Goal: Task Accomplishment & Management: Manage account settings

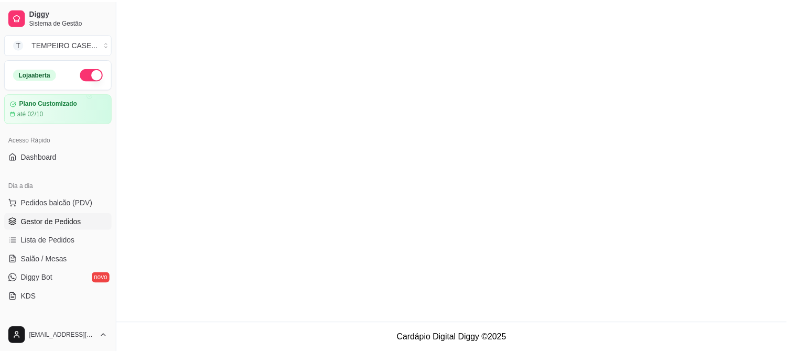
scroll to position [116, 0]
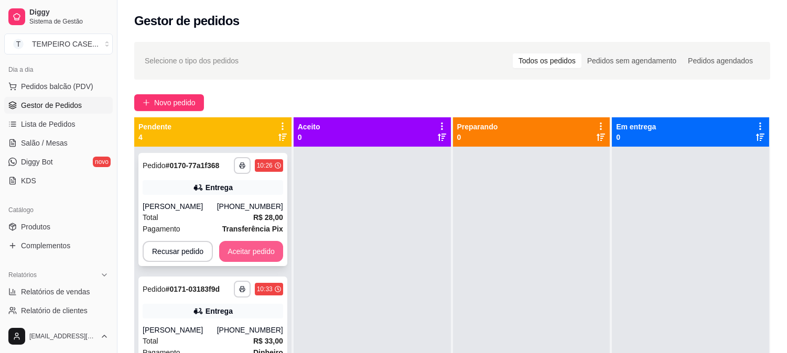
click at [247, 251] on button "Aceitar pedido" at bounding box center [251, 251] width 64 height 21
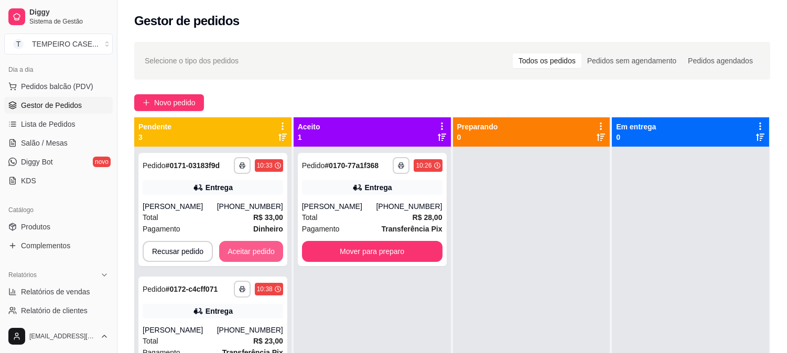
click at [247, 251] on button "Aceitar pedido" at bounding box center [251, 251] width 64 height 21
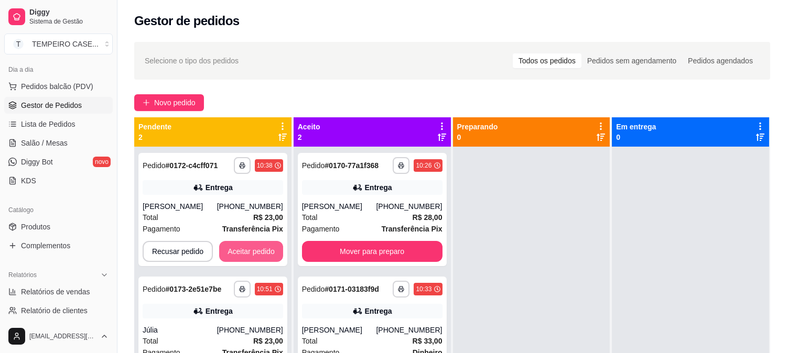
click at [247, 251] on button "Aceitar pedido" at bounding box center [251, 251] width 64 height 21
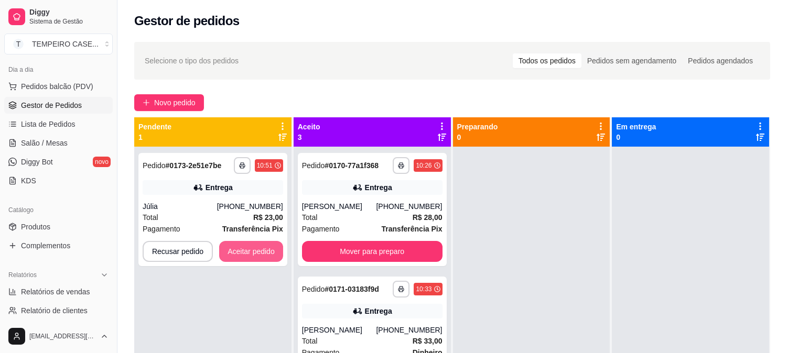
click at [247, 251] on button "Aceitar pedido" at bounding box center [251, 251] width 64 height 21
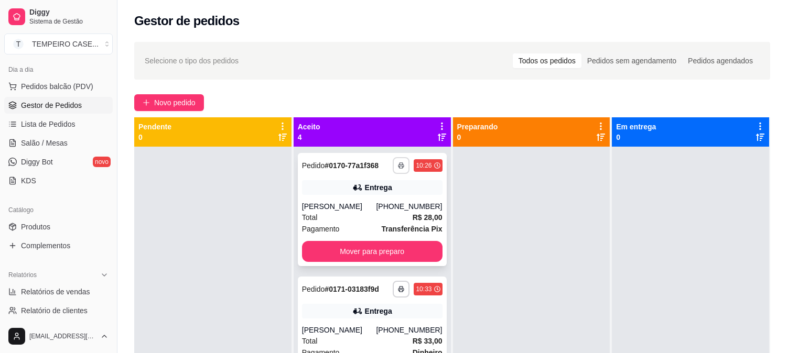
click at [393, 160] on button "button" at bounding box center [401, 165] width 17 height 17
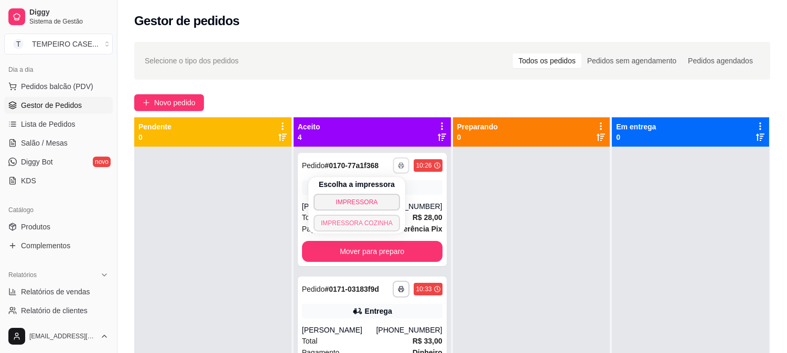
click at [365, 223] on button "IMPRESSORA COZINHA" at bounding box center [357, 223] width 87 height 17
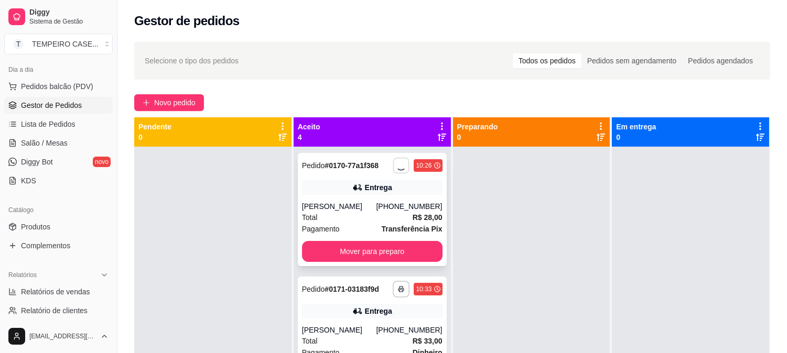
click at [393, 165] on div "**********" at bounding box center [417, 165] width 49 height 17
click at [393, 160] on button "button" at bounding box center [401, 165] width 17 height 17
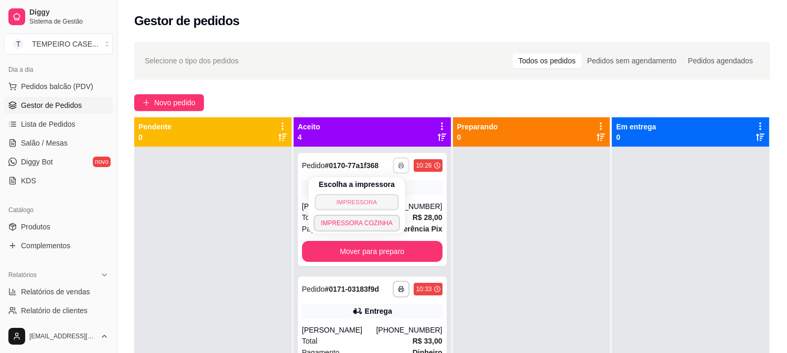
click at [371, 205] on button "IMPRESSORA" at bounding box center [357, 202] width 84 height 16
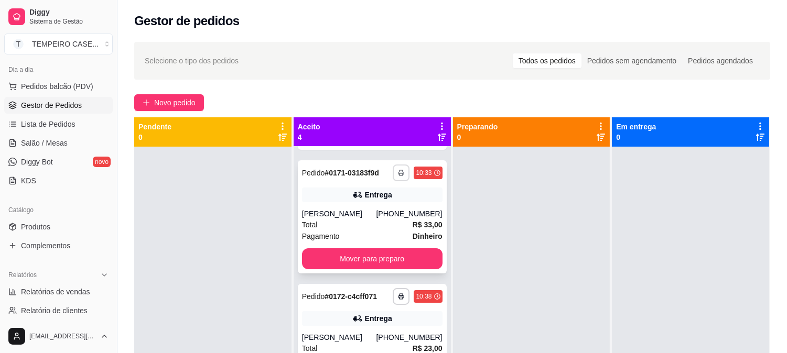
click at [393, 176] on button "button" at bounding box center [401, 173] width 17 height 17
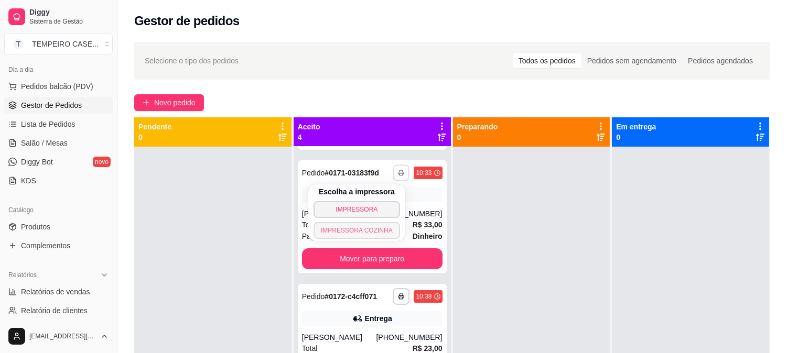
click at [363, 223] on button "IMPRESSORA COZINHA" at bounding box center [357, 230] width 87 height 17
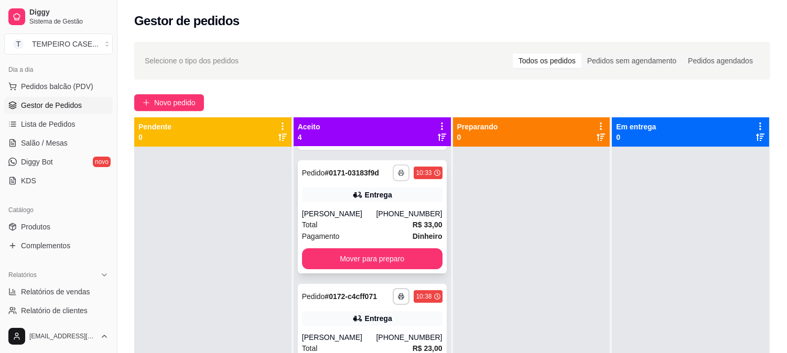
click at [399, 173] on icon "button" at bounding box center [401, 174] width 5 height 3
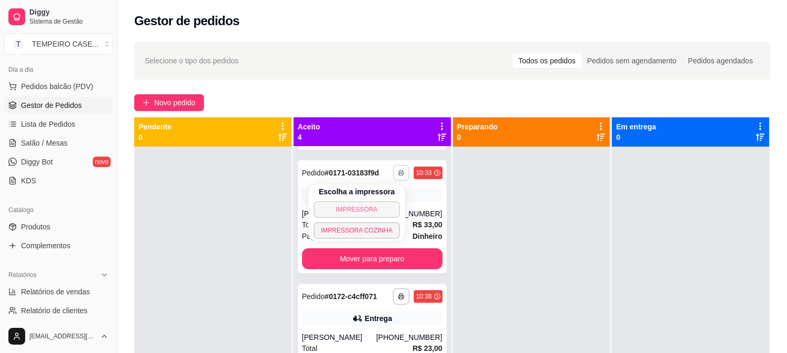
click at [358, 207] on button "IMPRESSORA" at bounding box center [357, 209] width 87 height 17
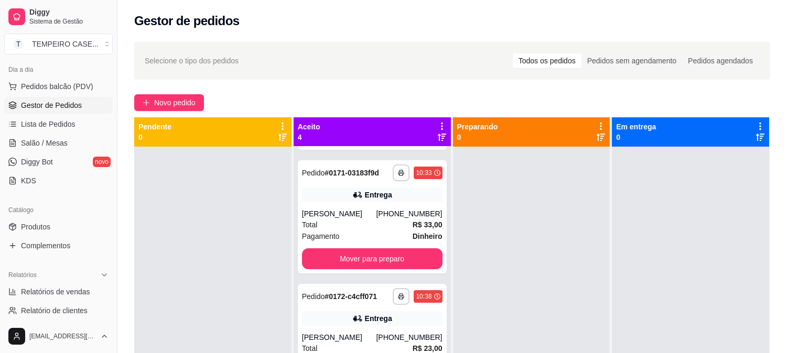
drag, startPoint x: 358, startPoint y: 207, endPoint x: 730, endPoint y: 300, distance: 383.9
click at [730, 300] on div at bounding box center [690, 323] width 157 height 353
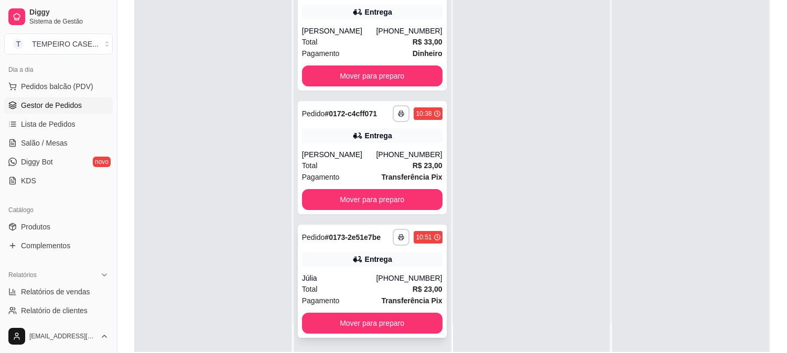
scroll to position [160, 0]
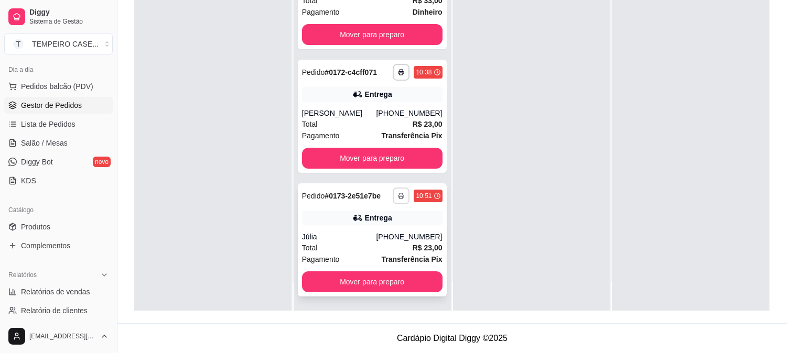
click at [393, 195] on button "button" at bounding box center [401, 196] width 17 height 17
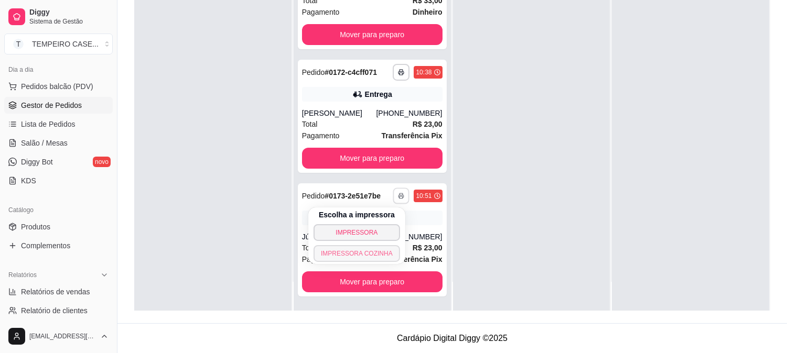
click at [357, 255] on button "IMPRESSORA COZINHA" at bounding box center [357, 253] width 87 height 17
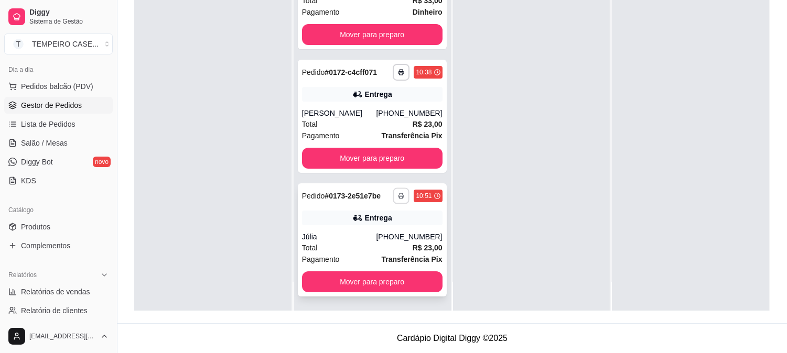
click at [393, 192] on button "button" at bounding box center [401, 196] width 16 height 16
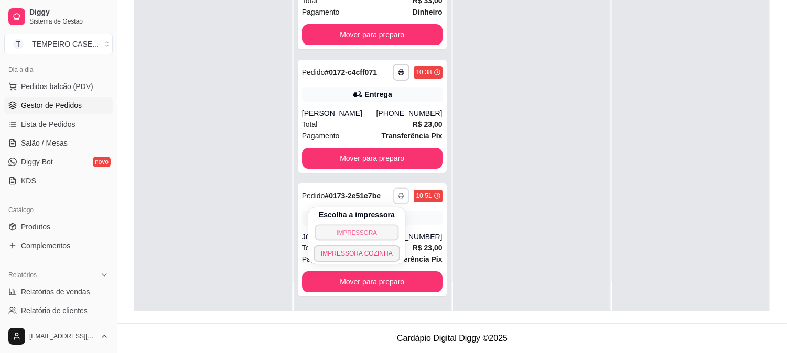
click at [359, 229] on button "IMPRESSORA" at bounding box center [357, 232] width 84 height 16
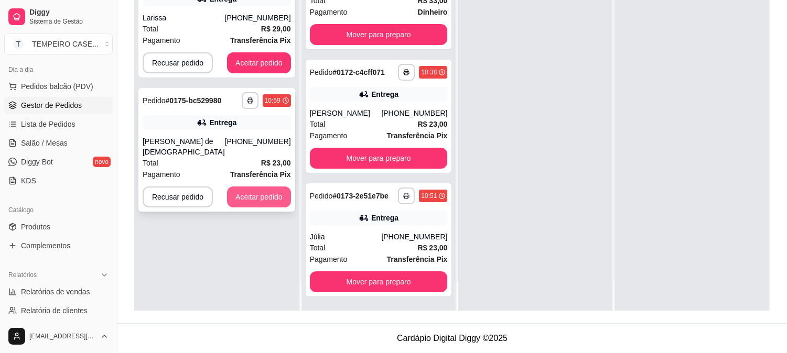
click at [245, 187] on button "Aceitar pedido" at bounding box center [259, 197] width 64 height 21
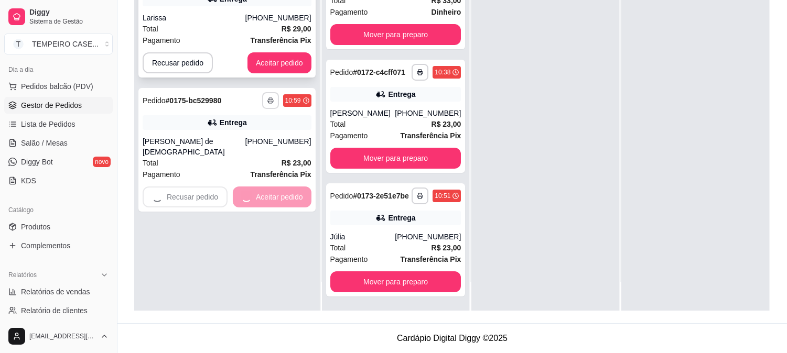
scroll to position [162, 0]
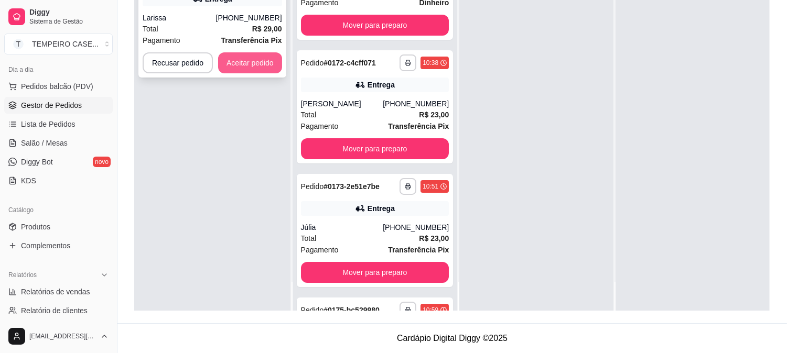
click at [260, 64] on button "Aceitar pedido" at bounding box center [250, 62] width 64 height 21
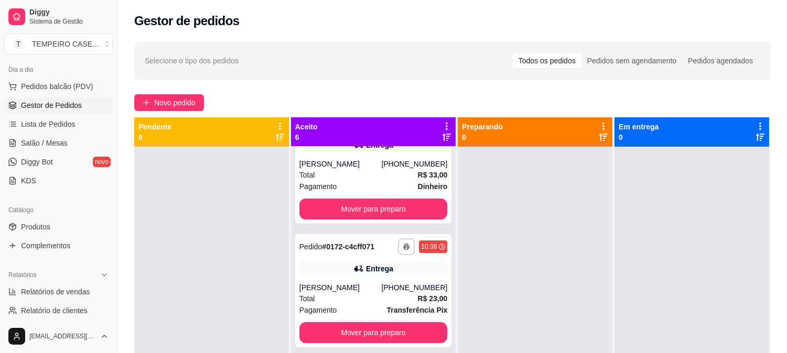
scroll to position [0, 0]
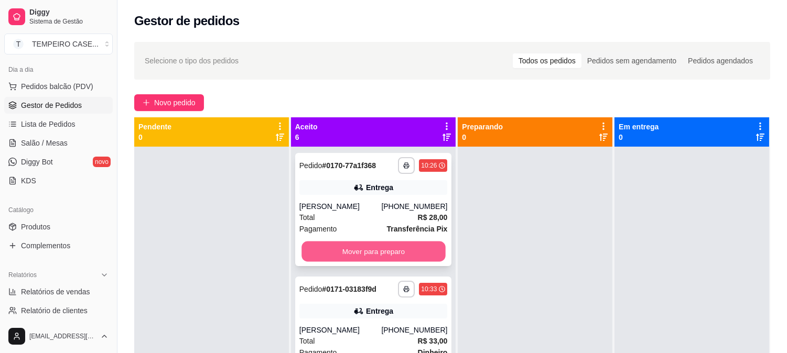
click at [405, 242] on button "Mover para preparo" at bounding box center [374, 252] width 144 height 20
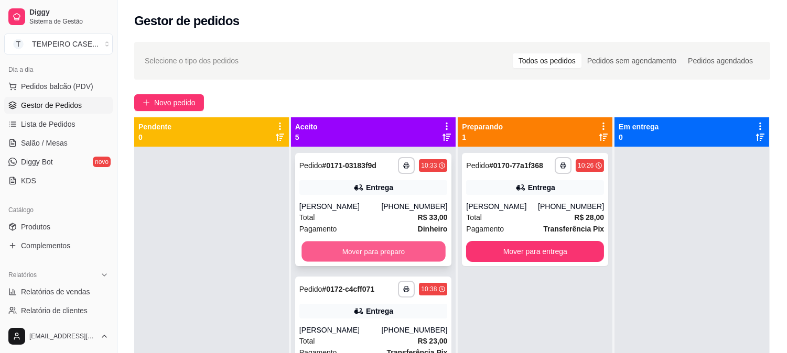
click at [396, 249] on button "Mover para preparo" at bounding box center [374, 252] width 144 height 20
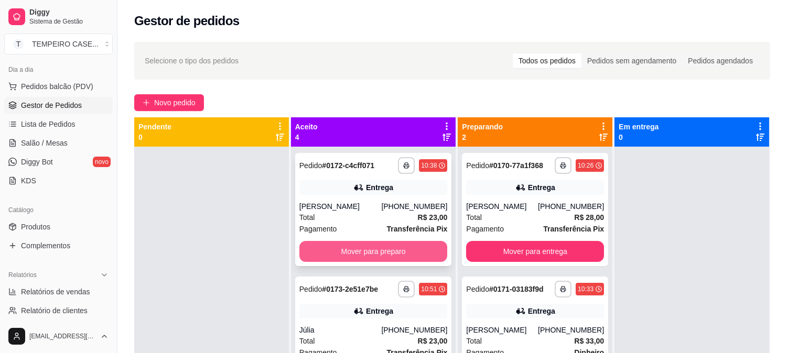
click at [391, 254] on button "Mover para preparo" at bounding box center [373, 251] width 148 height 21
click at [390, 257] on button "Mover para preparo" at bounding box center [373, 251] width 148 height 21
click at [392, 253] on button "Mover para preparo" at bounding box center [373, 251] width 148 height 21
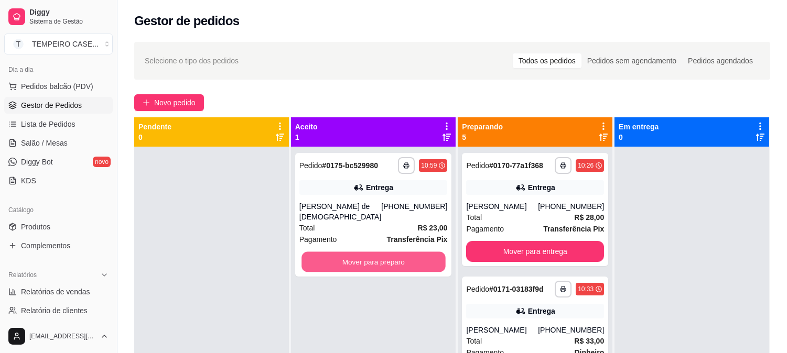
click at [390, 253] on button "Mover para preparo" at bounding box center [374, 262] width 144 height 20
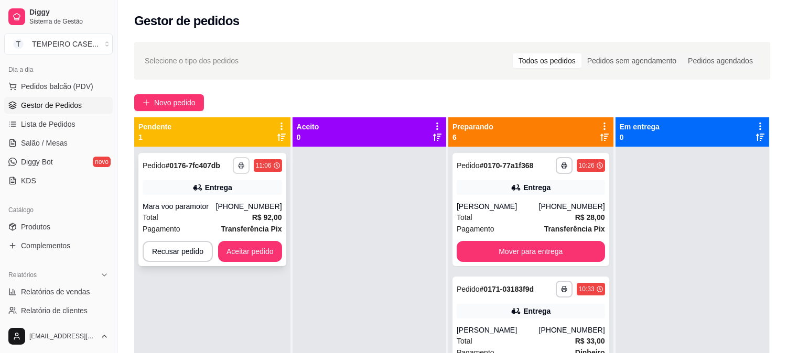
click at [241, 165] on icon "button" at bounding box center [241, 166] width 6 height 6
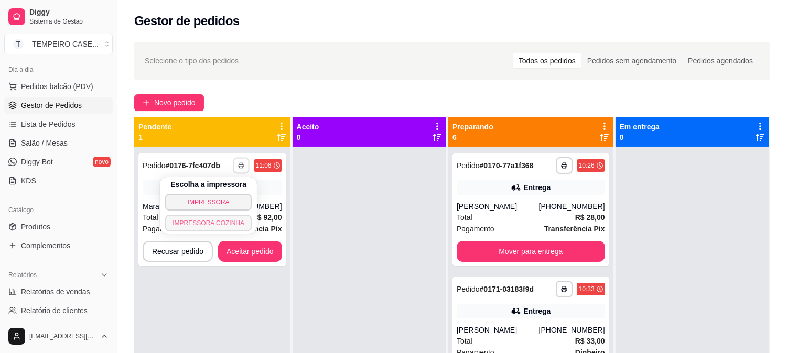
click at [223, 222] on button "IMPRESSORA COZINHA" at bounding box center [208, 223] width 87 height 17
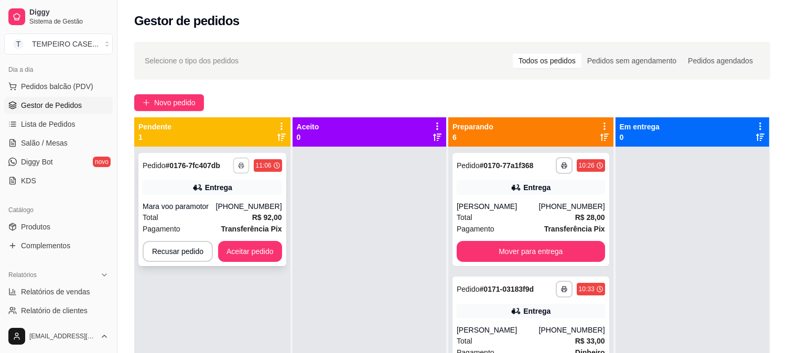
click at [243, 168] on rect "button" at bounding box center [241, 167] width 3 height 2
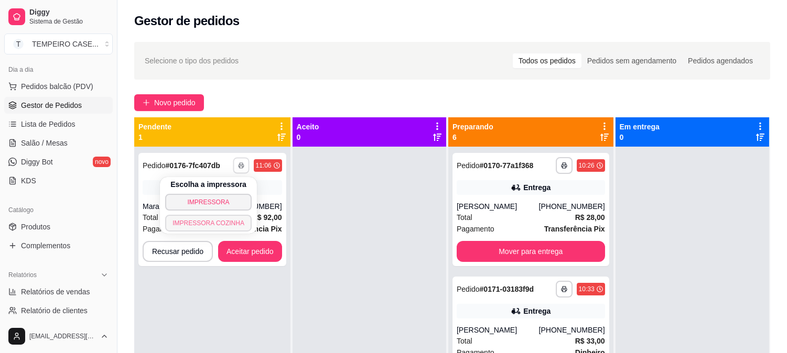
click at [231, 226] on button "IMPRESSORA COZINHA" at bounding box center [208, 223] width 87 height 17
click at [244, 164] on button "button" at bounding box center [241, 165] width 17 height 17
click at [233, 218] on button "IMPRESSORA COZINHA" at bounding box center [209, 223] width 84 height 16
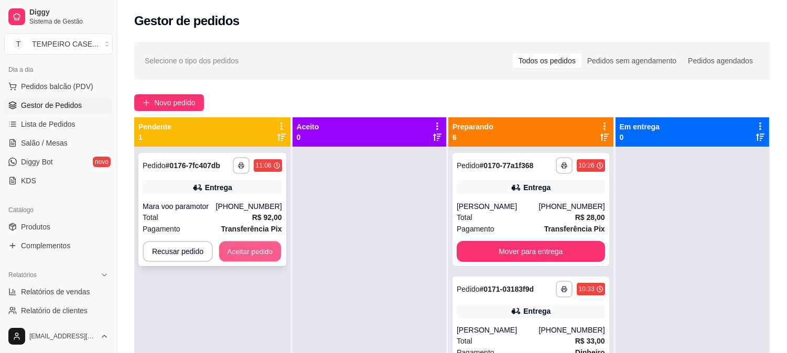
click at [245, 250] on button "Aceitar pedido" at bounding box center [250, 252] width 62 height 20
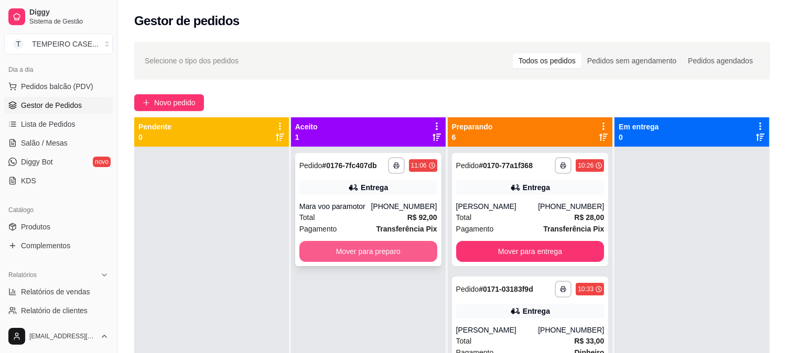
click at [368, 250] on button "Mover para preparo" at bounding box center [368, 251] width 138 height 21
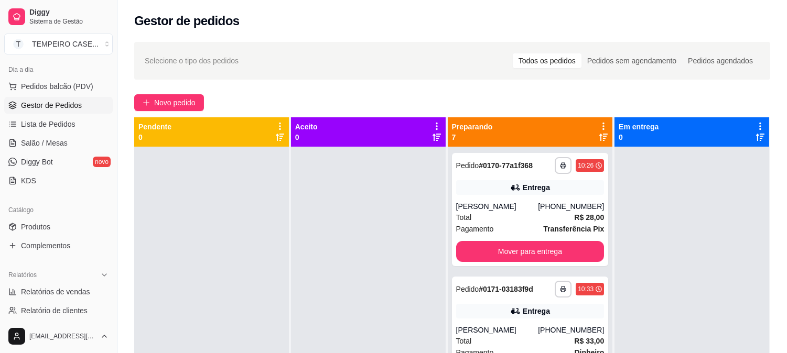
click at [368, 250] on div at bounding box center [368, 323] width 155 height 353
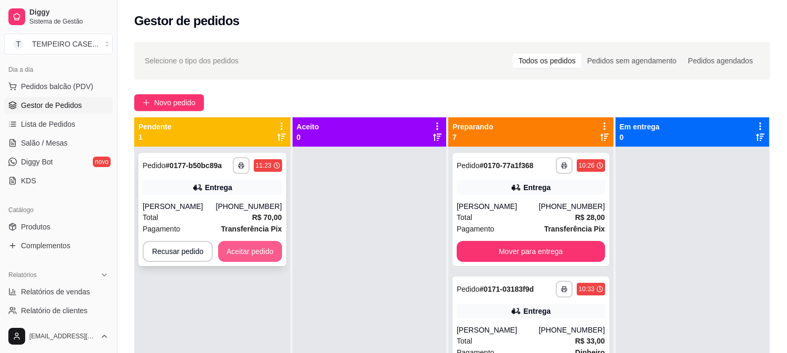
click at [244, 257] on button "Aceitar pedido" at bounding box center [250, 251] width 64 height 21
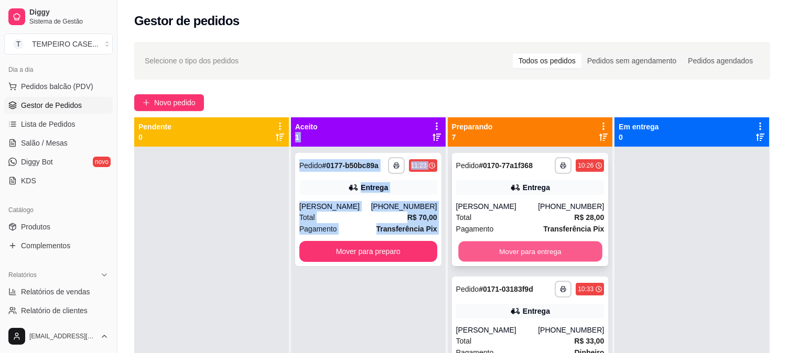
click at [482, 255] on button "Mover para entrega" at bounding box center [530, 252] width 144 height 20
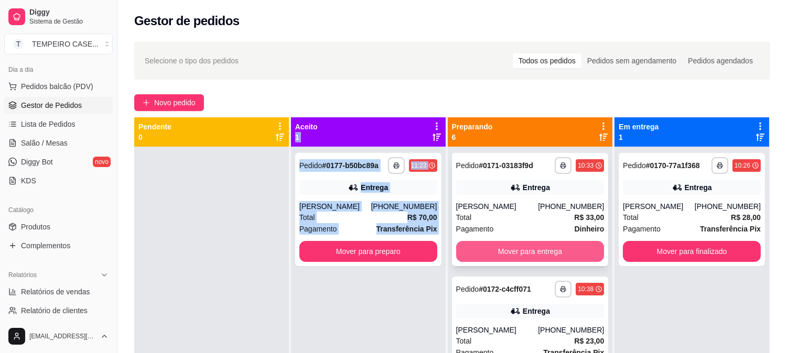
click at [506, 255] on button "Mover para entrega" at bounding box center [530, 251] width 148 height 21
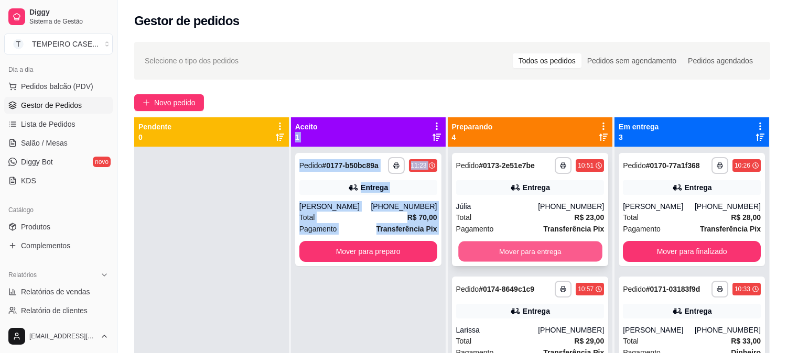
click at [532, 256] on button "Mover para entrega" at bounding box center [530, 252] width 144 height 20
click at [520, 251] on button "Mover para entrega" at bounding box center [530, 252] width 144 height 20
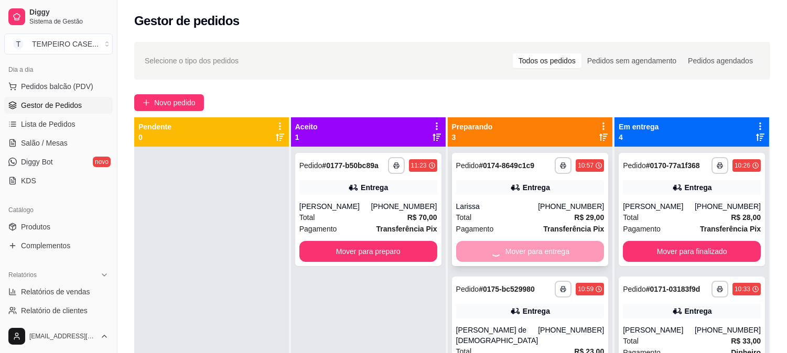
click at [520, 250] on div "Mover para entrega" at bounding box center [530, 251] width 148 height 21
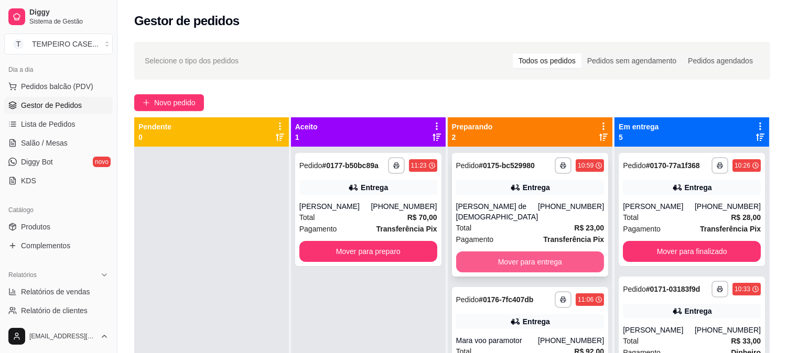
click at [520, 253] on button "Mover para entrega" at bounding box center [530, 262] width 148 height 21
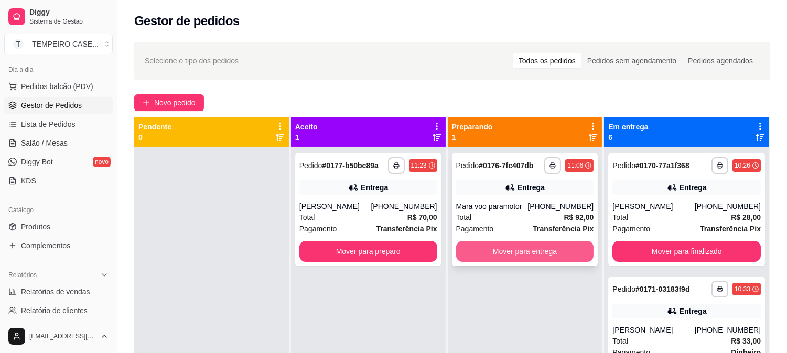
click at [526, 248] on button "Mover para entrega" at bounding box center [525, 251] width 138 height 21
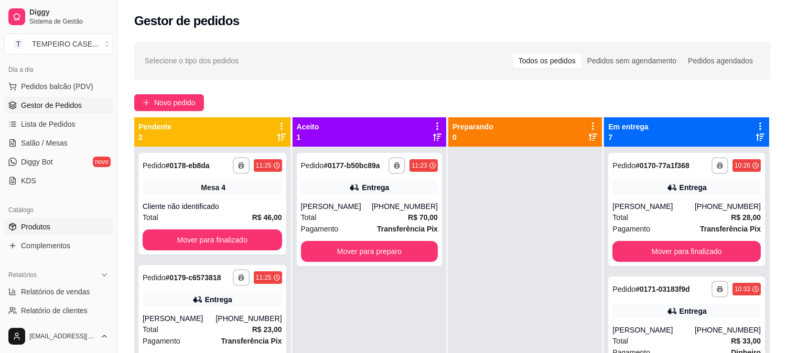
click at [30, 222] on span "Produtos" at bounding box center [35, 227] width 29 height 10
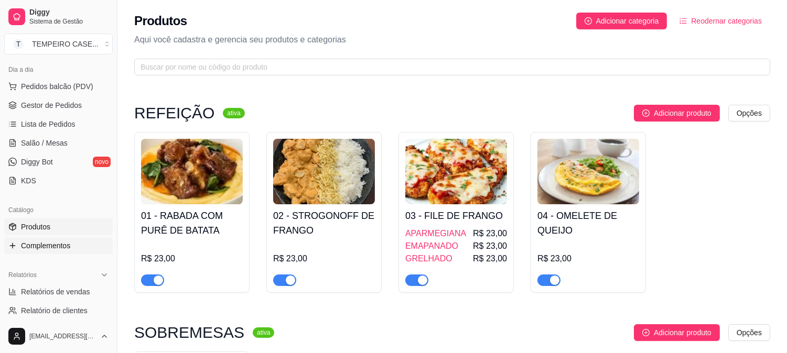
click at [54, 249] on span "Complementos" at bounding box center [45, 246] width 49 height 10
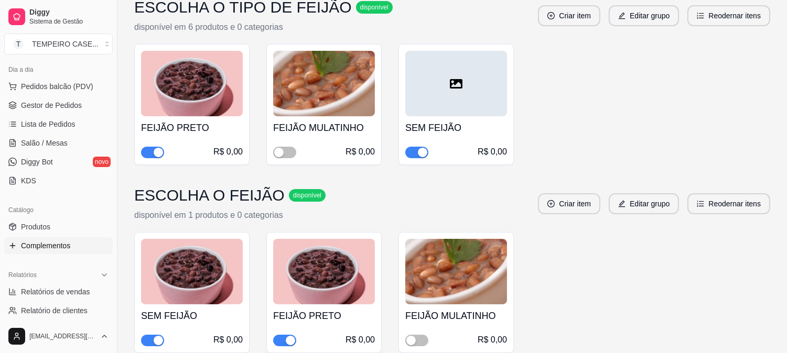
scroll to position [175, 0]
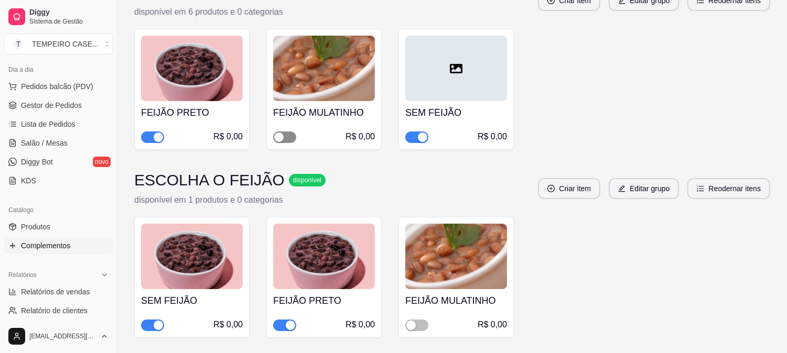
click at [279, 136] on div "button" at bounding box center [278, 137] width 9 height 9
click at [413, 327] on div "button" at bounding box center [410, 325] width 9 height 9
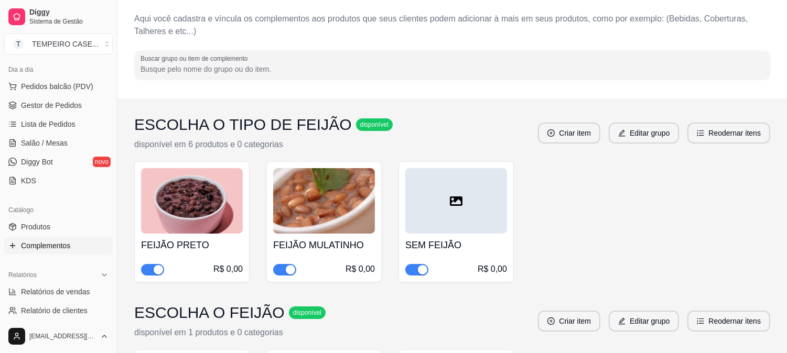
scroll to position [0, 0]
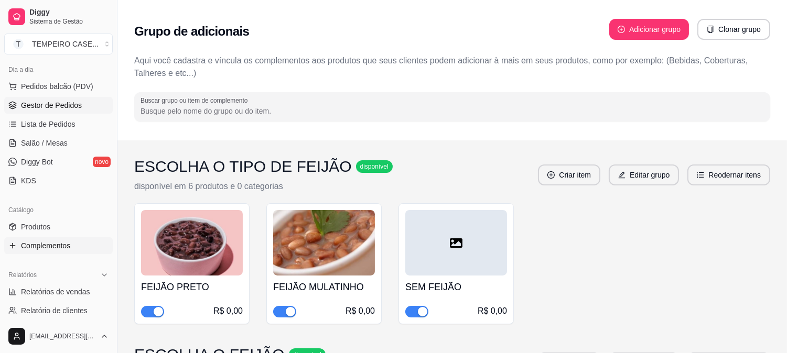
click at [70, 106] on span "Gestor de Pedidos" at bounding box center [51, 105] width 61 height 10
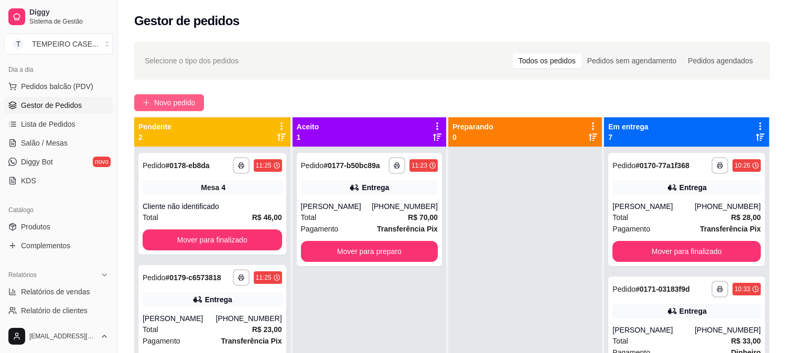
click at [170, 109] on button "Novo pedido" at bounding box center [169, 102] width 70 height 17
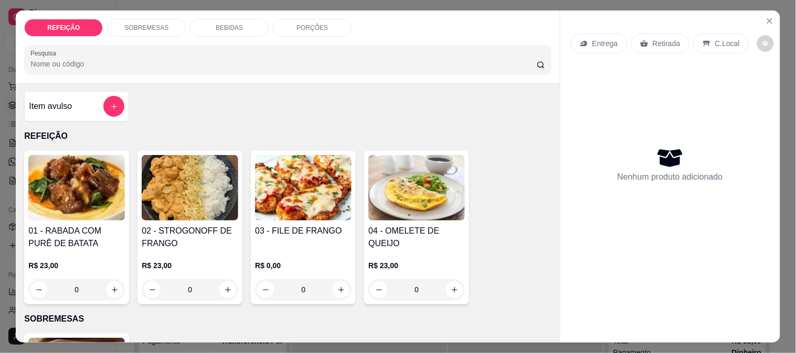
click at [53, 201] on img at bounding box center [76, 188] width 96 height 66
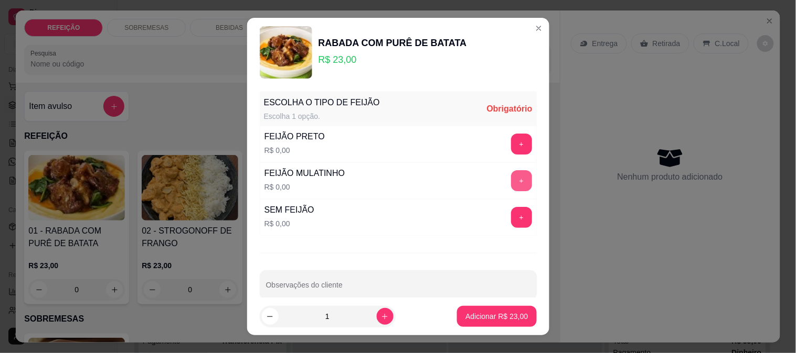
click at [511, 181] on button "+" at bounding box center [521, 180] width 21 height 21
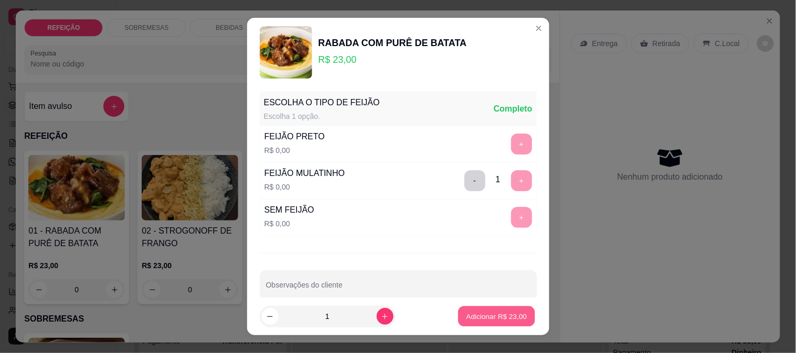
click at [475, 314] on p "Adicionar R$ 23,00" at bounding box center [496, 317] width 61 height 10
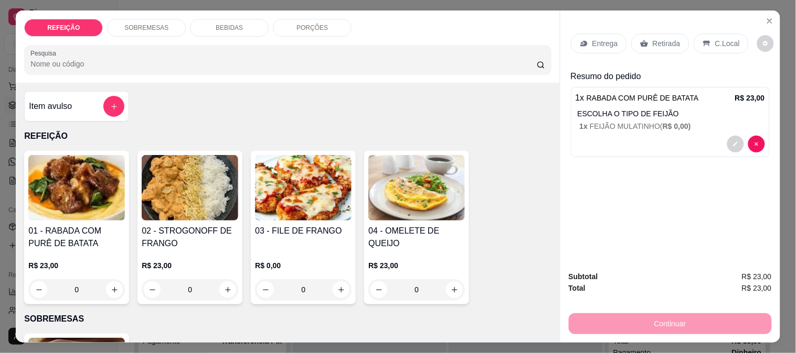
click at [644, 36] on div "Retirada" at bounding box center [660, 44] width 58 height 20
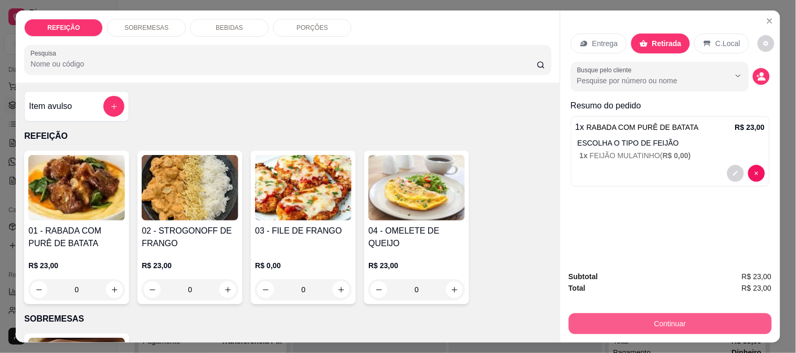
click at [589, 318] on button "Continuar" at bounding box center [669, 324] width 203 height 21
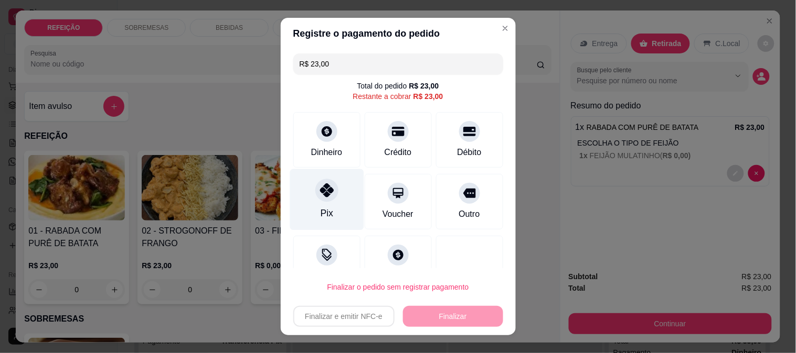
click at [319, 188] on icon at bounding box center [326, 191] width 14 height 14
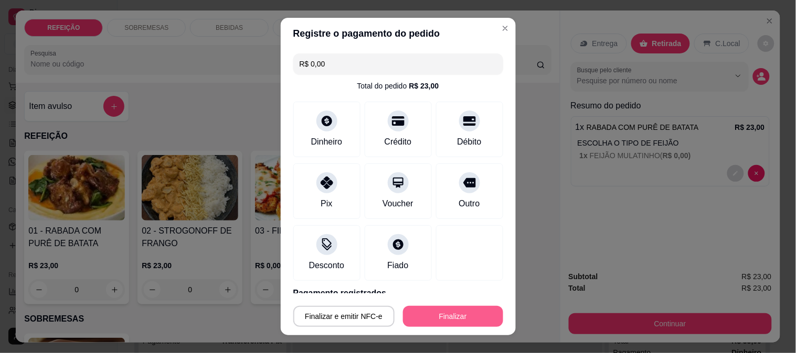
click at [421, 318] on button "Finalizar" at bounding box center [453, 316] width 100 height 21
type input "-R$ 23,00"
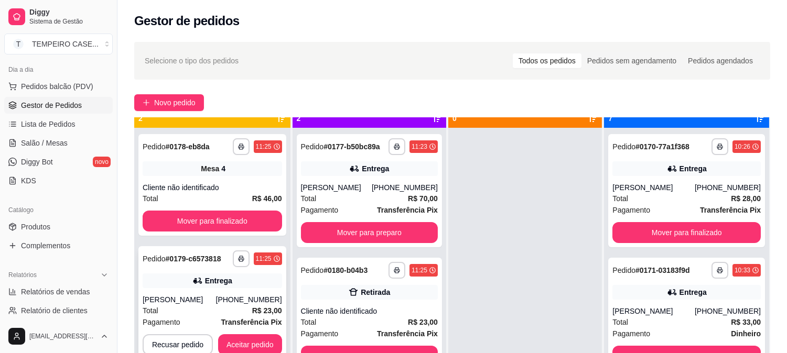
scroll to position [29, 0]
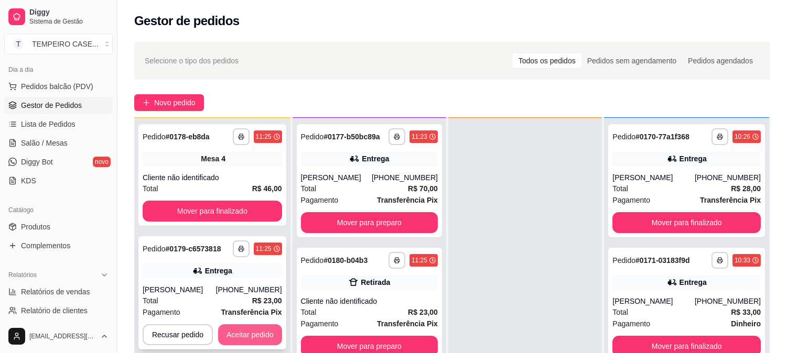
click at [242, 339] on button "Aceitar pedido" at bounding box center [250, 335] width 64 height 21
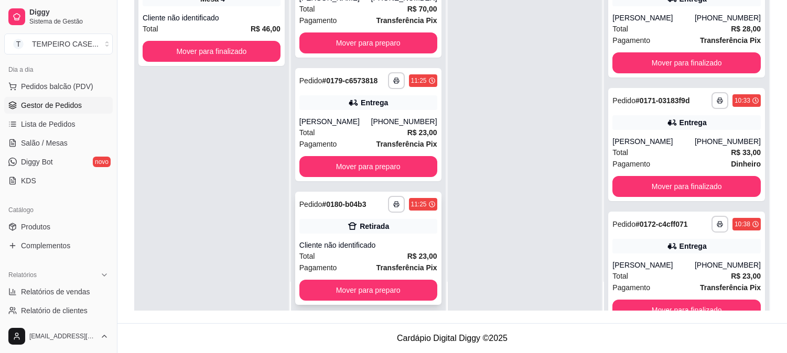
scroll to position [28, 0]
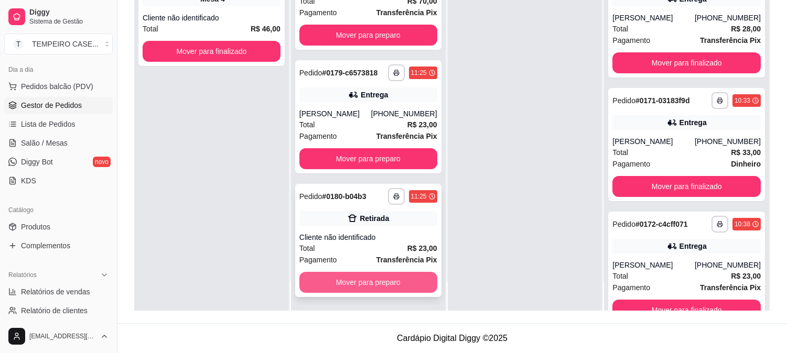
click at [332, 279] on button "Mover para preparo" at bounding box center [368, 282] width 138 height 21
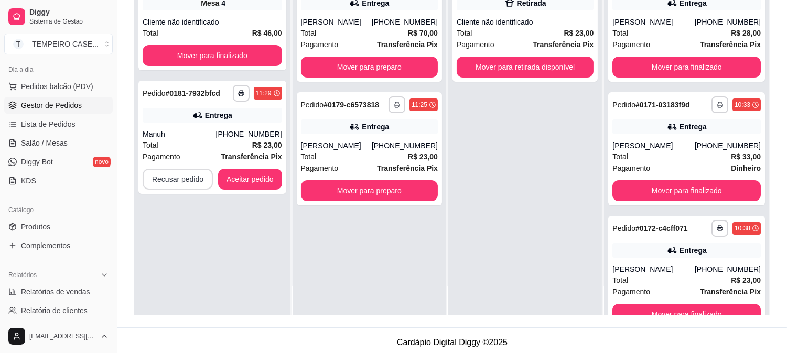
scroll to position [160, 0]
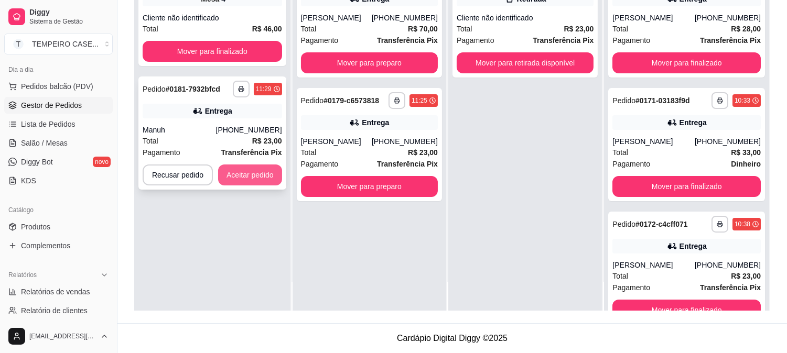
click at [244, 177] on button "Aceitar pedido" at bounding box center [250, 175] width 64 height 21
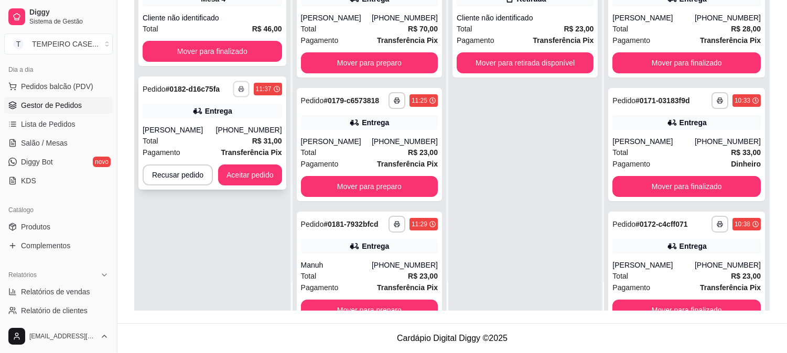
click at [235, 85] on button "button" at bounding box center [241, 89] width 16 height 16
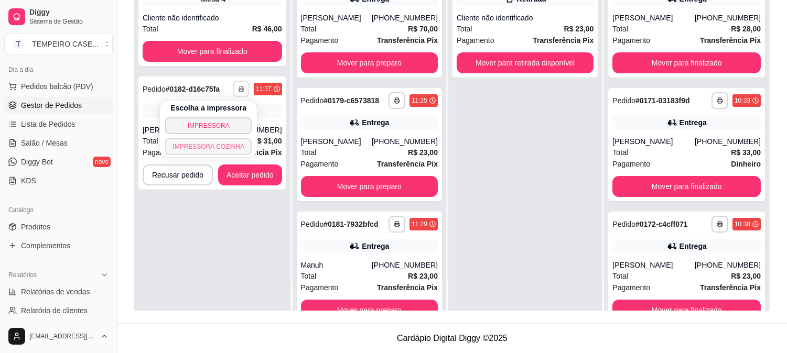
click at [238, 148] on button "IMPRESSORA COZINHA" at bounding box center [208, 146] width 87 height 17
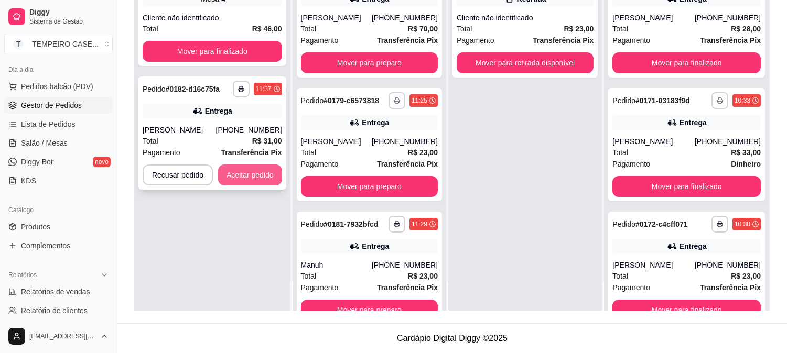
click at [253, 179] on button "Aceitar pedido" at bounding box center [250, 175] width 64 height 21
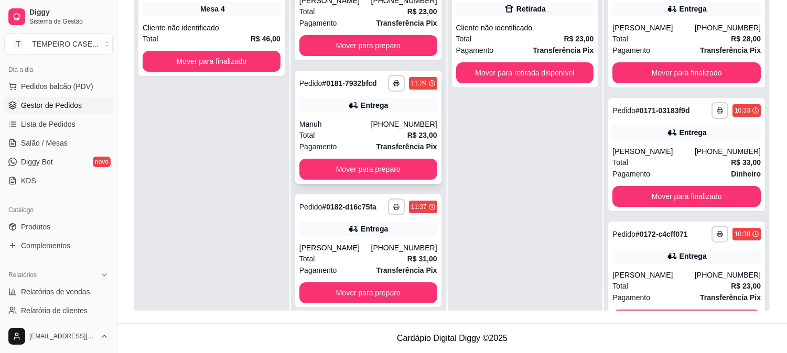
scroll to position [29, 0]
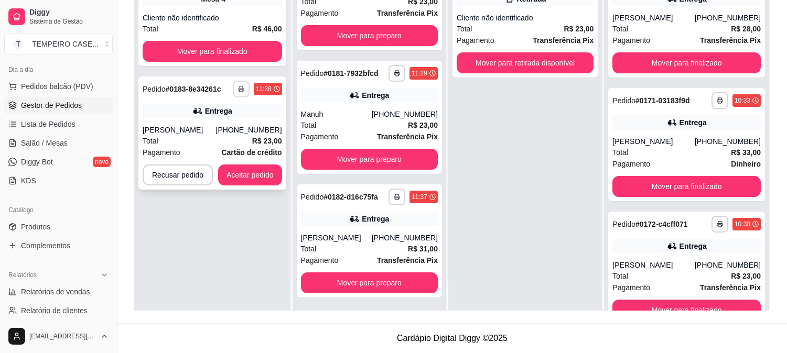
click at [237, 90] on button "button" at bounding box center [241, 89] width 17 height 17
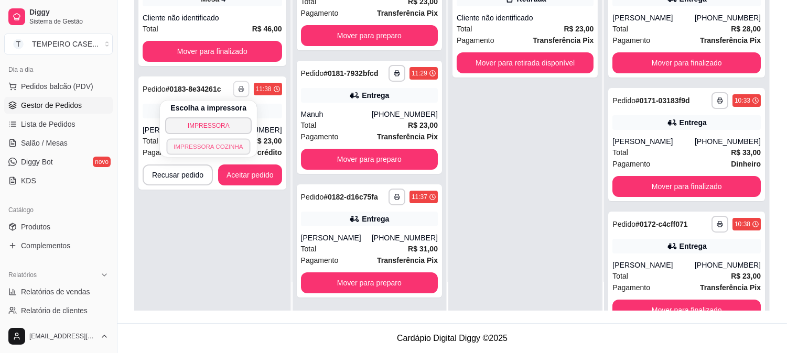
click at [215, 143] on button "IMPRESSORA COZINHA" at bounding box center [209, 146] width 84 height 16
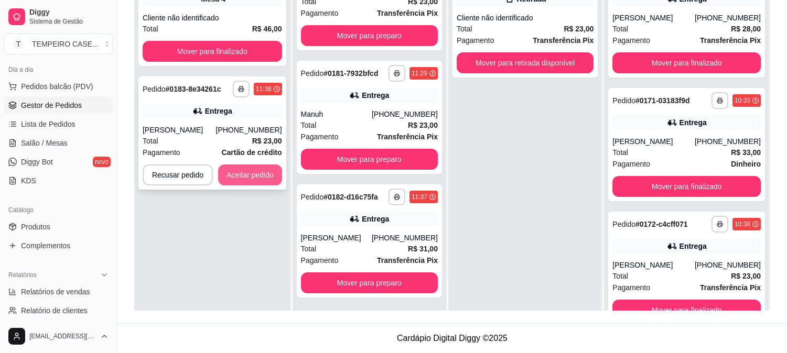
click at [257, 177] on button "Aceitar pedido" at bounding box center [250, 175] width 64 height 21
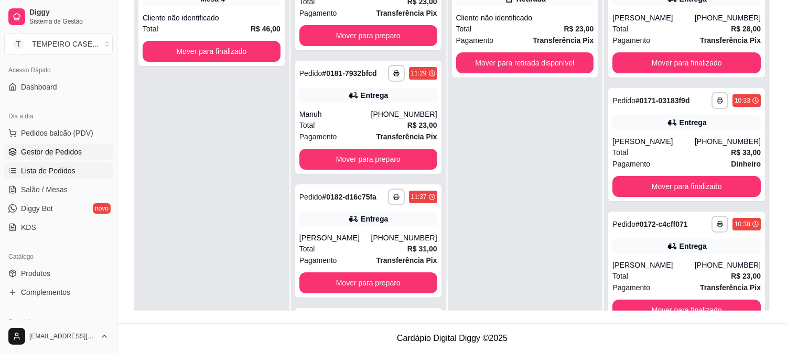
scroll to position [0, 0]
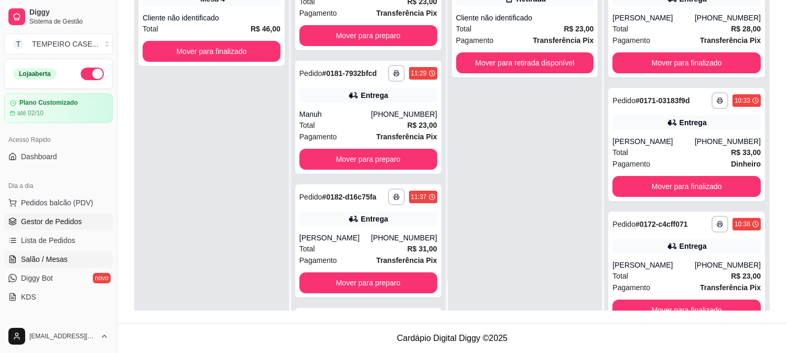
click at [40, 259] on span "Salão / Mesas" at bounding box center [44, 259] width 47 height 10
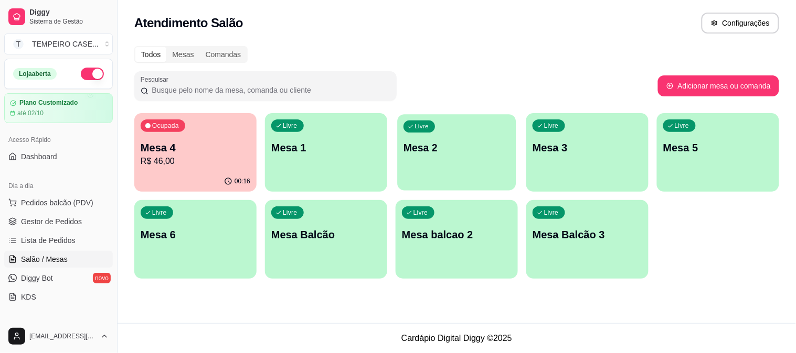
click at [444, 156] on div "Livre Mesa 2" at bounding box center [456, 146] width 119 height 64
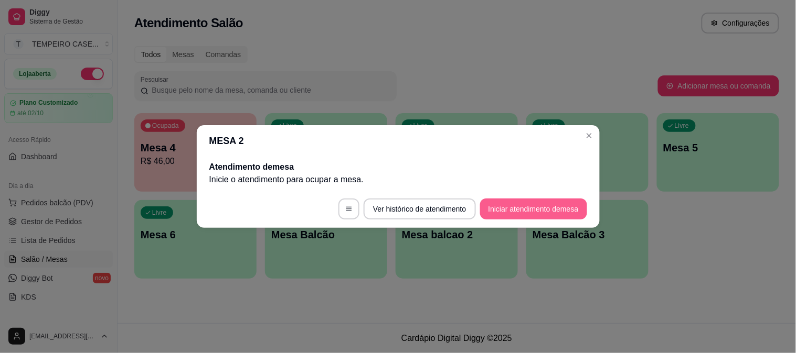
click at [534, 209] on button "Iniciar atendimento de mesa" at bounding box center [533, 209] width 107 height 21
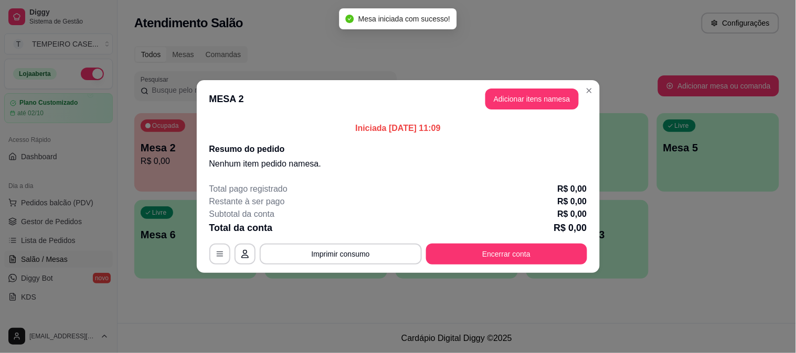
click at [509, 111] on header "MESA 2 Adicionar itens na mesa" at bounding box center [398, 99] width 403 height 38
click at [510, 101] on button "Adicionar itens na mesa" at bounding box center [531, 99] width 93 height 21
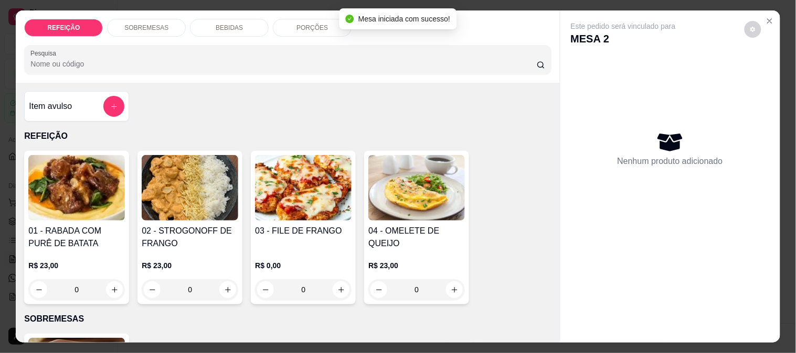
click at [214, 206] on img at bounding box center [190, 188] width 96 height 66
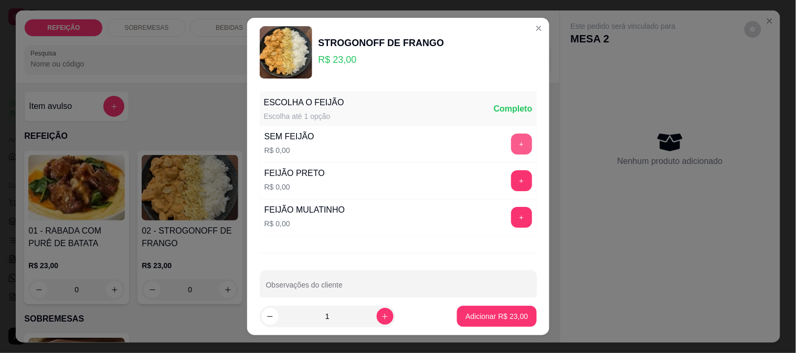
click at [511, 143] on button "+" at bounding box center [521, 144] width 21 height 21
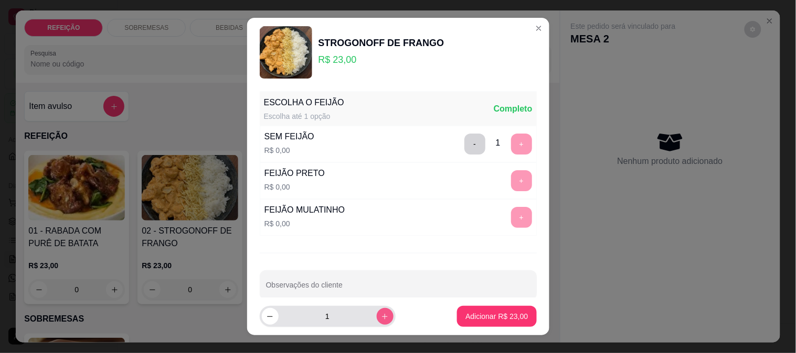
click at [381, 320] on icon "increase-product-quantity" at bounding box center [385, 317] width 8 height 8
type input "2"
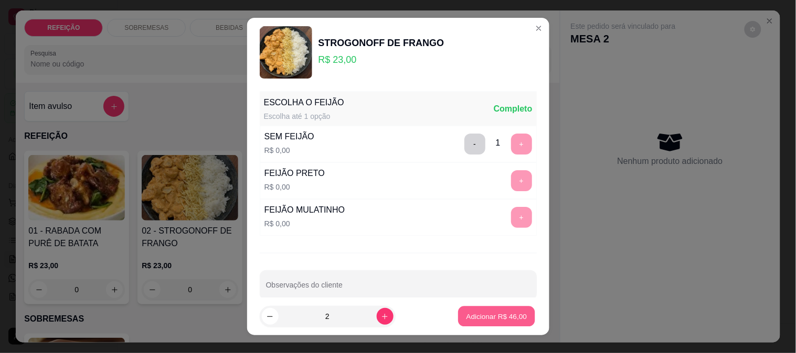
click at [487, 317] on p "Adicionar R$ 46,00" at bounding box center [496, 317] width 61 height 10
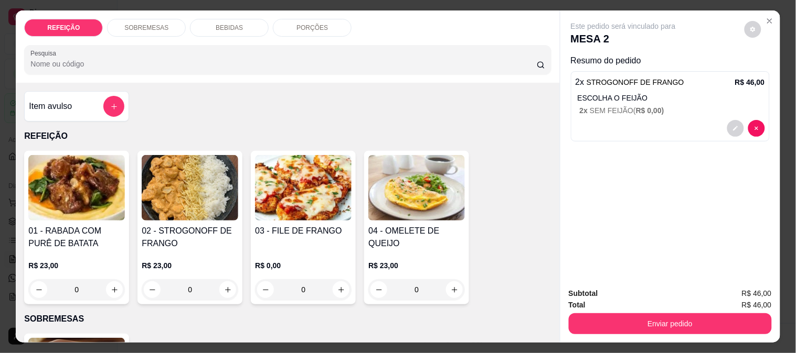
click at [216, 24] on p "BEBIDAS" at bounding box center [229, 28] width 27 height 8
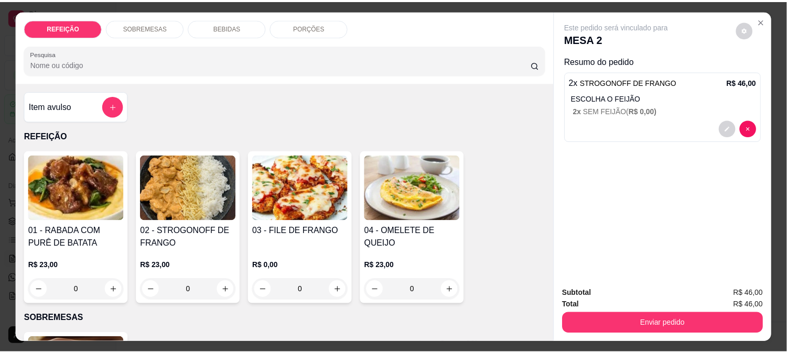
scroll to position [27, 0]
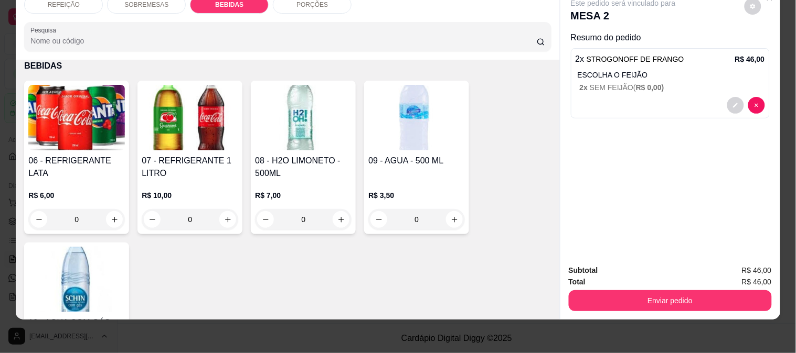
click at [103, 142] on div "06 - REFRIGERANTE LATA R$ 6,00 0" at bounding box center [76, 158] width 105 height 154
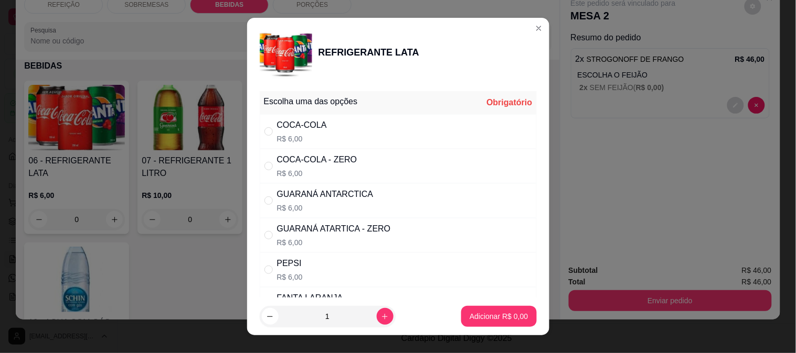
drag, startPoint x: 333, startPoint y: 207, endPoint x: 378, endPoint y: 232, distance: 51.9
click at [334, 207] on p "R$ 6,00" at bounding box center [325, 208] width 96 height 10
radio input "true"
click at [473, 315] on p "Adicionar R$ 6,00" at bounding box center [498, 317] width 58 height 10
type input "1"
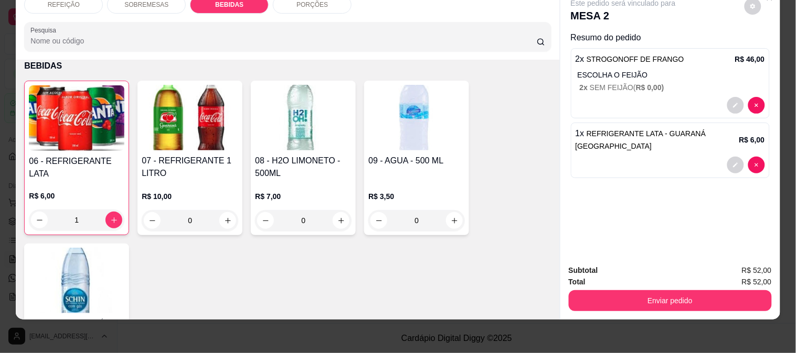
click at [675, 295] on button "Enviar pedido" at bounding box center [669, 301] width 203 height 21
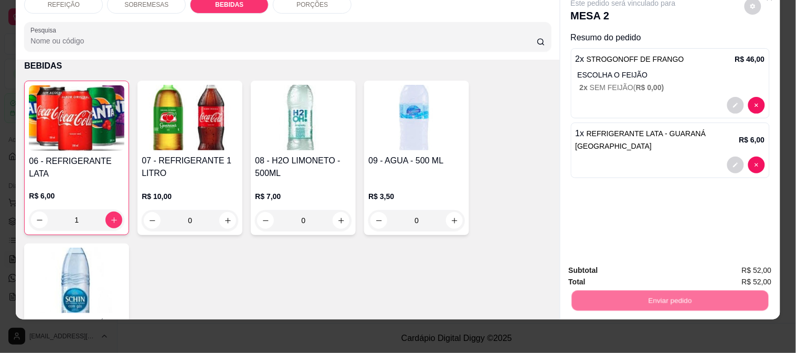
click at [632, 264] on button "Não registrar e enviar pedido" at bounding box center [635, 266] width 109 height 20
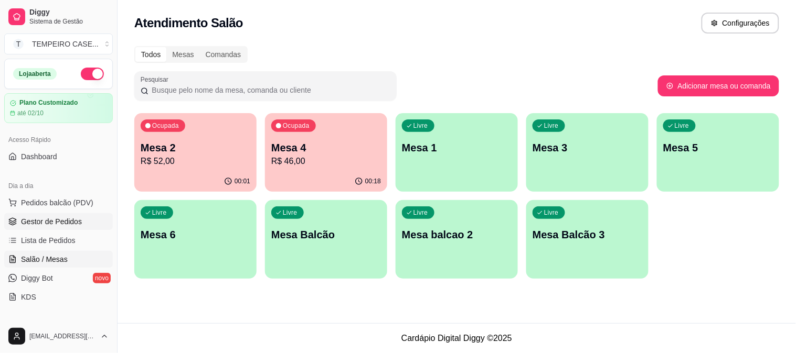
click at [48, 214] on link "Gestor de Pedidos" at bounding box center [58, 221] width 109 height 17
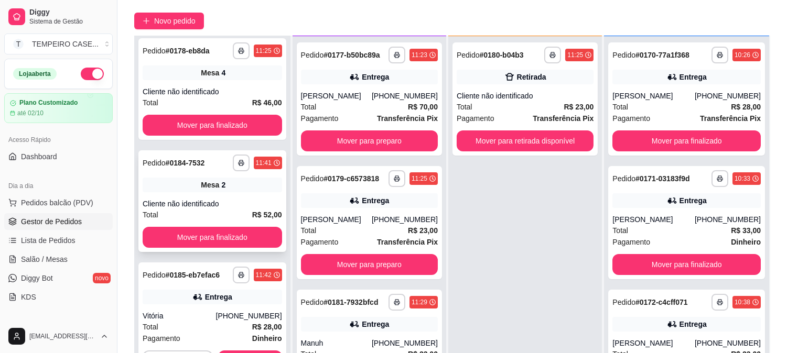
scroll to position [160, 0]
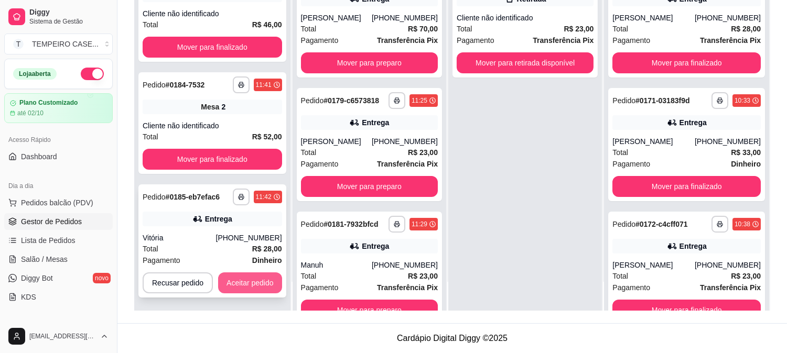
click at [233, 276] on button "Aceitar pedido" at bounding box center [250, 283] width 64 height 21
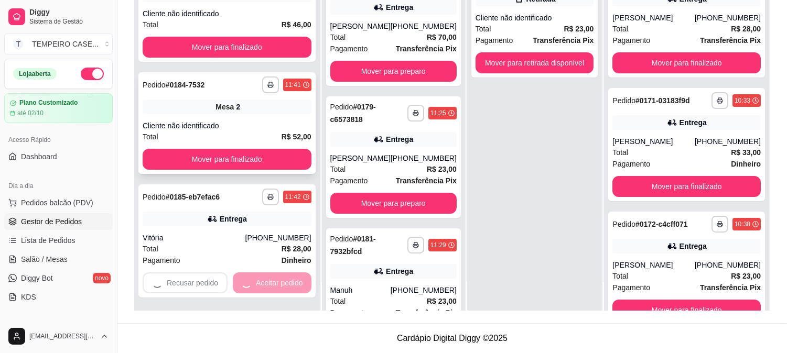
scroll to position [0, 0]
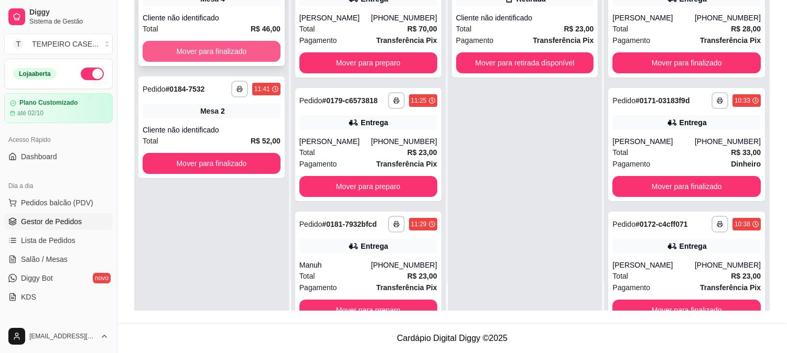
click at [242, 53] on button "Mover para finalizado" at bounding box center [212, 51] width 138 height 21
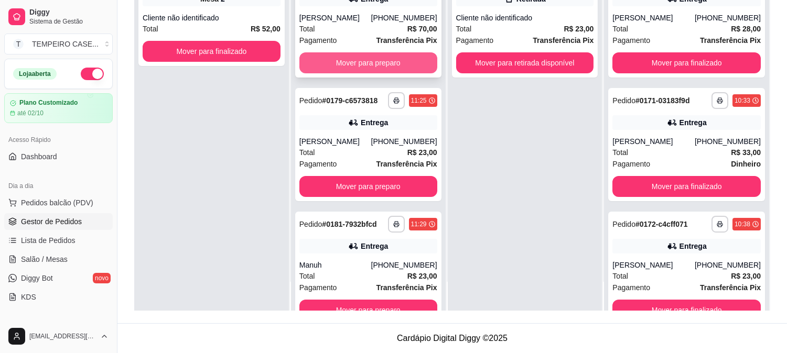
click at [337, 55] on button "Mover para preparo" at bounding box center [368, 62] width 138 height 21
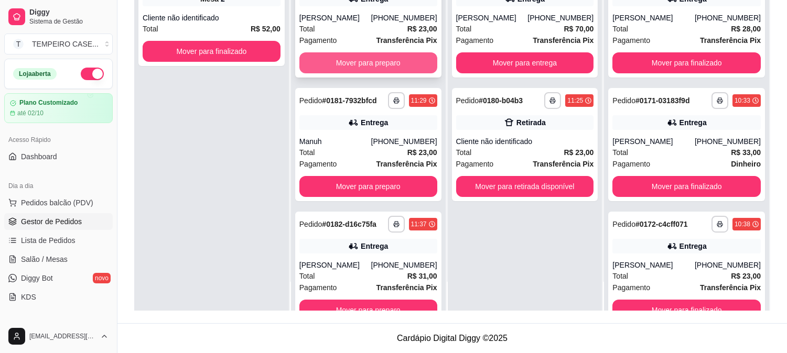
click at [354, 65] on button "Mover para preparo" at bounding box center [368, 62] width 138 height 21
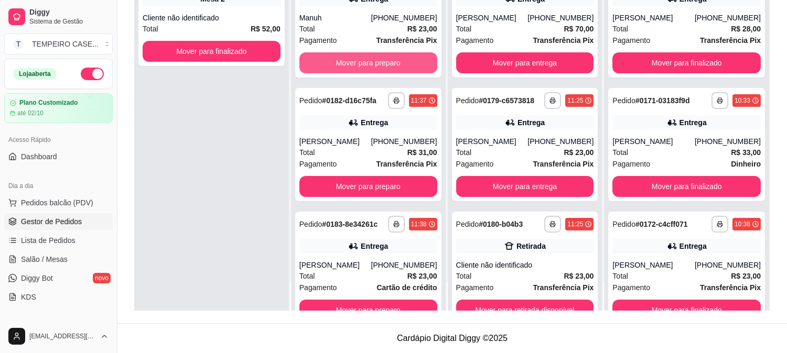
click at [354, 65] on button "Mover para preparo" at bounding box center [368, 62] width 138 height 21
click at [364, 64] on button "Mover para preparo" at bounding box center [368, 62] width 138 height 21
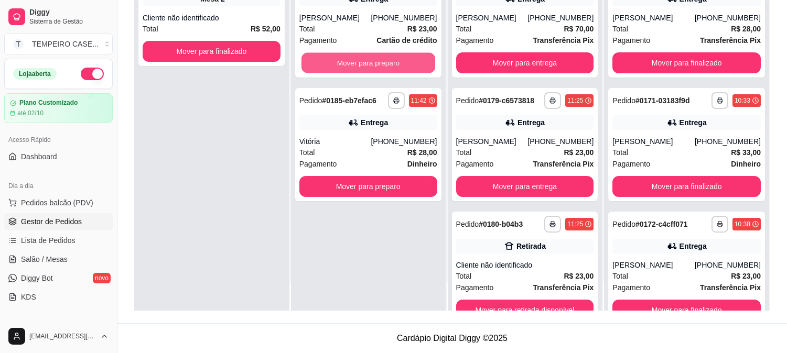
click at [364, 64] on button "Mover para preparo" at bounding box center [369, 63] width 134 height 20
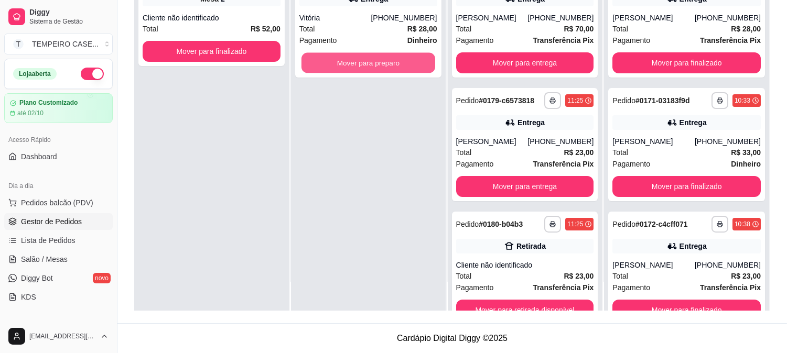
click at [364, 64] on button "Mover para preparo" at bounding box center [369, 63] width 134 height 20
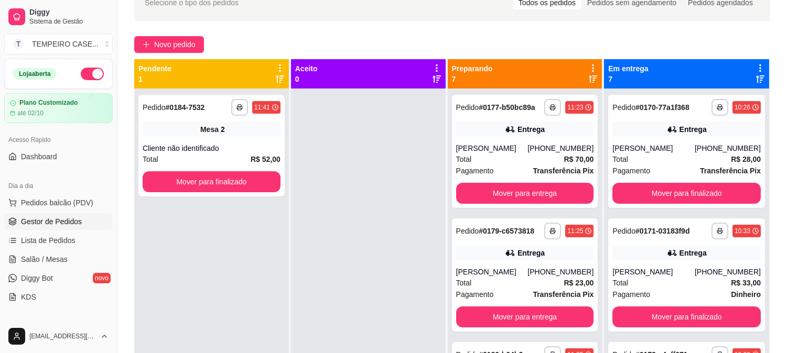
scroll to position [44, 0]
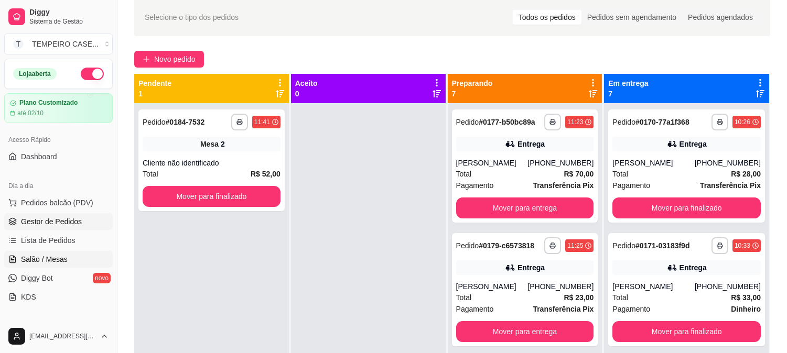
click at [73, 253] on link "Salão / Mesas" at bounding box center [58, 259] width 109 height 17
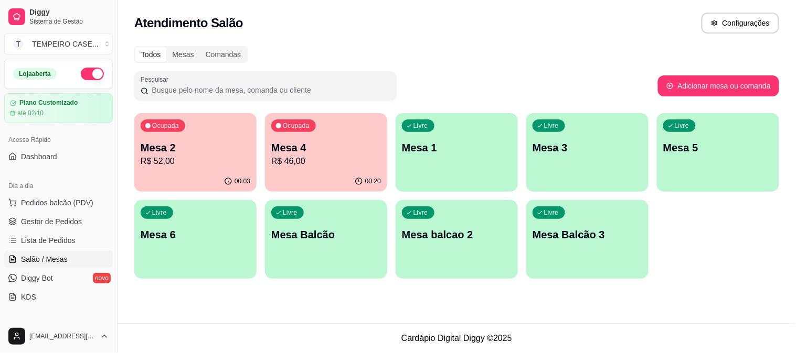
click at [315, 149] on p "Mesa 4" at bounding box center [326, 148] width 110 height 15
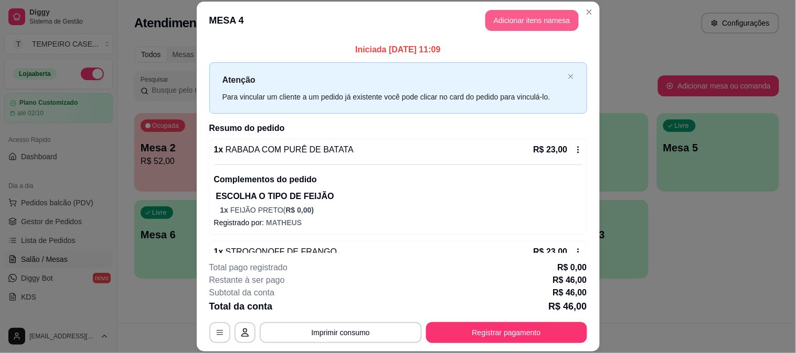
click at [544, 18] on button "Adicionar itens na mesa" at bounding box center [531, 20] width 93 height 21
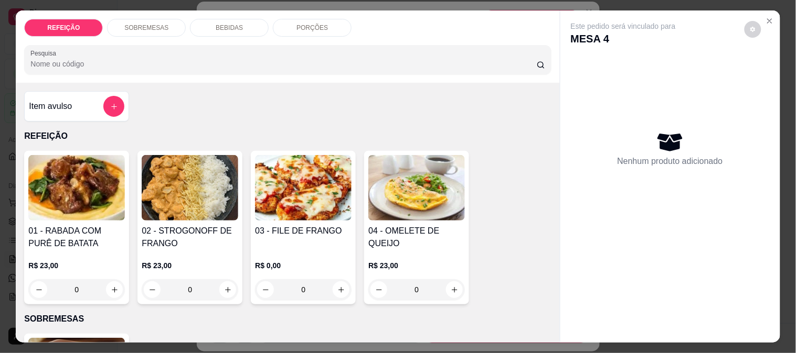
click at [227, 24] on p "BEBIDAS" at bounding box center [229, 28] width 27 height 8
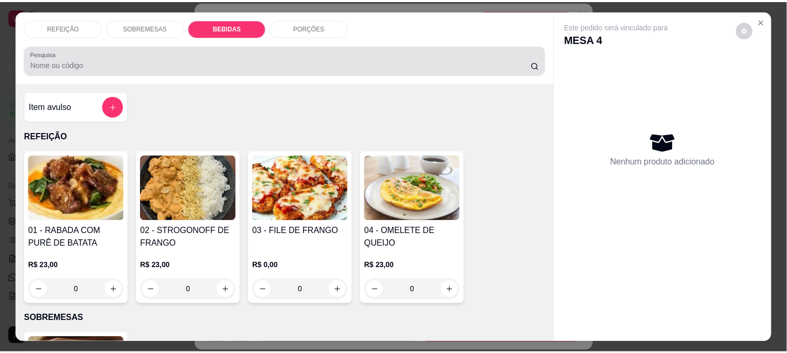
scroll to position [27, 0]
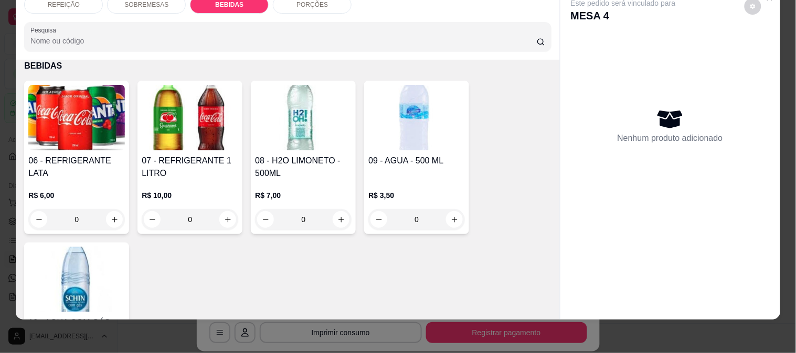
click at [368, 131] on img at bounding box center [416, 118] width 96 height 66
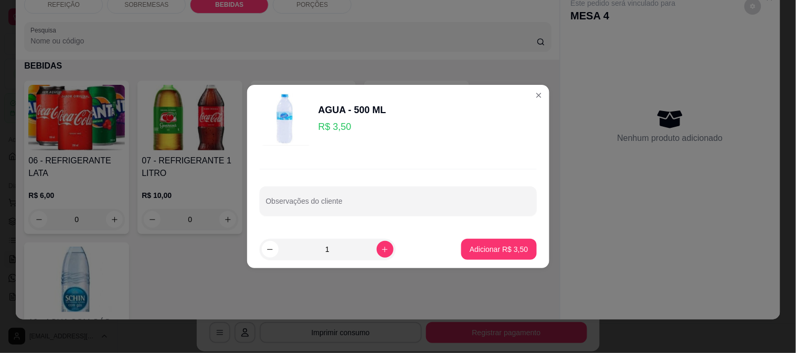
click at [477, 230] on div "Observações do cliente" at bounding box center [398, 192] width 302 height 77
click at [488, 252] on p "Adicionar R$ 3,50" at bounding box center [498, 249] width 58 height 10
type input "1"
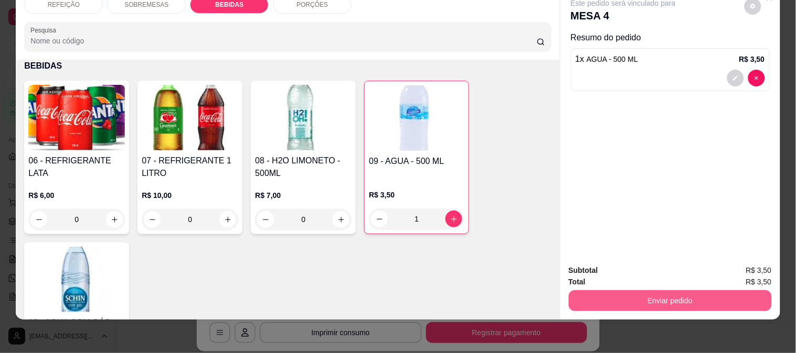
click at [690, 292] on button "Enviar pedido" at bounding box center [669, 301] width 203 height 21
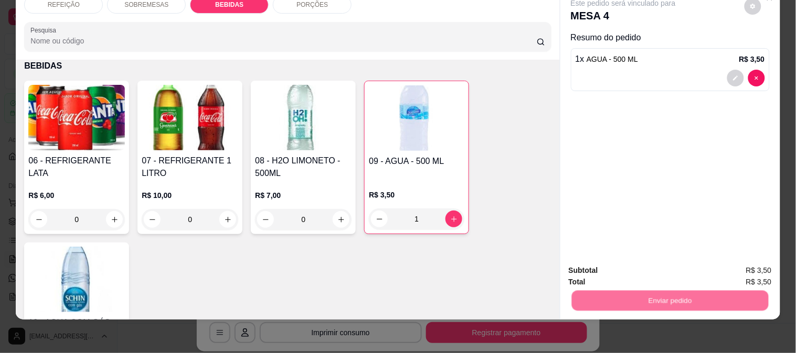
click at [618, 270] on button "Não registrar e enviar pedido" at bounding box center [635, 265] width 106 height 19
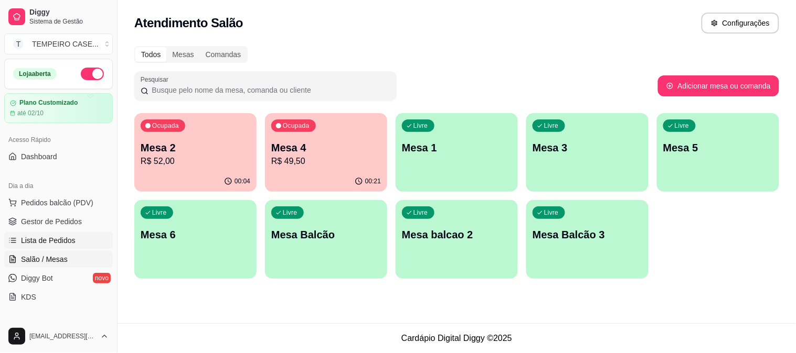
click at [58, 239] on span "Lista de Pedidos" at bounding box center [48, 240] width 55 height 10
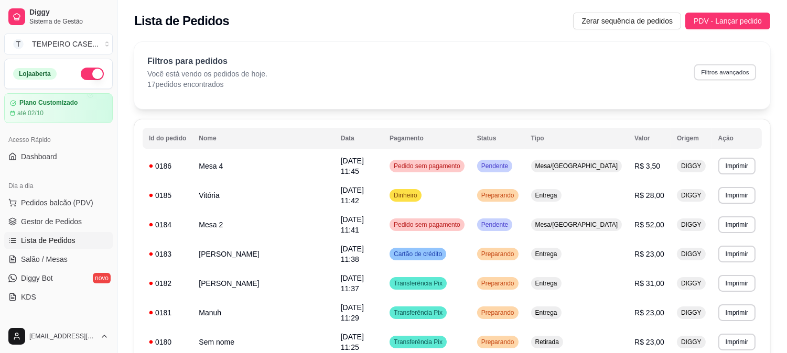
click at [743, 70] on button "Filtros avançados" at bounding box center [725, 72] width 62 height 16
select select "0"
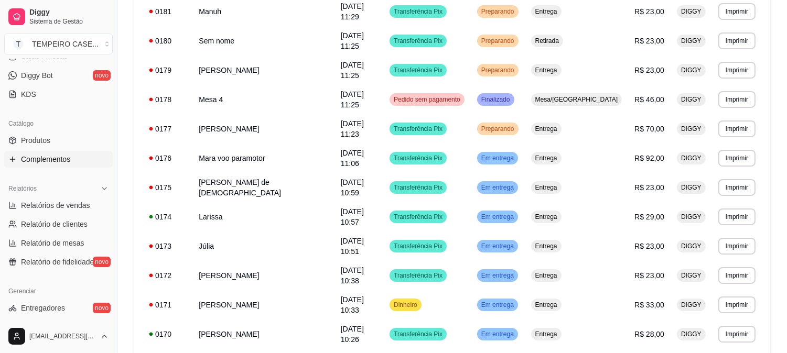
scroll to position [233, 0]
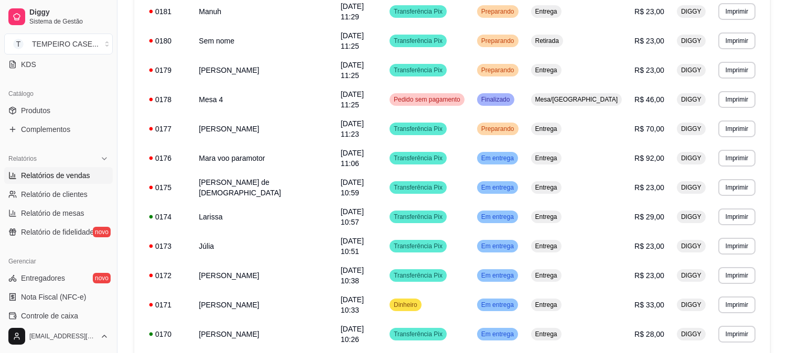
click at [50, 178] on span "Relatórios de vendas" at bounding box center [55, 175] width 69 height 10
select select "ALL"
select select "0"
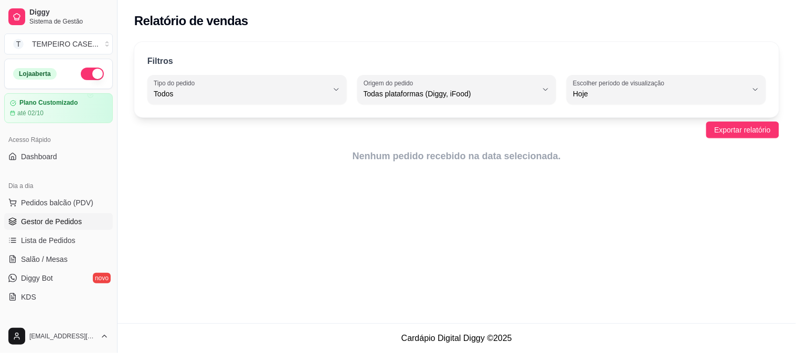
click at [35, 224] on span "Gestor de Pedidos" at bounding box center [51, 222] width 61 height 10
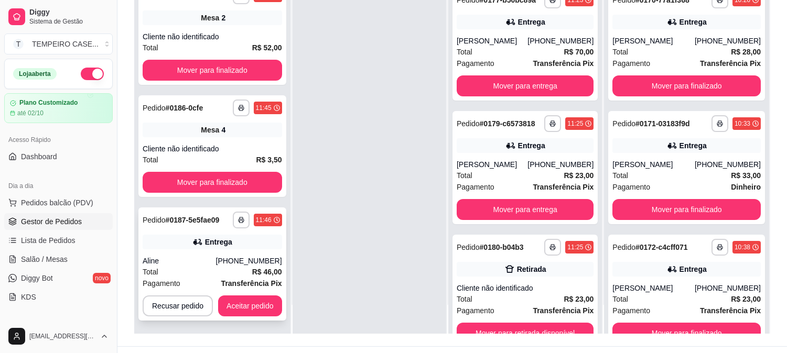
scroll to position [160, 0]
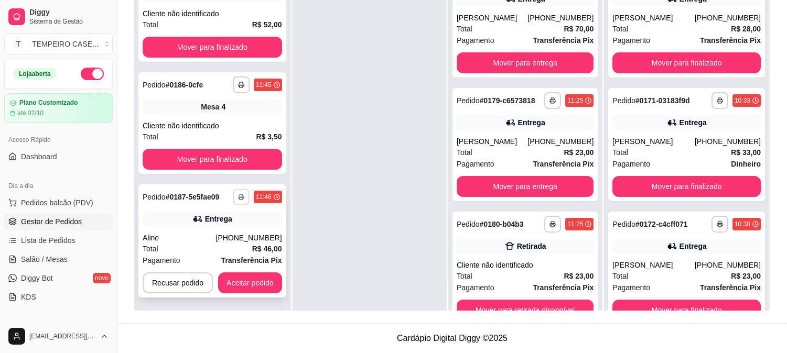
click at [241, 195] on polyline "button" at bounding box center [241, 196] width 3 height 2
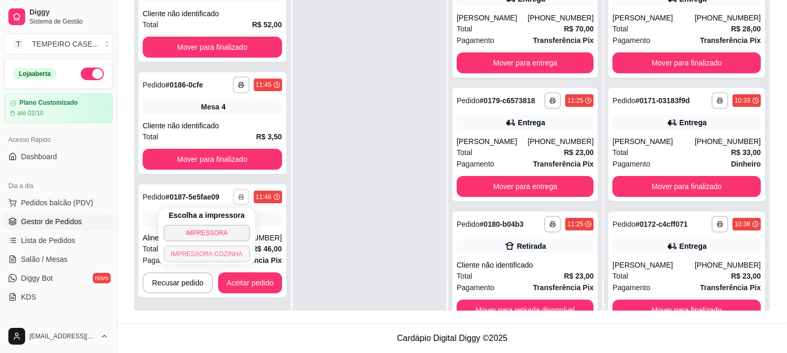
click at [224, 253] on button "IMPRESSORA COZINHA" at bounding box center [207, 254] width 87 height 17
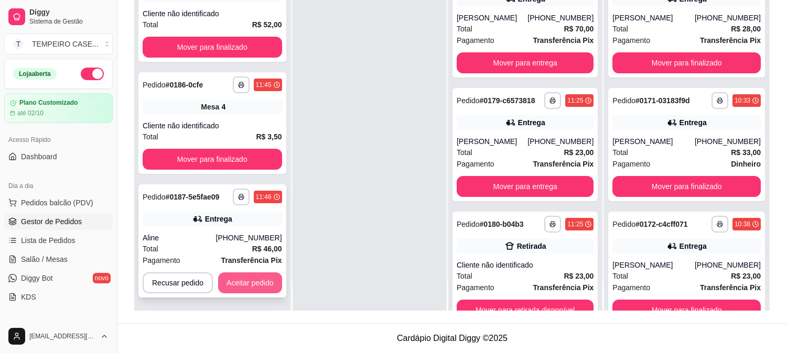
click at [239, 284] on button "Aceitar pedido" at bounding box center [250, 283] width 64 height 21
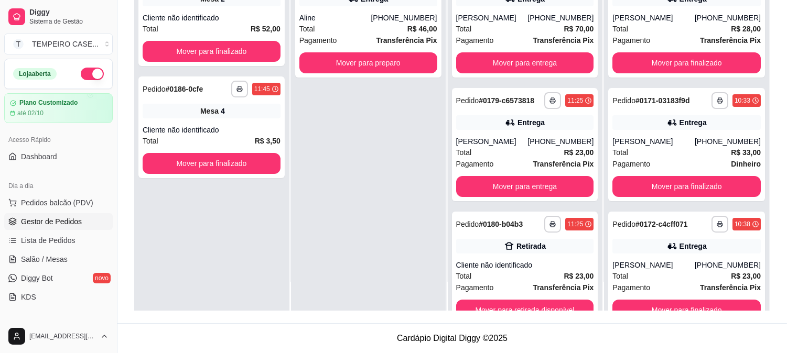
scroll to position [0, 0]
click at [313, 61] on button "Mover para preparo" at bounding box center [369, 63] width 134 height 20
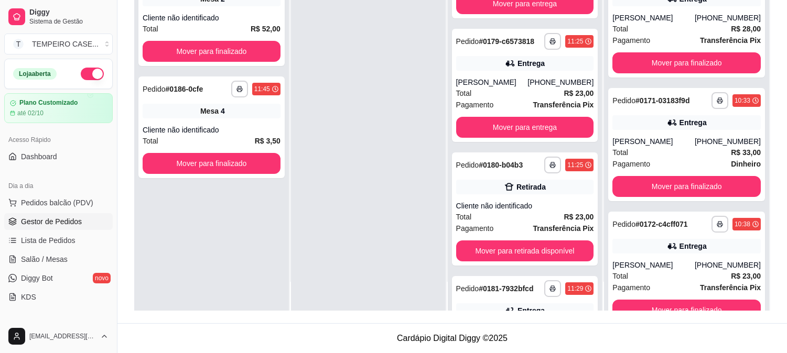
scroll to position [58, 0]
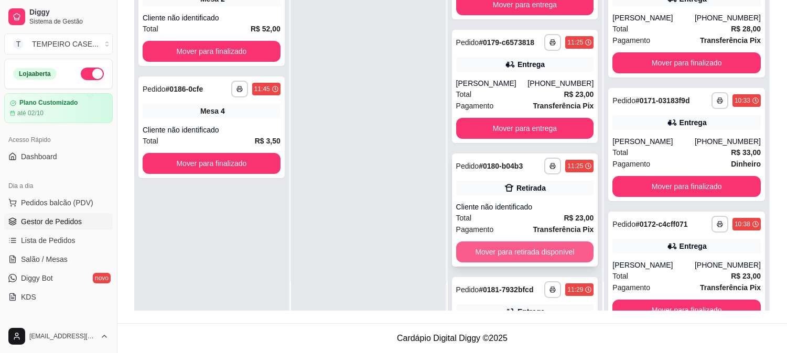
click at [507, 252] on button "Mover para retirada disponível" at bounding box center [525, 252] width 138 height 21
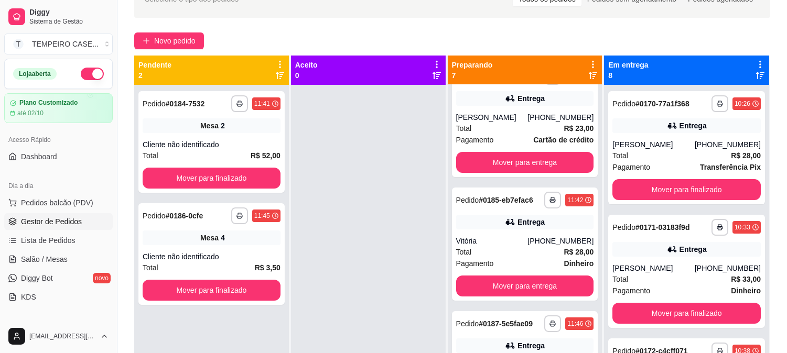
scroll to position [0, 0]
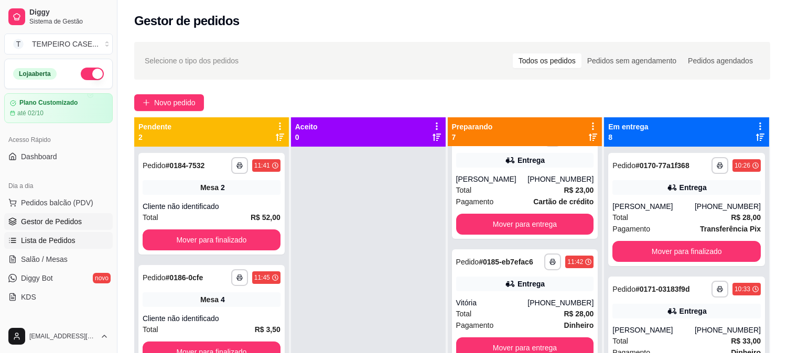
click at [48, 233] on link "Lista de Pedidos" at bounding box center [58, 240] width 109 height 17
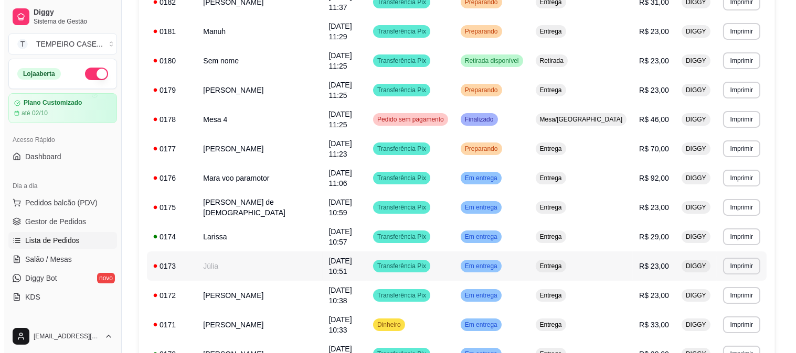
scroll to position [327, 0]
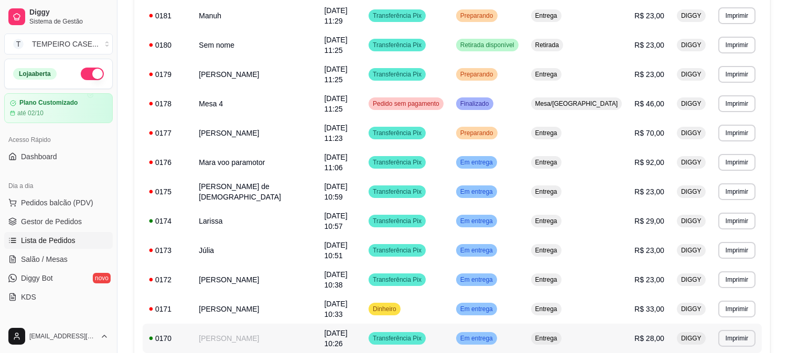
click at [210, 324] on td "[PERSON_NAME]" at bounding box center [254, 338] width 125 height 29
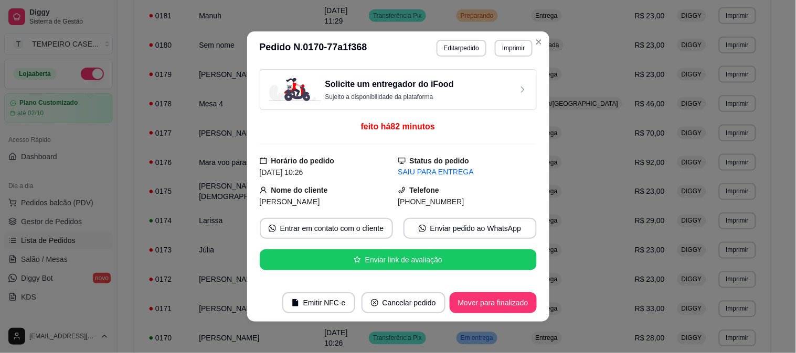
scroll to position [280, 0]
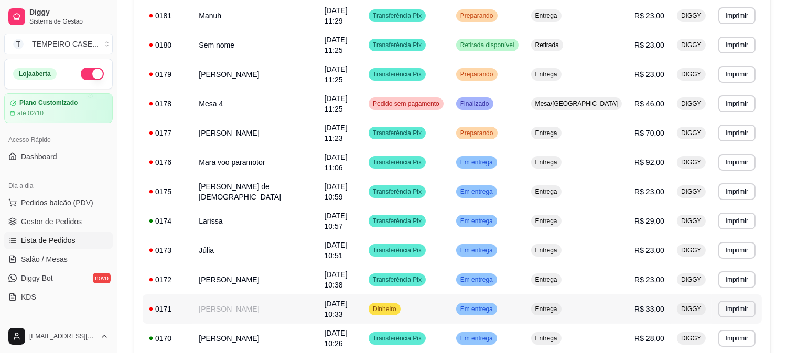
click at [198, 295] on td "[PERSON_NAME]" at bounding box center [254, 309] width 125 height 29
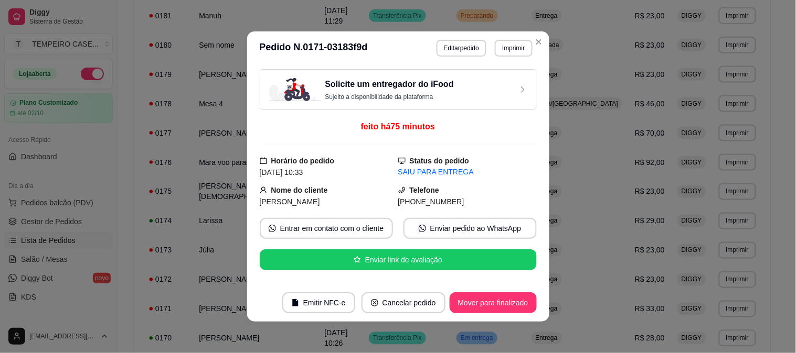
scroll to position [336, 0]
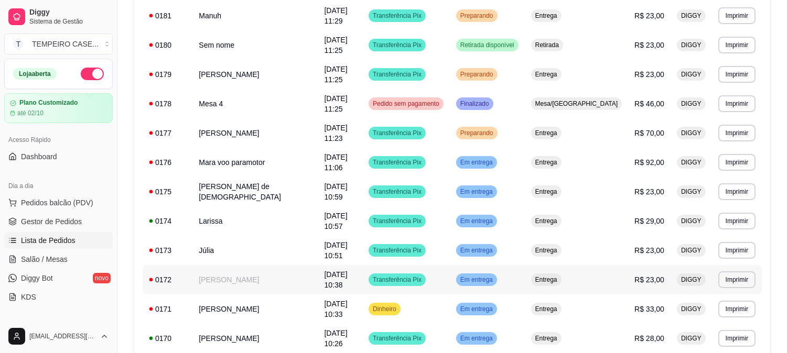
click at [223, 265] on td "[PERSON_NAME]" at bounding box center [254, 279] width 125 height 29
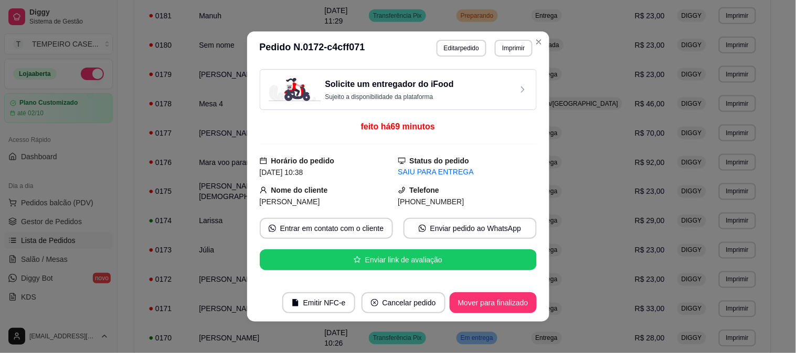
scroll to position [307, 0]
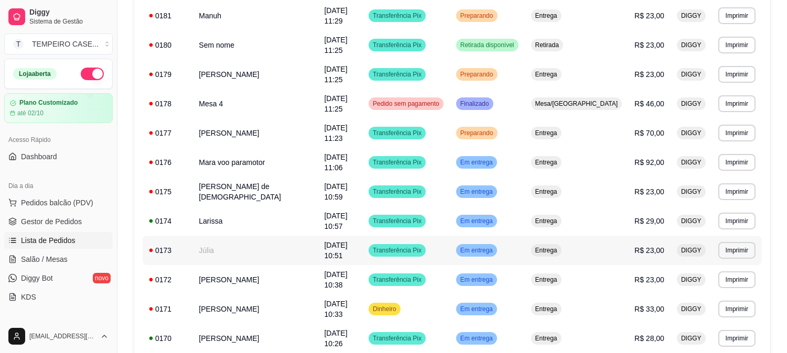
click at [227, 236] on td "Júlia" at bounding box center [254, 250] width 125 height 29
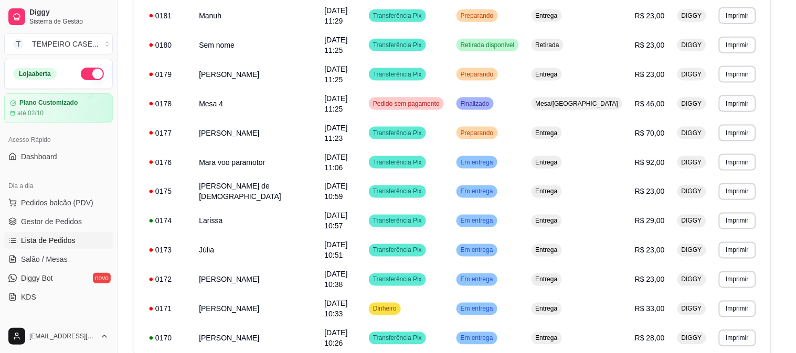
scroll to position [280, 0]
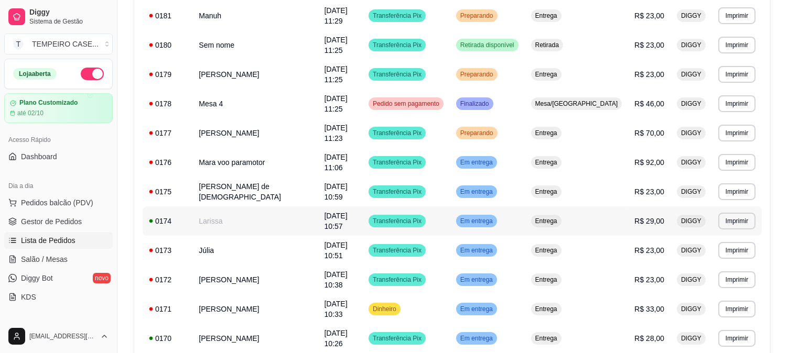
click at [244, 207] on td "Larissa" at bounding box center [254, 221] width 125 height 29
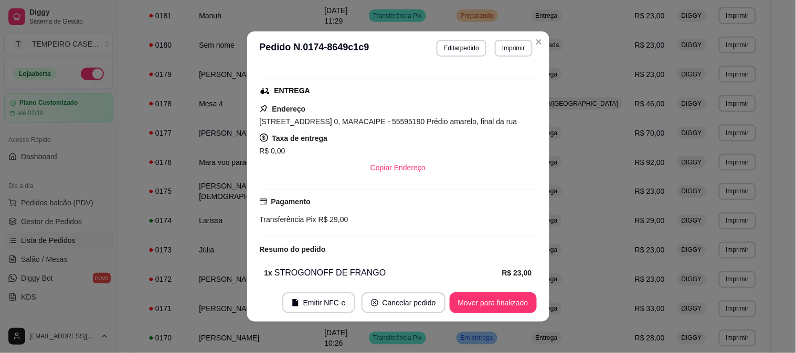
scroll to position [325, 0]
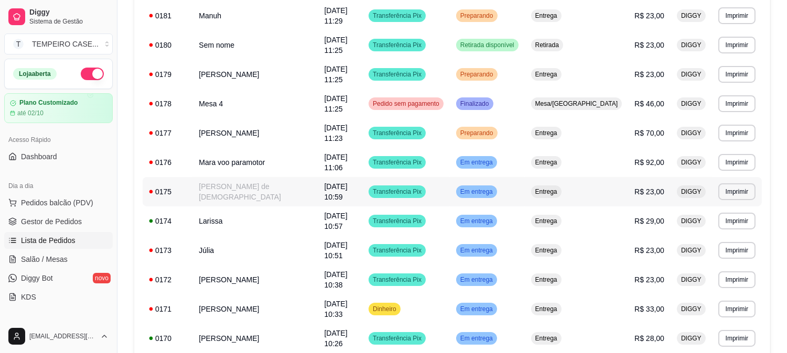
click at [229, 177] on td "[PERSON_NAME] de [DEMOGRAPHIC_DATA]" at bounding box center [254, 191] width 125 height 29
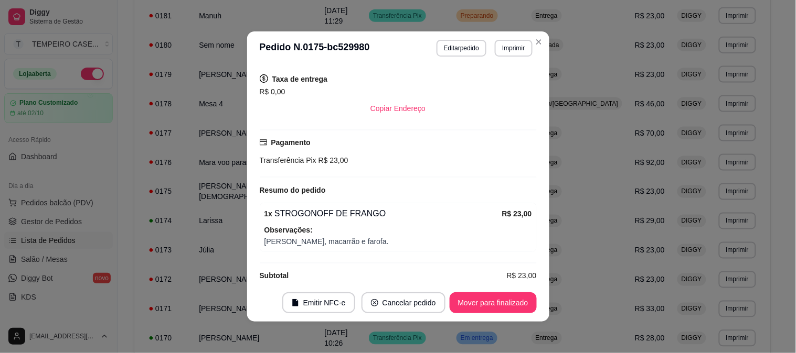
scroll to position [289, 0]
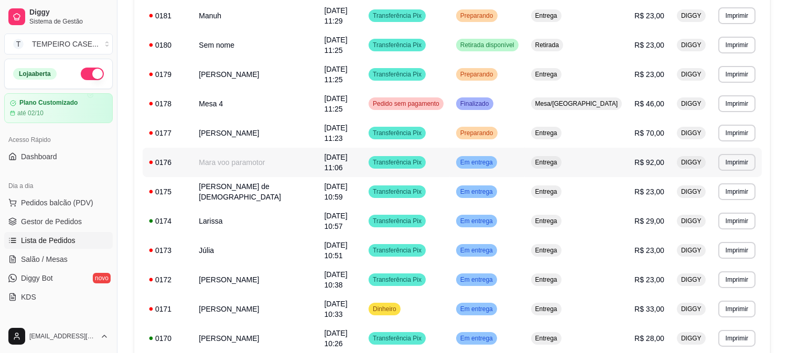
click at [221, 148] on td "Mara voo paramotor" at bounding box center [254, 162] width 125 height 29
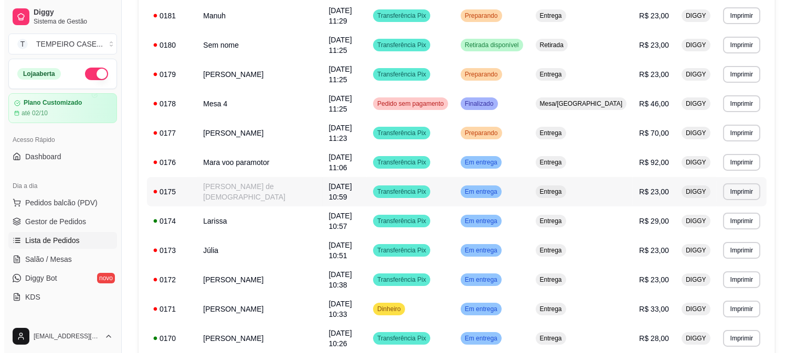
scroll to position [269, 0]
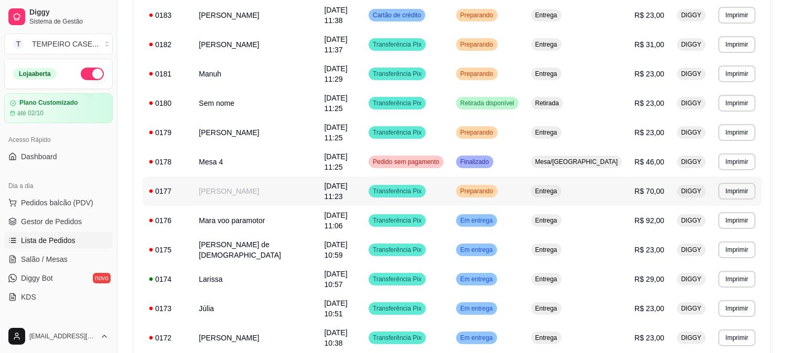
click at [235, 177] on td "[PERSON_NAME]" at bounding box center [254, 191] width 125 height 29
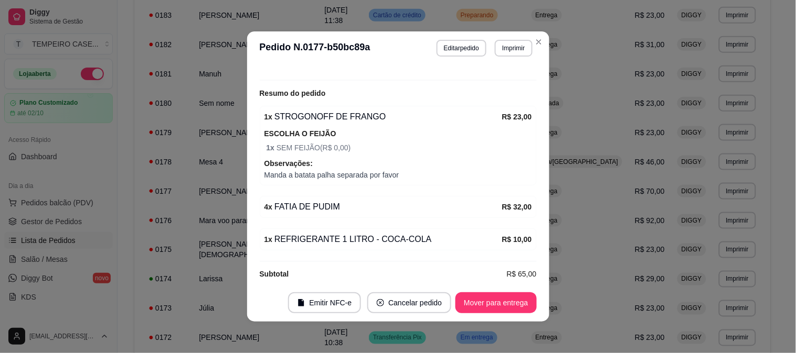
scroll to position [2, 0]
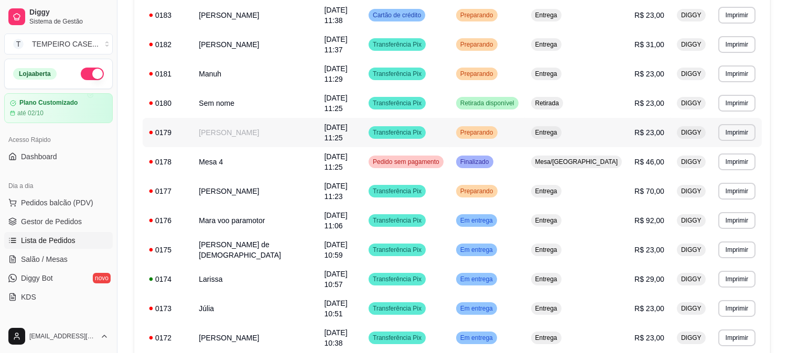
click at [259, 118] on td "[PERSON_NAME]" at bounding box center [254, 132] width 125 height 29
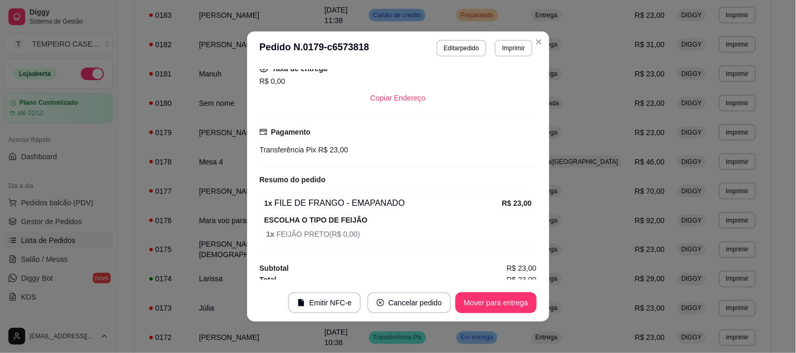
scroll to position [292, 0]
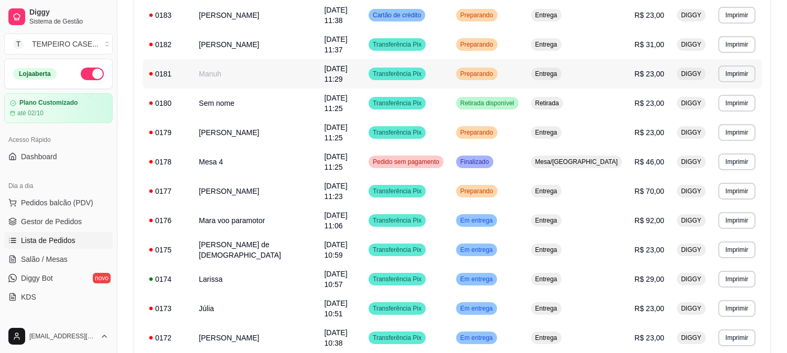
click at [240, 59] on td "Manuh" at bounding box center [254, 73] width 125 height 29
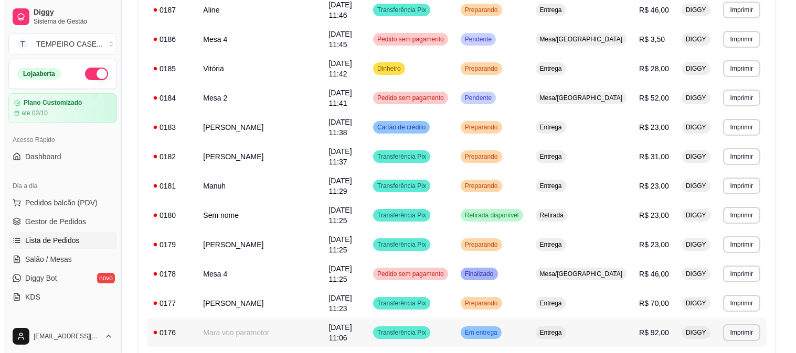
scroll to position [152, 0]
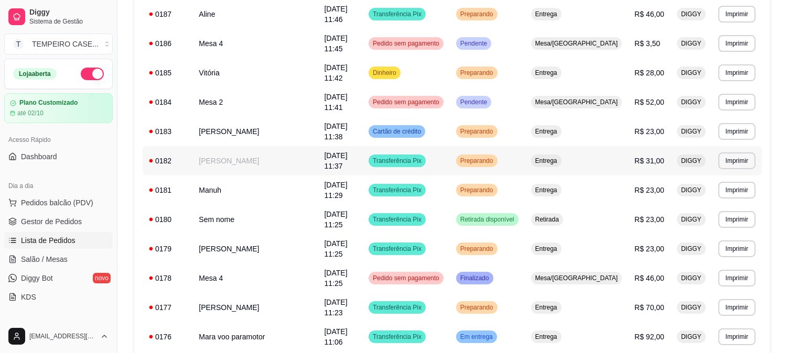
click at [240, 146] on td "[PERSON_NAME]" at bounding box center [254, 160] width 125 height 29
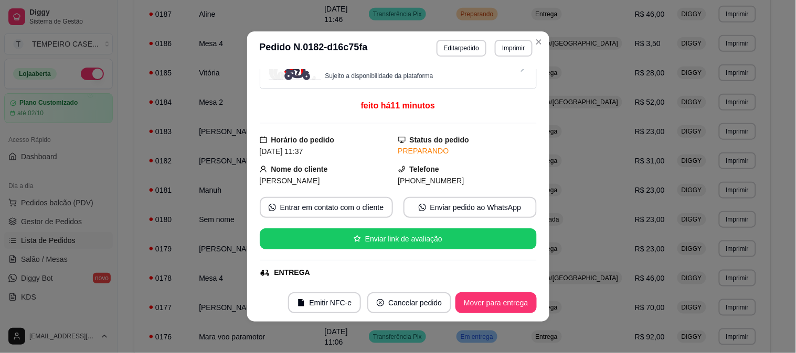
scroll to position [0, 0]
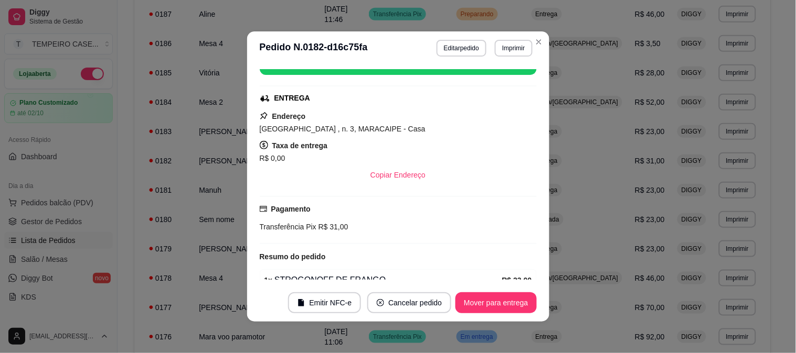
click at [338, 177] on div "Copiar Endereço" at bounding box center [398, 175] width 277 height 21
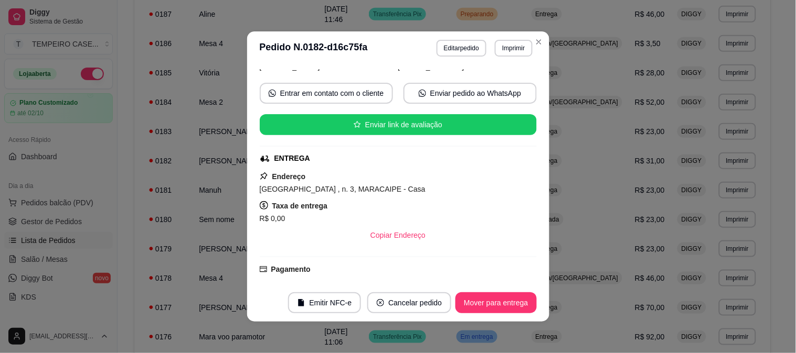
scroll to position [21, 0]
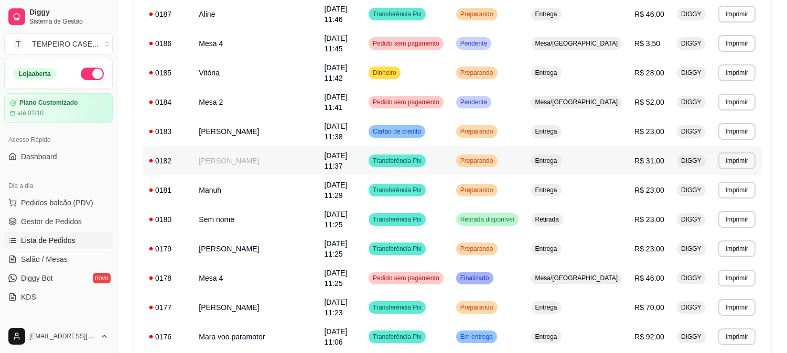
click at [234, 146] on td "[PERSON_NAME]" at bounding box center [254, 160] width 125 height 29
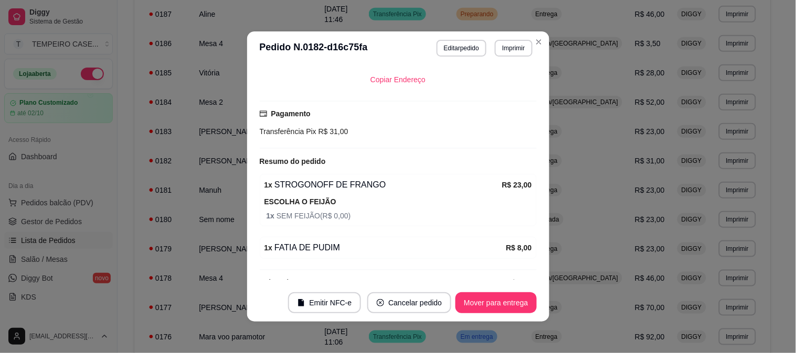
scroll to position [312, 0]
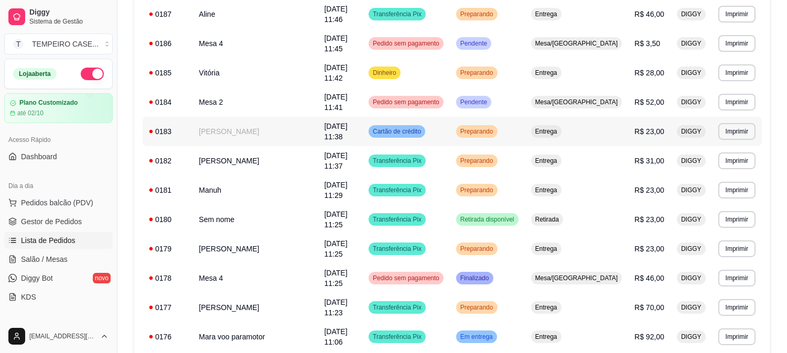
click at [230, 117] on td "[PERSON_NAME]" at bounding box center [254, 131] width 125 height 29
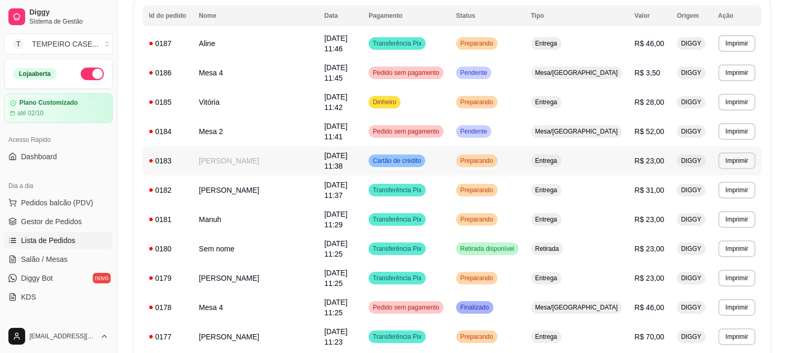
scroll to position [0, 0]
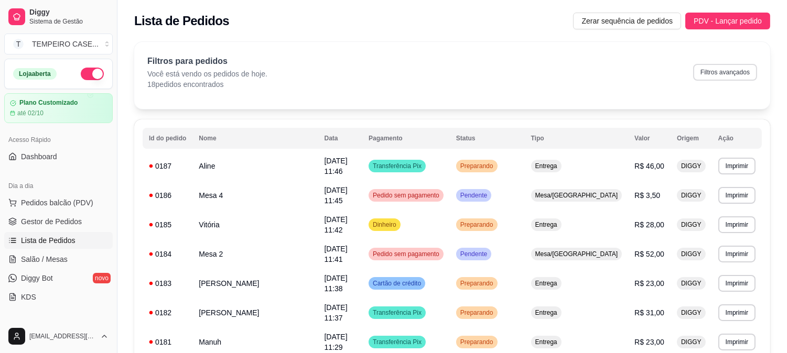
click at [731, 62] on div "Filtros para pedidos Você está vendo os pedidos de hoje. 18 pedidos encontrados…" at bounding box center [452, 72] width 610 height 35
click at [717, 66] on button "Filtros avançados" at bounding box center [725, 72] width 64 height 17
select select "0"
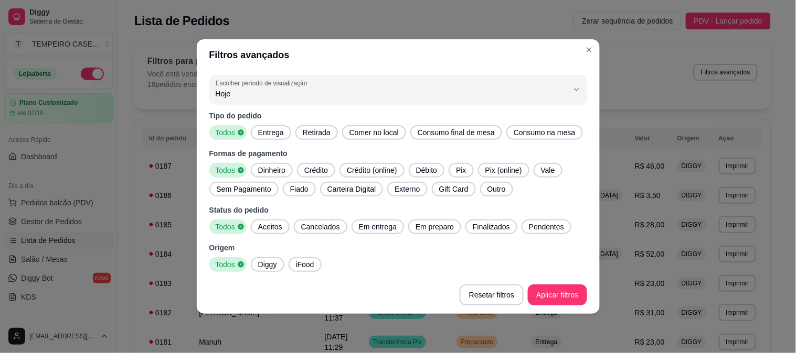
drag, startPoint x: 280, startPoint y: 132, endPoint x: 413, endPoint y: 208, distance: 153.8
click at [279, 132] on span "Entrega" at bounding box center [271, 132] width 34 height 10
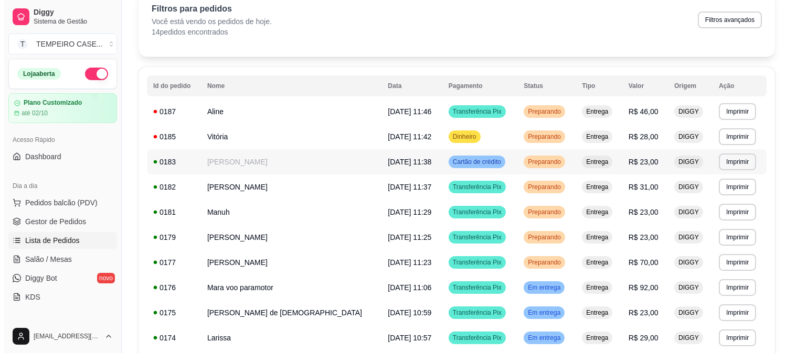
scroll to position [226, 0]
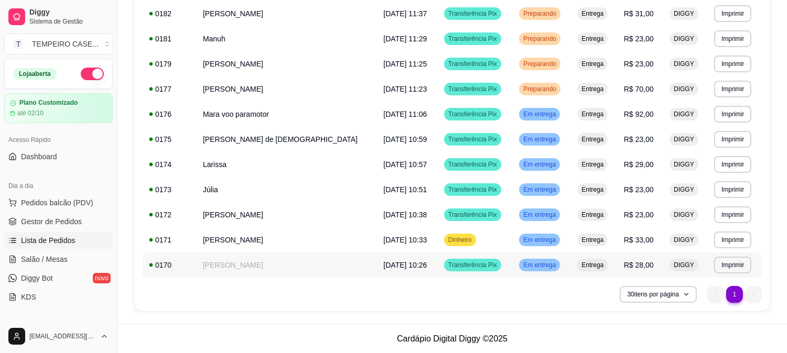
click at [243, 261] on td "[PERSON_NAME]" at bounding box center [287, 265] width 180 height 25
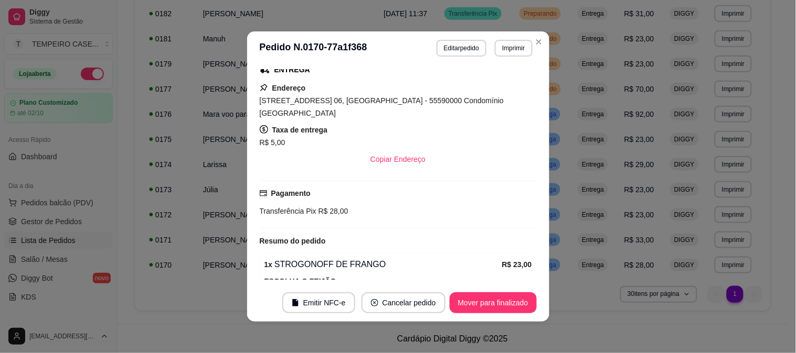
scroll to position [280, 0]
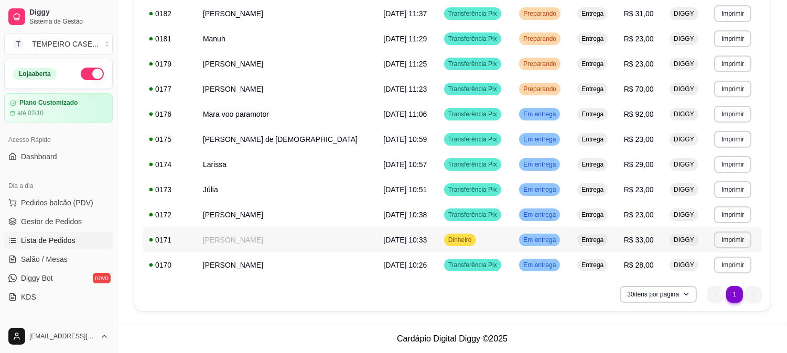
click at [223, 248] on td "[PERSON_NAME]" at bounding box center [287, 240] width 180 height 25
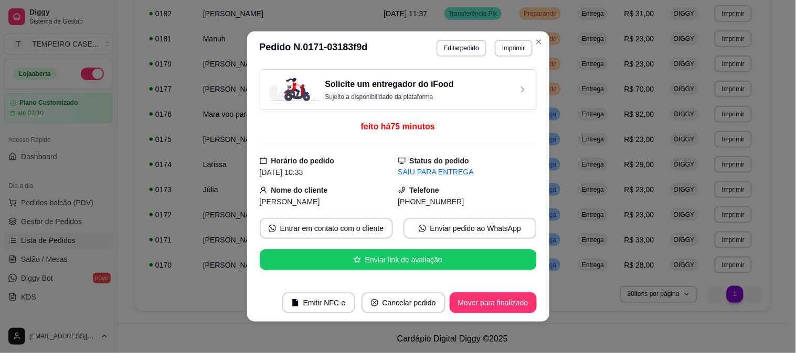
scroll to position [336, 0]
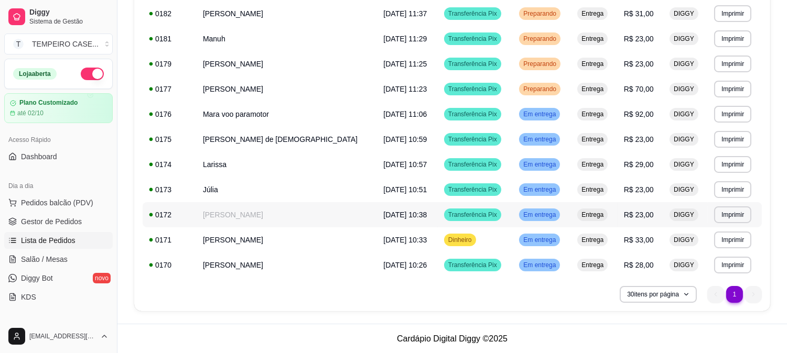
click at [210, 216] on td "[PERSON_NAME]" at bounding box center [287, 214] width 180 height 25
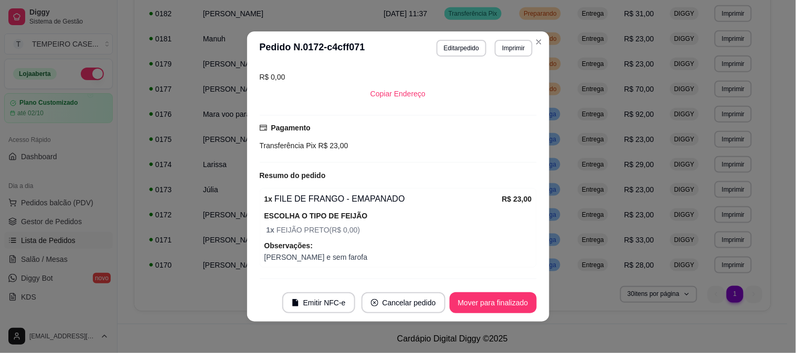
scroll to position [307, 0]
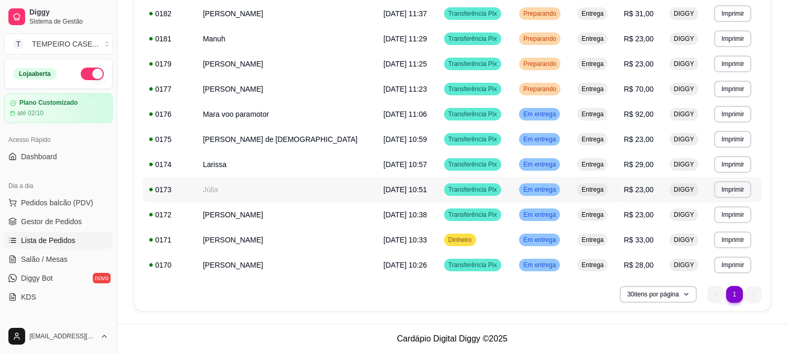
click at [210, 192] on td "Júlia" at bounding box center [287, 189] width 180 height 25
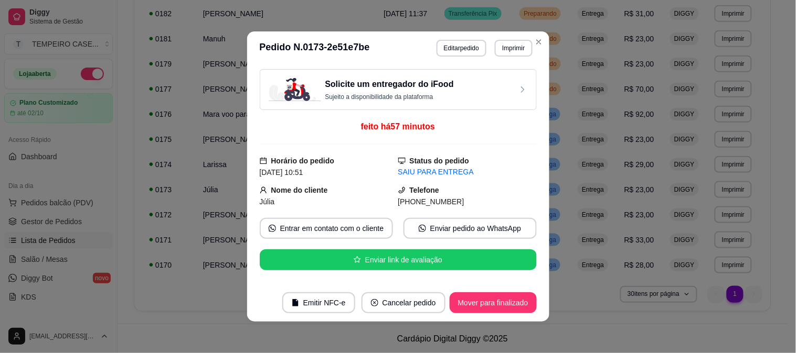
scroll to position [280, 0]
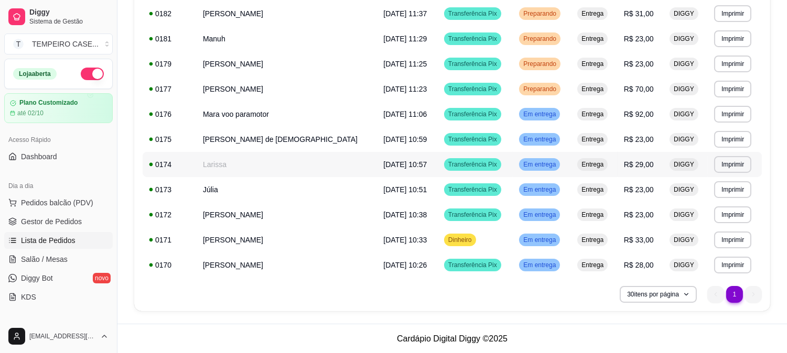
click at [217, 163] on td "Larissa" at bounding box center [287, 164] width 180 height 25
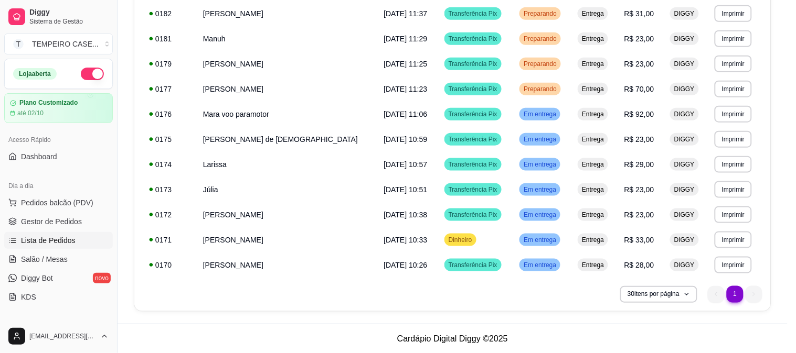
scroll to position [325, 0]
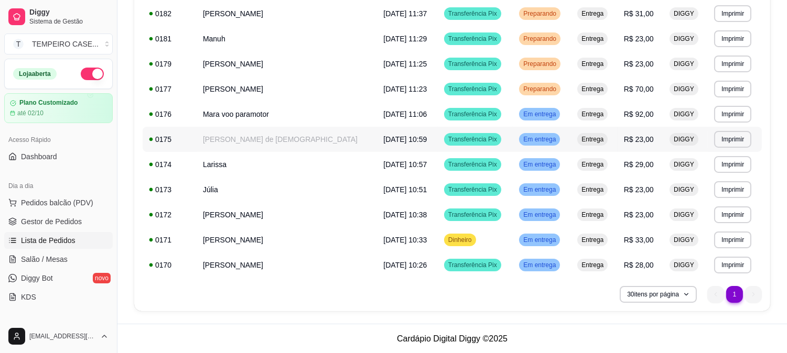
click at [211, 140] on td "[PERSON_NAME] de [DEMOGRAPHIC_DATA]" at bounding box center [287, 139] width 180 height 25
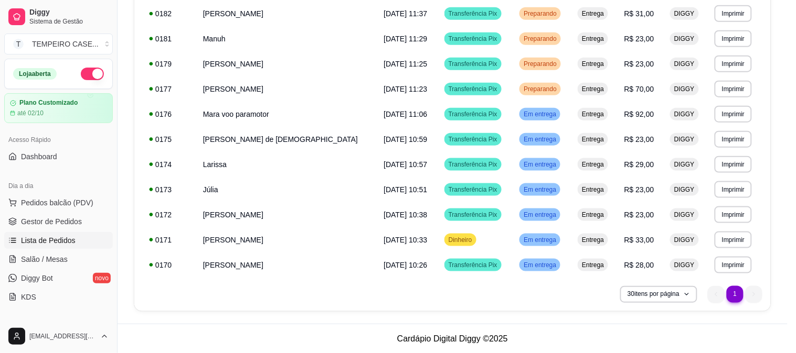
scroll to position [289, 0]
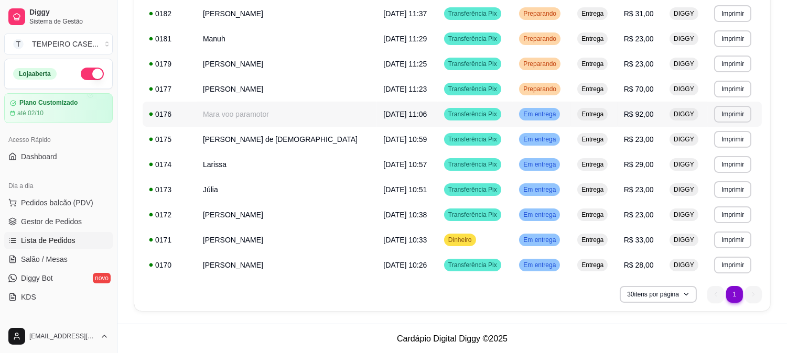
click at [234, 106] on td "Mara voo paramotor" at bounding box center [287, 114] width 180 height 25
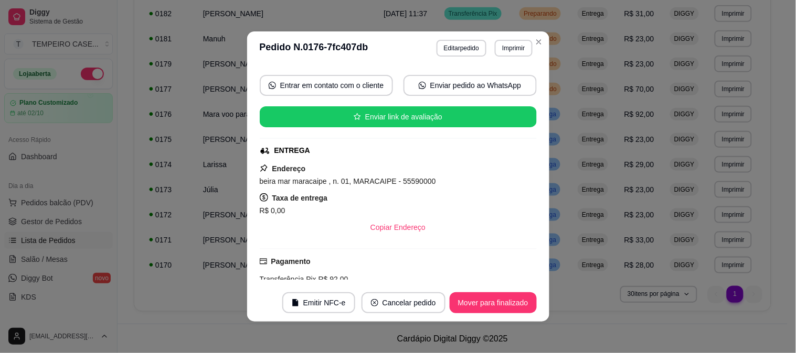
scroll to position [342, 0]
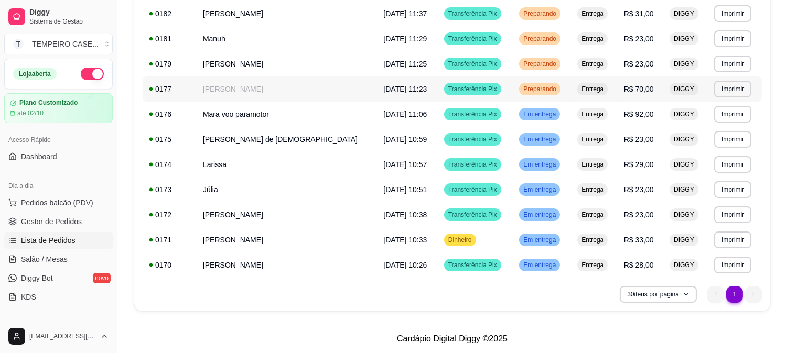
click at [377, 95] on td "[DATE] 11:23" at bounding box center [407, 89] width 61 height 25
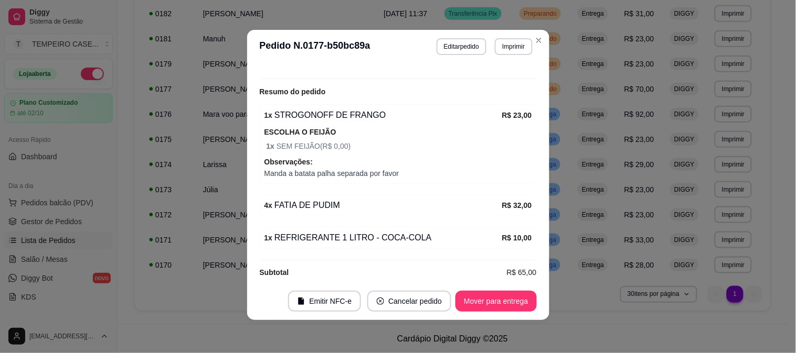
scroll to position [2, 0]
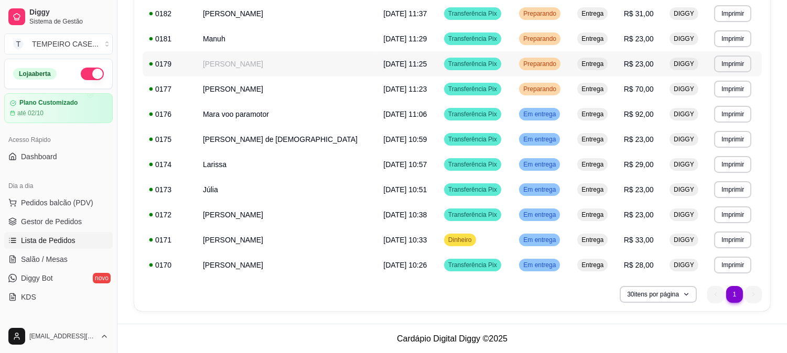
click at [261, 61] on td "[PERSON_NAME]" at bounding box center [287, 63] width 180 height 25
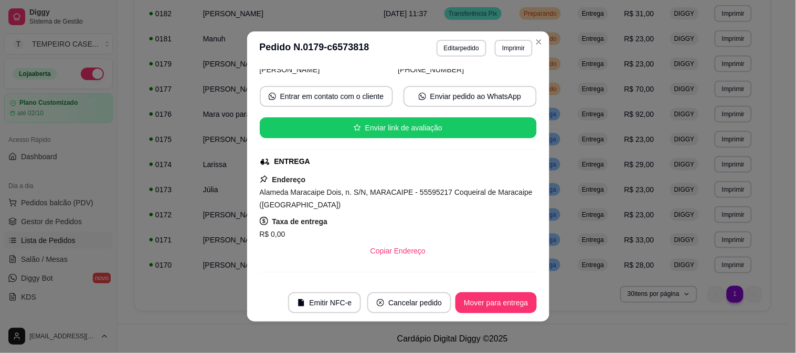
scroll to position [292, 0]
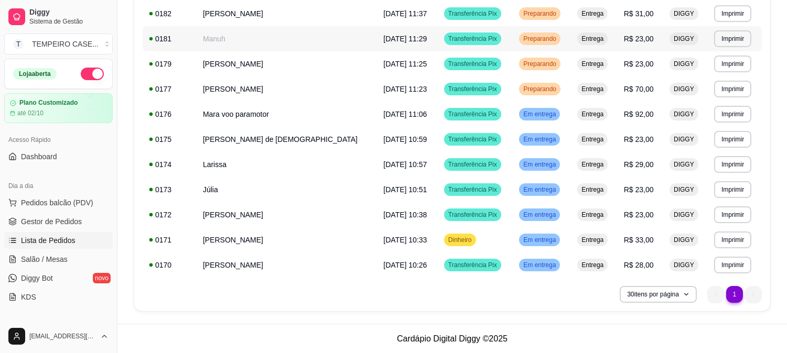
click at [222, 48] on td "Manuh" at bounding box center [287, 38] width 180 height 25
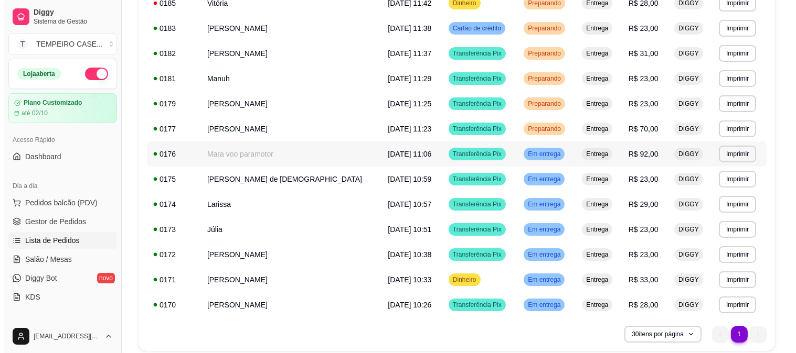
scroll to position [168, 0]
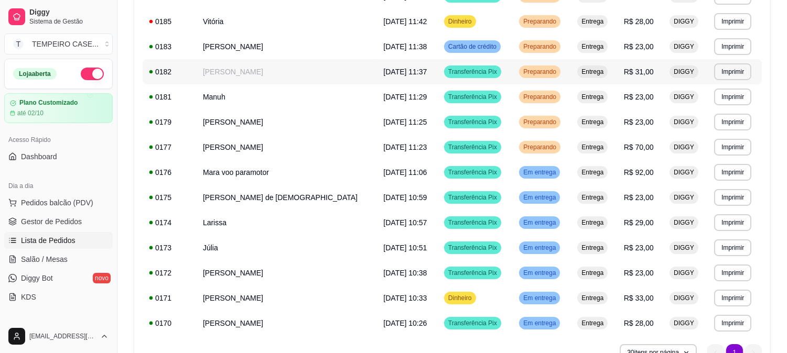
click at [234, 74] on td "[PERSON_NAME]" at bounding box center [287, 71] width 180 height 25
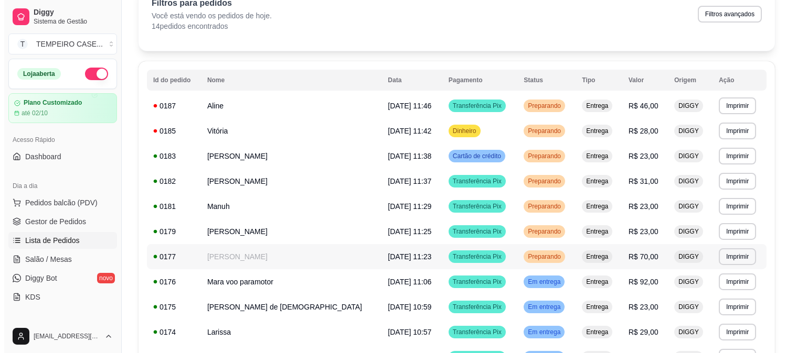
scroll to position [51, 0]
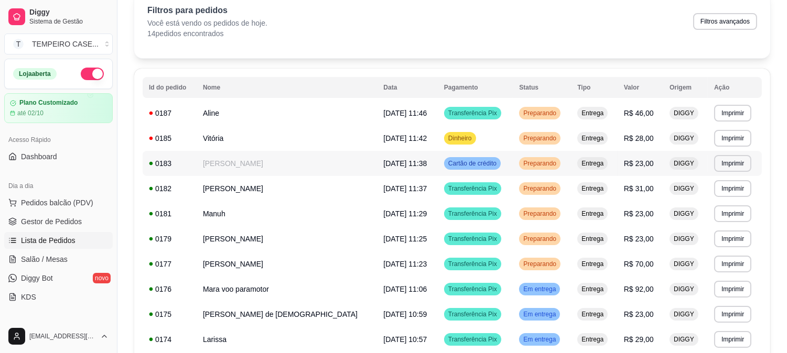
click at [238, 169] on td "[PERSON_NAME]" at bounding box center [287, 163] width 180 height 25
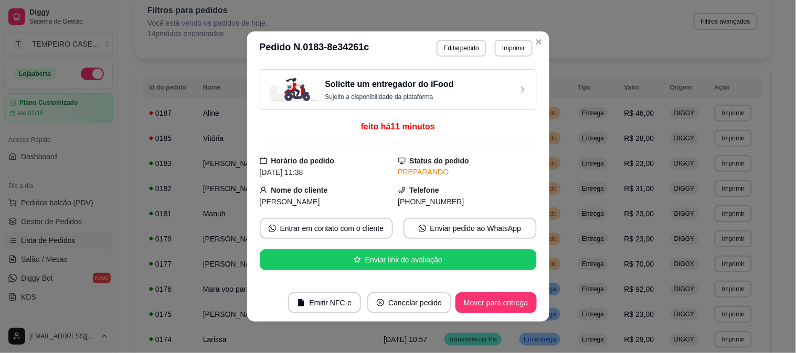
scroll to position [292, 0]
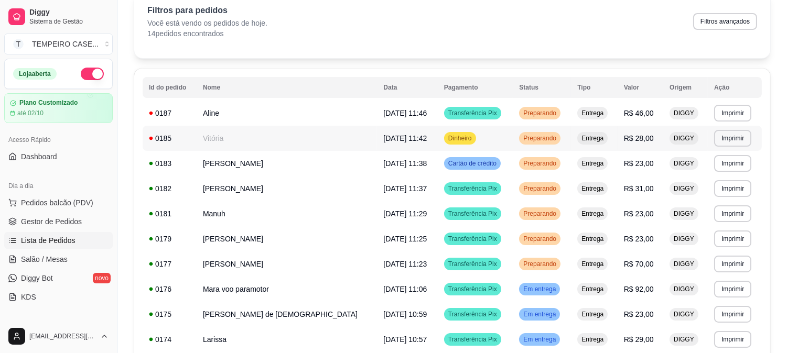
click at [232, 138] on td "Vitória" at bounding box center [287, 138] width 180 height 25
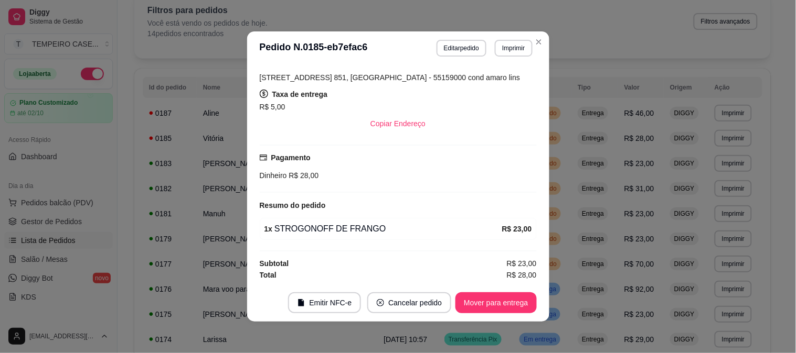
scroll to position [249, 0]
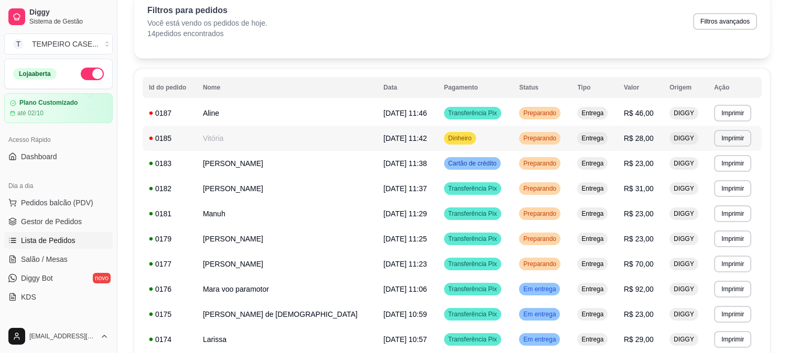
click at [221, 119] on td "Aline" at bounding box center [287, 113] width 180 height 25
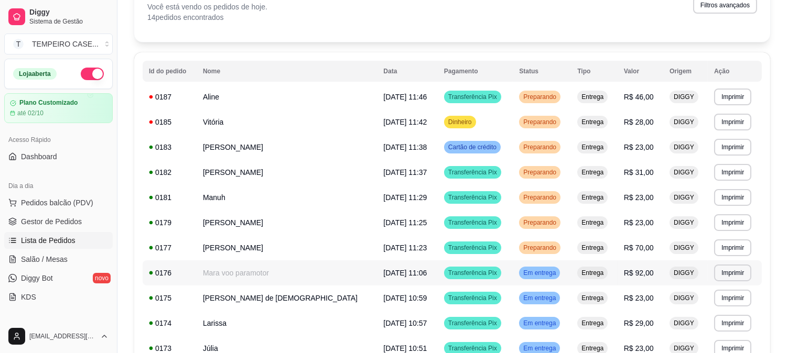
scroll to position [51, 0]
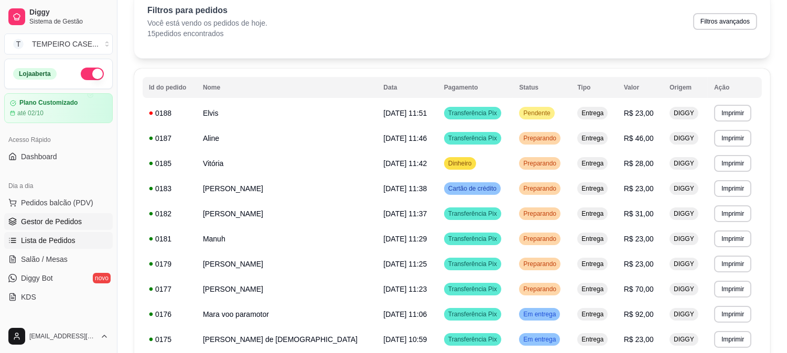
click at [21, 221] on span "Gestor de Pedidos" at bounding box center [51, 222] width 61 height 10
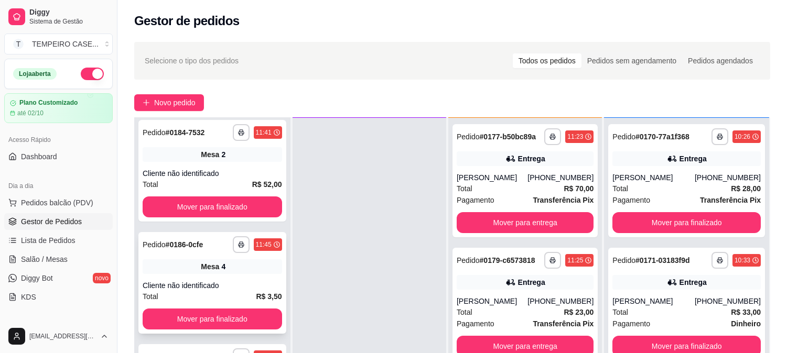
scroll to position [160, 0]
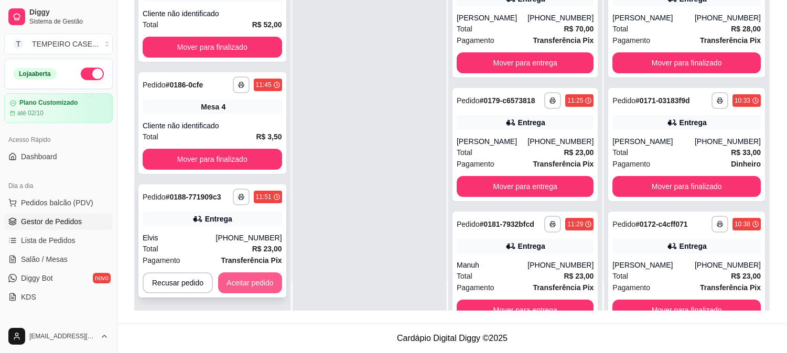
click at [246, 283] on button "Aceitar pedido" at bounding box center [250, 283] width 64 height 21
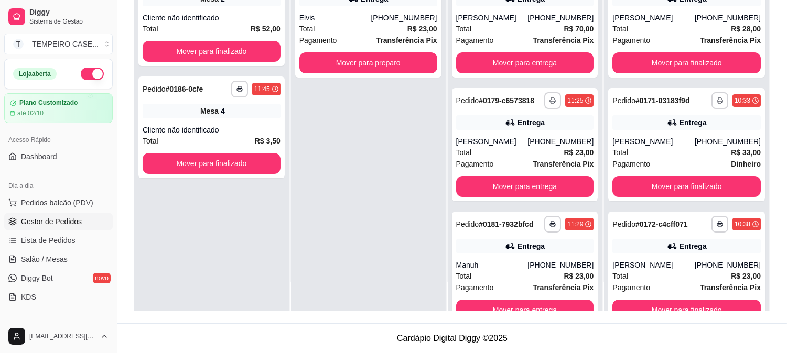
scroll to position [0, 0]
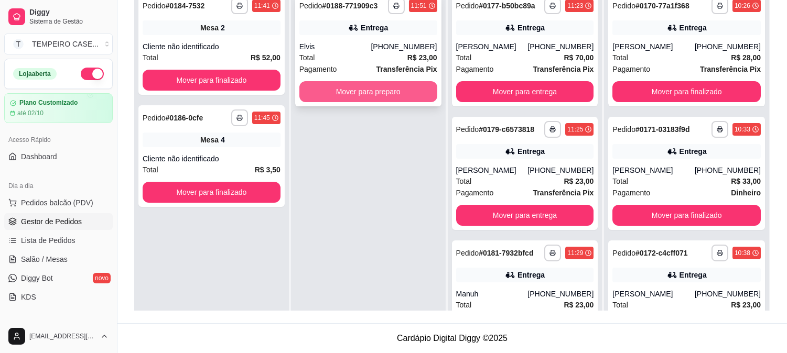
click at [406, 90] on button "Mover para preparo" at bounding box center [368, 91] width 138 height 21
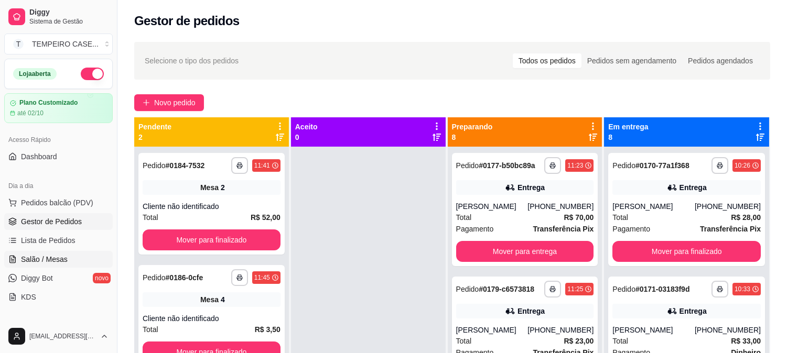
click at [72, 252] on link "Salão / Mesas" at bounding box center [58, 259] width 109 height 17
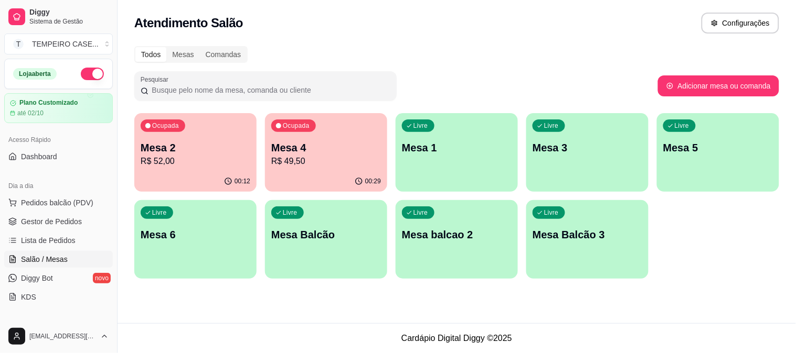
click at [355, 158] on p "R$ 49,50" at bounding box center [326, 161] width 110 height 13
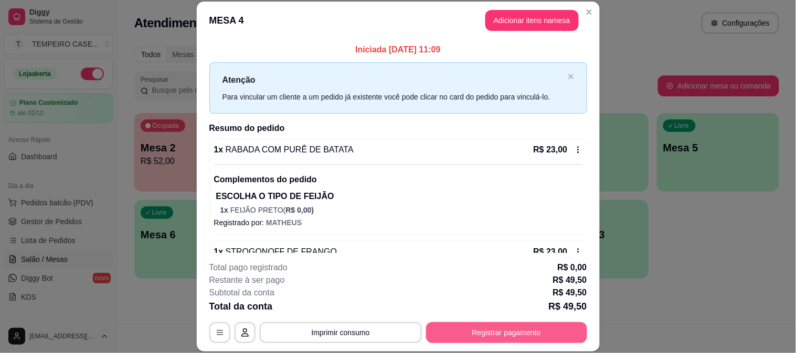
click at [502, 334] on button "Registrar pagamento" at bounding box center [506, 333] width 161 height 21
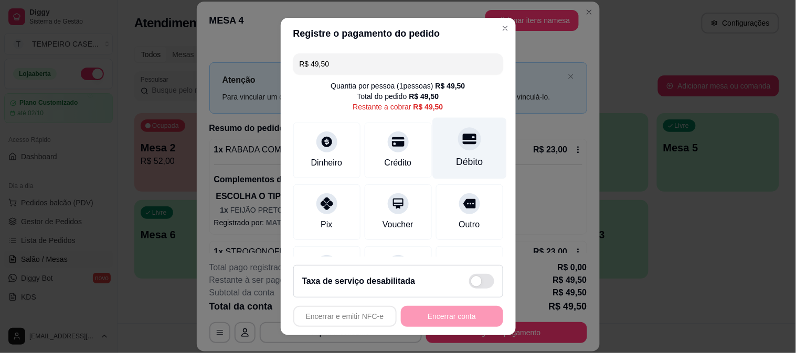
click at [439, 154] on div "Débito" at bounding box center [469, 147] width 74 height 61
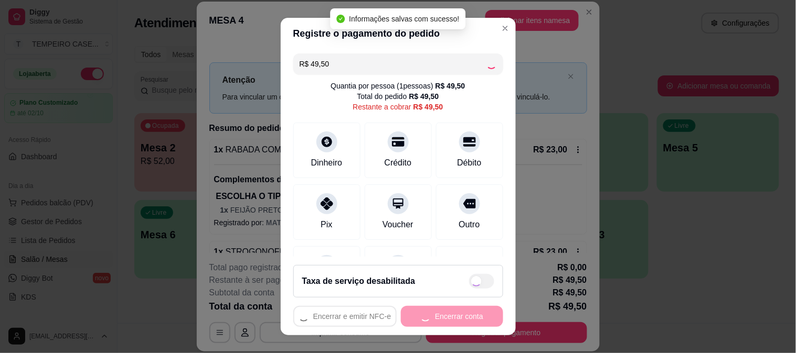
type input "R$ 0,00"
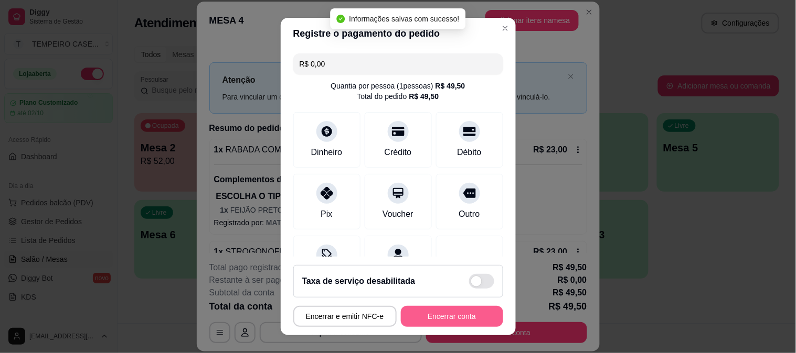
click at [439, 321] on button "Encerrar conta" at bounding box center [452, 316] width 102 height 21
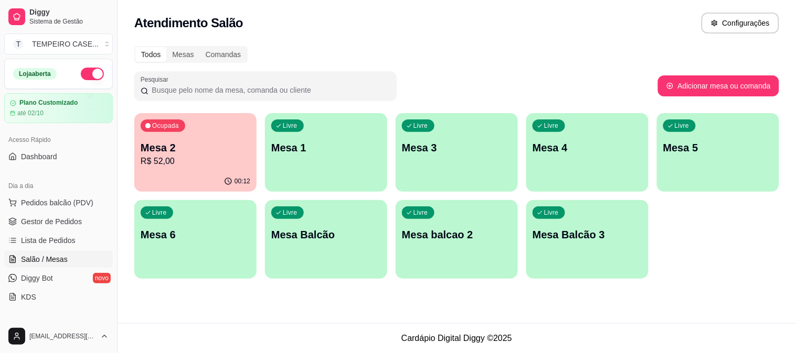
click at [186, 160] on p "R$ 52,00" at bounding box center [196, 161] width 110 height 13
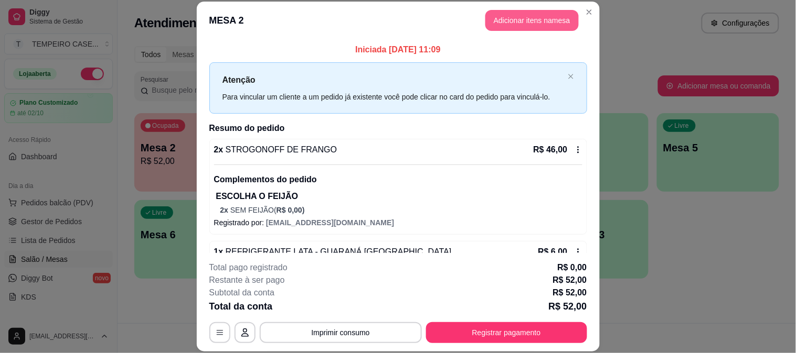
click at [519, 16] on button "Adicionar itens na mesa" at bounding box center [531, 20] width 93 height 21
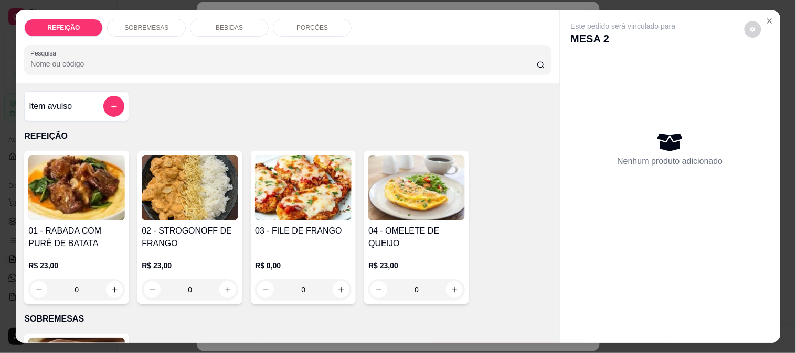
click at [200, 23] on div "BEBIDAS" at bounding box center [229, 28] width 79 height 18
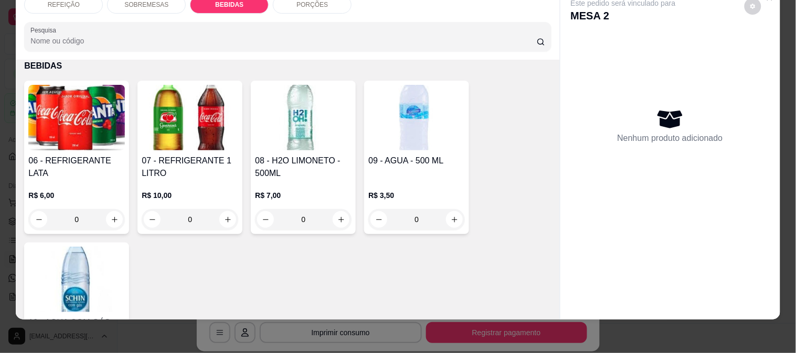
click at [80, 126] on img at bounding box center [76, 118] width 96 height 66
click at [297, 95] on div "Escolha uma das opções" at bounding box center [310, 101] width 94 height 13
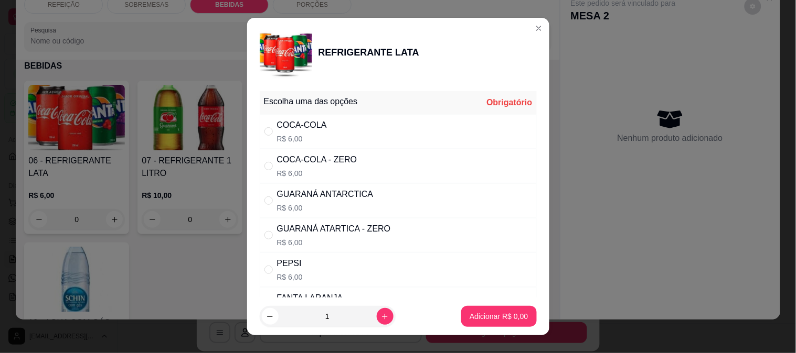
click at [284, 133] on div "COCA-COLA R$ 6,00" at bounding box center [302, 131] width 50 height 25
radio input "true"
click at [477, 318] on p "Adicionar R$ 6,00" at bounding box center [498, 317] width 58 height 10
type input "1"
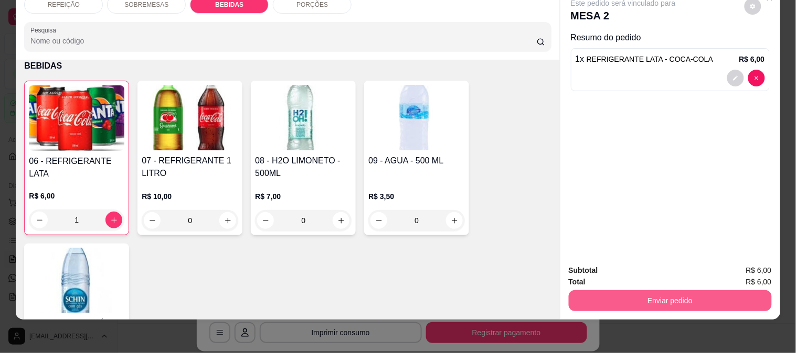
click at [632, 292] on button "Enviar pedido" at bounding box center [669, 301] width 203 height 21
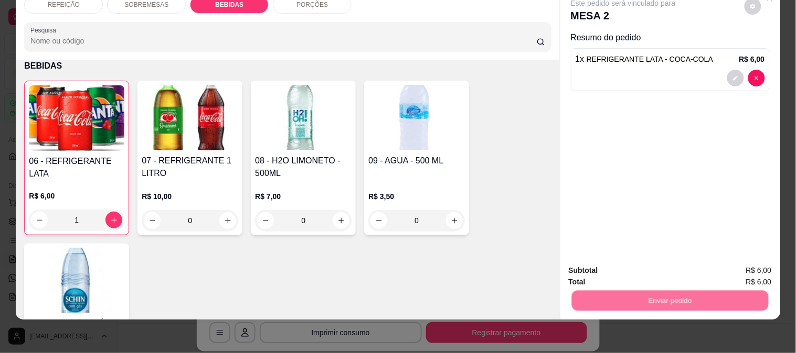
click at [595, 264] on button "Não registrar e enviar pedido" at bounding box center [635, 266] width 109 height 20
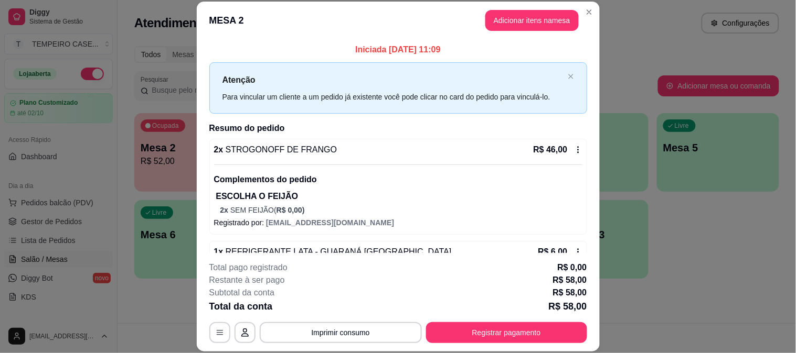
click at [249, 332] on button "button" at bounding box center [244, 333] width 21 height 21
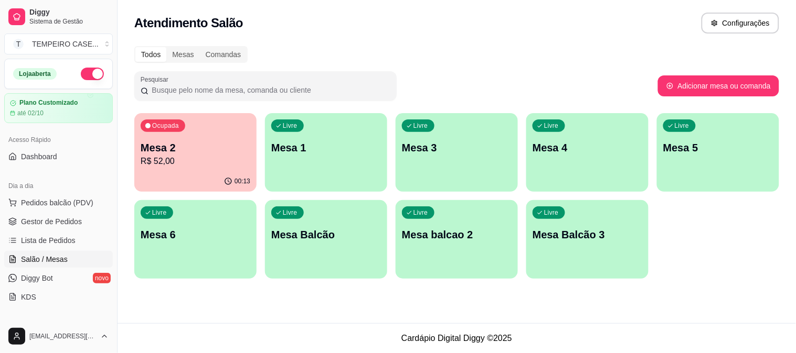
click at [212, 165] on p "R$ 52,00" at bounding box center [196, 161] width 110 height 13
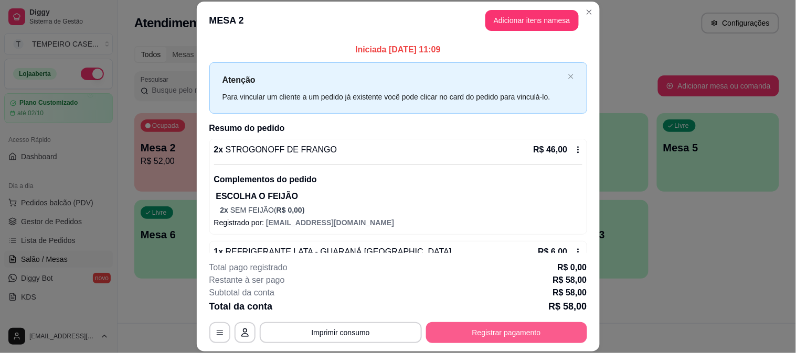
click at [495, 332] on button "Registrar pagamento" at bounding box center [506, 333] width 161 height 21
click at [321, 190] on div "Pix" at bounding box center [326, 209] width 74 height 61
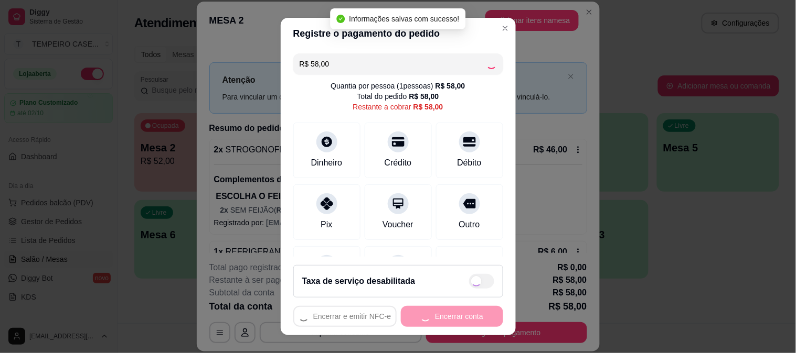
type input "R$ 0,00"
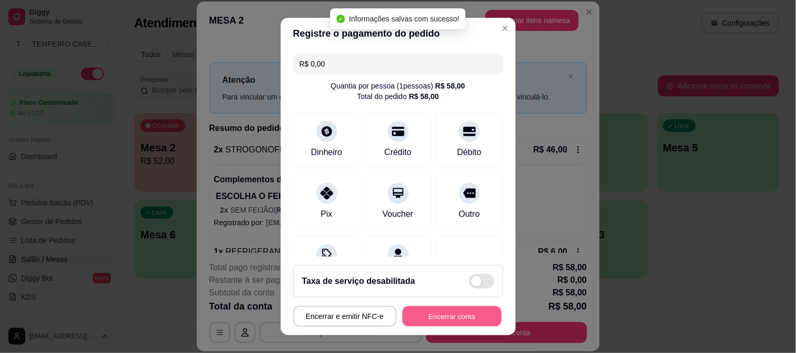
click at [449, 322] on button "Encerrar conta" at bounding box center [451, 317] width 99 height 20
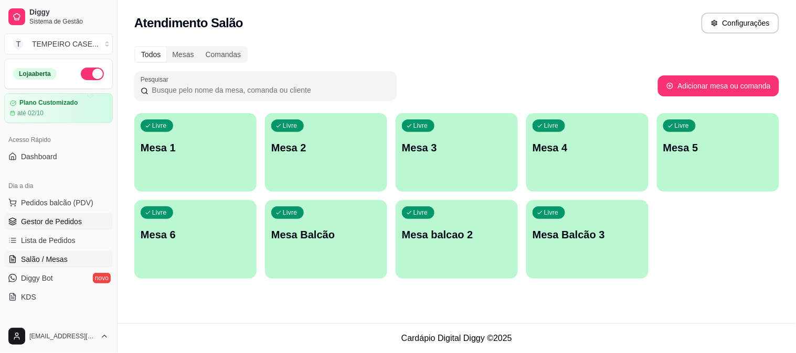
click at [50, 226] on span "Gestor de Pedidos" at bounding box center [51, 222] width 61 height 10
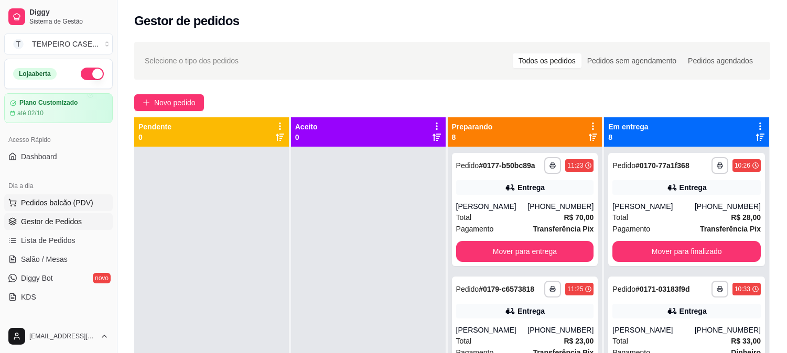
click at [48, 203] on span "Pedidos balcão (PDV)" at bounding box center [57, 203] width 72 height 10
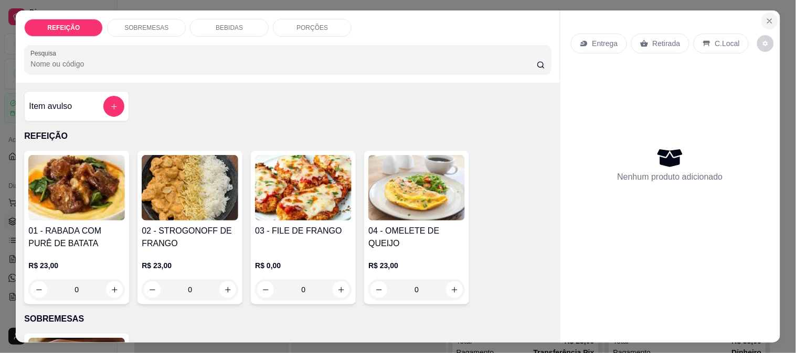
click at [769, 13] on button "Close" at bounding box center [769, 21] width 17 height 17
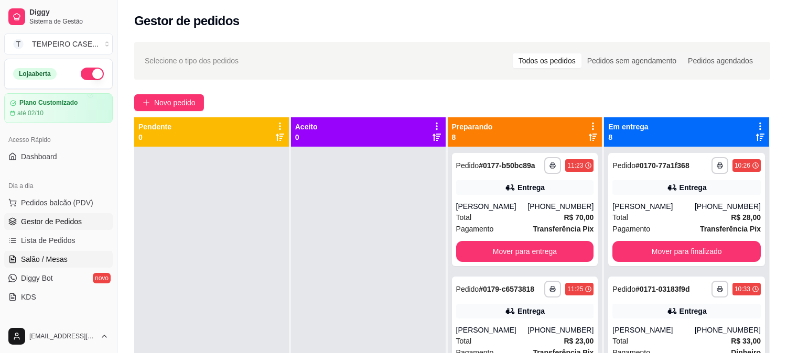
click at [47, 255] on span "Salão / Mesas" at bounding box center [44, 259] width 47 height 10
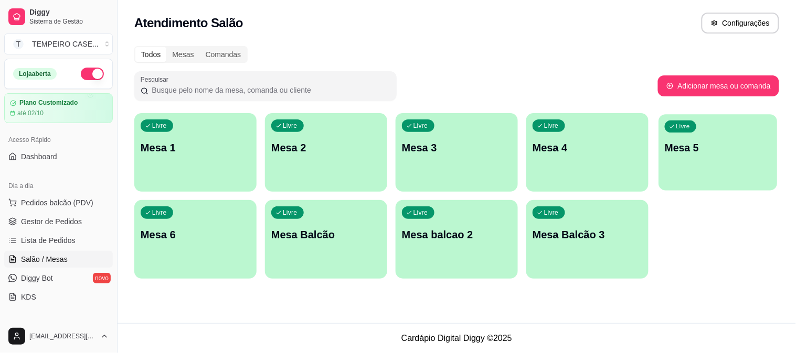
click at [726, 142] on p "Mesa 5" at bounding box center [717, 148] width 106 height 14
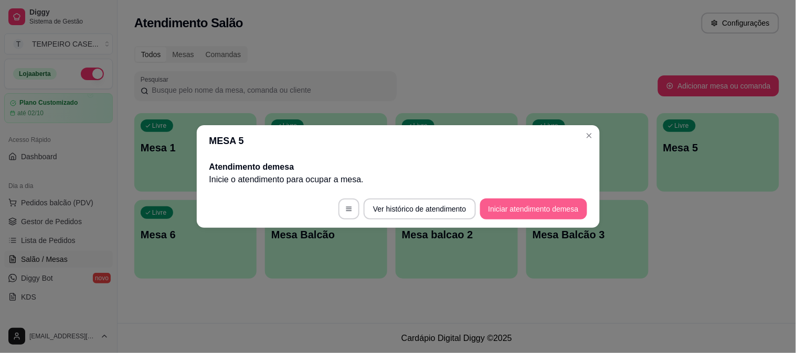
click at [525, 210] on button "Iniciar atendimento de mesa" at bounding box center [533, 209] width 107 height 21
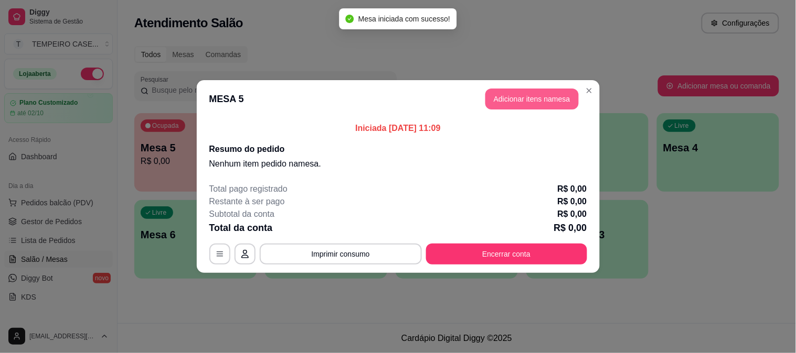
click at [541, 96] on button "Adicionar itens na mesa" at bounding box center [531, 99] width 93 height 21
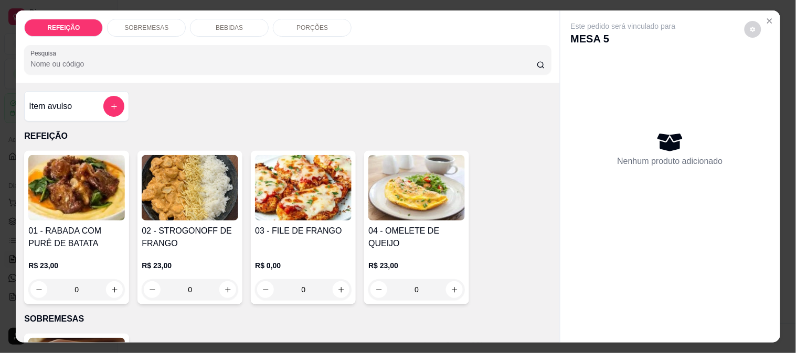
click at [46, 170] on img at bounding box center [76, 188] width 96 height 66
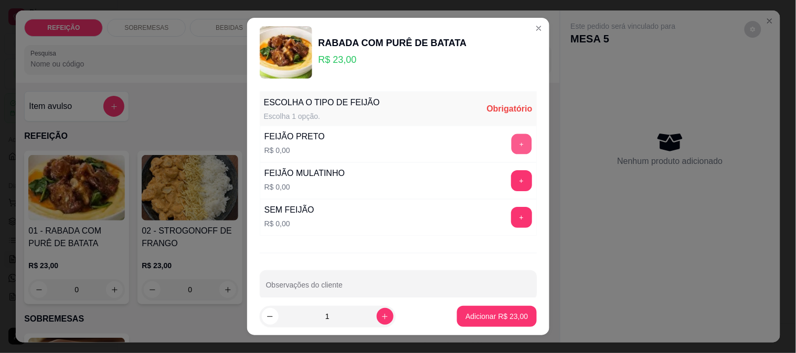
click at [511, 142] on button "+" at bounding box center [521, 144] width 20 height 20
click at [480, 315] on p "Adicionar R$ 23,00" at bounding box center [496, 317] width 62 height 10
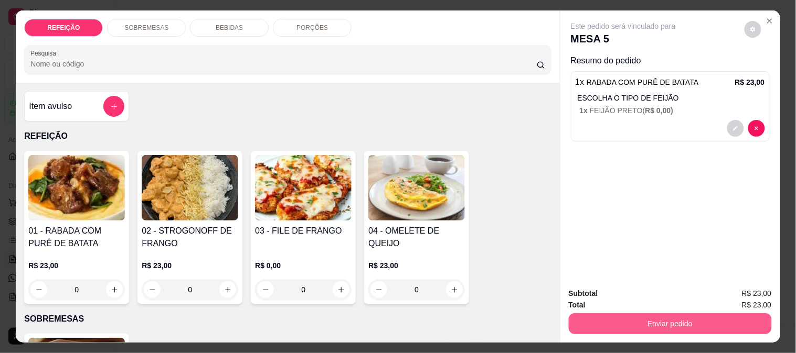
click at [635, 314] on button "Enviar pedido" at bounding box center [669, 324] width 203 height 21
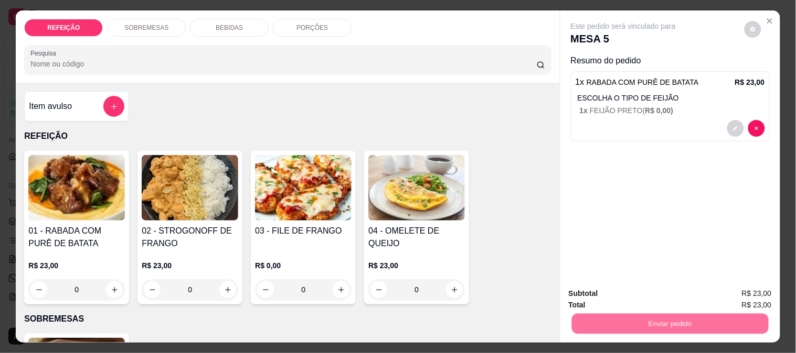
click at [630, 295] on button "Não registrar e enviar pedido" at bounding box center [635, 294] width 109 height 20
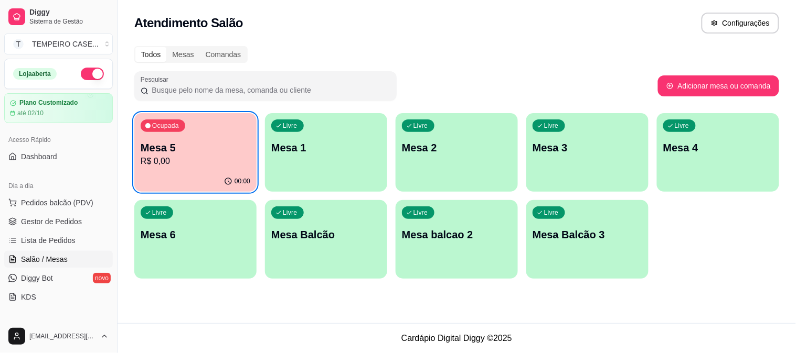
click at [281, 139] on div "Livre Mesa 1" at bounding box center [326, 146] width 122 height 66
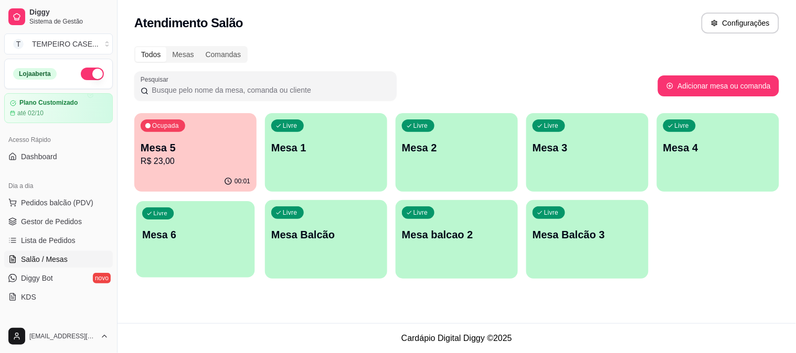
click at [181, 230] on p "Mesa 6" at bounding box center [195, 235] width 106 height 14
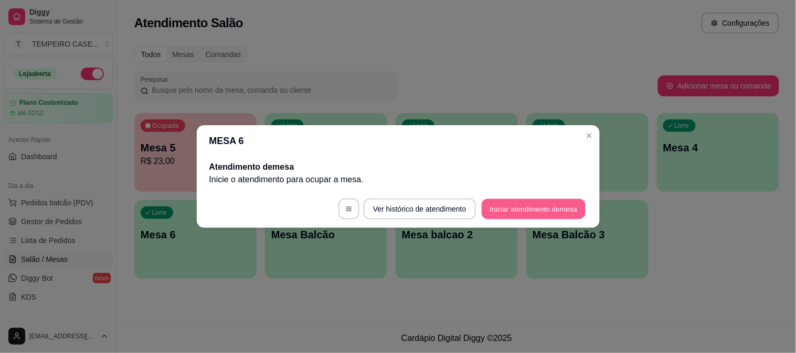
click at [522, 207] on button "Iniciar atendimento de mesa" at bounding box center [533, 209] width 104 height 20
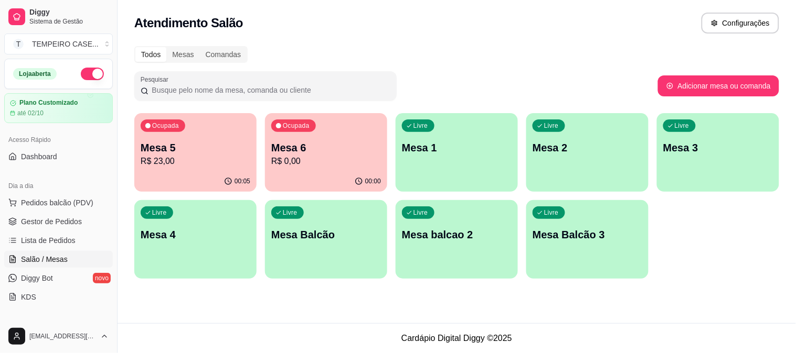
click at [307, 153] on p "Mesa 6" at bounding box center [326, 148] width 110 height 15
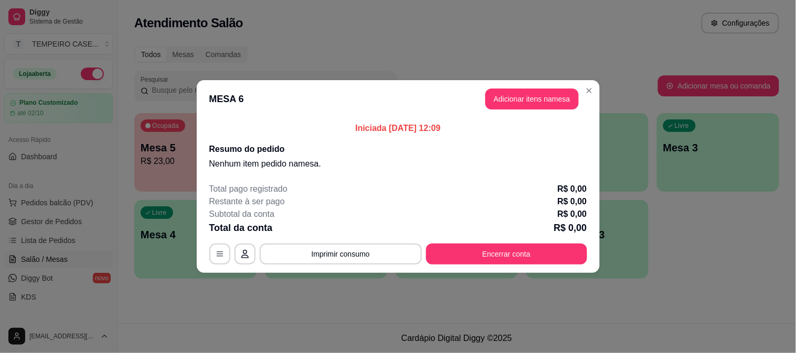
click at [518, 100] on button "Adicionar itens na mesa" at bounding box center [531, 99] width 93 height 21
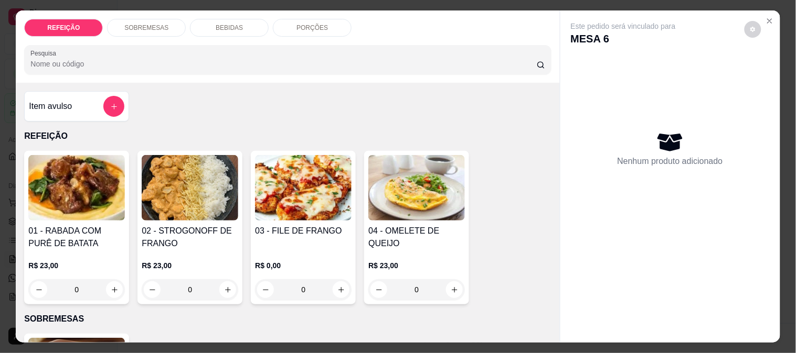
click at [212, 190] on img at bounding box center [190, 188] width 96 height 66
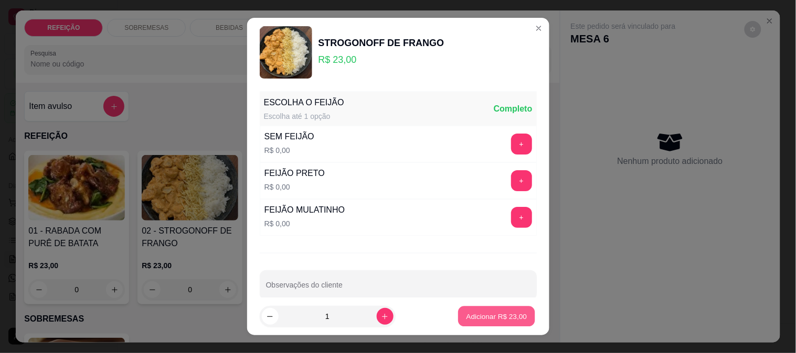
click at [494, 327] on button "Adicionar R$ 23,00" at bounding box center [496, 317] width 77 height 20
type input "1"
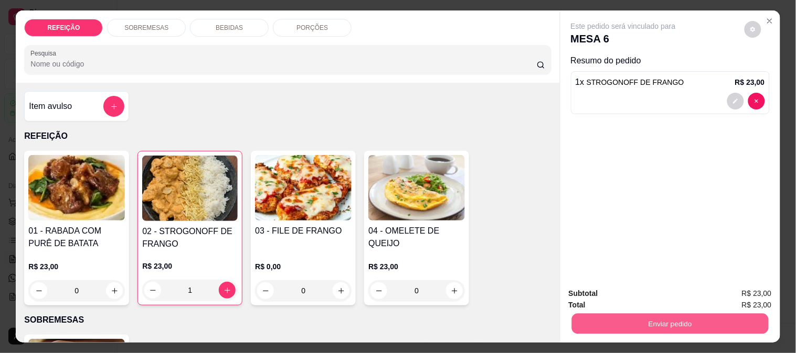
click at [588, 324] on button "Enviar pedido" at bounding box center [669, 324] width 197 height 20
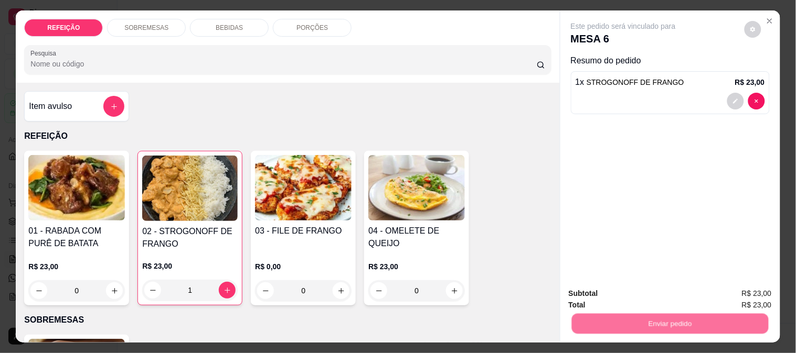
click at [618, 289] on button "Não registrar e enviar pedido" at bounding box center [635, 294] width 109 height 20
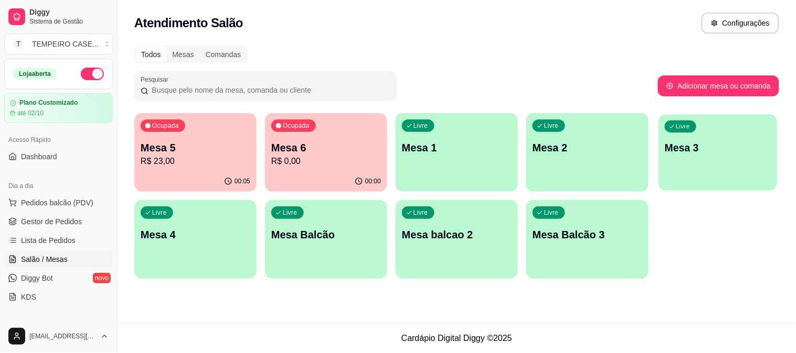
click at [693, 133] on div "Livre Mesa 3" at bounding box center [717, 146] width 119 height 64
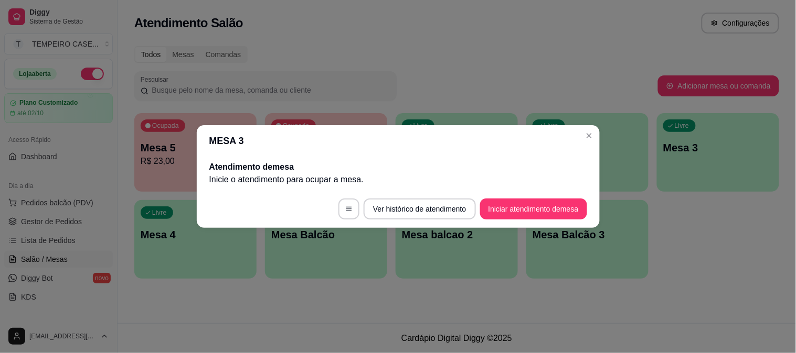
click at [533, 202] on button "Iniciar atendimento de mesa" at bounding box center [533, 209] width 107 height 21
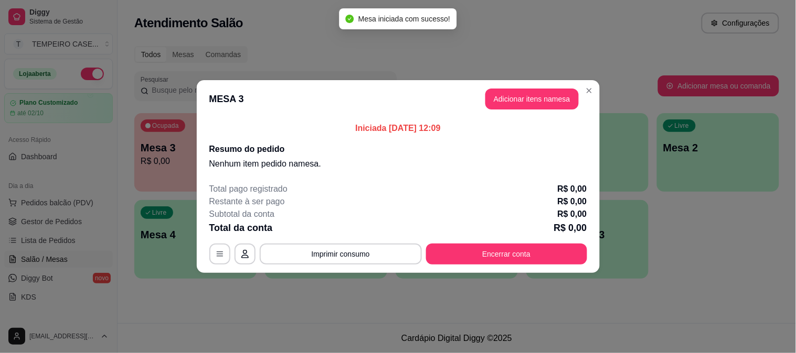
click at [532, 102] on button "Adicionar itens na mesa" at bounding box center [531, 99] width 93 height 21
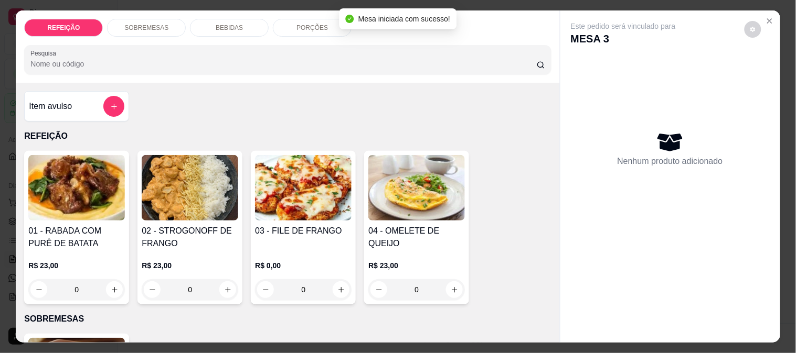
click at [284, 193] on img at bounding box center [303, 188] width 96 height 66
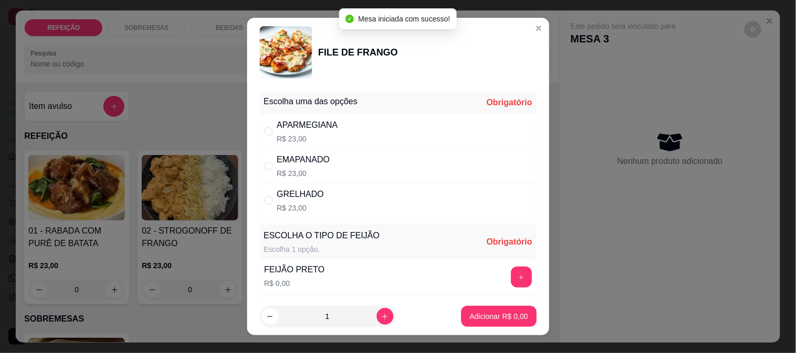
click at [292, 200] on div "GRELHADO" at bounding box center [300, 194] width 47 height 13
radio input "true"
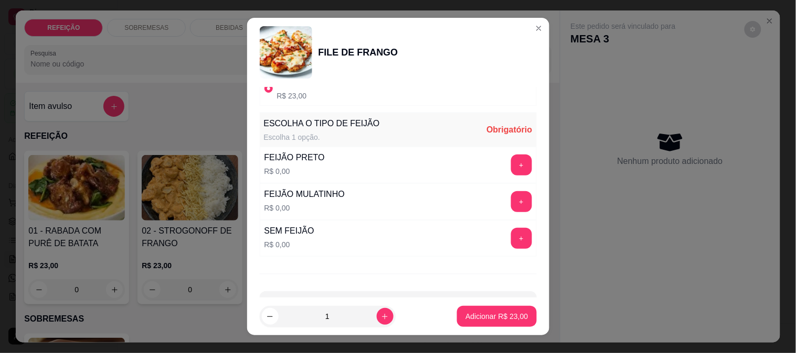
scroll to position [116, 0]
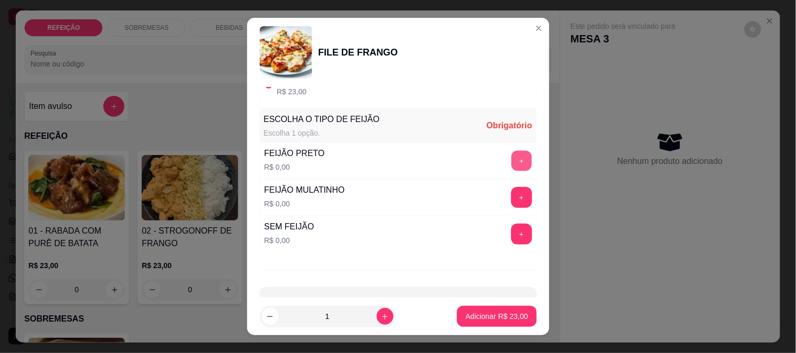
click at [511, 165] on button "+" at bounding box center [521, 161] width 20 height 20
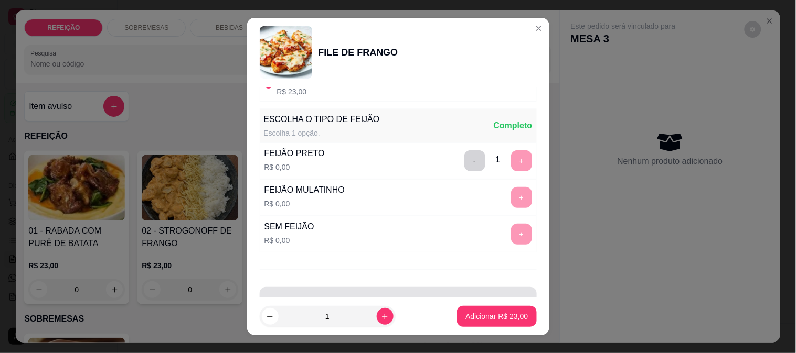
click at [490, 309] on button "Adicionar R$ 23,00" at bounding box center [496, 316] width 79 height 21
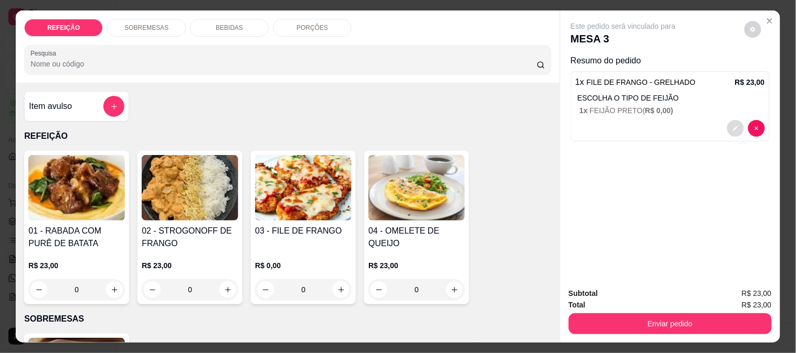
click at [732, 126] on icon "decrease-product-quantity" at bounding box center [735, 128] width 6 height 6
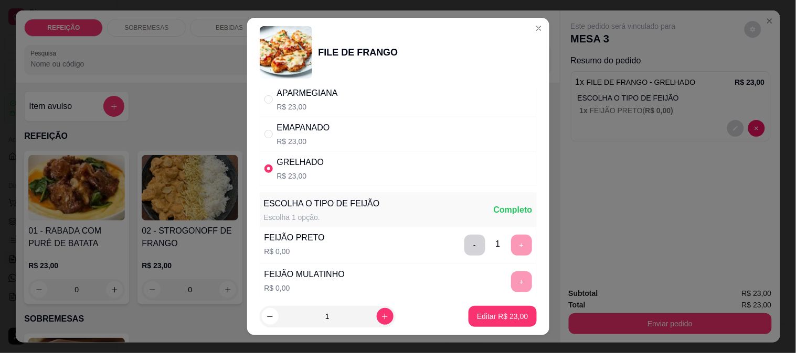
scroll to position [58, 0]
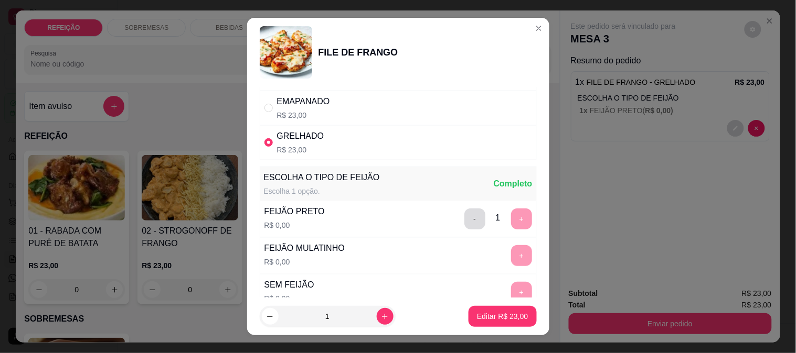
click at [464, 221] on button "-" at bounding box center [474, 219] width 21 height 21
click at [511, 256] on button "+" at bounding box center [521, 255] width 21 height 21
click at [481, 315] on p "Editar R$ 23,00" at bounding box center [502, 317] width 51 height 10
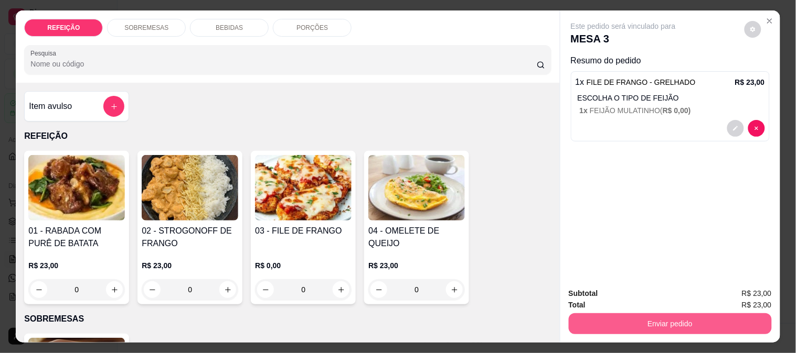
click at [611, 322] on button "Enviar pedido" at bounding box center [669, 324] width 203 height 21
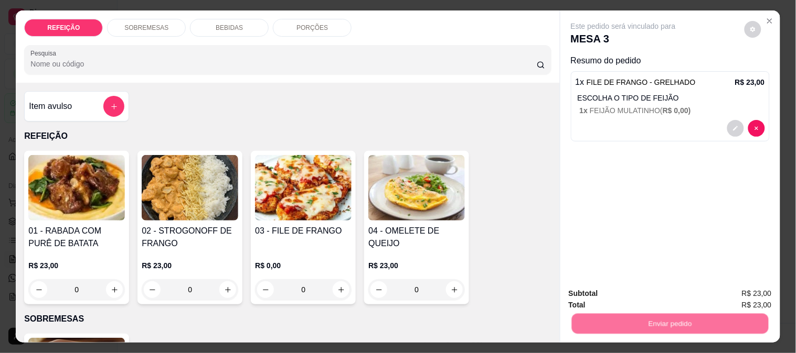
click at [628, 302] on button "Não registrar e enviar pedido" at bounding box center [635, 293] width 106 height 19
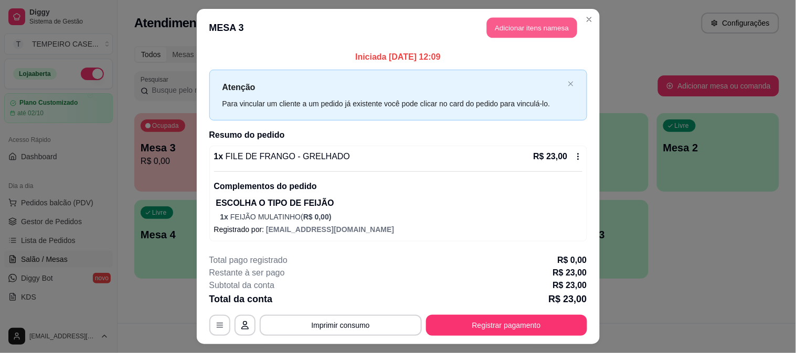
click at [524, 30] on button "Adicionar itens na mesa" at bounding box center [532, 28] width 90 height 20
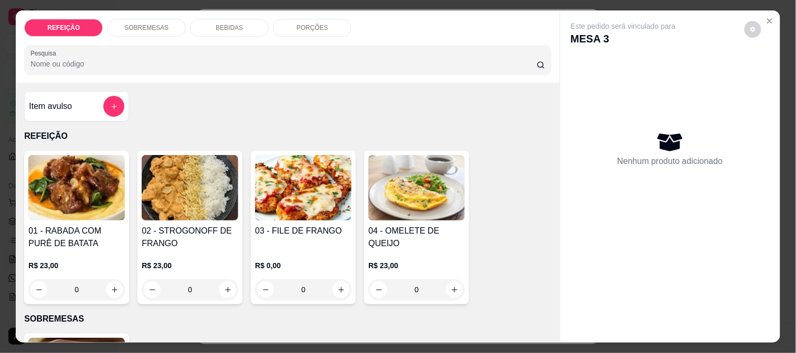
click at [236, 35] on div "REFEIÇÃO SOBREMESAS BEBIDAS PORÇÕES Pesquisa" at bounding box center [287, 46] width 543 height 72
click at [236, 25] on p "BEBIDAS" at bounding box center [229, 28] width 27 height 8
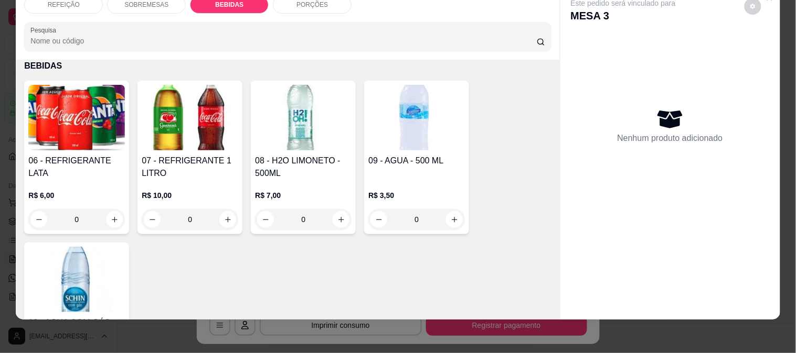
click at [383, 143] on div "09 - AGUA - 500 ML R$ 3,50 0" at bounding box center [416, 158] width 105 height 154
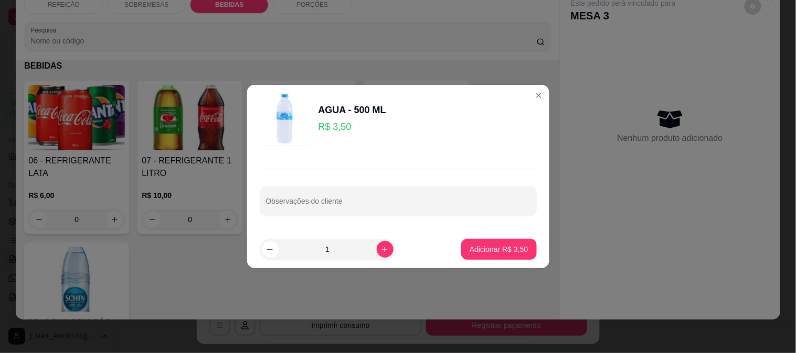
drag, startPoint x: 300, startPoint y: 89, endPoint x: 310, endPoint y: 81, distance: 12.6
click at [300, 88] on header "AGUA - 500 ML R$ 3,50" at bounding box center [398, 119] width 302 height 69
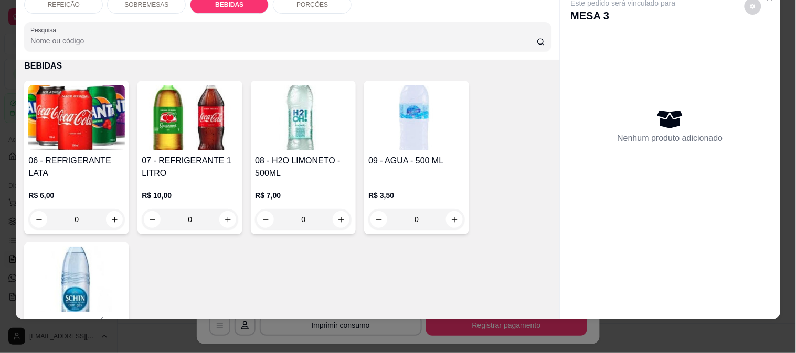
click at [304, 95] on img at bounding box center [303, 118] width 96 height 66
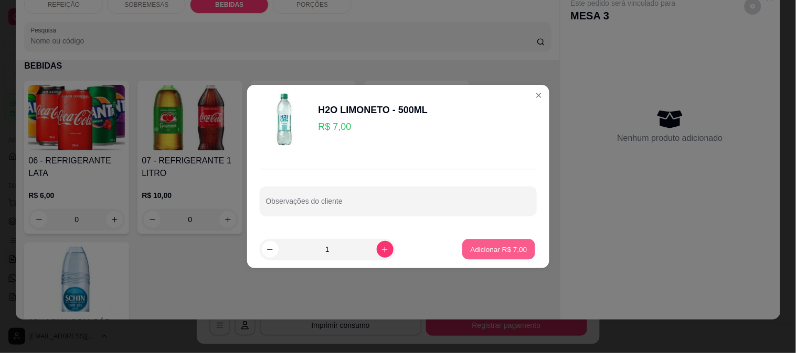
click at [493, 252] on p "Adicionar R$ 7,00" at bounding box center [498, 249] width 57 height 10
type input "1"
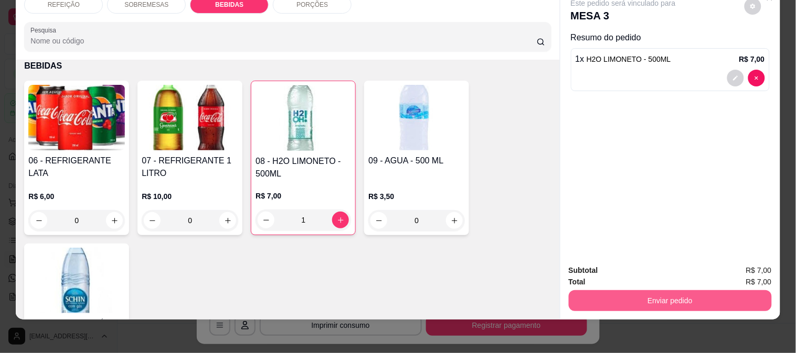
click at [615, 291] on button "Enviar pedido" at bounding box center [669, 301] width 203 height 21
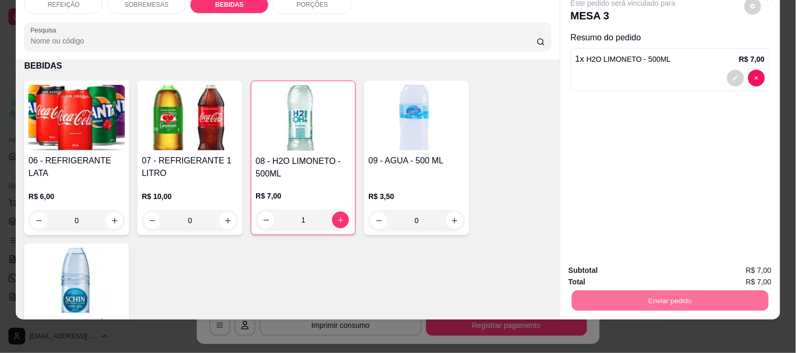
click at [654, 260] on button "Não registrar e enviar pedido" at bounding box center [635, 265] width 106 height 19
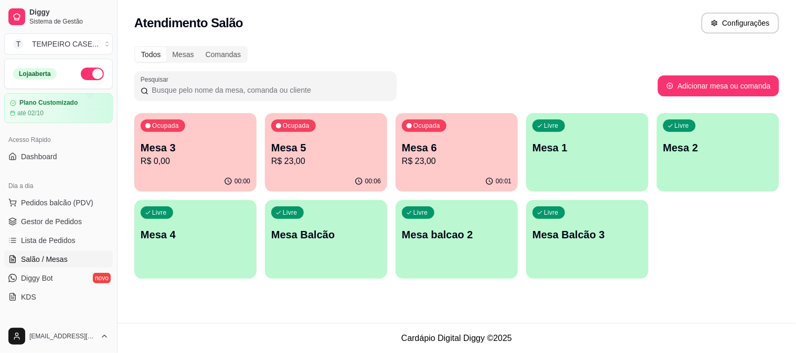
click at [431, 143] on p "Mesa 6" at bounding box center [457, 148] width 110 height 15
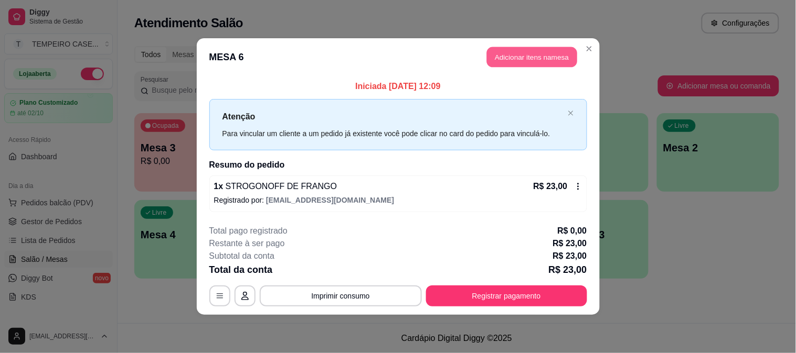
click at [519, 61] on button "Adicionar itens na mesa" at bounding box center [532, 57] width 90 height 20
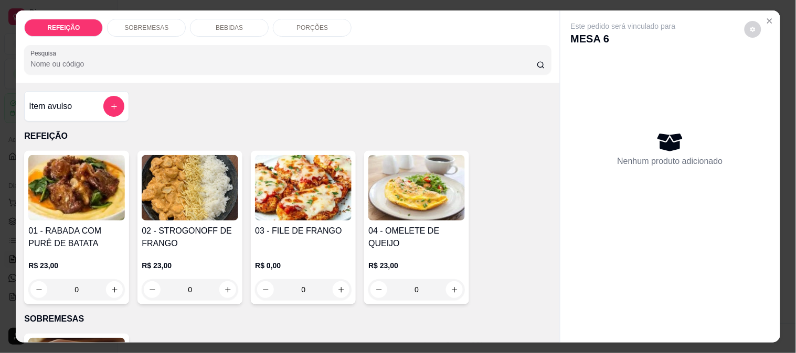
click at [228, 30] on div "BEBIDAS" at bounding box center [229, 28] width 79 height 18
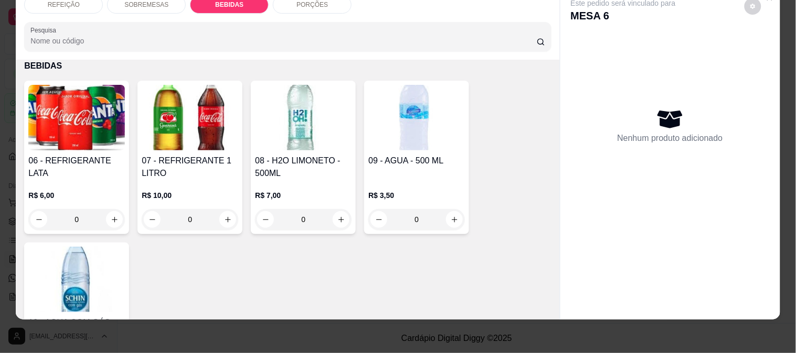
click at [77, 155] on h4 "06 - REFRIGERANTE LATA" at bounding box center [76, 167] width 96 height 25
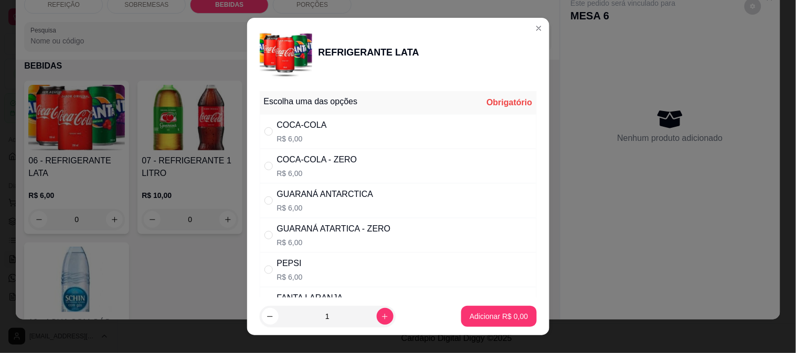
click at [326, 198] on div "GUARANÁ ANTARCTICA" at bounding box center [325, 194] width 96 height 13
click at [385, 238] on div "GUARANÁ ATARTICA - ZERO R$ 6,00" at bounding box center [398, 235] width 277 height 35
radio input "false"
radio input "true"
click at [484, 320] on p "Adicionar R$ 6,00" at bounding box center [498, 317] width 57 height 10
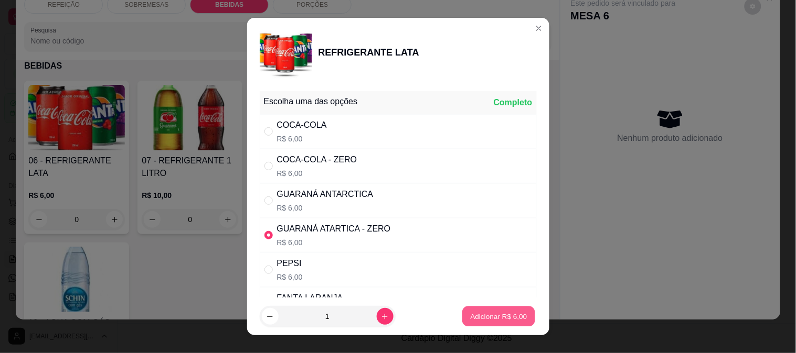
type input "1"
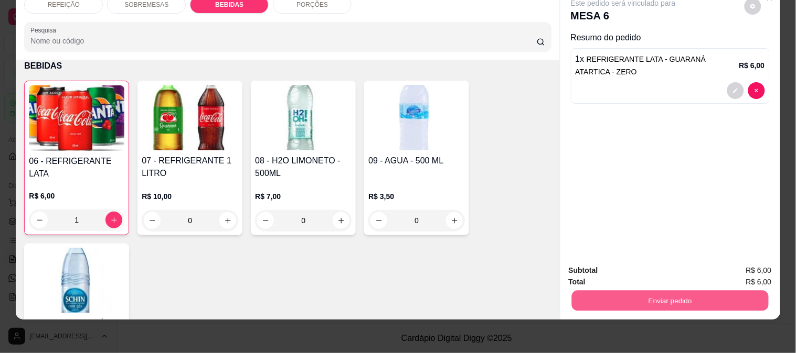
click at [628, 298] on button "Enviar pedido" at bounding box center [669, 301] width 197 height 20
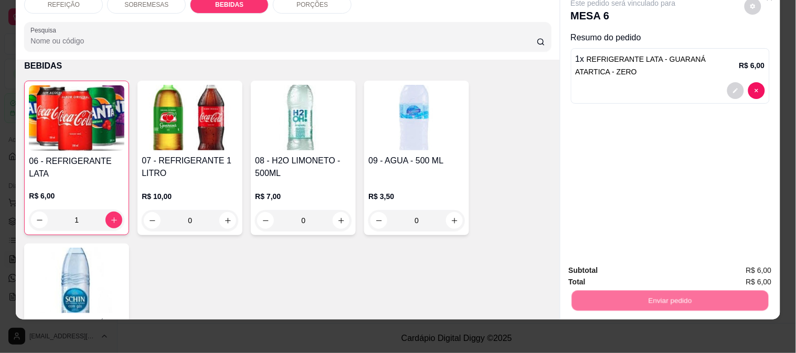
click at [653, 271] on button "Não registrar e enviar pedido" at bounding box center [635, 266] width 106 height 19
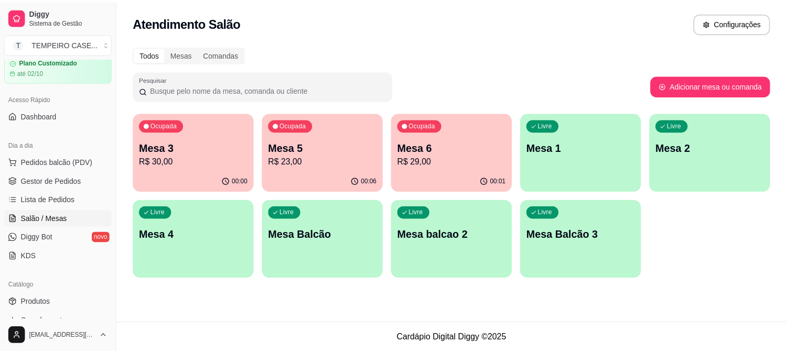
scroll to position [58, 0]
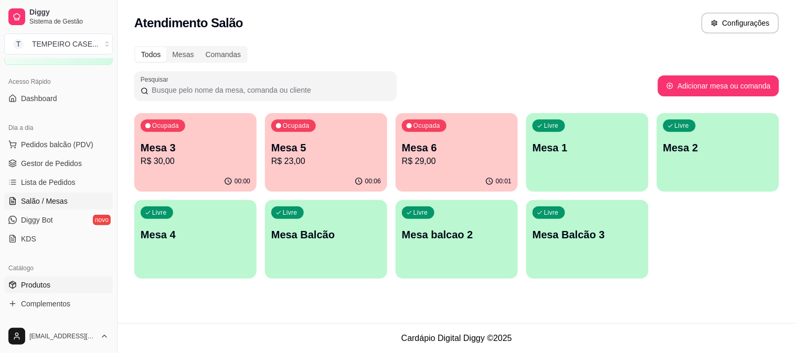
click at [50, 289] on span "Produtos" at bounding box center [35, 285] width 29 height 10
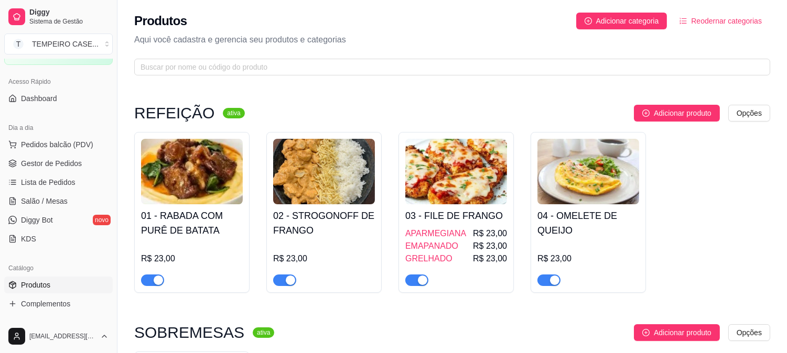
click at [358, 228] on h4 "02 - STROGONOFF DE FRANGO" at bounding box center [324, 223] width 102 height 29
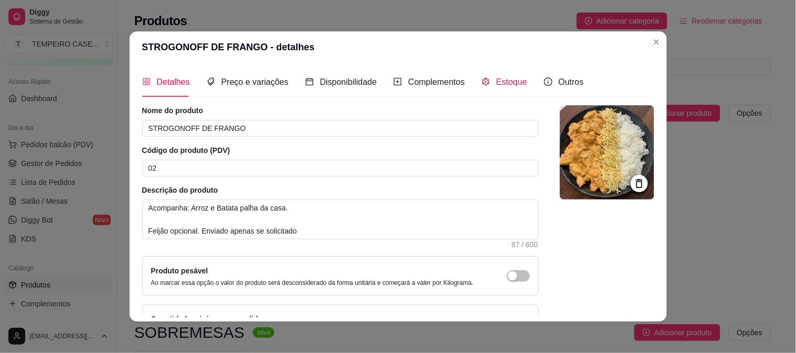
drag, startPoint x: 508, startPoint y: 76, endPoint x: 404, endPoint y: 134, distance: 118.8
click at [508, 78] on span "Estoque" at bounding box center [511, 82] width 31 height 9
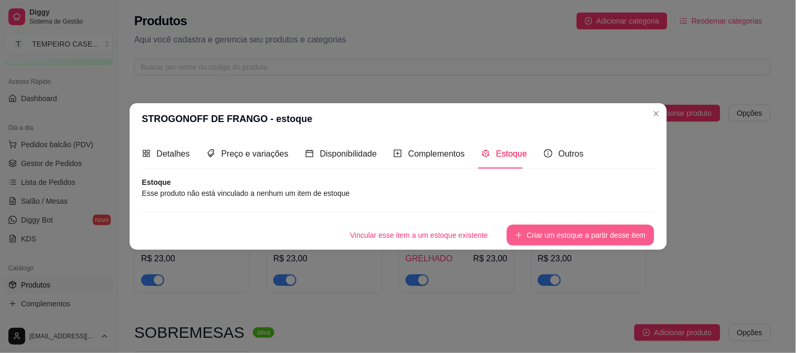
click at [589, 229] on button "Criar um estoque a partir desse item" at bounding box center [580, 235] width 147 height 21
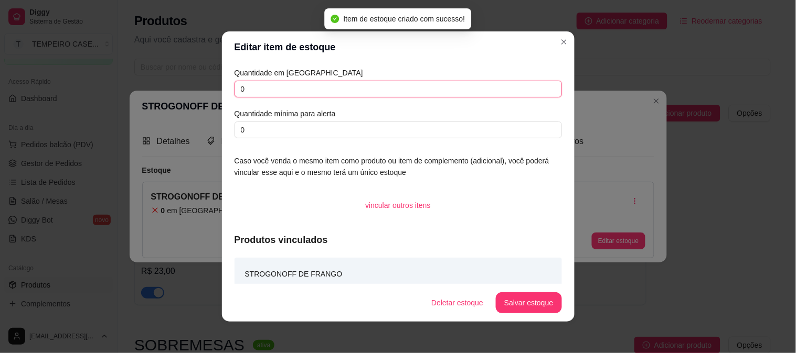
drag, startPoint x: 283, startPoint y: 93, endPoint x: 217, endPoint y: 92, distance: 66.1
click at [222, 92] on div "Quantidade em estoque 0 Quantidade mínima para alerta 0 Caso você venda o mesmo…" at bounding box center [398, 173] width 352 height 221
type input "2"
click at [531, 308] on button "Salvar estoque" at bounding box center [529, 303] width 66 height 21
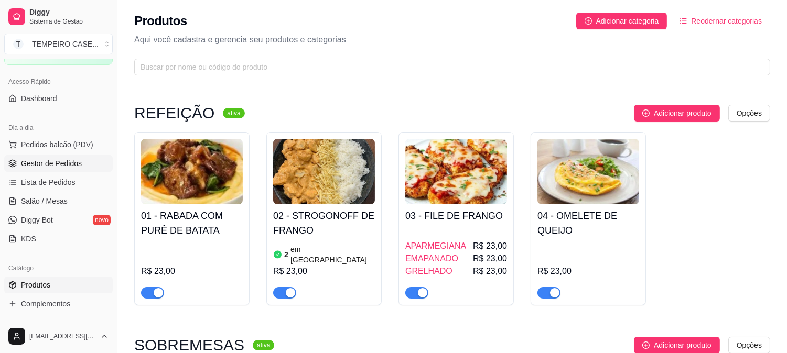
click at [37, 161] on span "Gestor de Pedidos" at bounding box center [51, 163] width 61 height 10
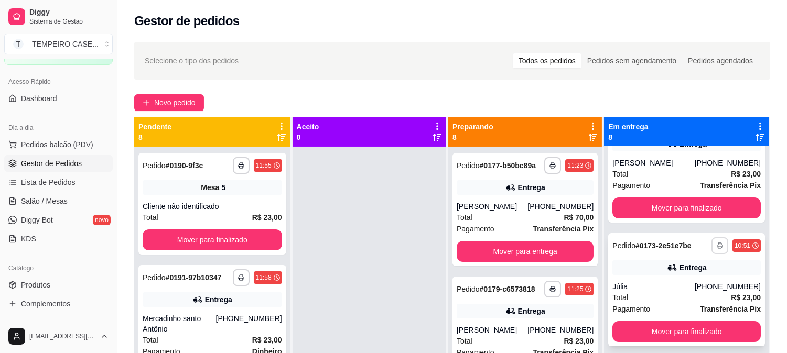
scroll to position [233, 0]
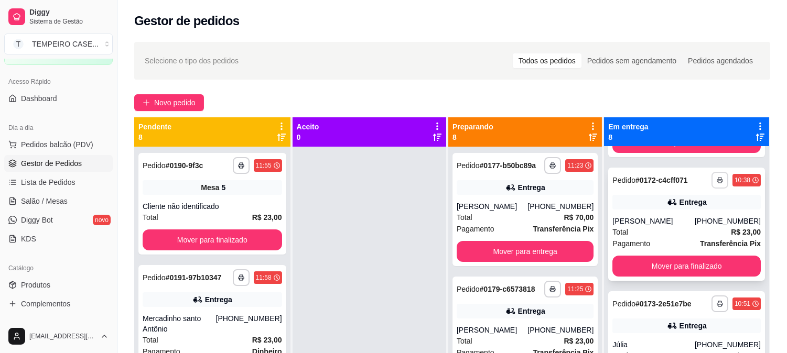
click at [717, 180] on icon "button" at bounding box center [719, 181] width 5 height 3
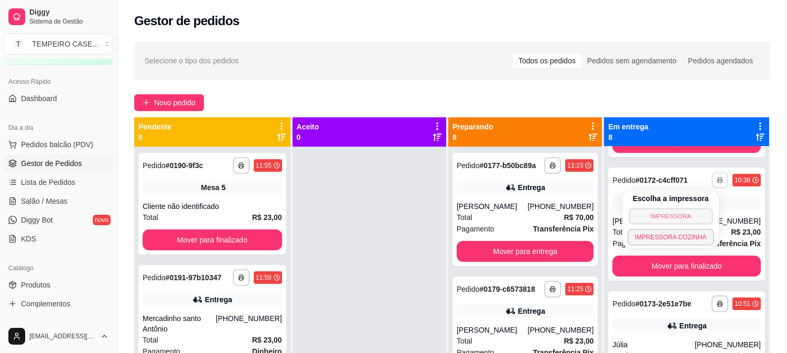
click at [661, 216] on button "IMPRESSORA" at bounding box center [671, 216] width 84 height 16
click at [712, 176] on button "button" at bounding box center [720, 180] width 17 height 17
click at [674, 235] on button "IMPRESSORA COZINHA" at bounding box center [671, 238] width 84 height 16
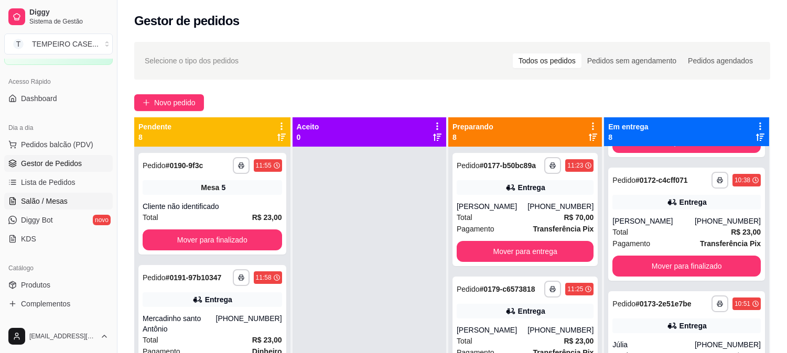
click at [59, 199] on span "Salão / Mesas" at bounding box center [44, 201] width 47 height 10
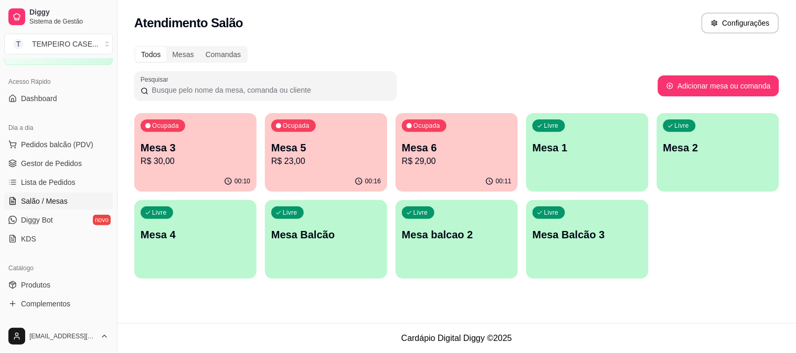
click at [590, 163] on div "Livre Mesa 1" at bounding box center [587, 146] width 122 height 66
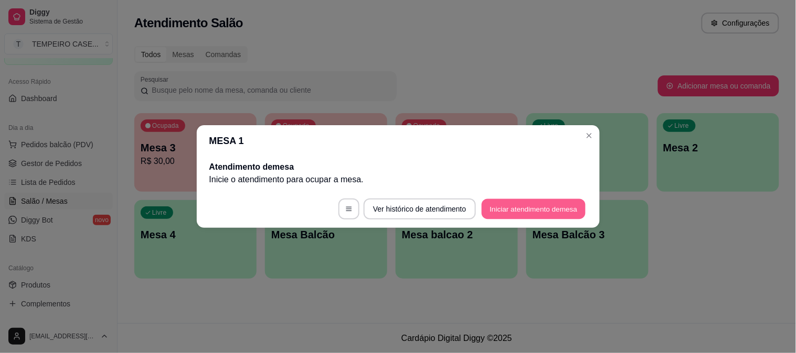
click at [536, 211] on button "Iniciar atendimento de mesa" at bounding box center [533, 209] width 104 height 20
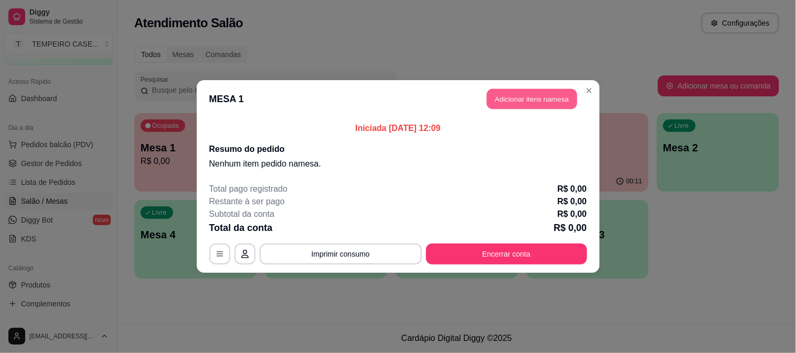
click at [548, 102] on button "Adicionar itens na mesa" at bounding box center [532, 99] width 90 height 20
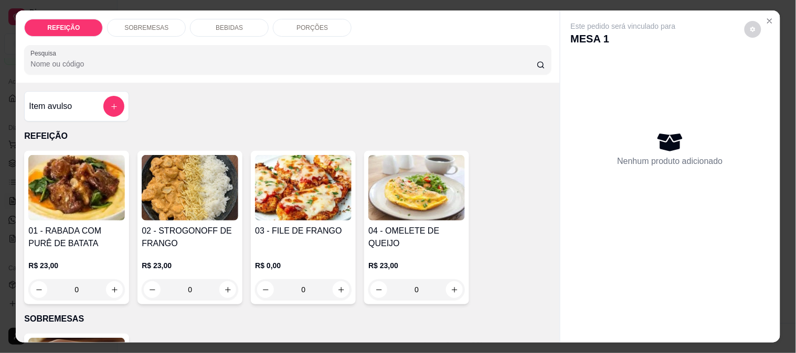
click at [197, 193] on img at bounding box center [190, 188] width 96 height 66
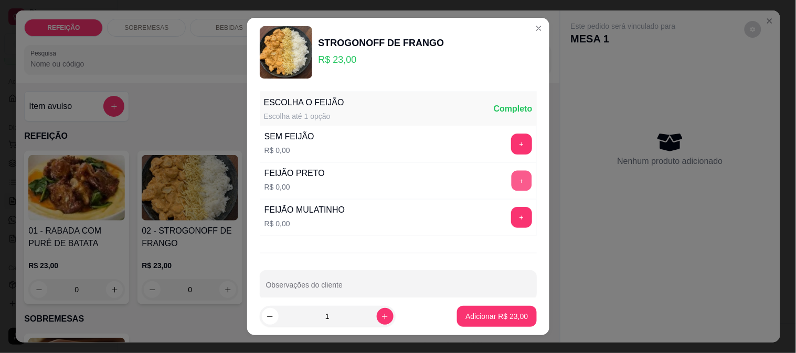
click at [511, 180] on button "+" at bounding box center [521, 180] width 20 height 20
click at [484, 321] on p "Adicionar R$ 23,00" at bounding box center [496, 317] width 62 height 10
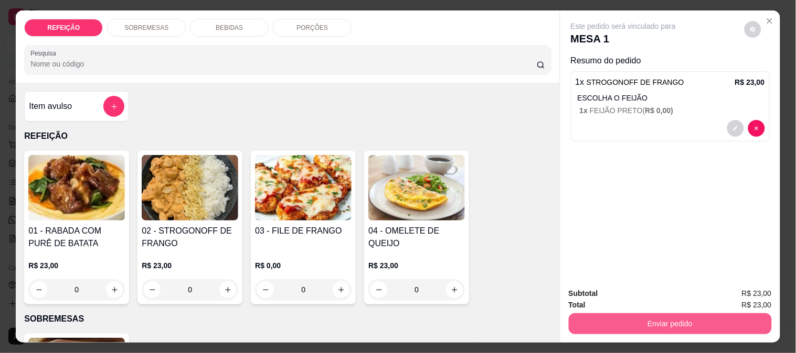
click at [657, 314] on button "Enviar pedido" at bounding box center [669, 324] width 203 height 21
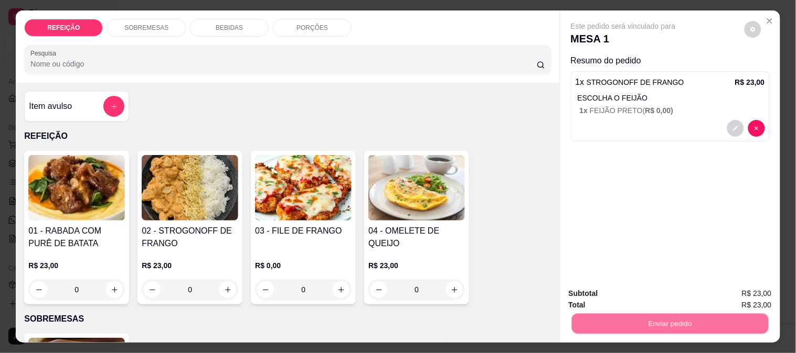
click at [654, 292] on button "Não registrar e enviar pedido" at bounding box center [635, 294] width 109 height 20
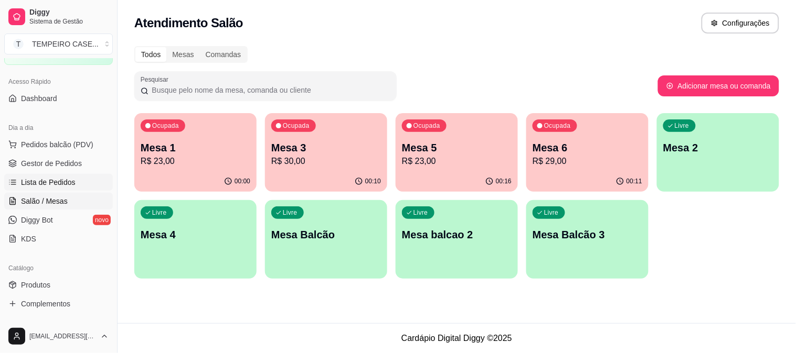
click at [67, 184] on span "Lista de Pedidos" at bounding box center [48, 182] width 55 height 10
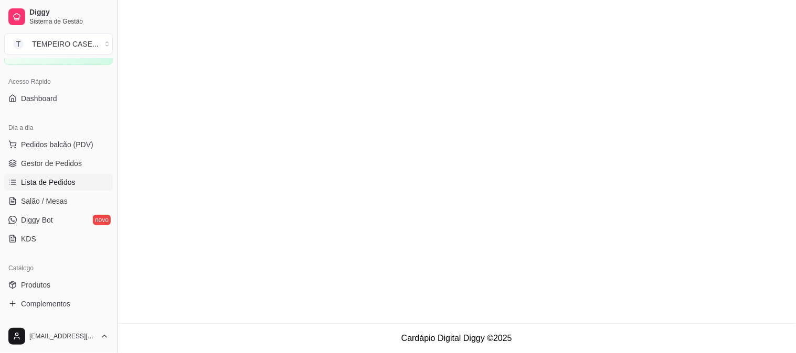
click at [74, 163] on span "Gestor de Pedidos" at bounding box center [51, 163] width 61 height 10
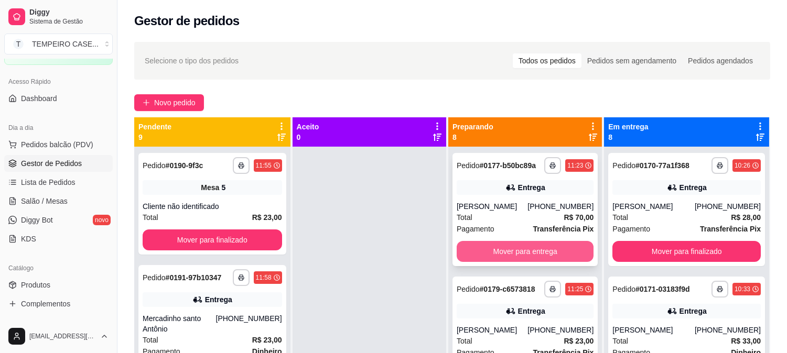
click at [564, 246] on button "Mover para entrega" at bounding box center [525, 251] width 137 height 21
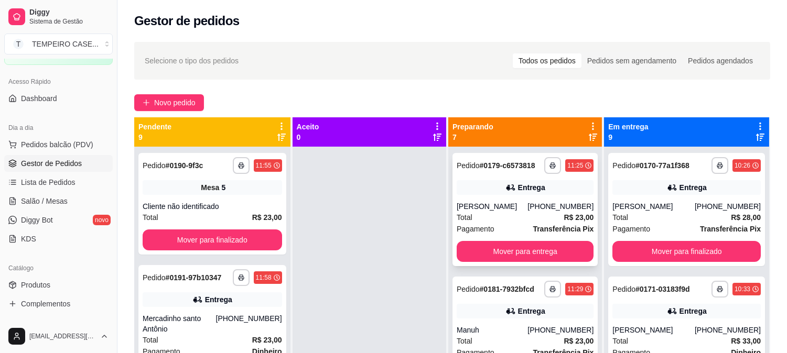
click at [535, 248] on div "**********" at bounding box center [525, 209] width 145 height 113
click at [550, 262] on button "Mover para entrega" at bounding box center [525, 251] width 137 height 21
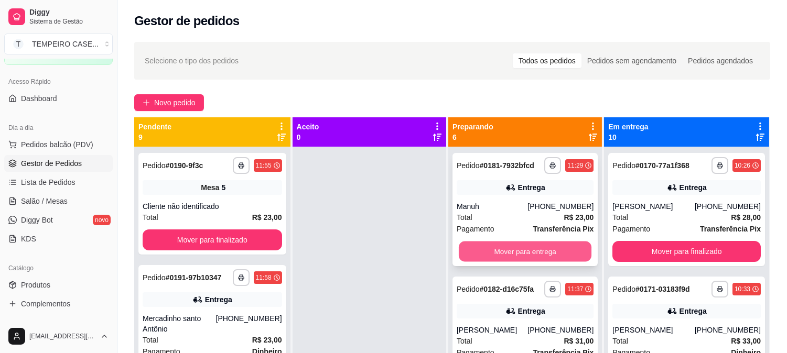
click at [531, 253] on button "Mover para entrega" at bounding box center [525, 252] width 133 height 20
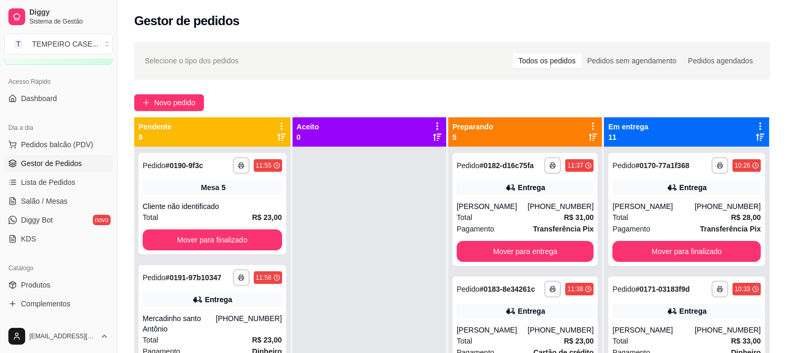
scroll to position [29, 0]
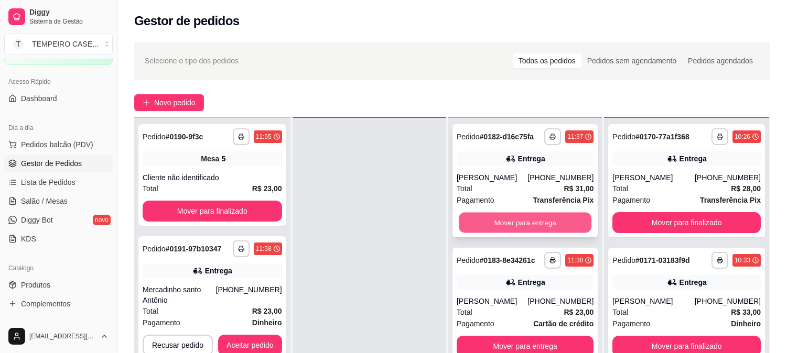
click at [527, 231] on button "Mover para entrega" at bounding box center [525, 223] width 133 height 20
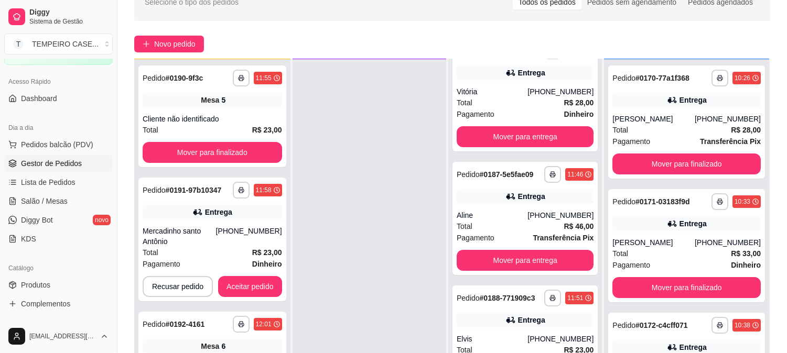
scroll to position [160, 0]
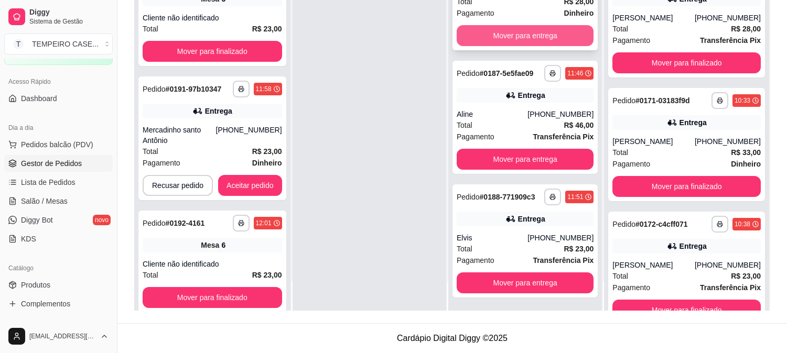
click at [510, 37] on button "Mover para entrega" at bounding box center [525, 35] width 137 height 21
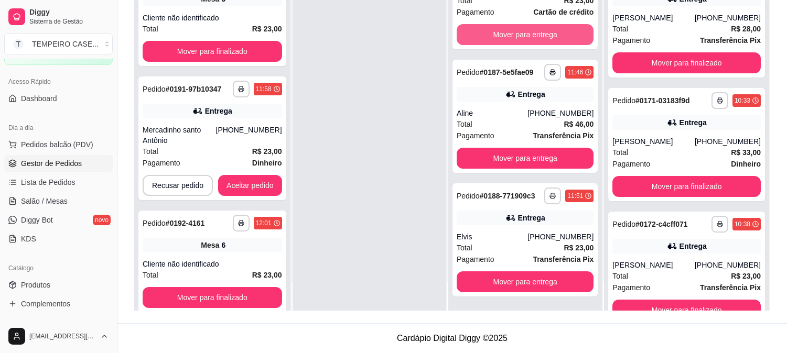
scroll to position [28, 0]
click at [510, 37] on button "Mover para entrega" at bounding box center [525, 35] width 133 height 20
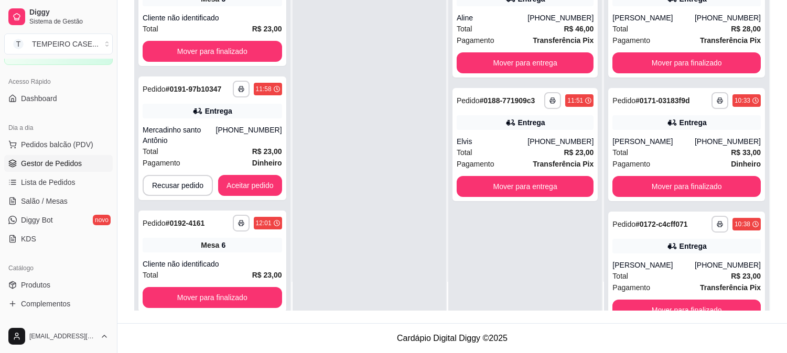
scroll to position [0, 0]
click at [510, 37] on div "Pagamento Transferência Pix" at bounding box center [525, 41] width 137 height 12
click at [559, 58] on button "Mover para entrega" at bounding box center [525, 62] width 137 height 21
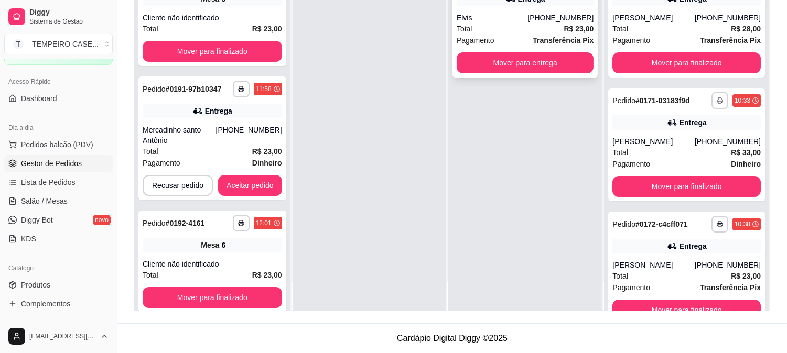
click at [536, 67] on button "Mover para entrega" at bounding box center [525, 62] width 137 height 21
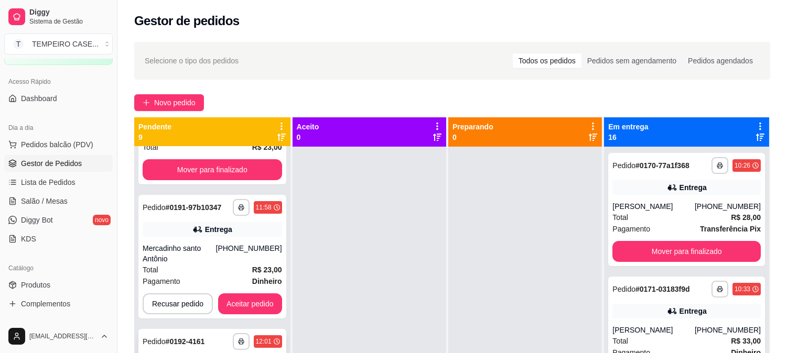
scroll to position [175, 0]
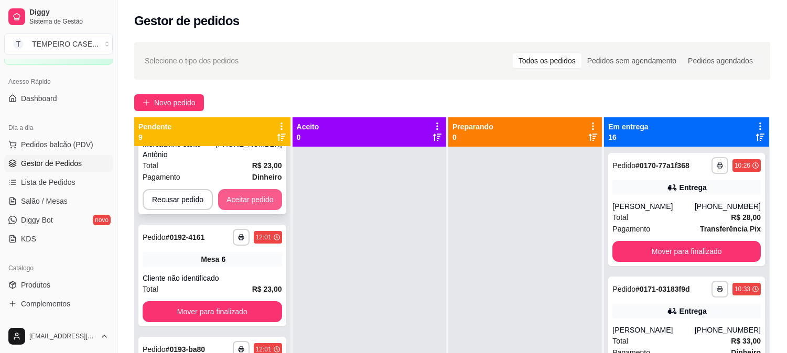
click at [256, 205] on button "Aceitar pedido" at bounding box center [250, 199] width 64 height 21
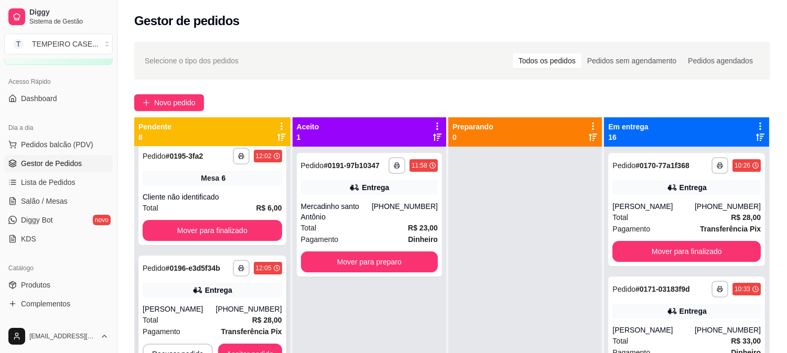
scroll to position [575, 0]
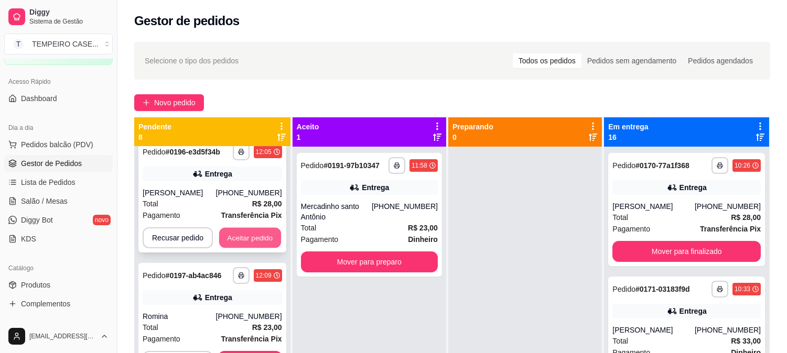
click at [252, 240] on button "Aceitar pedido" at bounding box center [250, 238] width 62 height 20
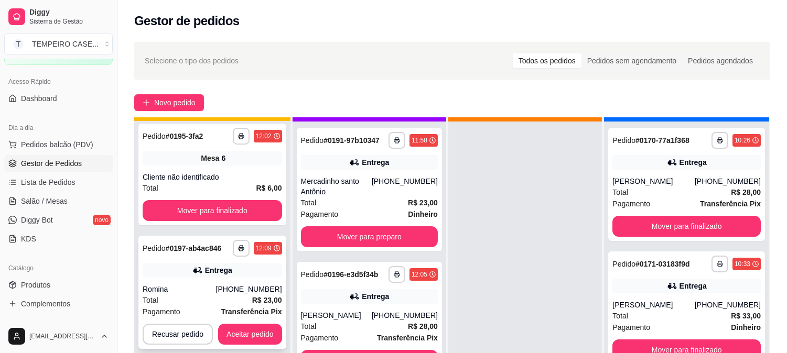
scroll to position [29, 0]
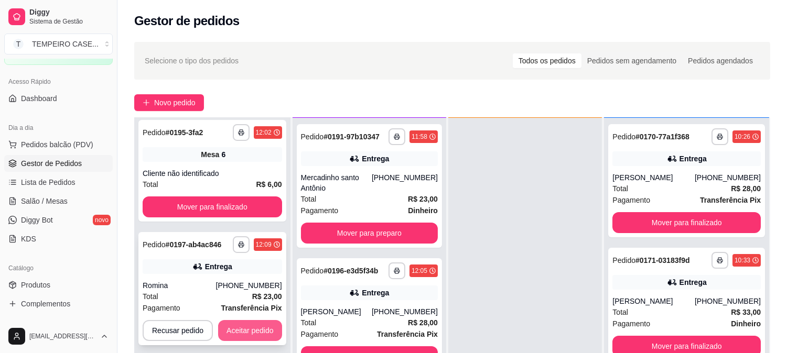
click at [259, 324] on button "Aceitar pedido" at bounding box center [250, 330] width 64 height 21
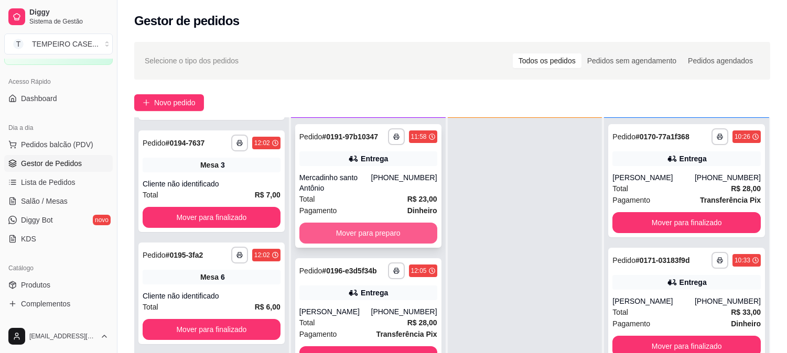
scroll to position [329, 0]
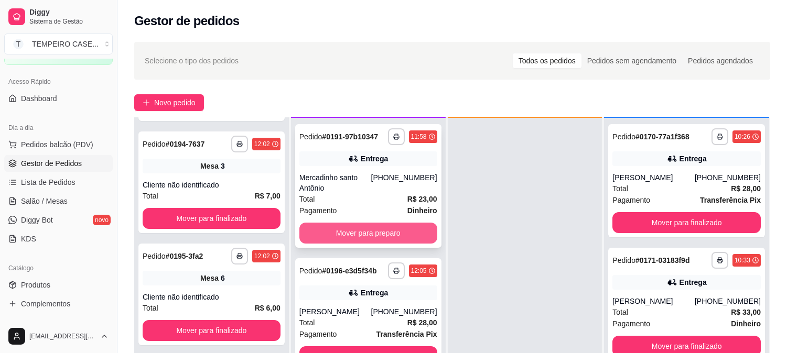
click at [381, 233] on button "Mover para preparo" at bounding box center [368, 233] width 138 height 21
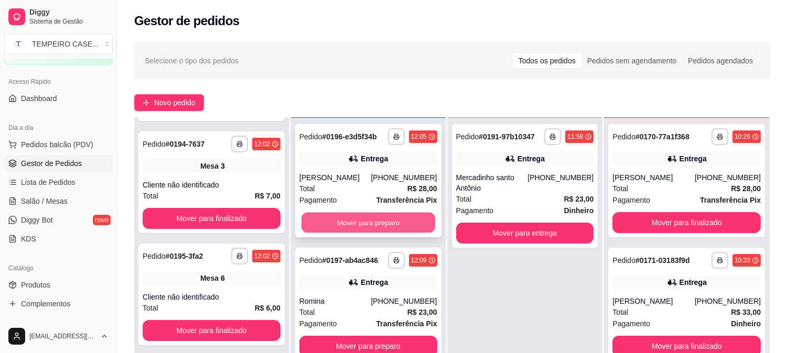
click at [391, 226] on button "Mover para preparo" at bounding box center [369, 223] width 134 height 20
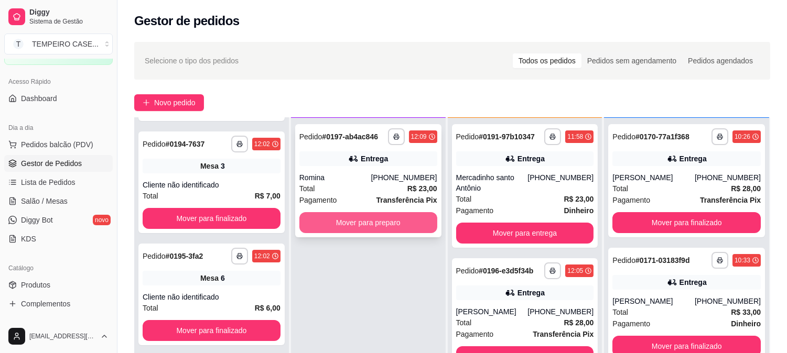
click at [390, 221] on button "Mover para preparo" at bounding box center [368, 222] width 138 height 21
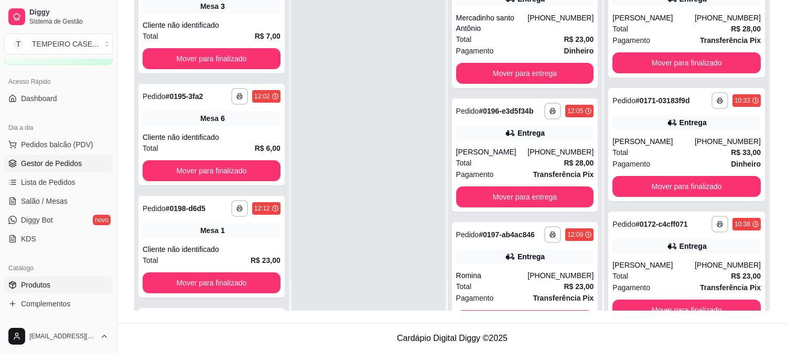
click at [44, 281] on span "Produtos" at bounding box center [35, 285] width 29 height 10
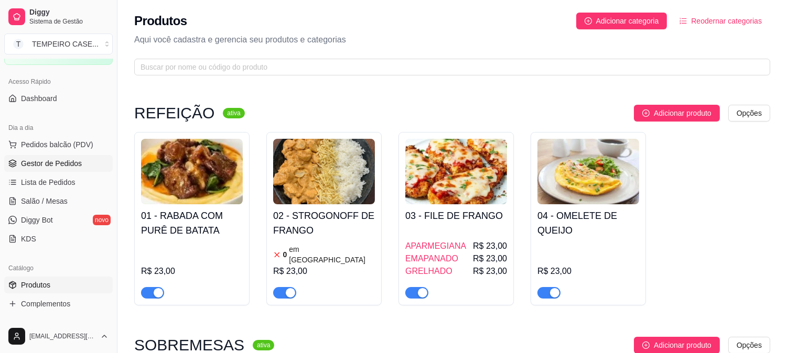
click at [50, 166] on span "Gestor de Pedidos" at bounding box center [51, 163] width 61 height 10
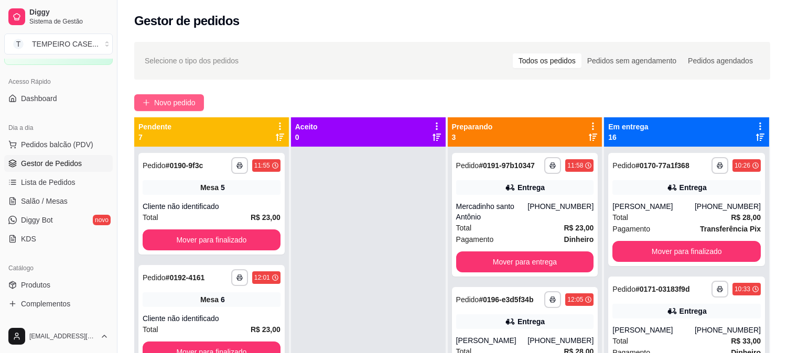
click at [176, 100] on span "Novo pedido" at bounding box center [174, 103] width 41 height 12
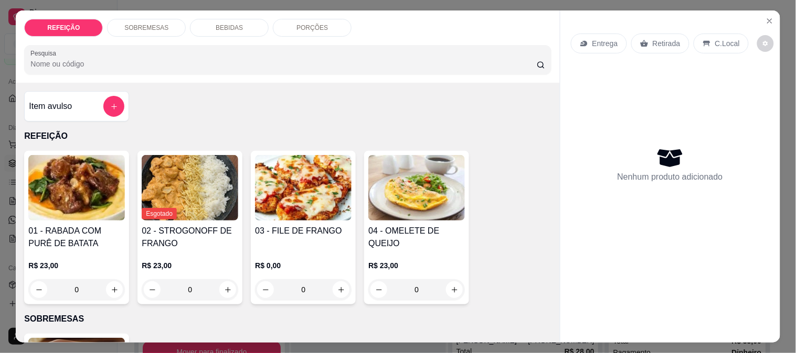
click at [289, 190] on img at bounding box center [303, 188] width 96 height 66
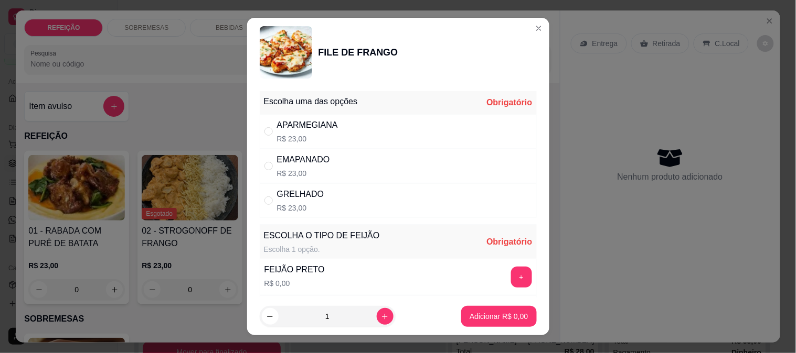
click at [320, 139] on p "R$ 23,00" at bounding box center [307, 139] width 61 height 10
radio input "true"
click at [511, 275] on button "+" at bounding box center [521, 277] width 21 height 21
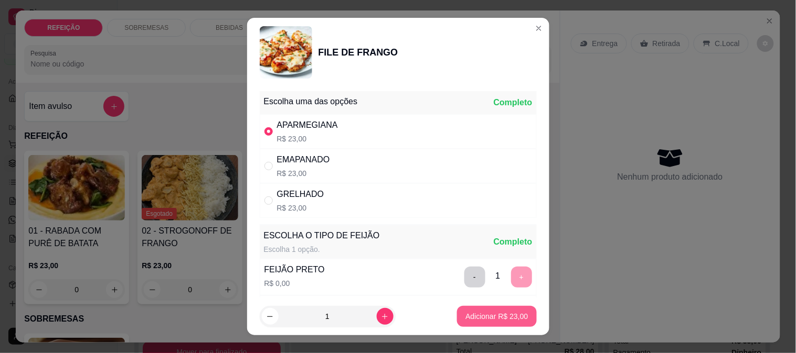
click at [490, 313] on p "Adicionar R$ 23,00" at bounding box center [496, 317] width 62 height 10
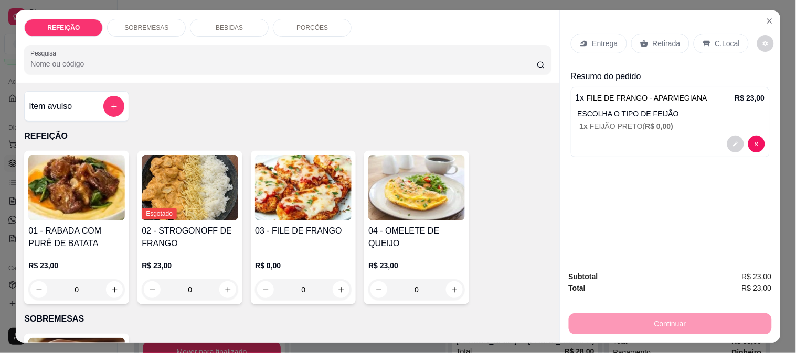
click at [663, 38] on p "Retirada" at bounding box center [666, 43] width 28 height 10
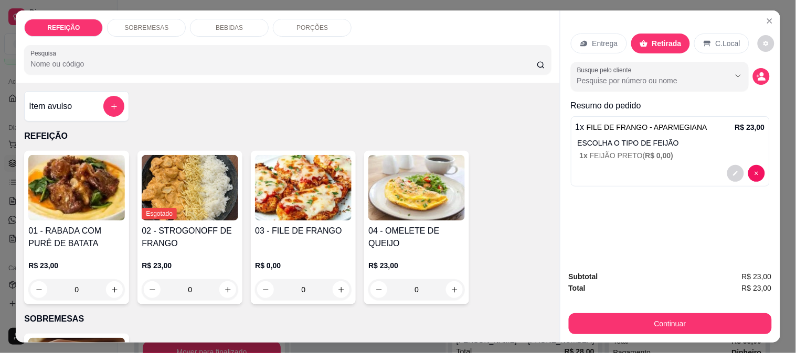
click at [660, 321] on button "Continuar" at bounding box center [669, 324] width 203 height 21
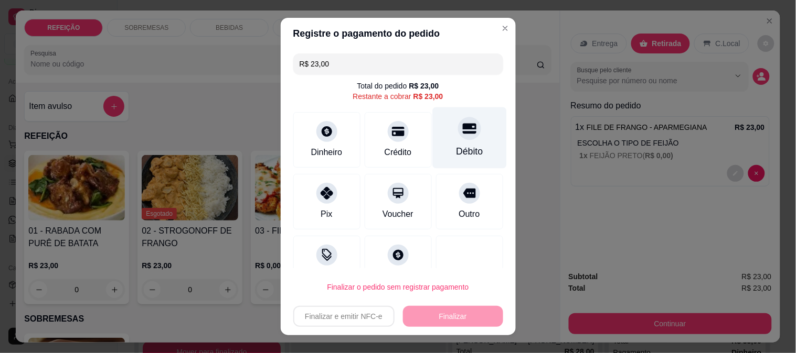
click at [456, 150] on div "Débito" at bounding box center [469, 152] width 27 height 14
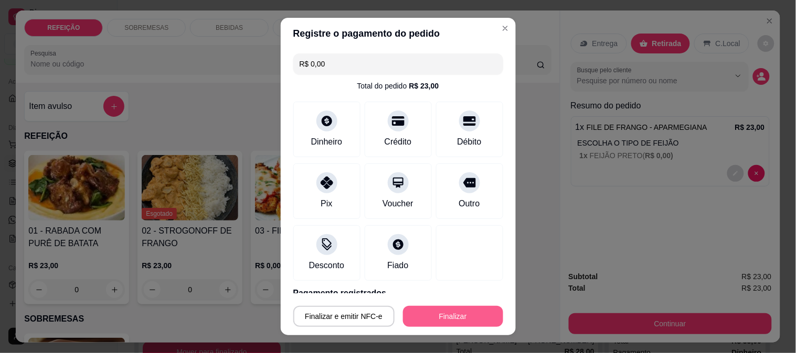
click at [457, 323] on button "Finalizar" at bounding box center [453, 316] width 100 height 21
type input "-R$ 23,00"
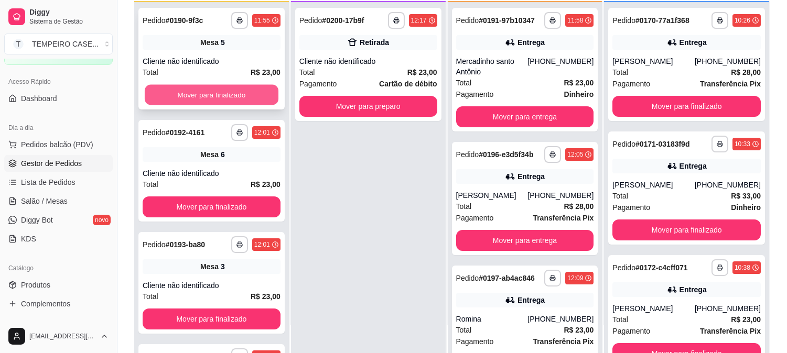
click at [214, 91] on button "Mover para finalizado" at bounding box center [212, 95] width 134 height 20
click at [230, 91] on button "Mover para finalizado" at bounding box center [212, 94] width 138 height 21
click at [232, 91] on button "Mover para finalizado" at bounding box center [212, 94] width 138 height 21
click at [232, 92] on button "Mover para finalizado" at bounding box center [212, 95] width 134 height 20
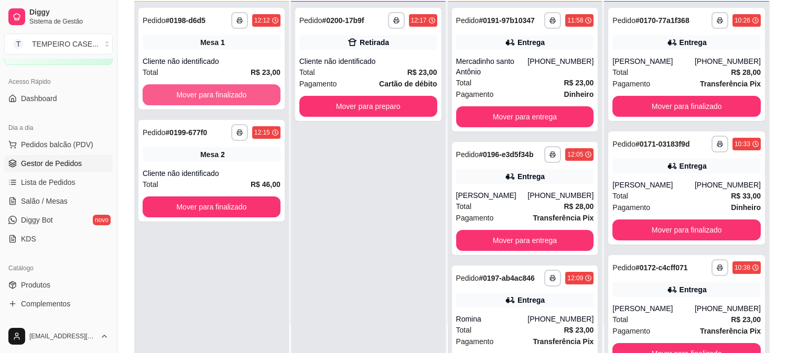
click at [232, 92] on button "Mover para finalizado" at bounding box center [212, 94] width 138 height 21
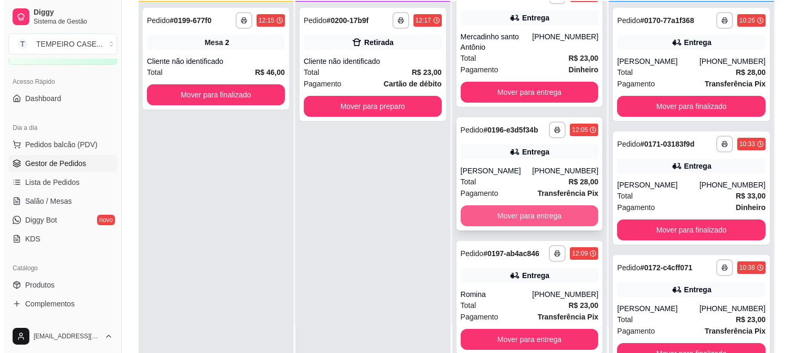
scroll to position [38, 0]
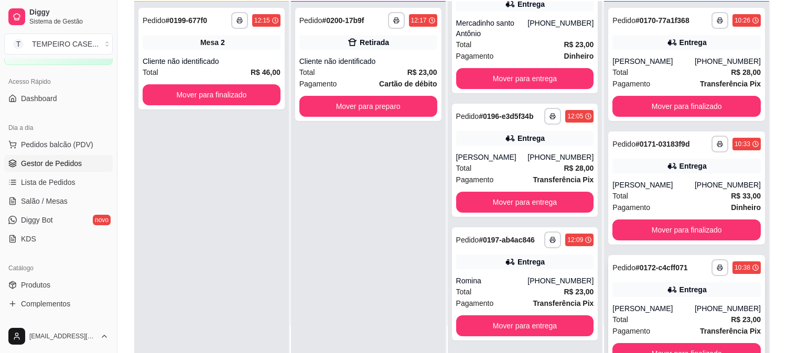
click at [667, 304] on div "[PERSON_NAME]" at bounding box center [654, 309] width 82 height 10
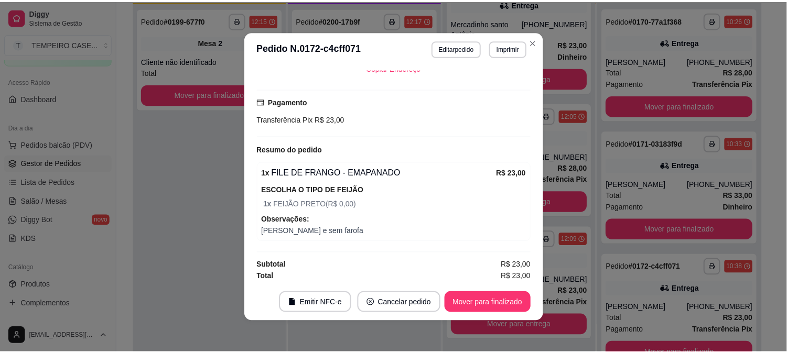
scroll to position [307, 0]
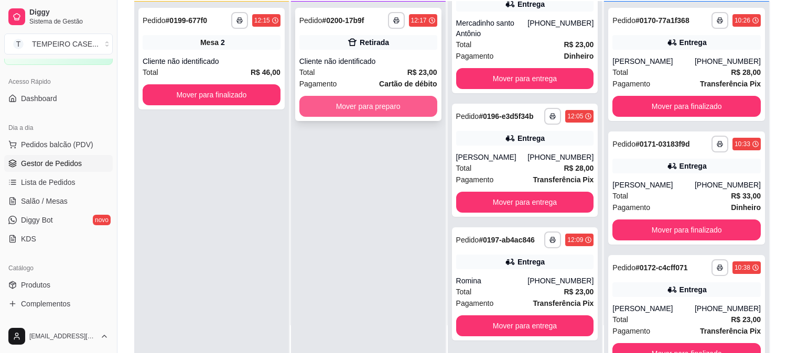
click at [401, 103] on button "Mover para preparo" at bounding box center [368, 106] width 138 height 21
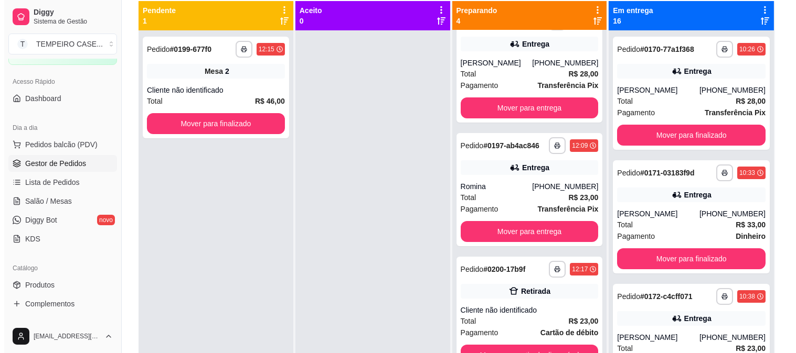
scroll to position [0, 0]
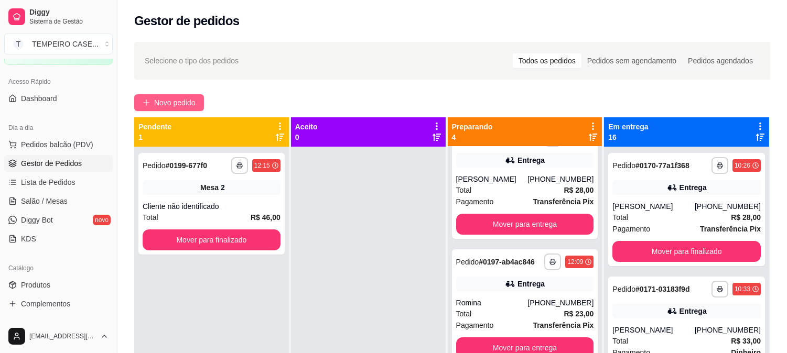
click at [170, 110] on button "Novo pedido" at bounding box center [169, 102] width 70 height 17
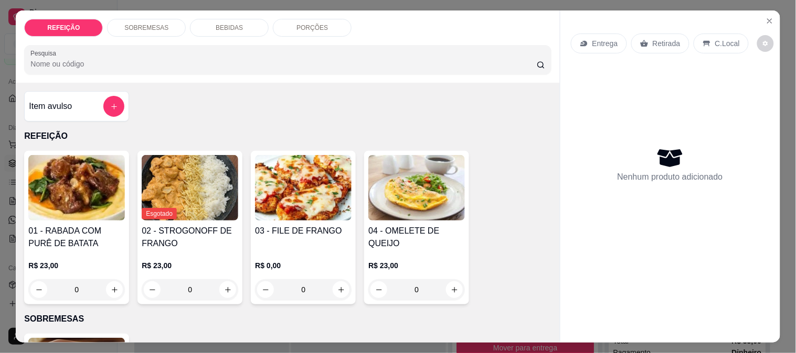
click at [62, 176] on img at bounding box center [76, 188] width 96 height 66
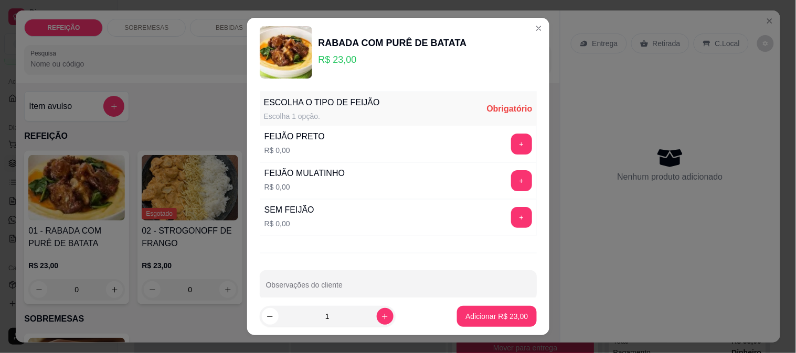
click at [510, 142] on div "+" at bounding box center [521, 144] width 29 height 21
click at [511, 142] on button "+" at bounding box center [521, 144] width 21 height 21
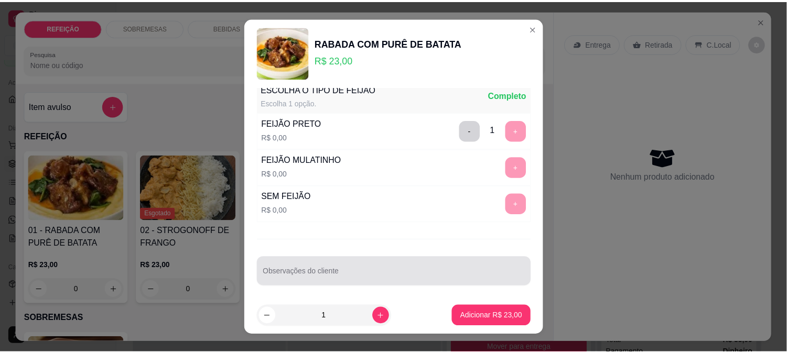
scroll to position [16, 0]
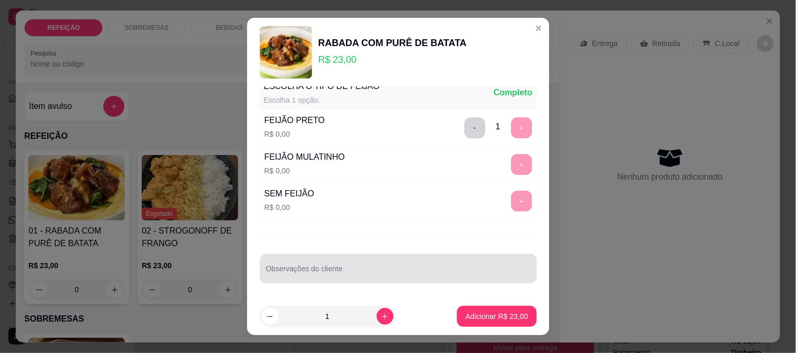
click at [302, 266] on div at bounding box center [398, 269] width 264 height 21
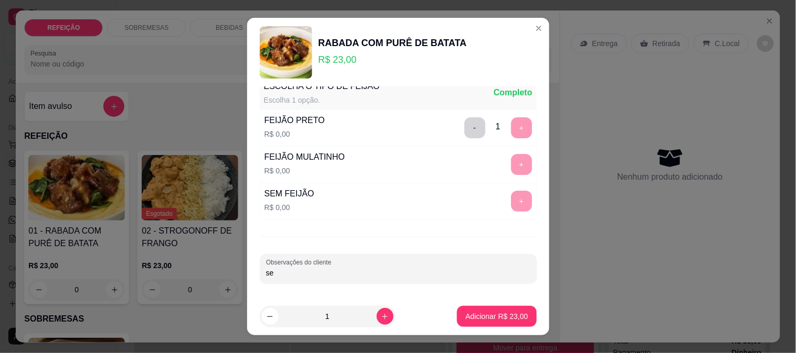
type input "s"
type input "SEM ARROZ - CAPRICHAR NA FAROFA"
click at [520, 317] on button "Adicionar R$ 23,00" at bounding box center [496, 316] width 79 height 21
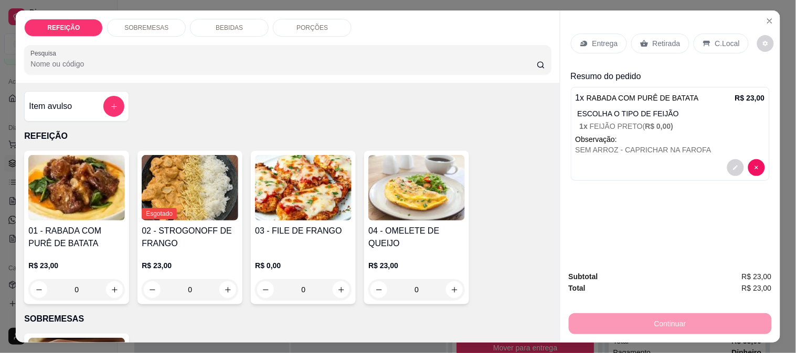
drag, startPoint x: 528, startPoint y: 330, endPoint x: 465, endPoint y: 262, distance: 92.8
click at [465, 262] on div "01 - RABADA COM PURÊ DE BATATA R$ 23,00 0 Esgotado 02 - STROGONOFF DE FRANGO R$…" at bounding box center [287, 228] width 527 height 154
click at [657, 38] on p "Retirada" at bounding box center [666, 43] width 28 height 10
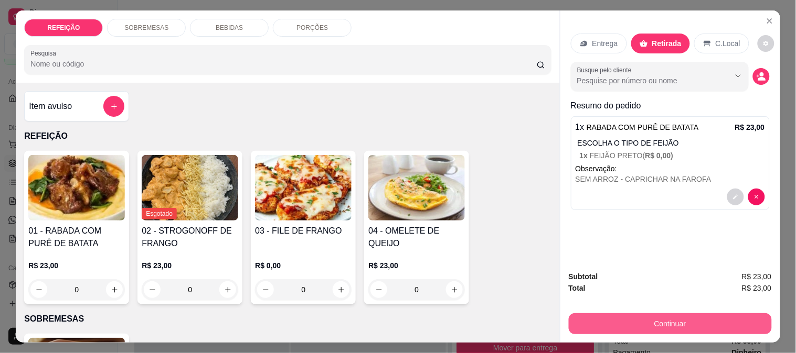
click at [635, 328] on button "Continuar" at bounding box center [669, 324] width 203 height 21
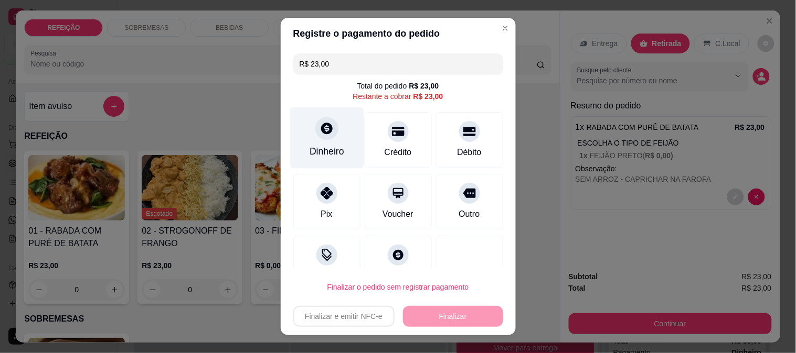
click at [331, 143] on div "Dinheiro" at bounding box center [326, 137] width 74 height 61
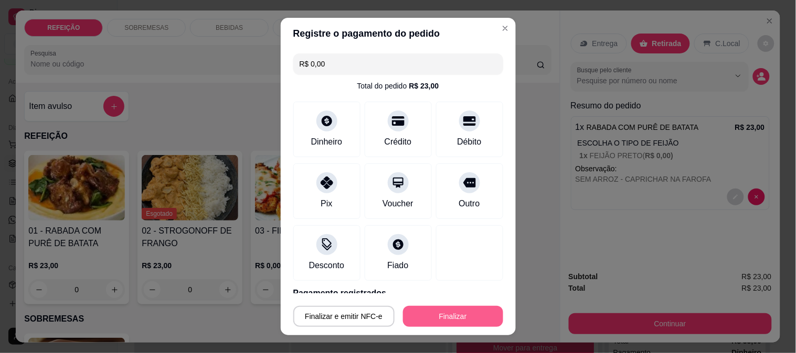
click at [469, 308] on button "Finalizar" at bounding box center [453, 316] width 100 height 21
type input "-R$ 23,00"
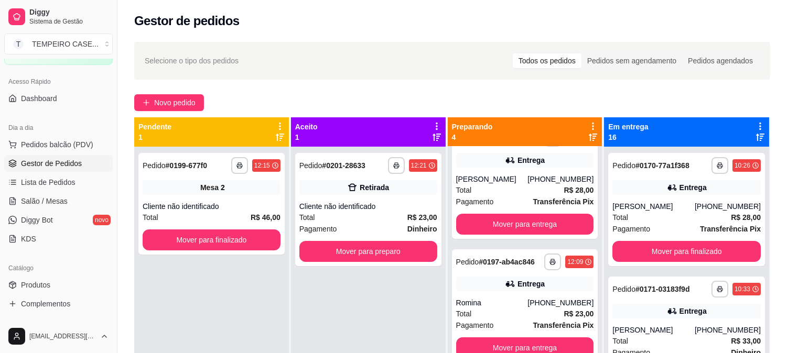
drag, startPoint x: 295, startPoint y: 254, endPoint x: 213, endPoint y: 121, distance: 156.8
drag, startPoint x: 213, startPoint y: 121, endPoint x: 229, endPoint y: 264, distance: 144.6
click at [175, 271] on div "**********" at bounding box center [211, 323] width 155 height 353
click at [353, 247] on button "Mover para preparo" at bounding box center [368, 251] width 138 height 21
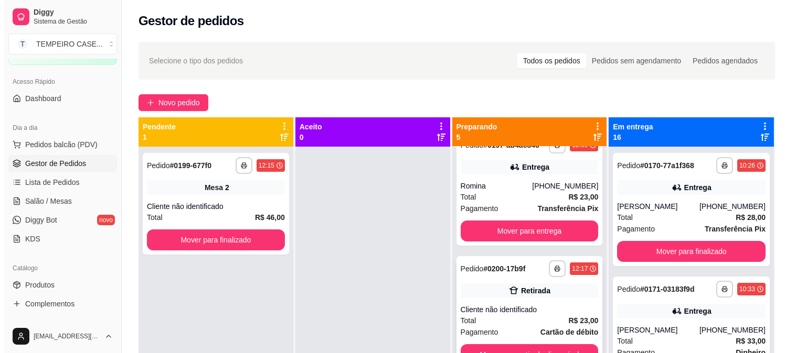
scroll to position [285, 0]
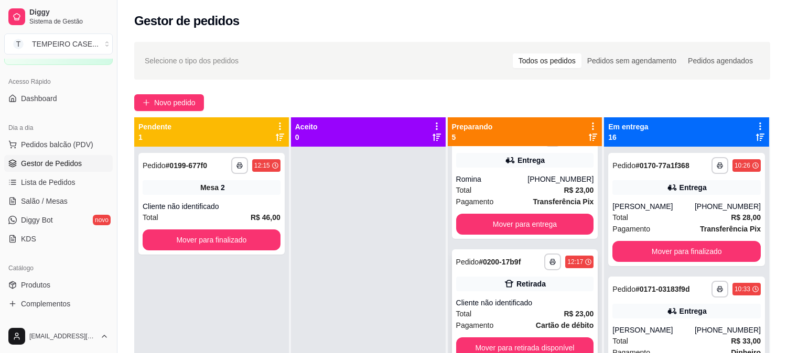
click at [532, 286] on div "Retirada" at bounding box center [531, 284] width 29 height 10
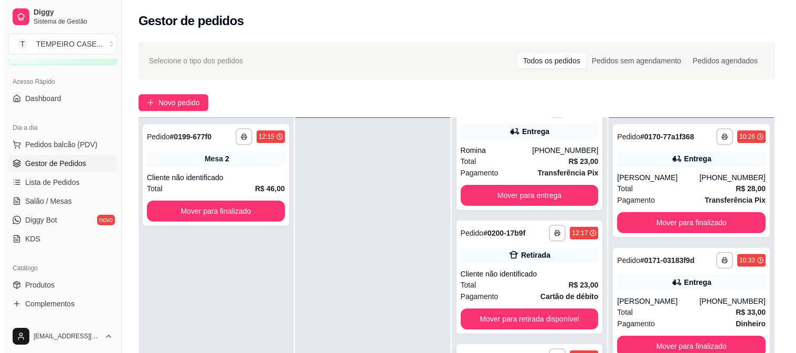
scroll to position [160, 0]
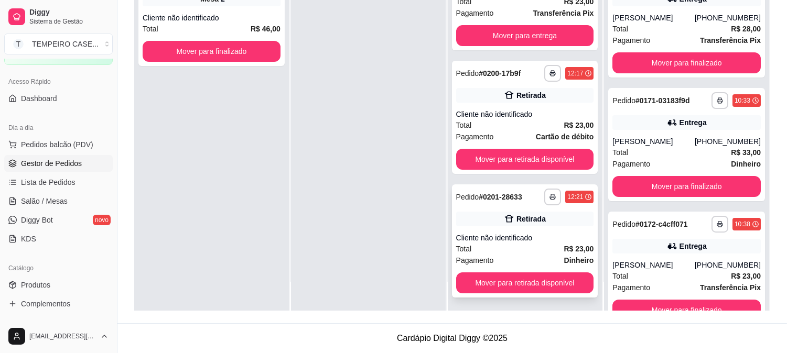
click at [523, 224] on div "Retirada" at bounding box center [525, 219] width 138 height 15
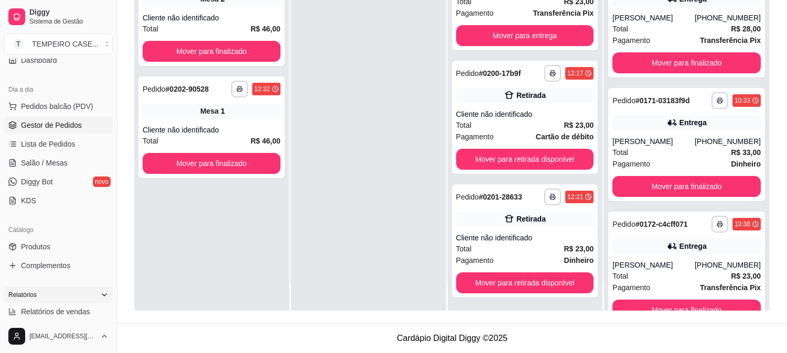
scroll to position [116, 0]
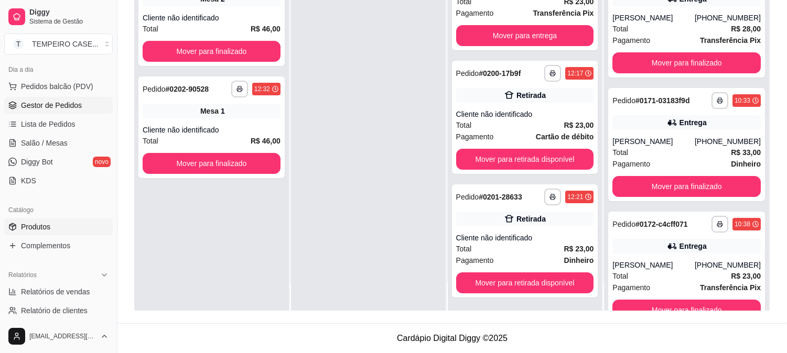
click at [34, 227] on span "Produtos" at bounding box center [35, 227] width 29 height 10
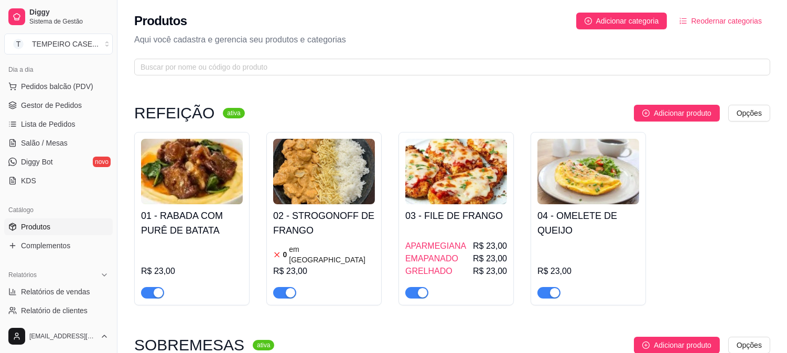
click at [311, 224] on h4 "02 - STROGONOFF DE FRANGO" at bounding box center [324, 223] width 102 height 29
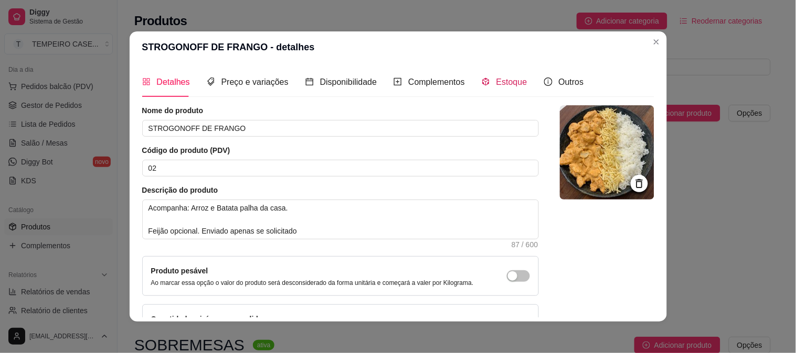
click at [496, 79] on span "Estoque" at bounding box center [511, 82] width 31 height 9
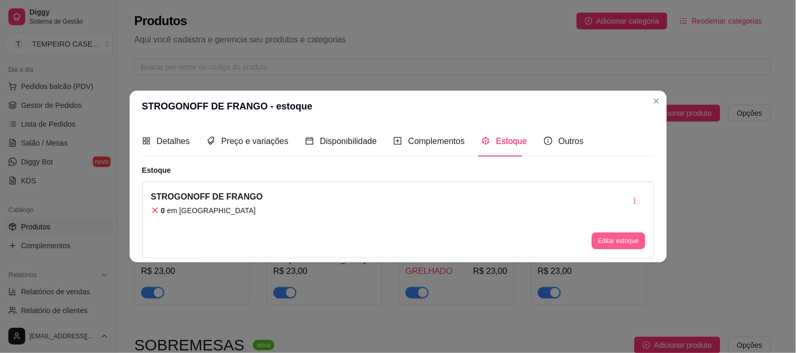
click at [612, 246] on button "Editar estoque" at bounding box center [618, 241] width 53 height 17
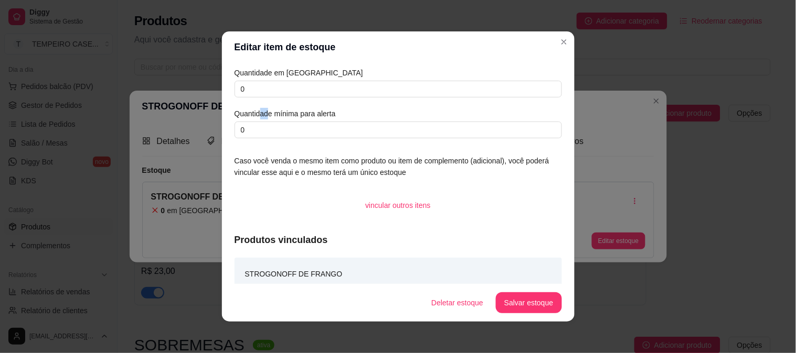
drag, startPoint x: 261, startPoint y: 104, endPoint x: 256, endPoint y: 99, distance: 7.4
click at [256, 100] on div "Quantidade em estoque 0 Quantidade mínima para alerta 0" at bounding box center [397, 102] width 327 height 71
drag, startPoint x: 261, startPoint y: 89, endPoint x: 226, endPoint y: 87, distance: 34.7
click at [226, 87] on div "Quantidade em estoque 0 Quantidade mínima para alerta 0 Caso você venda o mesmo…" at bounding box center [398, 173] width 352 height 221
type input "1"
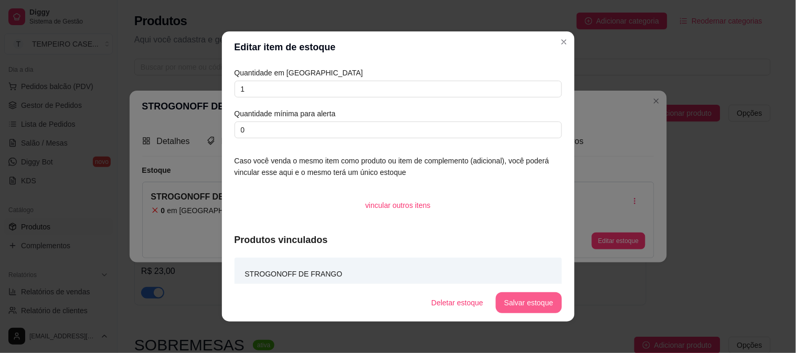
click at [509, 303] on button "Salvar estoque" at bounding box center [529, 303] width 66 height 21
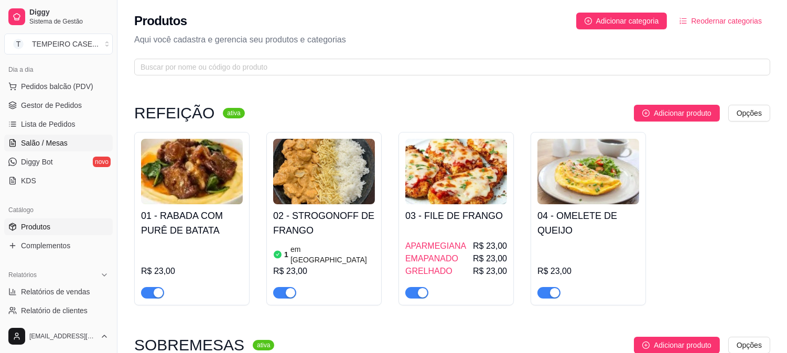
click at [58, 143] on span "Salão / Mesas" at bounding box center [44, 143] width 47 height 10
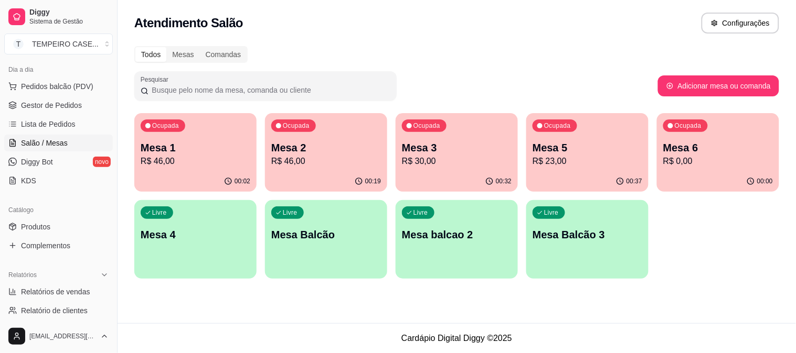
click at [680, 166] on p "R$ 0,00" at bounding box center [718, 161] width 110 height 13
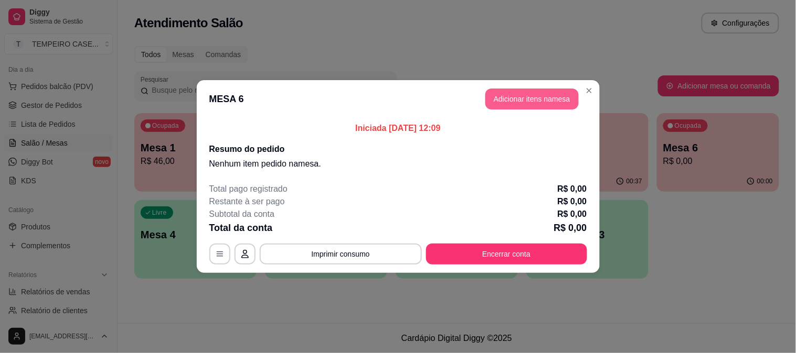
click at [509, 100] on button "Adicionar itens na mesa" at bounding box center [531, 99] width 93 height 21
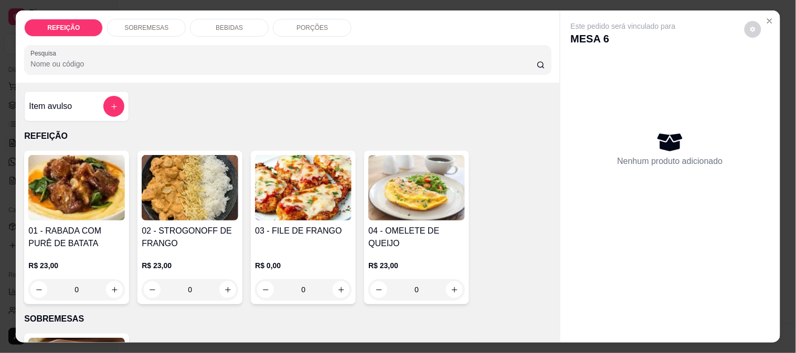
click at [171, 187] on img at bounding box center [190, 188] width 96 height 66
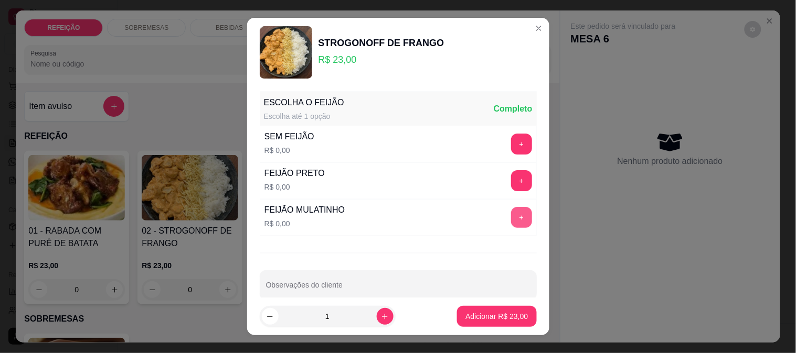
click at [511, 211] on button "+" at bounding box center [521, 217] width 21 height 21
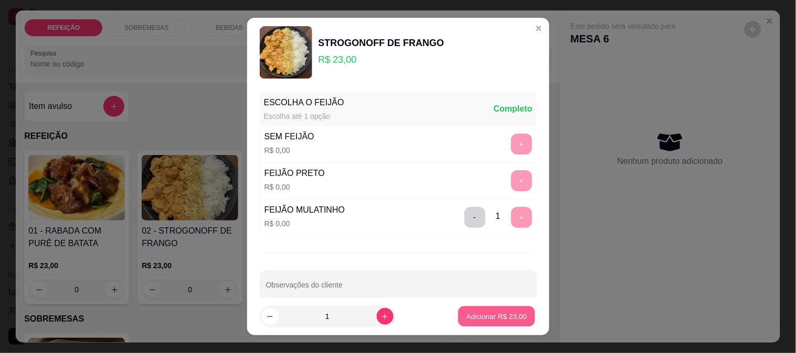
click at [482, 318] on p "Adicionar R$ 23,00" at bounding box center [496, 317] width 61 height 10
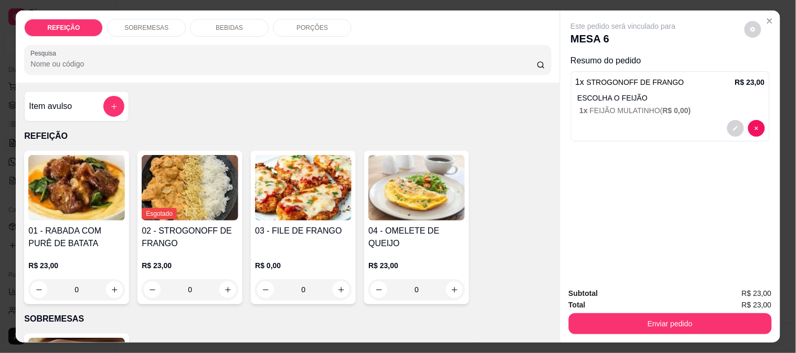
click at [80, 227] on h4 "01 - RABADA COM PURÊ DE BATATA" at bounding box center [76, 237] width 96 height 25
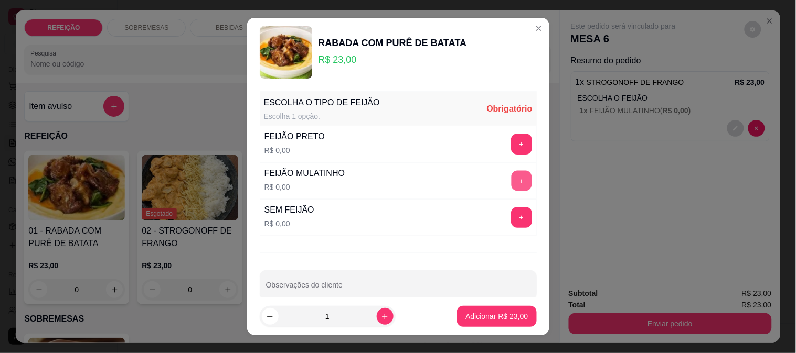
click at [511, 180] on button "+" at bounding box center [521, 180] width 20 height 20
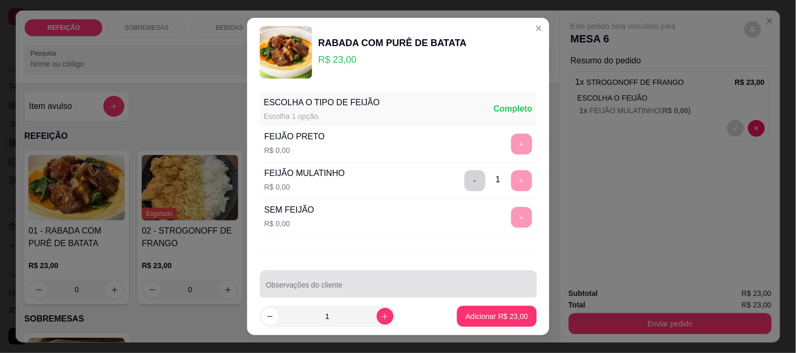
click at [345, 284] on div at bounding box center [398, 285] width 264 height 21
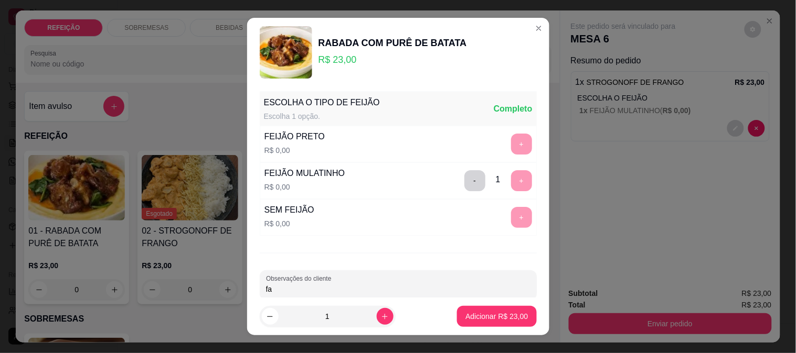
type input "f"
type input "FAROFA SEPARADA"
click at [473, 323] on button "Adicionar R$ 23,00" at bounding box center [496, 316] width 79 height 21
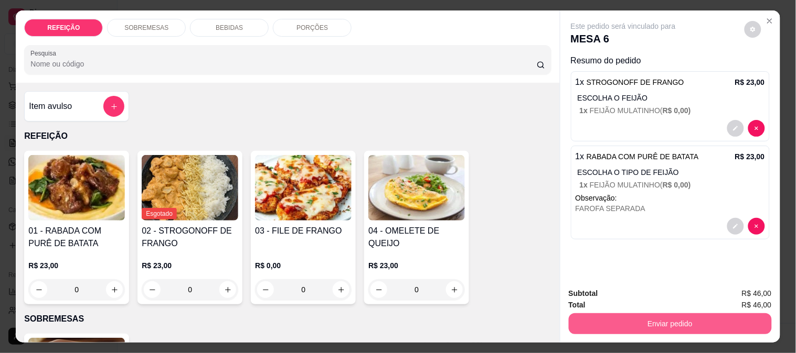
click at [638, 320] on button "Enviar pedido" at bounding box center [669, 324] width 203 height 21
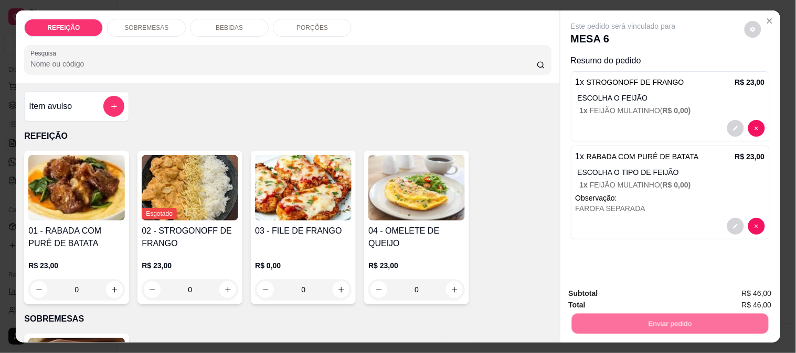
click at [647, 290] on button "Não registrar e enviar pedido" at bounding box center [635, 293] width 106 height 19
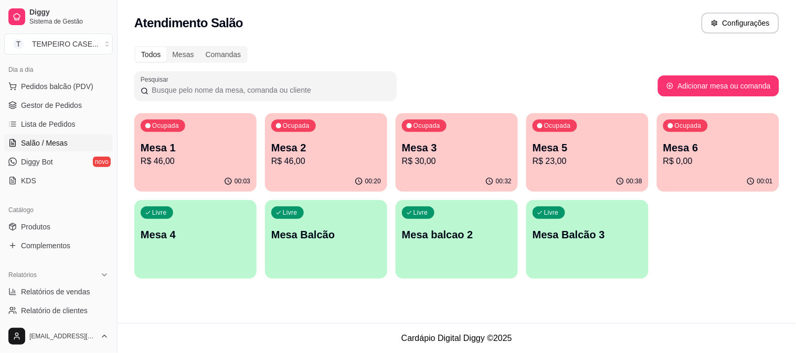
click at [313, 162] on p "R$ 46,00" at bounding box center [326, 161] width 110 height 13
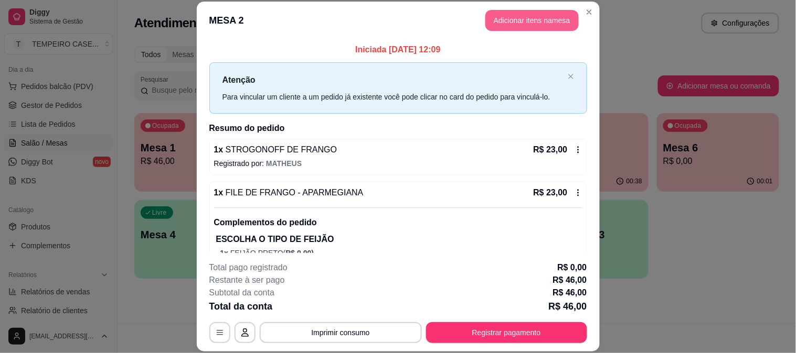
click at [532, 20] on button "Adicionar itens na mesa" at bounding box center [531, 20] width 93 height 21
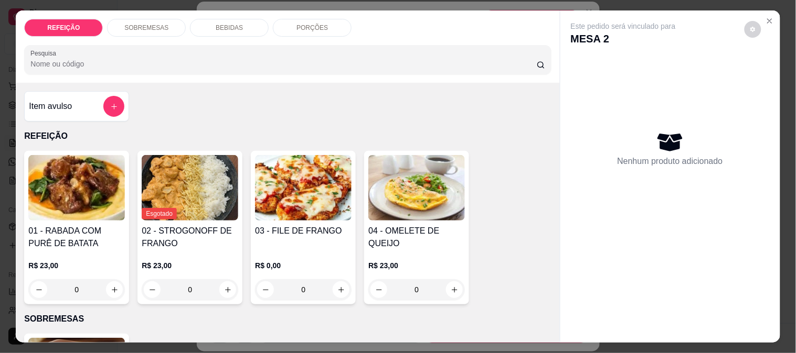
click at [201, 20] on div "BEBIDAS" at bounding box center [229, 28] width 79 height 18
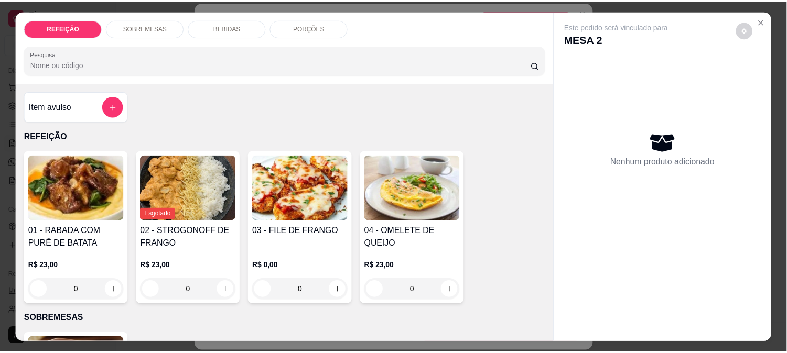
scroll to position [27, 0]
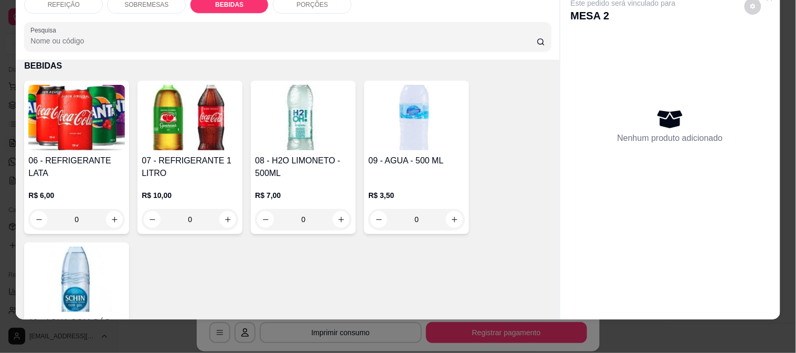
click at [202, 116] on img at bounding box center [190, 118] width 96 height 66
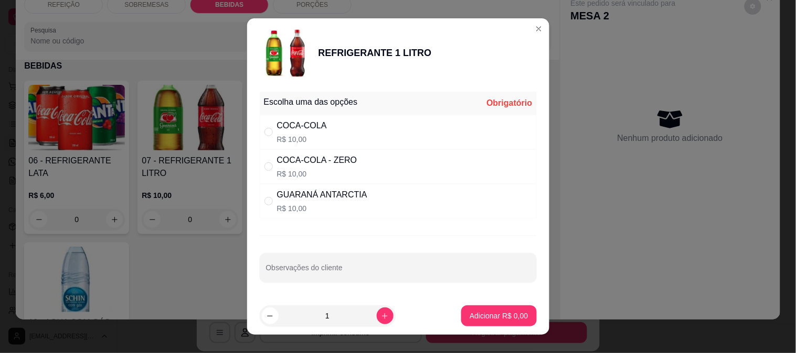
click at [334, 163] on div "COCA-COLA - ZERO" at bounding box center [317, 160] width 80 height 13
radio input "true"
click at [486, 314] on p "Adicionar R$ 10,00" at bounding box center [496, 316] width 61 height 10
type input "1"
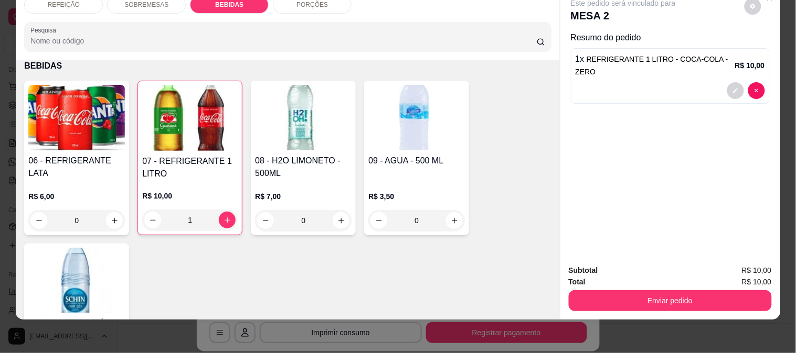
click at [620, 291] on button "Enviar pedido" at bounding box center [669, 301] width 203 height 21
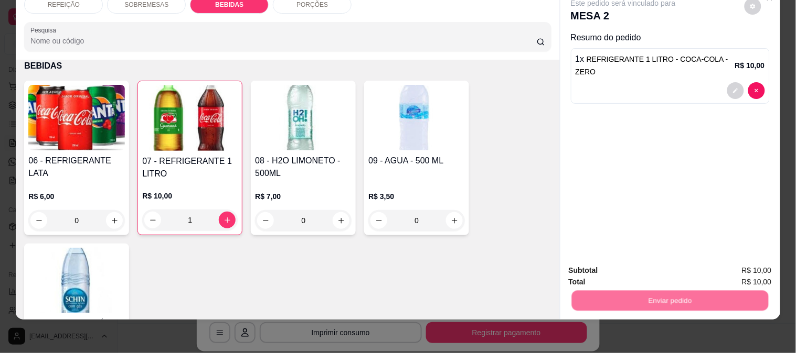
click at [626, 263] on button "Não registrar e enviar pedido" at bounding box center [635, 266] width 109 height 20
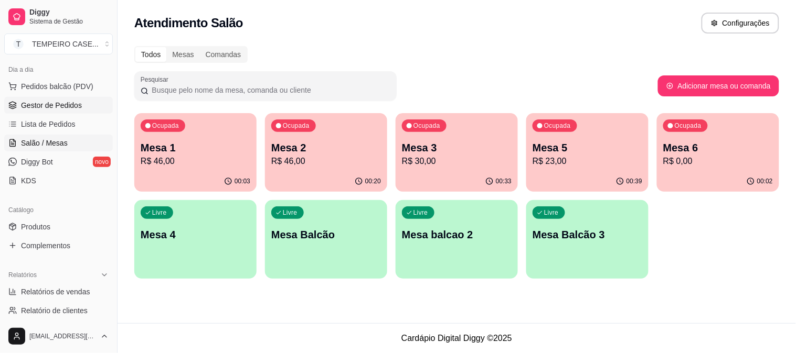
click at [56, 98] on link "Gestor de Pedidos" at bounding box center [58, 105] width 109 height 17
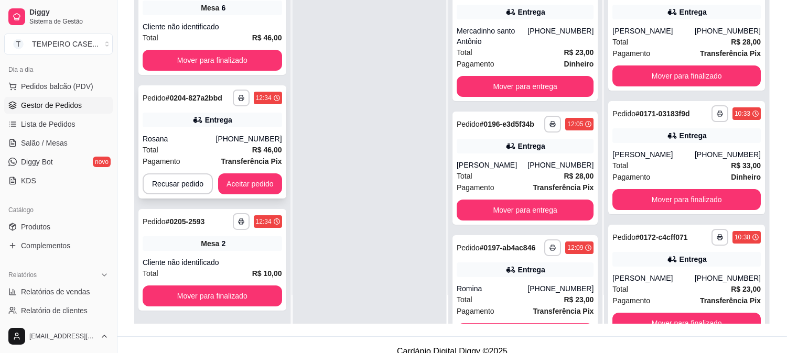
scroll to position [160, 0]
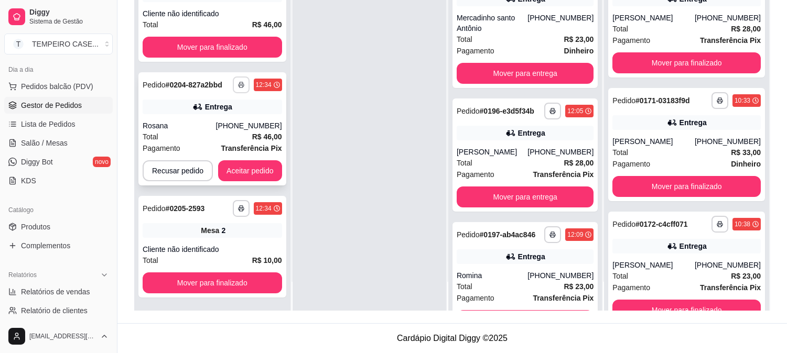
click at [240, 80] on button "button" at bounding box center [241, 85] width 17 height 17
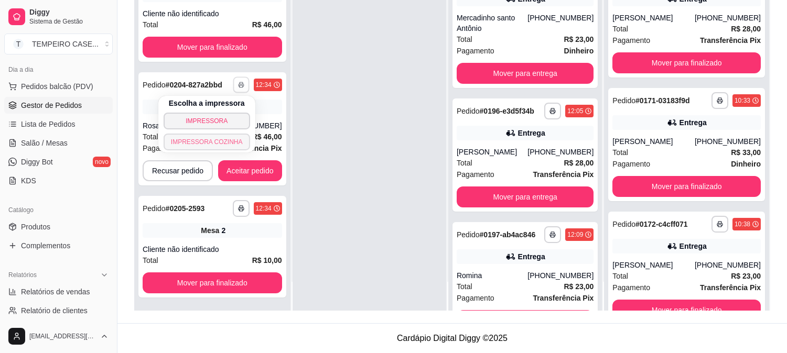
click at [208, 137] on button "IMPRESSORA COZINHA" at bounding box center [207, 142] width 87 height 17
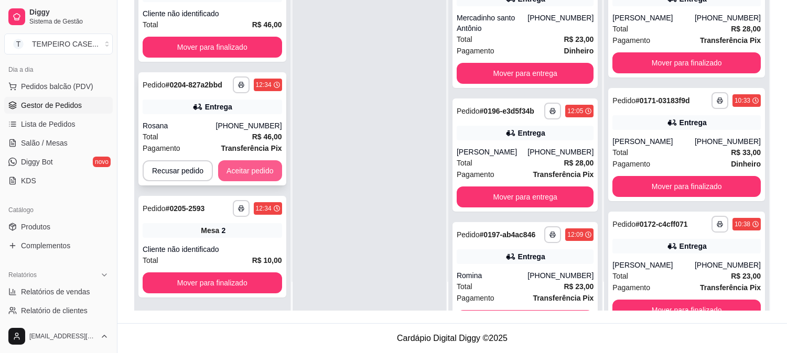
click at [246, 169] on button "Aceitar pedido" at bounding box center [250, 170] width 64 height 21
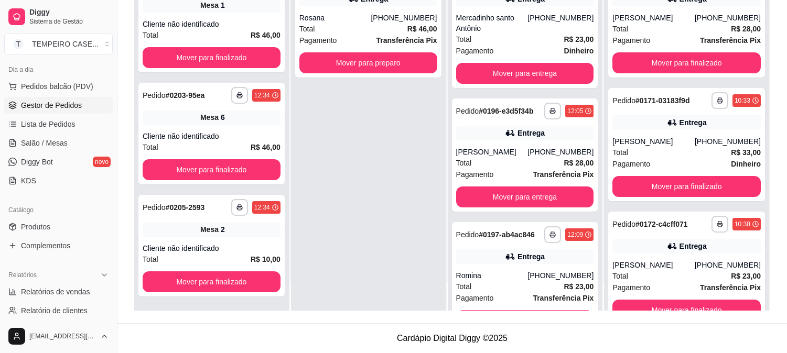
scroll to position [105, 0]
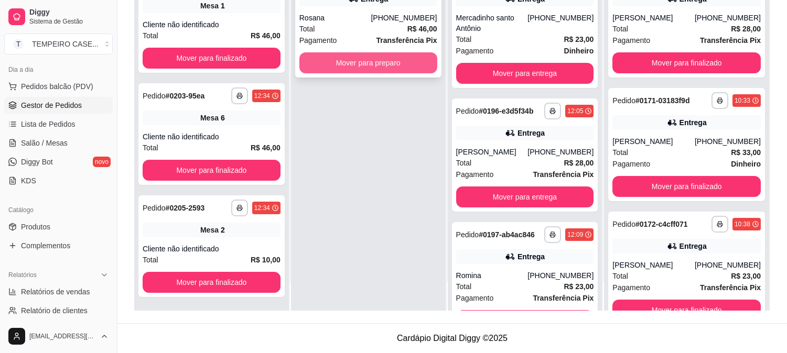
click at [359, 65] on button "Mover para preparo" at bounding box center [368, 62] width 138 height 21
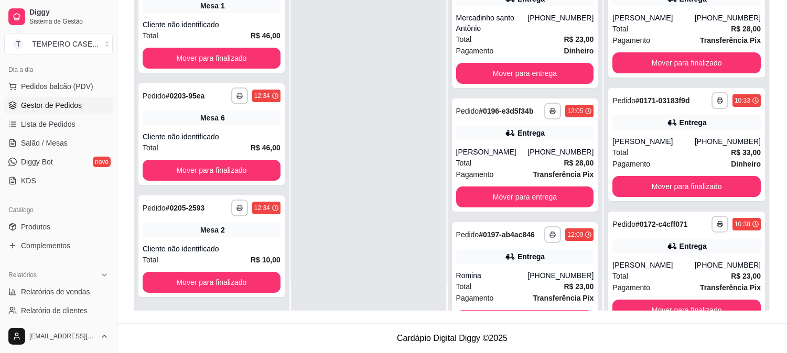
click at [359, 65] on div at bounding box center [368, 134] width 155 height 353
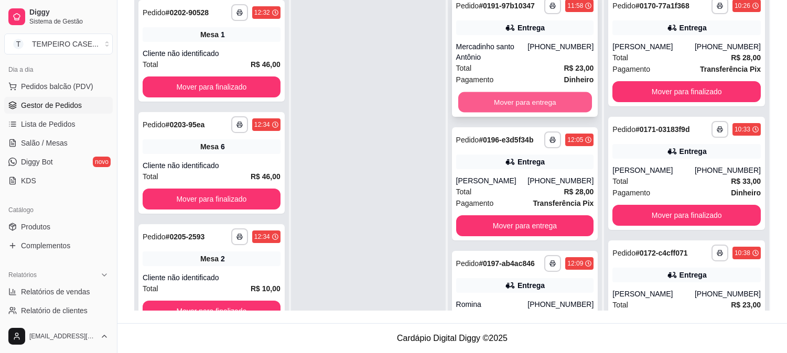
click at [491, 95] on button "Mover para entrega" at bounding box center [525, 102] width 134 height 20
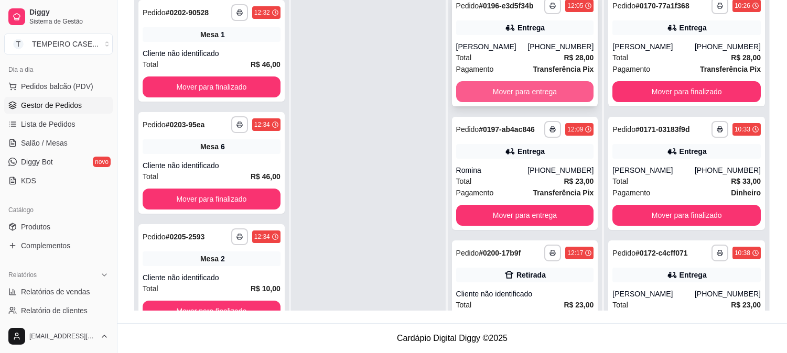
click at [543, 88] on button "Mover para entrega" at bounding box center [525, 91] width 138 height 21
click at [514, 87] on button "Mover para entrega" at bounding box center [525, 91] width 138 height 21
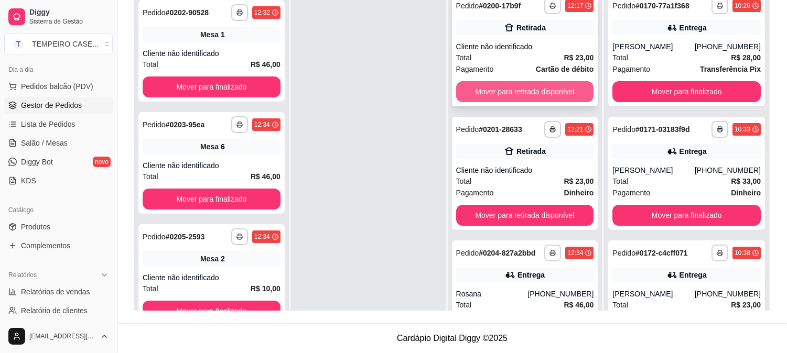
click at [510, 86] on button "Mover para retirada disponível" at bounding box center [525, 91] width 138 height 21
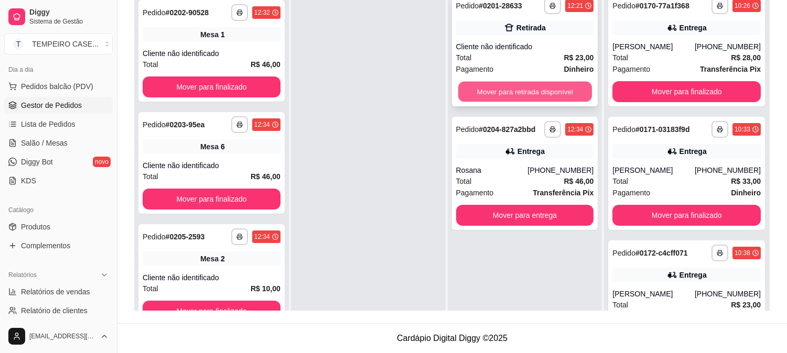
click at [520, 90] on button "Mover para retirada disponível" at bounding box center [525, 92] width 134 height 20
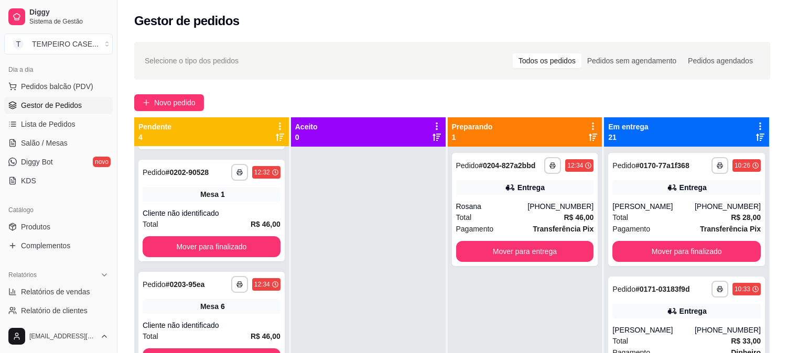
click at [48, 133] on ul "Pedidos balcão (PDV) Gestor de Pedidos Lista de Pedidos Salão / Mesas Diggy Bot…" at bounding box center [58, 133] width 109 height 111
click at [58, 144] on span "Salão / Mesas" at bounding box center [44, 143] width 47 height 10
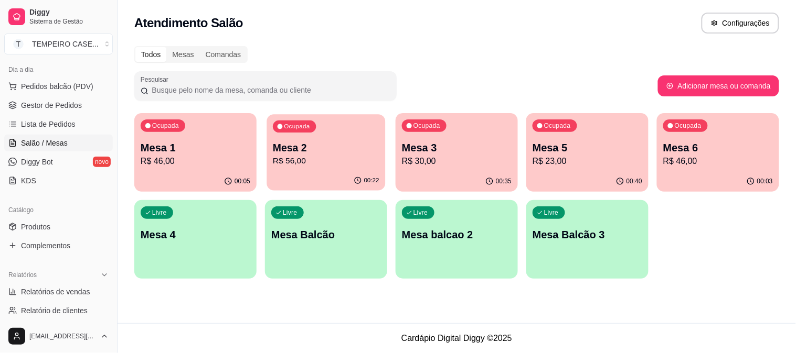
click at [343, 127] on div "Ocupada Mesa 2 R$ 56,00" at bounding box center [325, 142] width 119 height 57
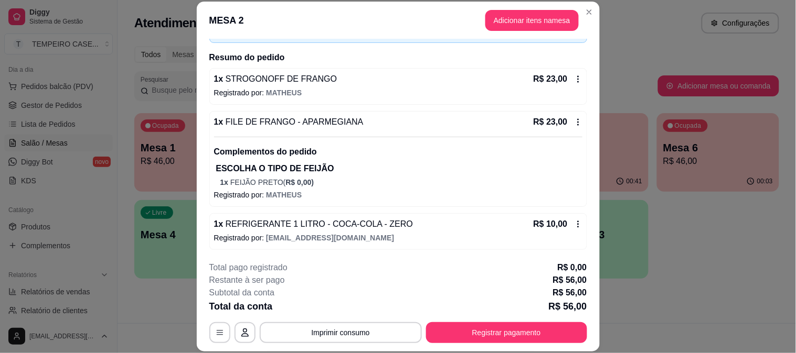
scroll to position [71, 0]
click at [574, 224] on icon at bounding box center [578, 224] width 8 height 8
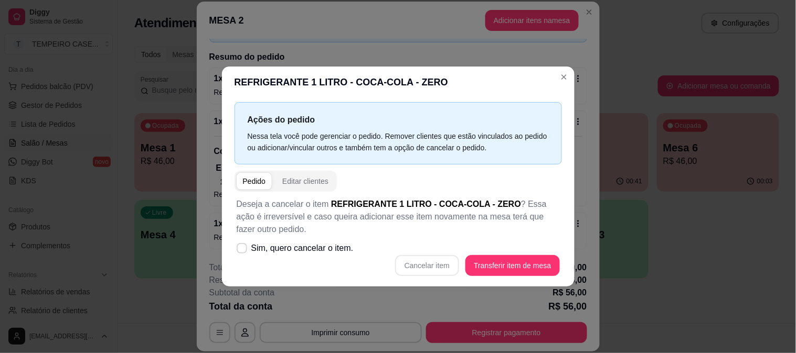
click at [418, 266] on div "Cancelar item Transferir item de mesa" at bounding box center [398, 265] width 323 height 21
click at [255, 246] on span "Sim, quero cancelar o item." at bounding box center [302, 248] width 102 height 13
click at [243, 251] on input "Sim, quero cancelar o item." at bounding box center [239, 254] width 7 height 7
checkbox input "true"
click at [427, 257] on button "Cancelar item" at bounding box center [427, 265] width 64 height 21
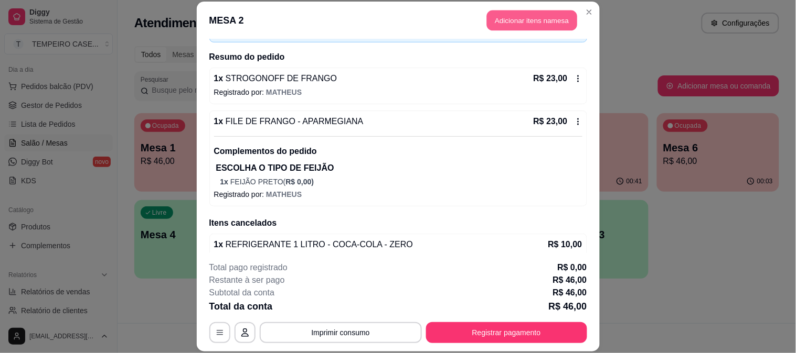
click at [523, 17] on button "Adicionar itens na mesa" at bounding box center [532, 20] width 90 height 20
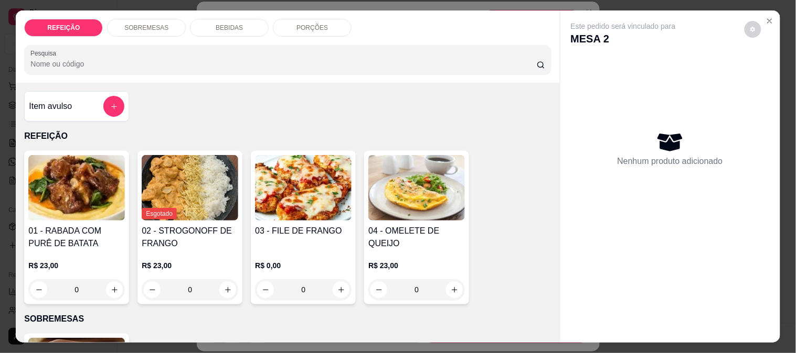
click at [206, 23] on div "BEBIDAS" at bounding box center [229, 28] width 79 height 18
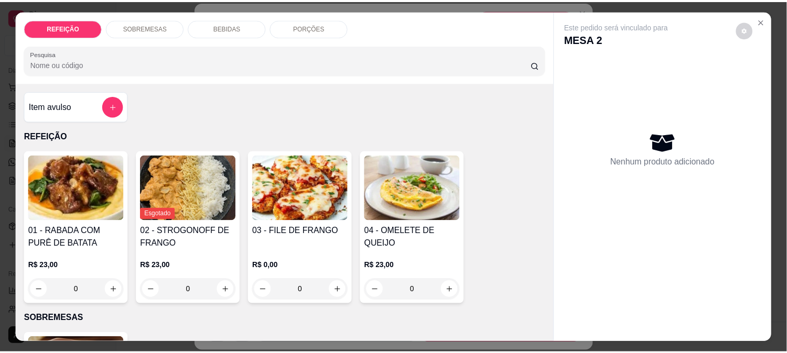
scroll to position [27, 0]
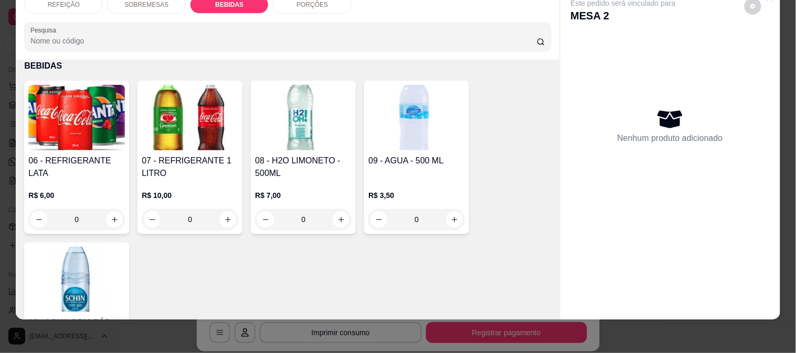
click at [97, 137] on img at bounding box center [76, 118] width 96 height 66
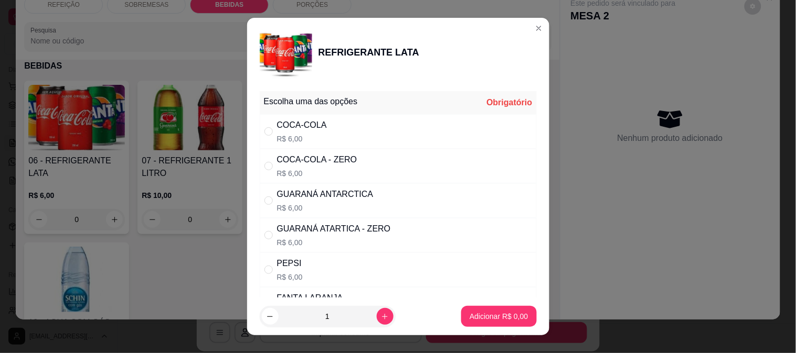
click at [331, 172] on p "R$ 6,00" at bounding box center [317, 173] width 80 height 10
radio input "true"
click at [490, 318] on p "Adicionar R$ 6,00" at bounding box center [498, 317] width 58 height 10
type input "1"
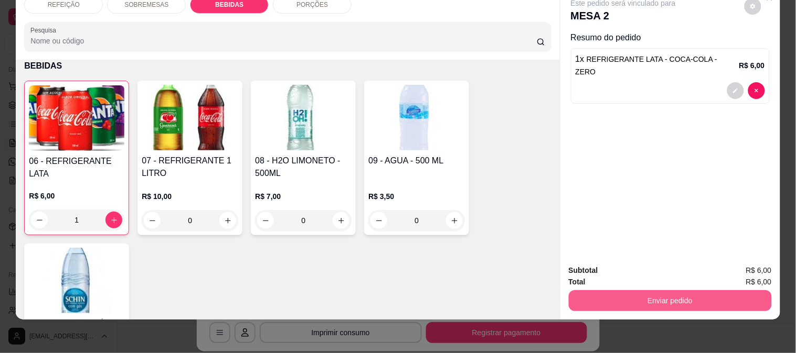
click at [646, 296] on button "Enviar pedido" at bounding box center [669, 301] width 203 height 21
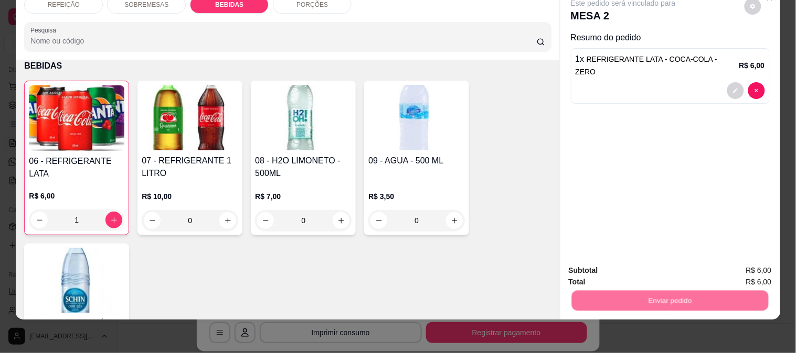
click at [642, 267] on button "Não registrar e enviar pedido" at bounding box center [635, 265] width 106 height 19
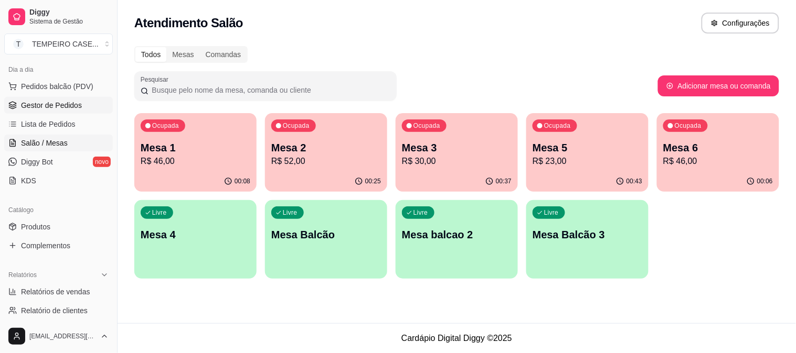
click at [46, 108] on span "Gestor de Pedidos" at bounding box center [51, 105] width 61 height 10
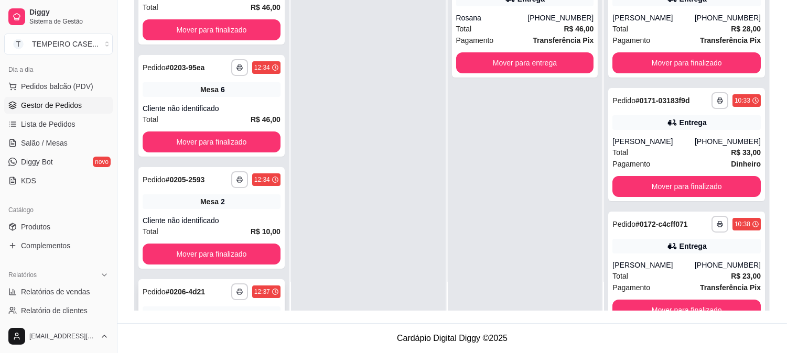
scroll to position [218, 0]
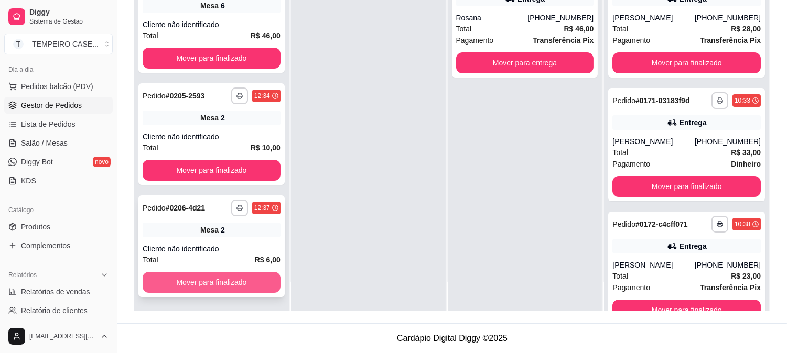
click at [222, 280] on button "Mover para finalizado" at bounding box center [212, 282] width 138 height 21
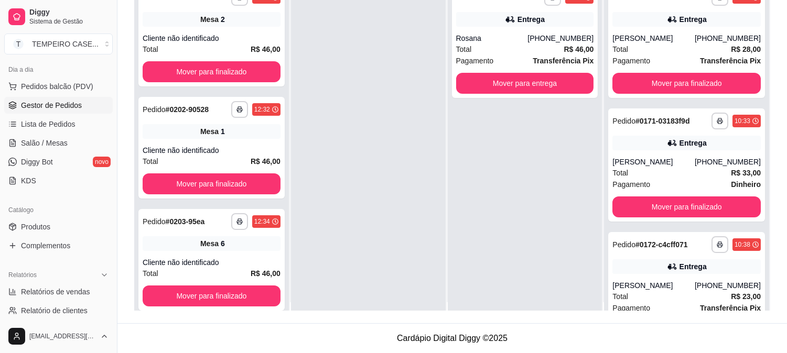
scroll to position [0, 0]
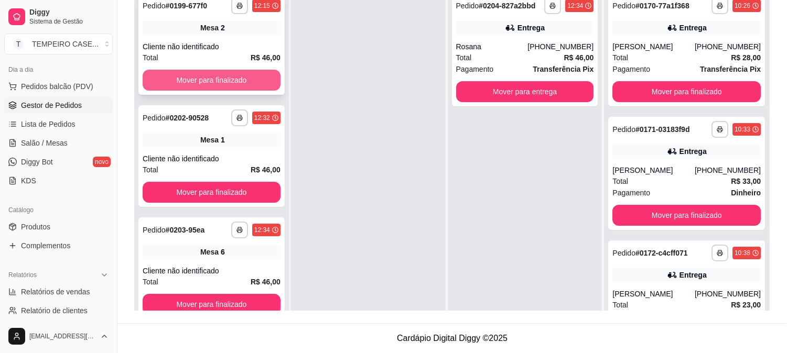
click at [217, 81] on button "Mover para finalizado" at bounding box center [212, 80] width 138 height 21
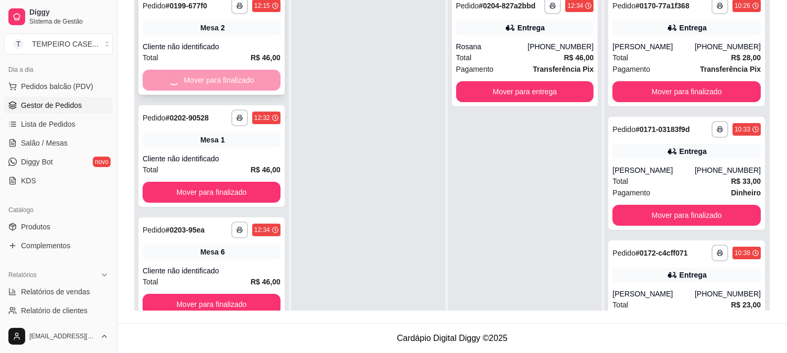
click at [220, 182] on button "Mover para finalizado" at bounding box center [212, 192] width 138 height 21
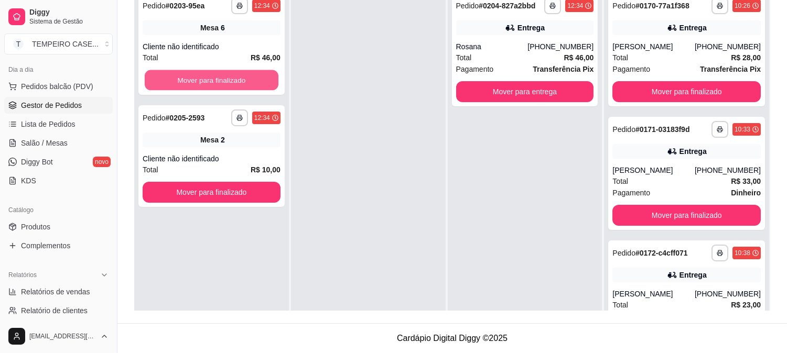
click at [227, 79] on button "Mover para finalizado" at bounding box center [212, 80] width 134 height 20
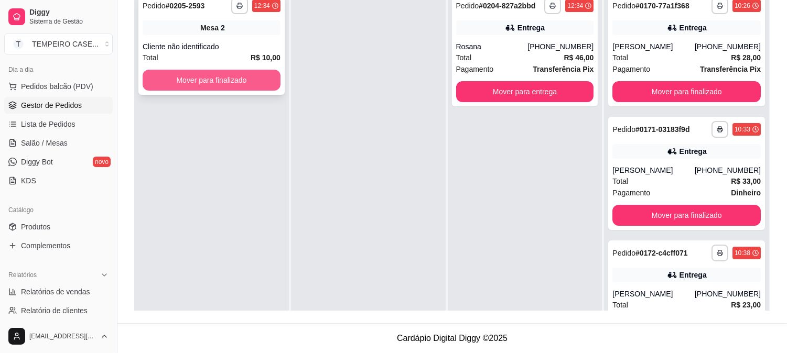
click at [223, 79] on button "Mover para finalizado" at bounding box center [212, 80] width 138 height 21
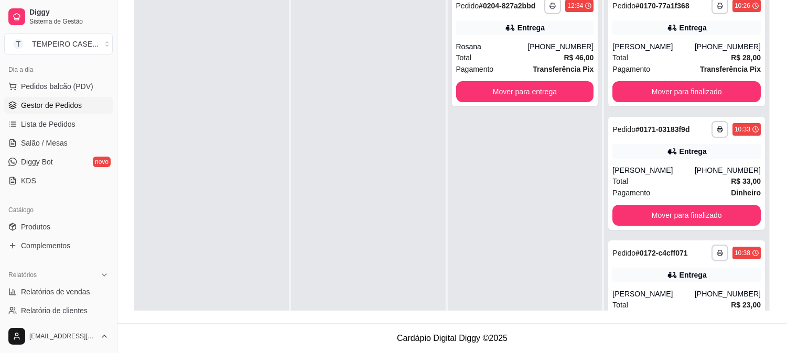
drag, startPoint x: 240, startPoint y: 13, endPoint x: 355, endPoint y: 95, distance: 141.3
click at [355, 95] on div at bounding box center [368, 163] width 155 height 353
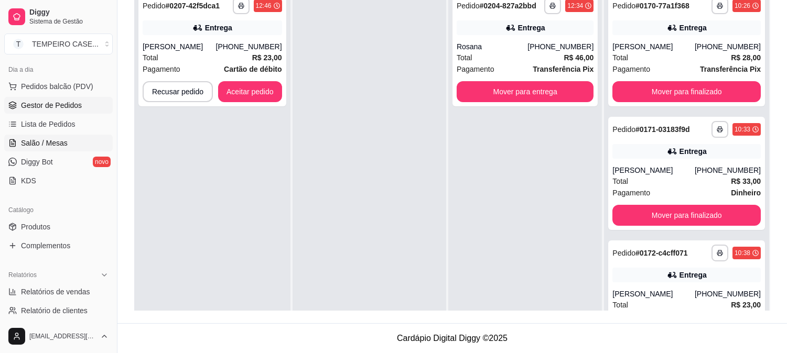
click at [59, 145] on span "Salão / Mesas" at bounding box center [44, 143] width 47 height 10
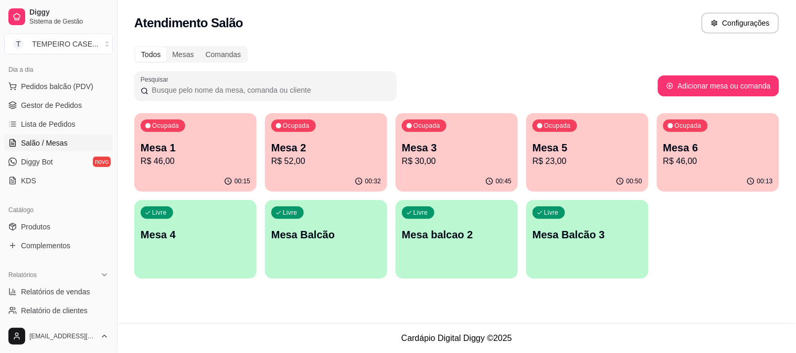
click at [336, 131] on div "Ocupada Mesa 2 R$ 52,00" at bounding box center [326, 142] width 122 height 58
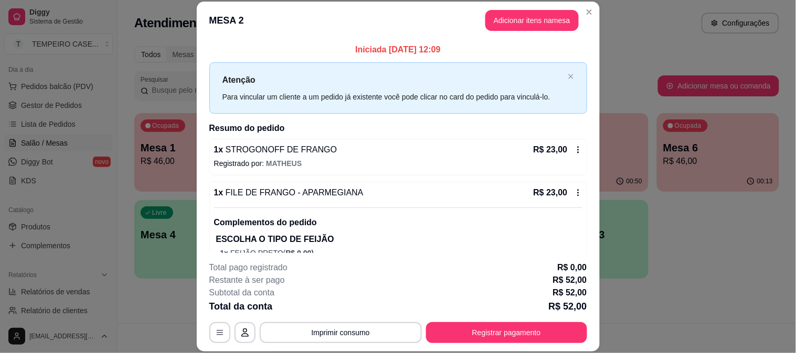
click at [359, 321] on div "**********" at bounding box center [398, 303] width 378 height 82
click at [359, 326] on button "Imprimir consumo" at bounding box center [341, 333] width 162 height 21
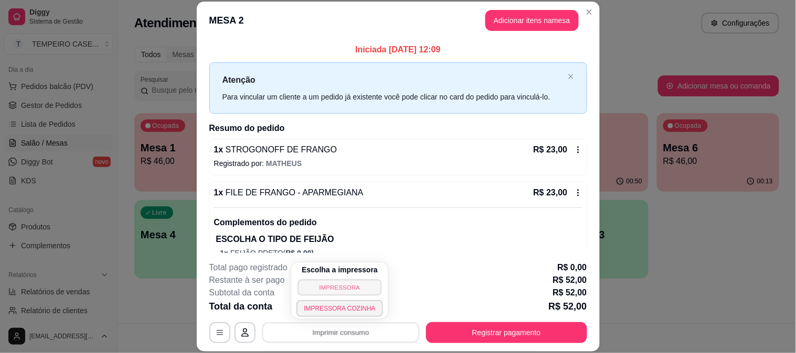
click at [358, 288] on button "IMPRESSORA" at bounding box center [340, 288] width 84 height 16
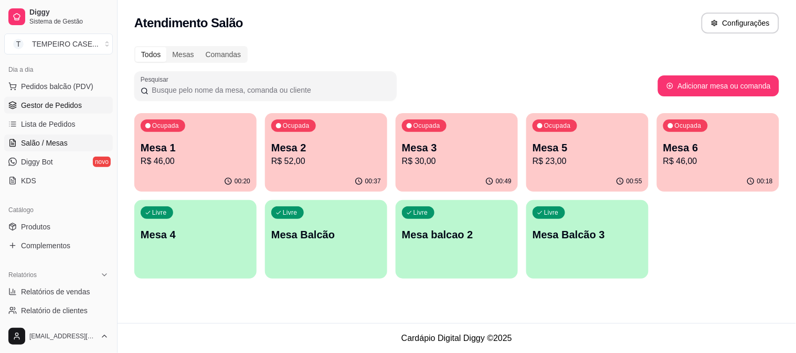
click at [56, 110] on span "Gestor de Pedidos" at bounding box center [51, 105] width 61 height 10
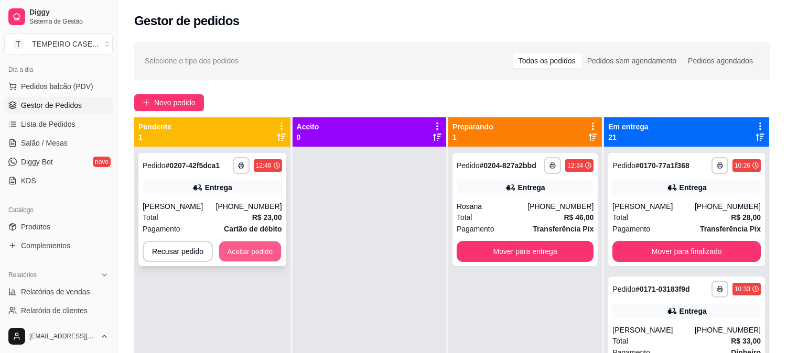
click at [245, 245] on button "Aceitar pedido" at bounding box center [250, 252] width 62 height 20
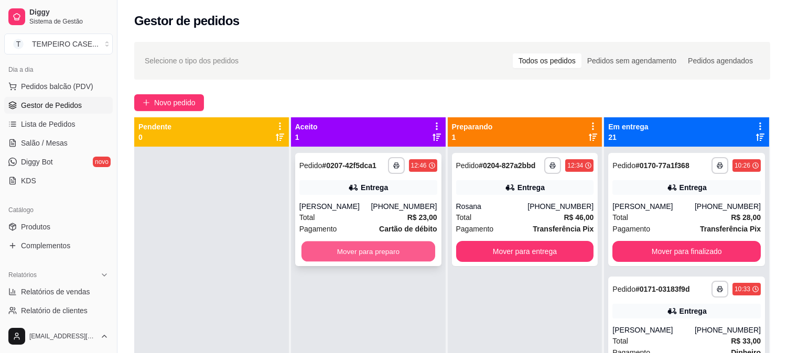
click at [384, 250] on button "Mover para preparo" at bounding box center [369, 252] width 134 height 20
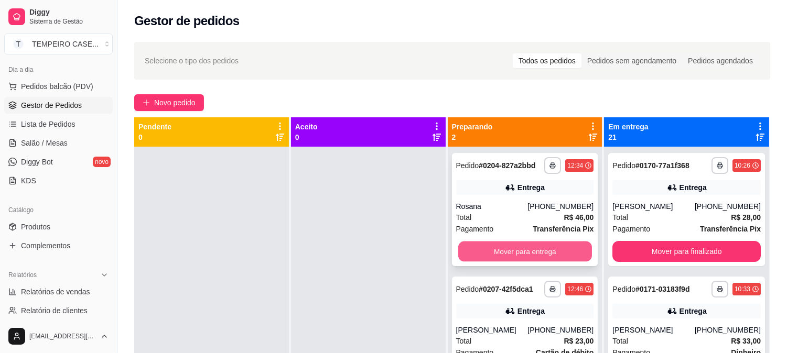
click at [546, 246] on button "Mover para entrega" at bounding box center [525, 252] width 134 height 20
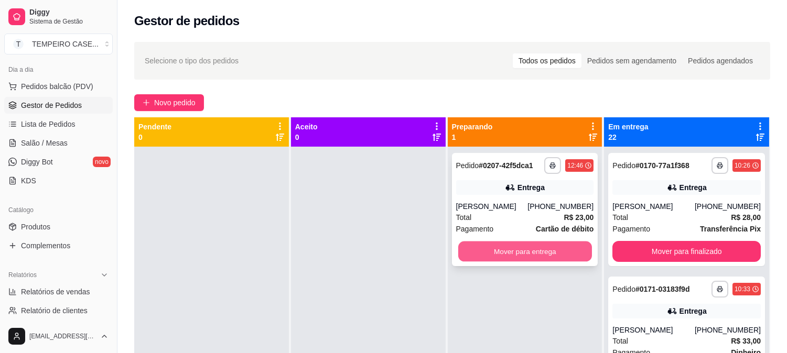
click at [567, 250] on button "Mover para entrega" at bounding box center [525, 252] width 134 height 20
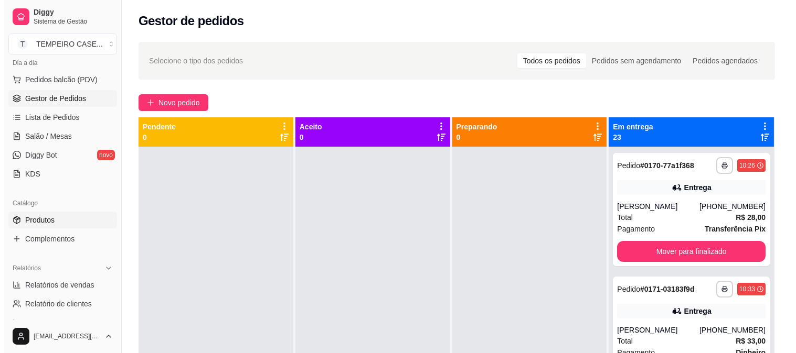
scroll to position [58, 0]
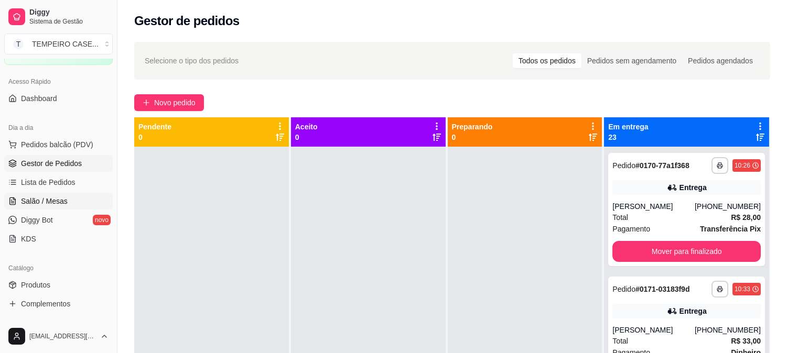
click at [52, 202] on span "Salão / Mesas" at bounding box center [44, 201] width 47 height 10
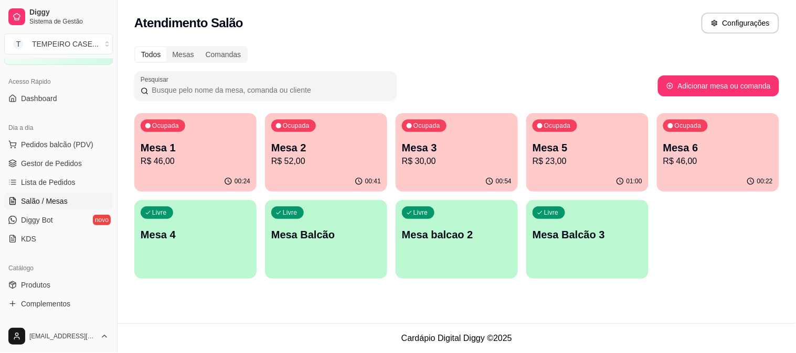
click at [139, 144] on div "Ocupada Mesa 1 R$ 46,00" at bounding box center [195, 142] width 122 height 58
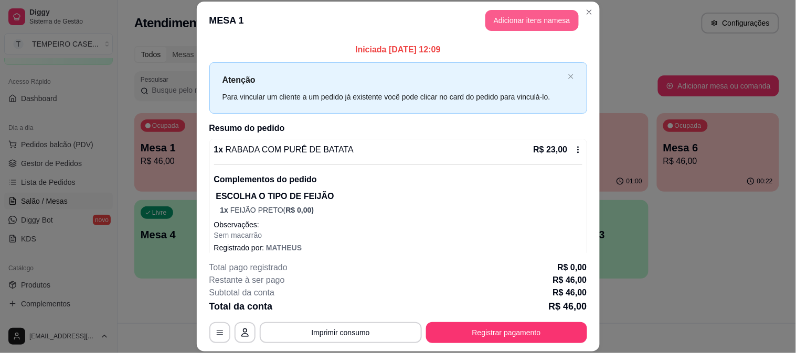
click at [545, 15] on button "Adicionar itens na mesa" at bounding box center [531, 20] width 93 height 21
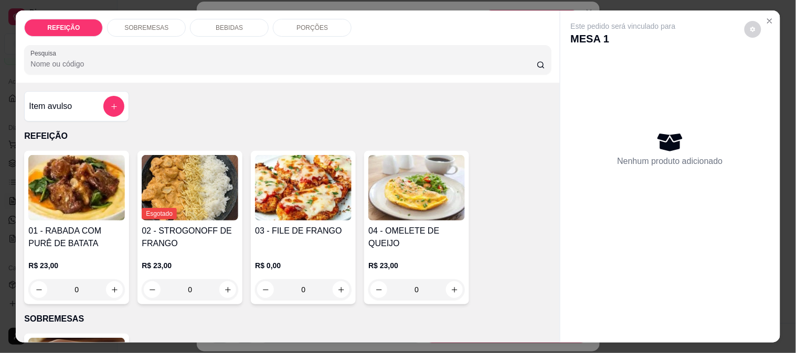
click at [208, 22] on div "BEBIDAS" at bounding box center [229, 28] width 79 height 18
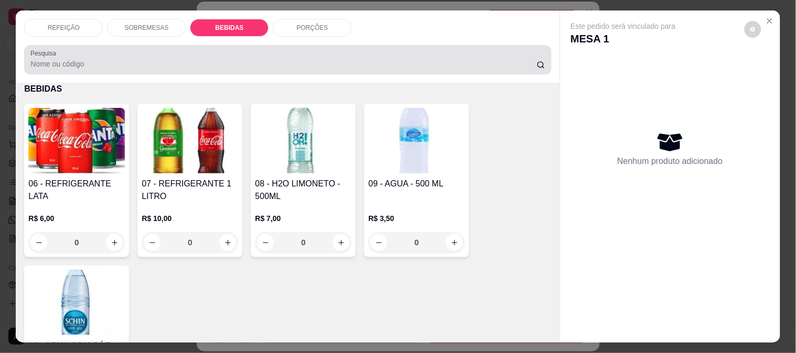
scroll to position [27, 0]
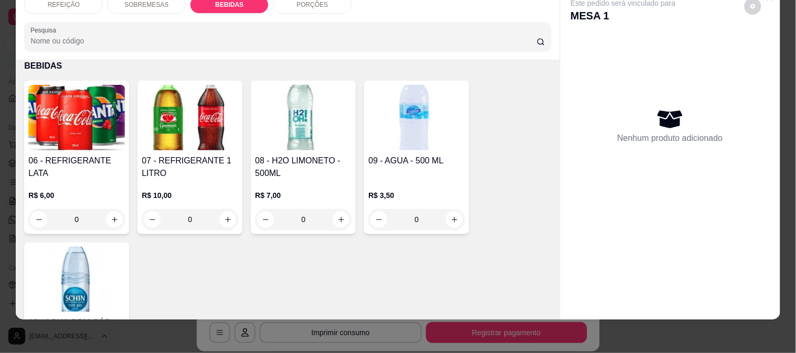
click at [55, 137] on img at bounding box center [76, 118] width 96 height 66
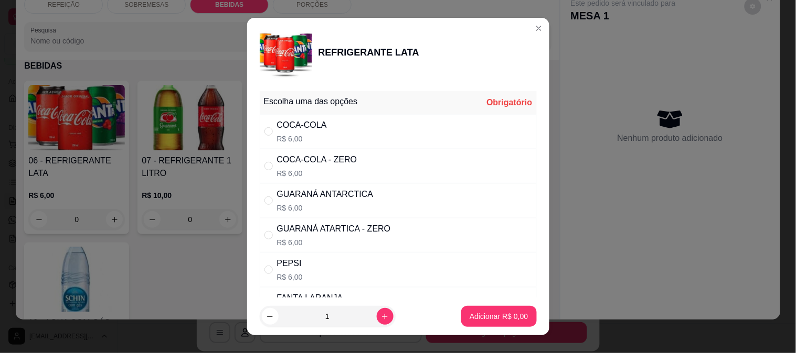
click at [323, 175] on p "R$ 6,00" at bounding box center [317, 173] width 80 height 10
radio input "true"
click at [476, 318] on p "Adicionar R$ 6,00" at bounding box center [498, 317] width 58 height 10
type input "1"
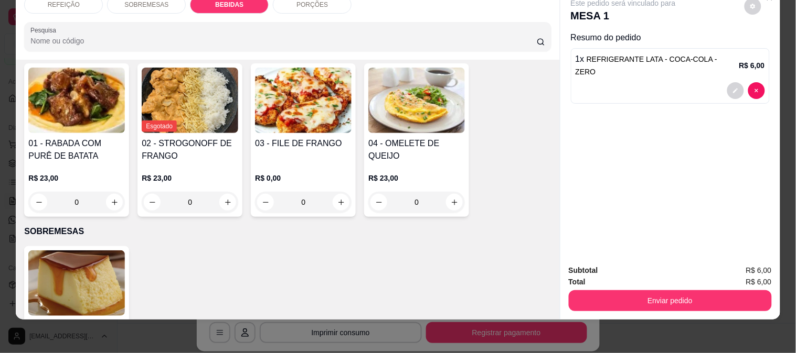
scroll to position [175, 0]
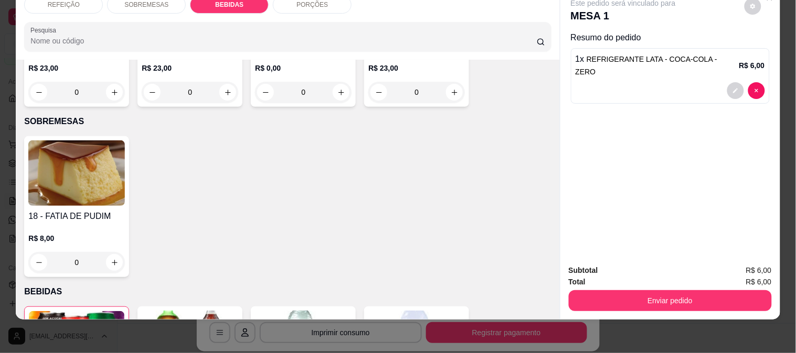
click at [77, 180] on img at bounding box center [76, 174] width 96 height 66
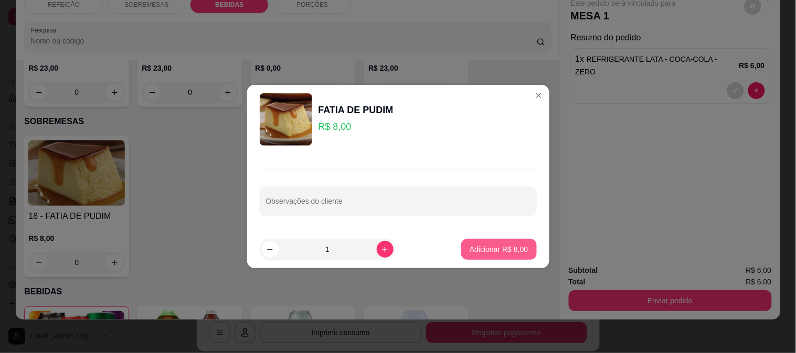
click at [495, 249] on p "Adicionar R$ 8,00" at bounding box center [498, 249] width 58 height 10
type input "1"
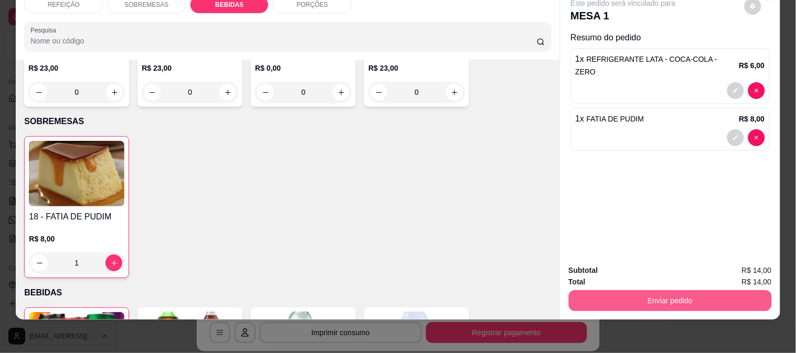
click at [620, 295] on button "Enviar pedido" at bounding box center [669, 301] width 203 height 21
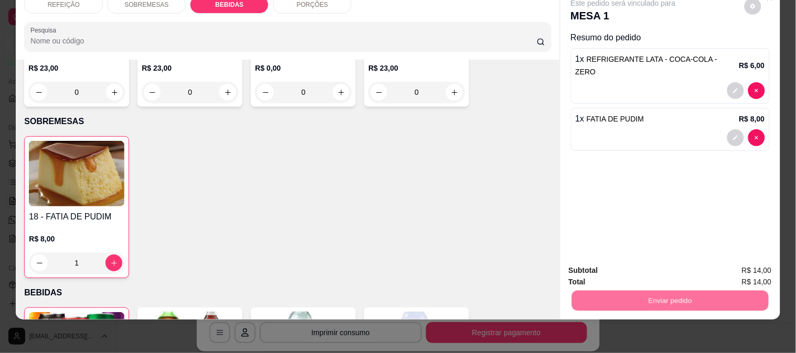
click at [626, 273] on button "Não registrar e enviar pedido" at bounding box center [635, 267] width 109 height 20
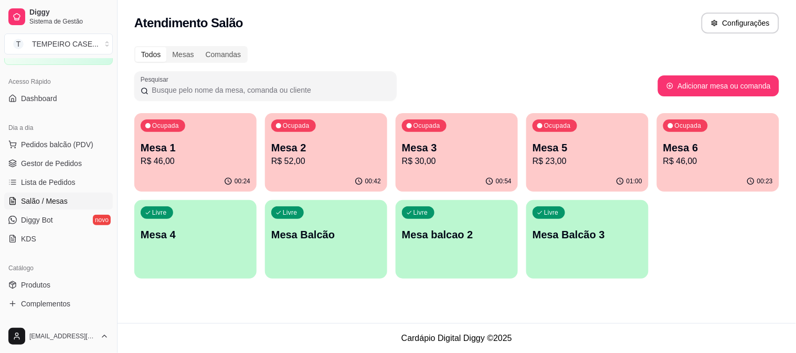
click at [333, 177] on div "00:42" at bounding box center [326, 181] width 122 height 20
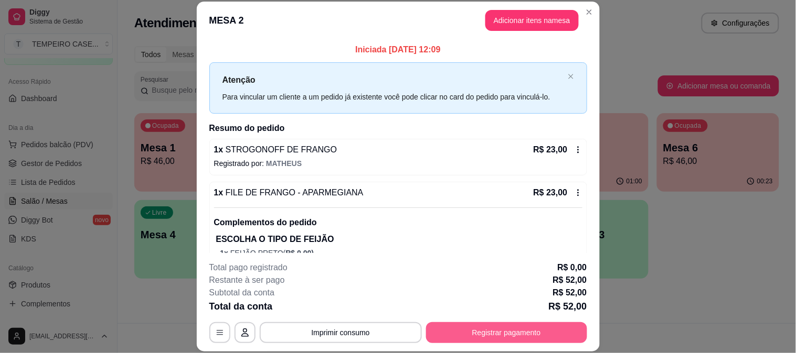
click at [472, 335] on button "Registrar pagamento" at bounding box center [506, 333] width 161 height 21
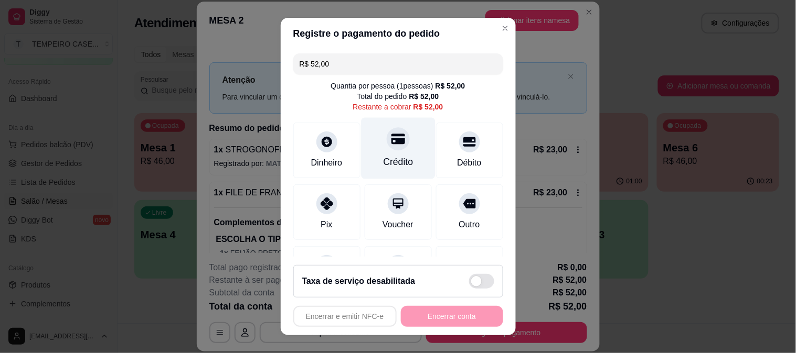
click at [401, 148] on div "Crédito" at bounding box center [398, 147] width 74 height 61
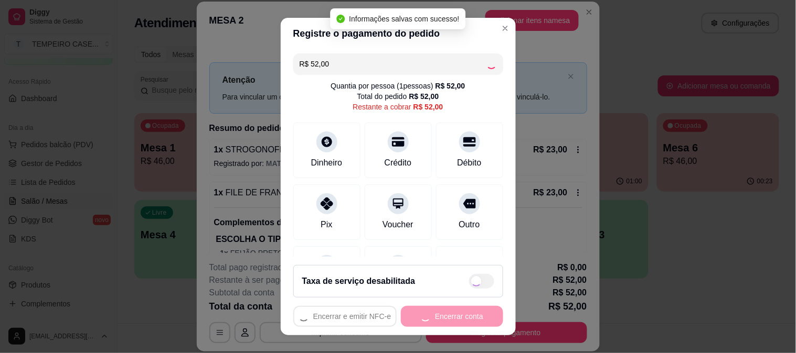
type input "R$ 0,00"
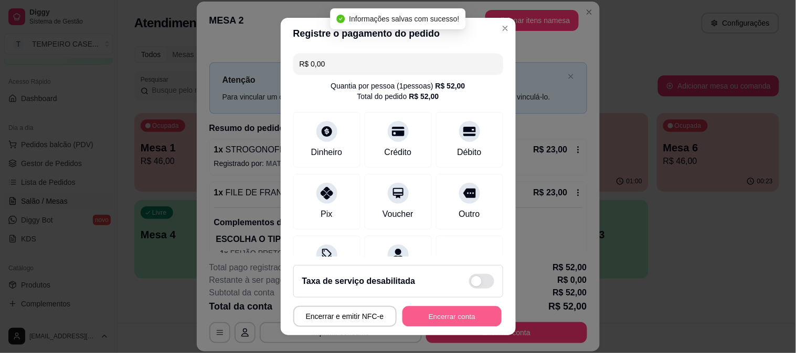
click at [454, 314] on button "Encerrar conta" at bounding box center [451, 317] width 99 height 20
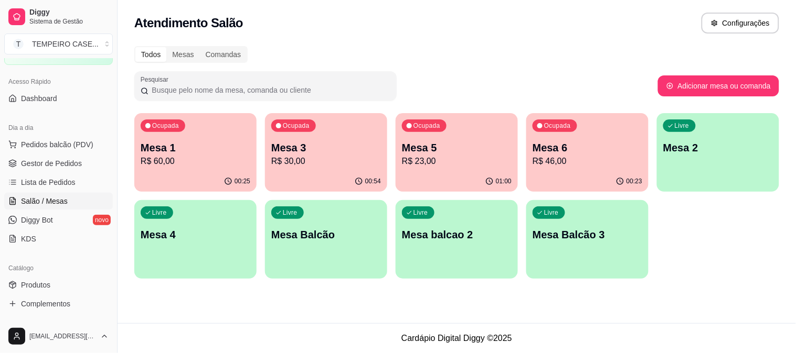
click at [548, 158] on p "R$ 46,00" at bounding box center [587, 161] width 110 height 13
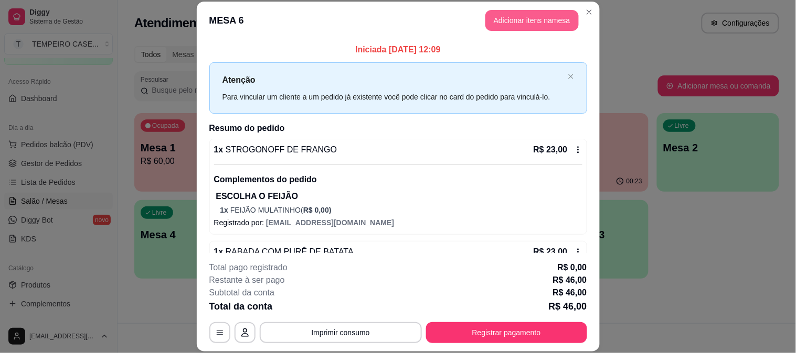
click at [507, 23] on button "Adicionar itens na mesa" at bounding box center [531, 20] width 93 height 21
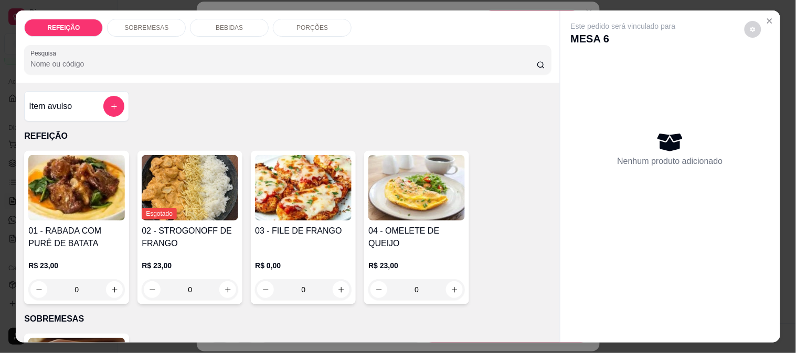
click at [229, 13] on div "REFEIÇÃO SOBREMESAS BEBIDAS PORÇÕES Pesquisa" at bounding box center [287, 46] width 543 height 72
click at [227, 24] on p "BEBIDAS" at bounding box center [229, 28] width 27 height 8
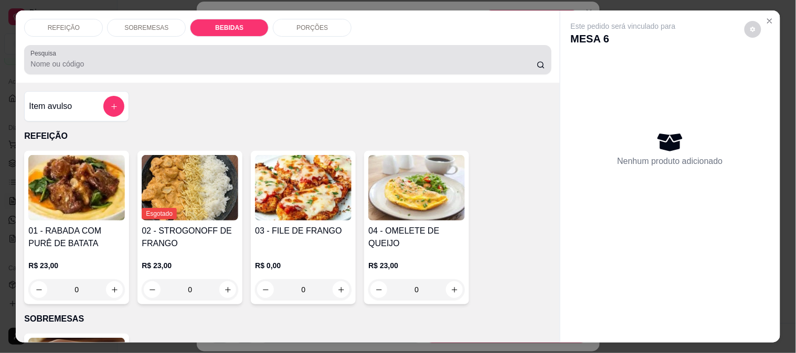
scroll to position [27, 0]
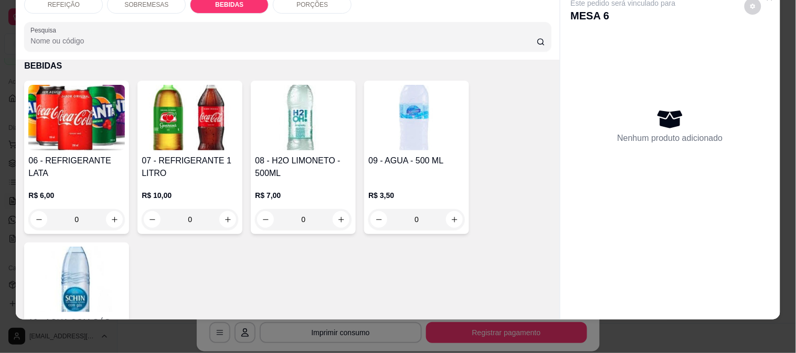
click at [156, 128] on img at bounding box center [190, 118] width 96 height 66
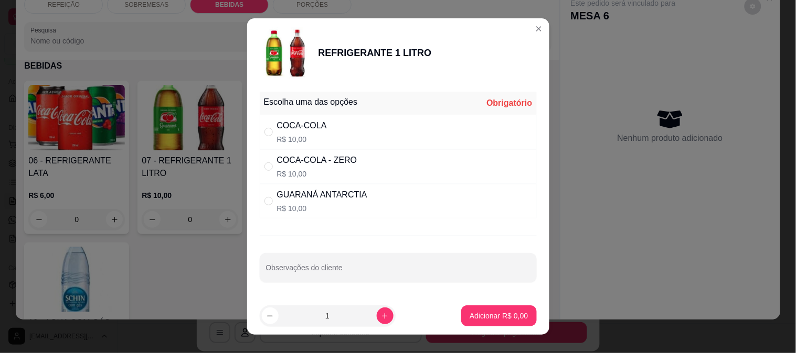
click at [334, 157] on div "COCA-COLA - ZERO" at bounding box center [317, 160] width 80 height 13
radio input "true"
click at [491, 310] on button "Adicionar R$ 10,00" at bounding box center [496, 316] width 79 height 21
type input "1"
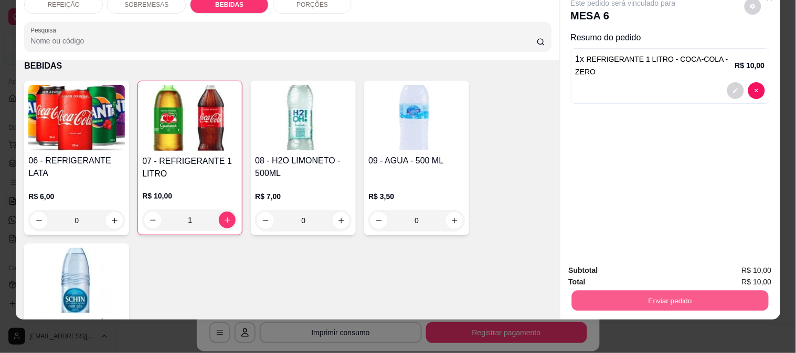
click at [625, 291] on button "Enviar pedido" at bounding box center [669, 301] width 197 height 20
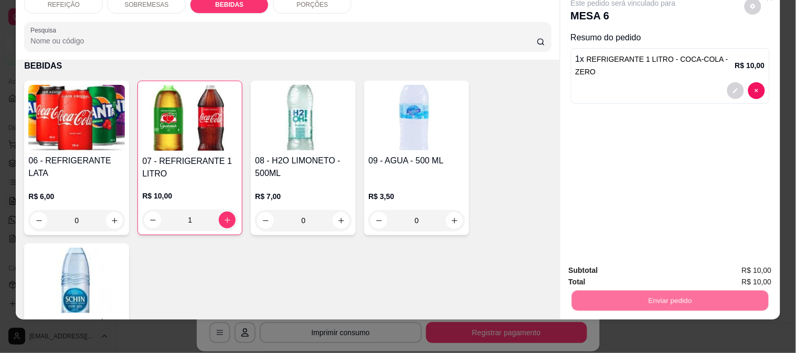
click at [622, 261] on button "Não registrar e enviar pedido" at bounding box center [635, 266] width 109 height 20
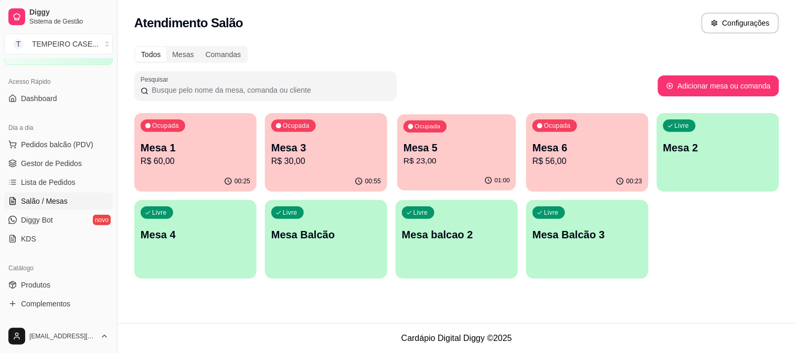
click at [457, 145] on p "Mesa 5" at bounding box center [456, 148] width 106 height 14
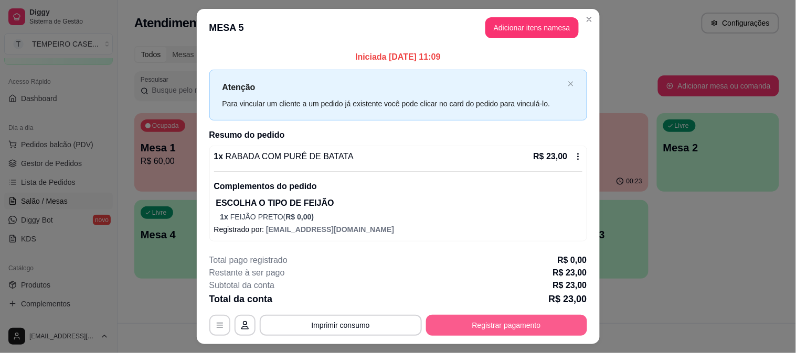
click at [501, 321] on button "Registrar pagamento" at bounding box center [506, 325] width 161 height 21
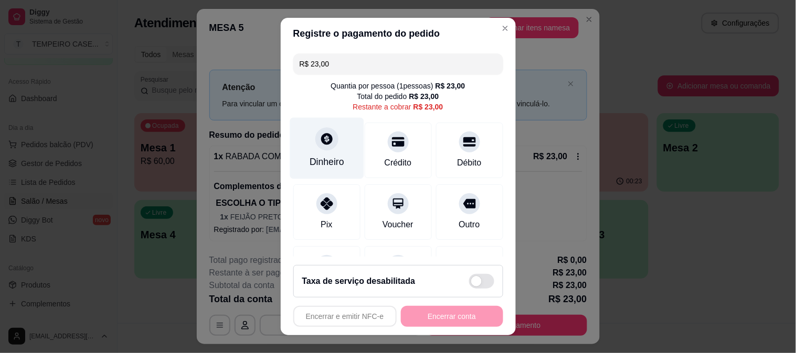
click at [332, 168] on div "Dinheiro" at bounding box center [326, 162] width 35 height 14
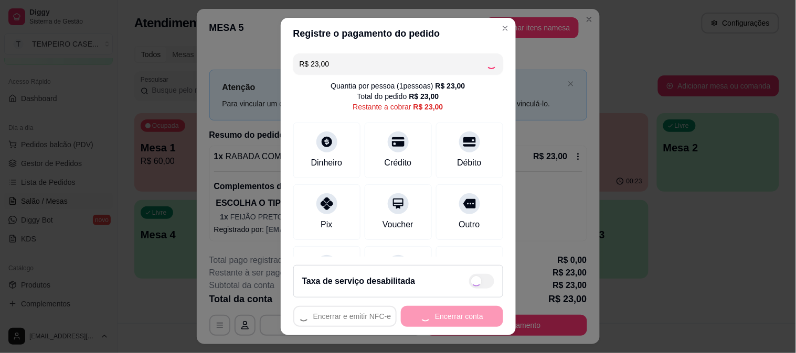
type input "R$ 0,00"
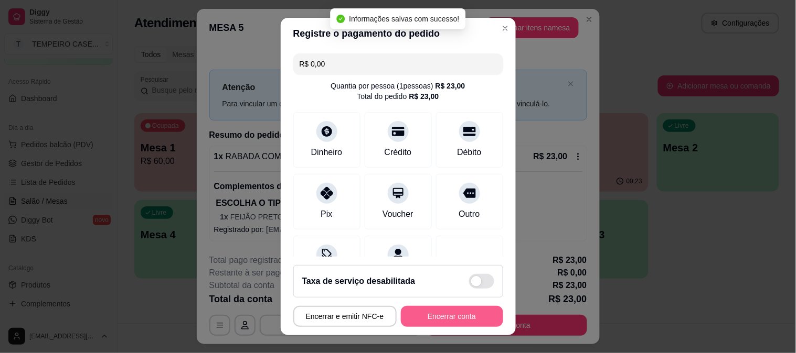
click at [452, 318] on button "Encerrar conta" at bounding box center [452, 316] width 102 height 21
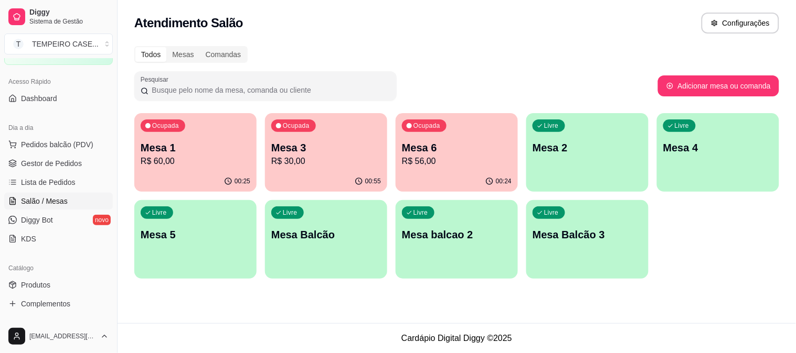
click at [304, 155] on p "R$ 30,00" at bounding box center [326, 161] width 110 height 13
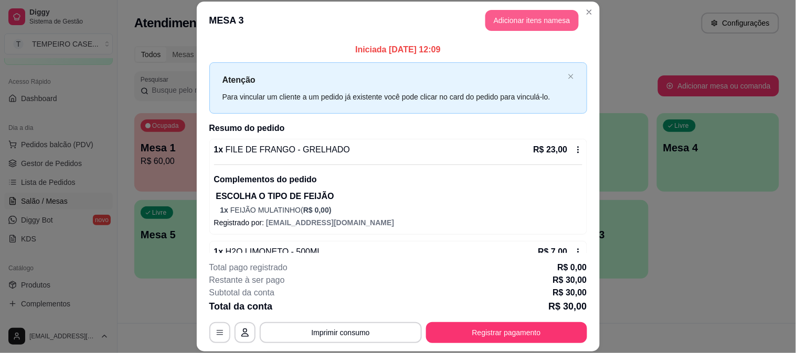
click at [517, 19] on button "Adicionar itens na mesa" at bounding box center [531, 20] width 93 height 21
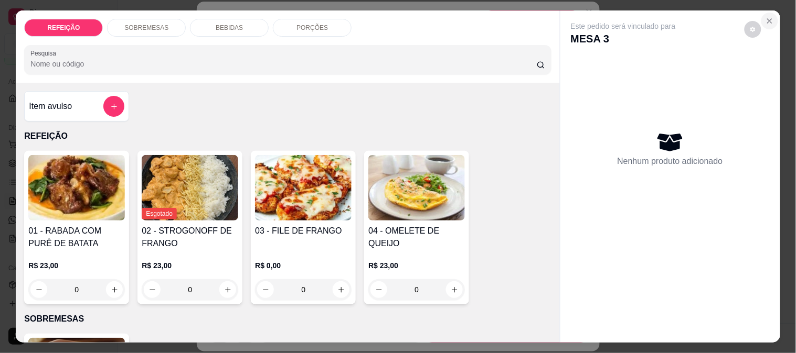
click at [767, 19] on icon "Close" at bounding box center [769, 21] width 8 height 8
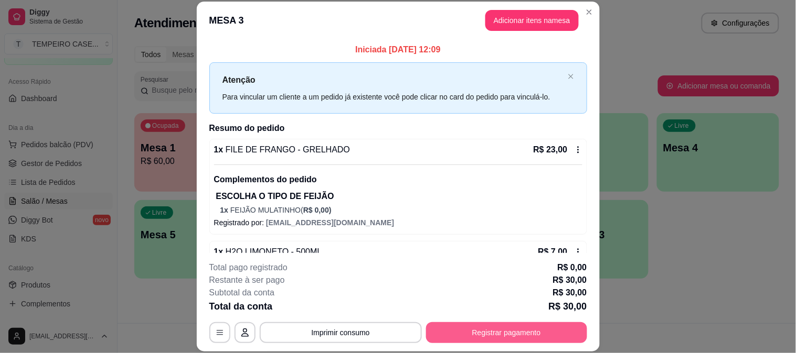
click at [452, 329] on button "Registrar pagamento" at bounding box center [506, 333] width 161 height 21
click at [324, 203] on icon at bounding box center [326, 201] width 14 height 14
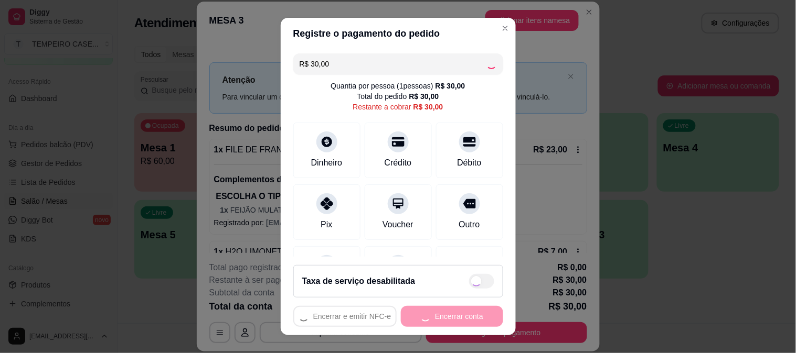
type input "R$ 0,00"
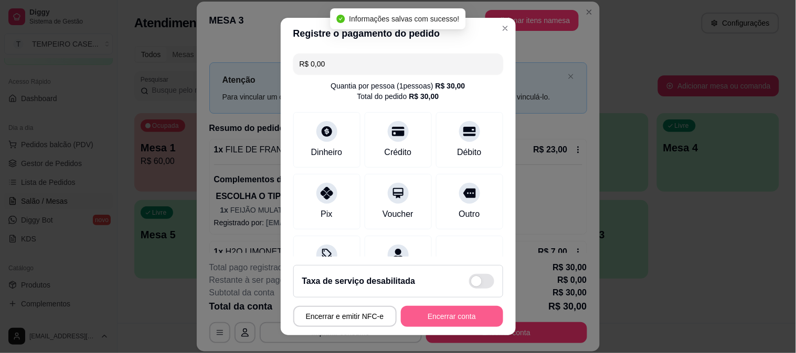
click at [437, 321] on button "Encerrar conta" at bounding box center [452, 316] width 102 height 21
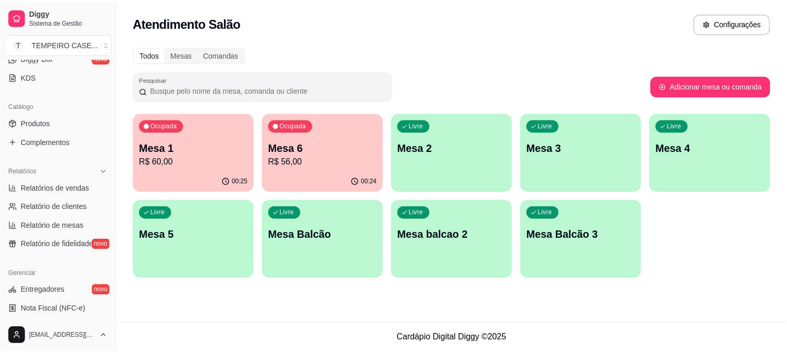
scroll to position [291, 0]
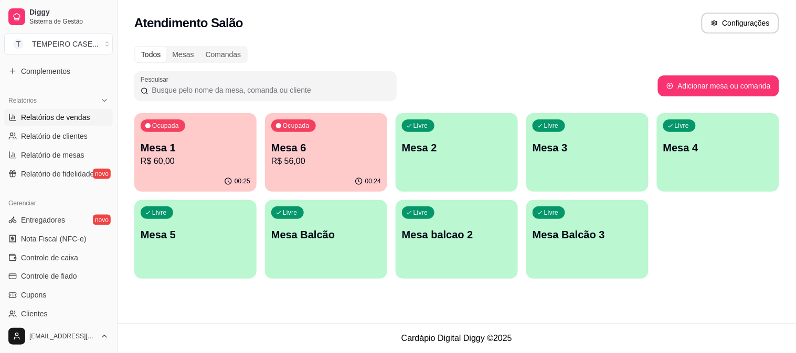
click at [60, 119] on span "Relatórios de vendas" at bounding box center [55, 117] width 69 height 10
select select "ALL"
select select "0"
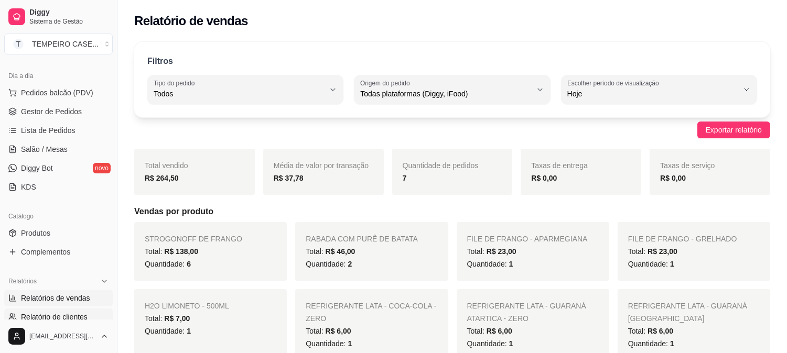
scroll to position [58, 0]
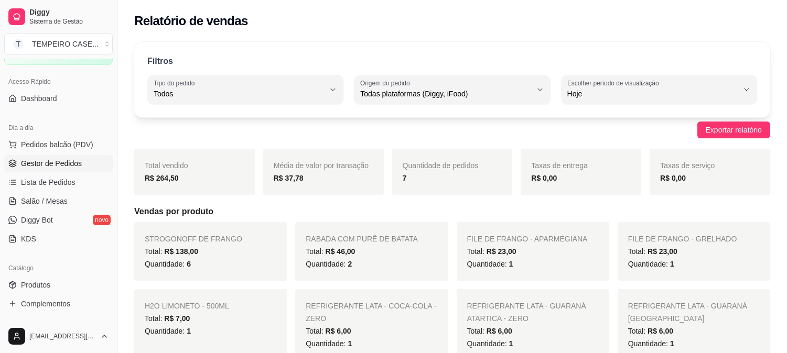
click at [62, 169] on link "Gestor de Pedidos" at bounding box center [58, 163] width 109 height 17
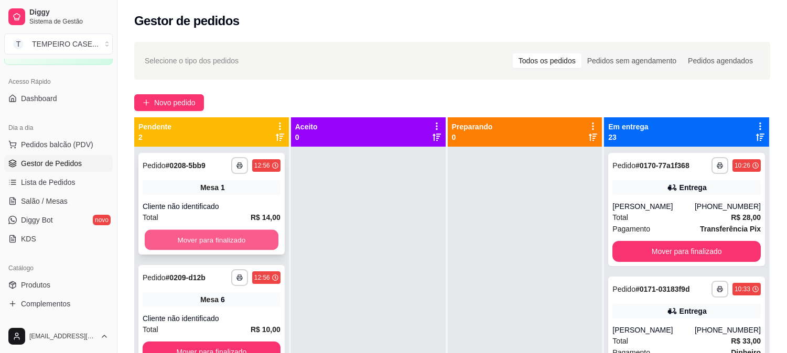
click at [234, 245] on button "Mover para finalizado" at bounding box center [212, 240] width 134 height 20
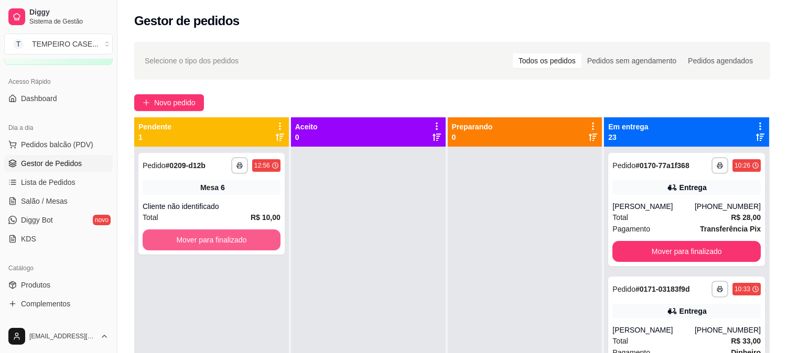
click at [234, 245] on button "Mover para finalizado" at bounding box center [212, 240] width 138 height 21
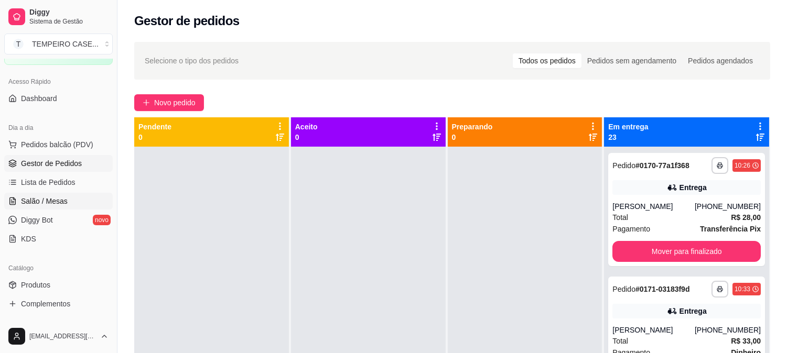
click at [45, 197] on span "Salão / Mesas" at bounding box center [44, 201] width 47 height 10
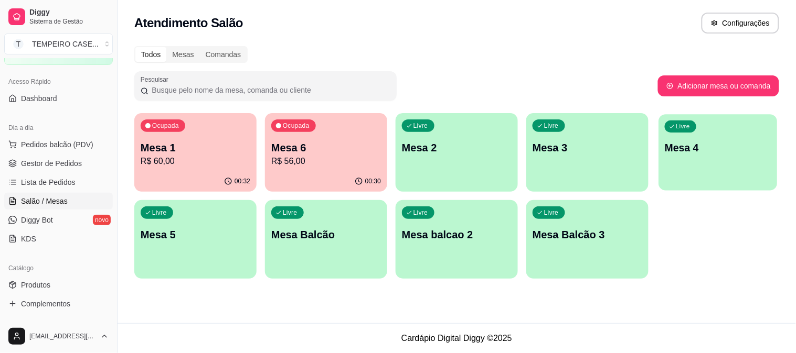
click at [677, 165] on div "Livre Mesa 4" at bounding box center [717, 146] width 119 height 64
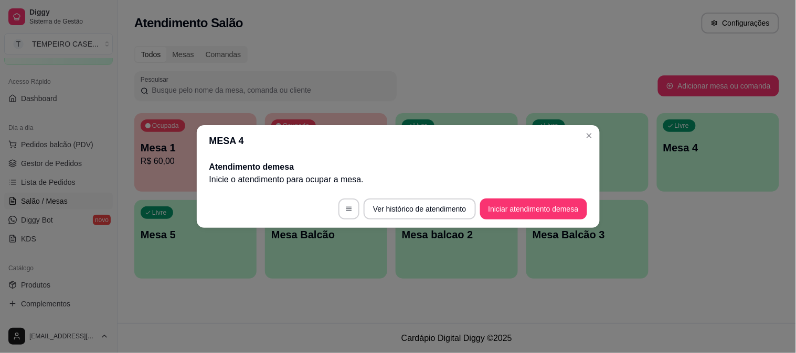
click at [536, 208] on button "Iniciar atendimento de mesa" at bounding box center [533, 209] width 107 height 21
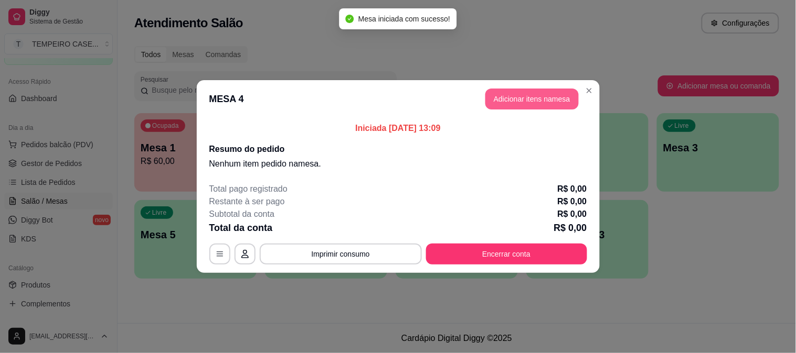
click at [494, 96] on button "Adicionar itens na mesa" at bounding box center [531, 99] width 93 height 21
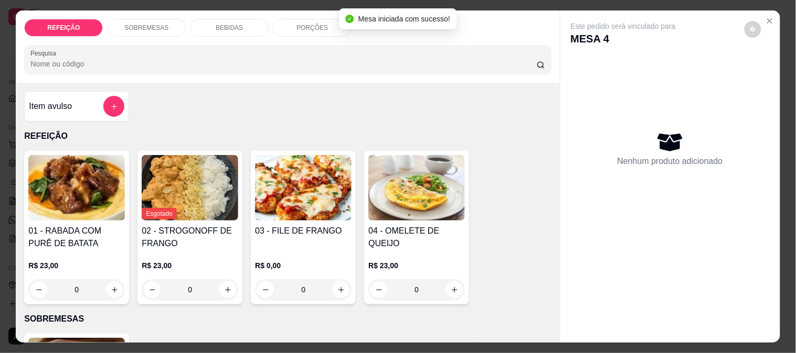
click at [306, 203] on img at bounding box center [303, 188] width 96 height 66
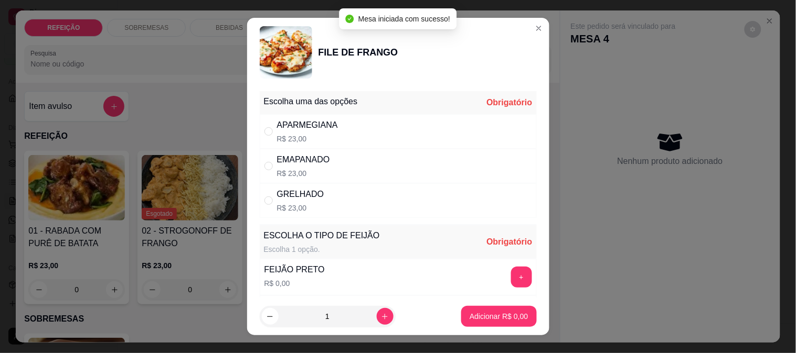
click at [325, 123] on div "APARMEGIANA" at bounding box center [307, 125] width 61 height 13
radio input "true"
click at [511, 275] on button "+" at bounding box center [521, 277] width 21 height 21
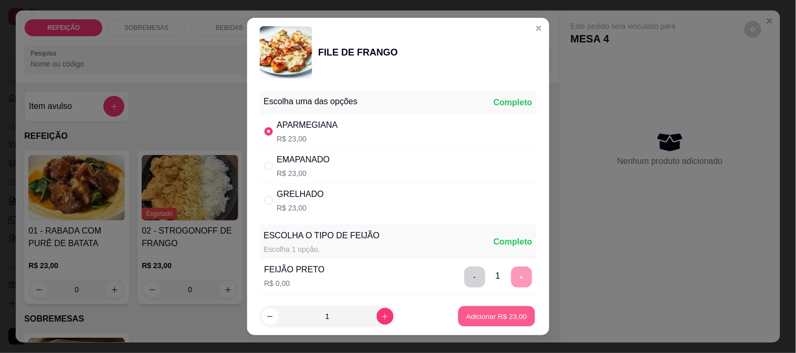
click at [502, 321] on p "Adicionar R$ 23,00" at bounding box center [496, 317] width 61 height 10
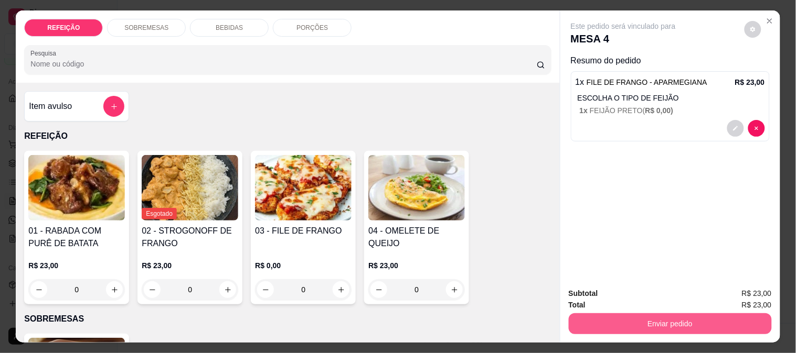
click at [619, 315] on button "Enviar pedido" at bounding box center [669, 324] width 203 height 21
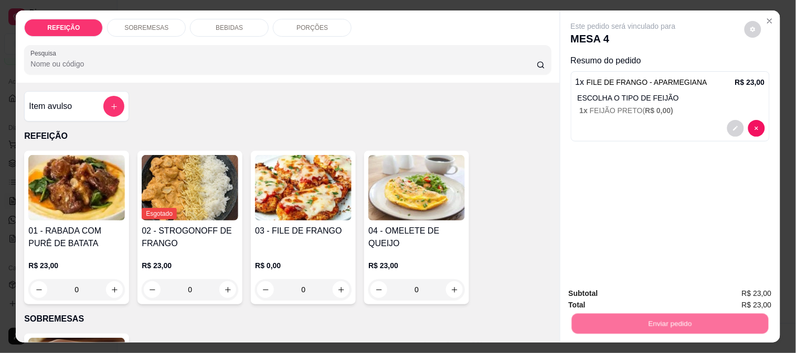
click at [620, 287] on button "Não registrar e enviar pedido" at bounding box center [635, 294] width 109 height 20
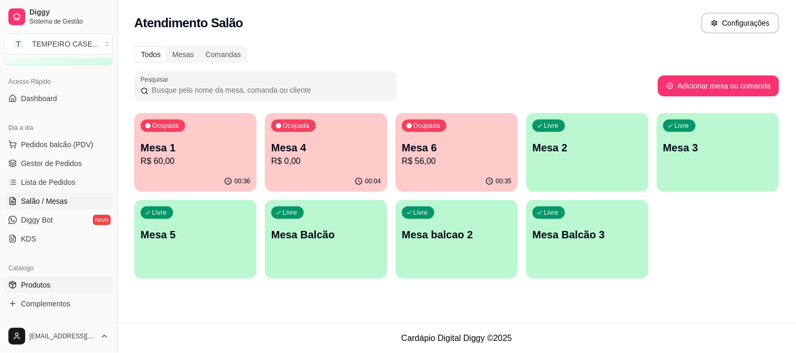
click at [35, 281] on span "Produtos" at bounding box center [35, 285] width 29 height 10
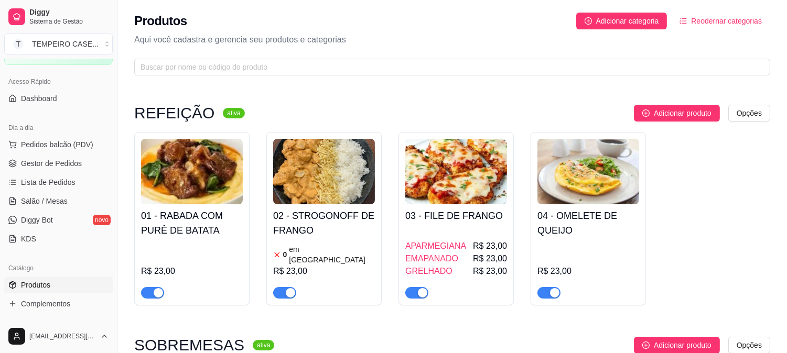
click at [176, 235] on h4 "01 - RABADA COM PURÊ DE BATATA" at bounding box center [192, 223] width 102 height 29
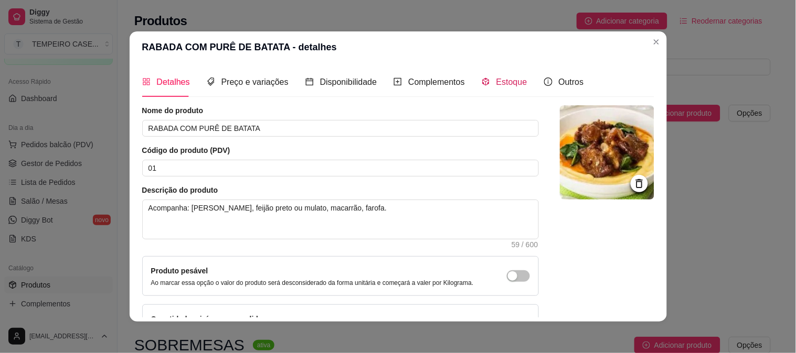
drag, startPoint x: 494, startPoint y: 81, endPoint x: 457, endPoint y: 100, distance: 41.7
click at [496, 81] on span "Estoque" at bounding box center [511, 82] width 31 height 9
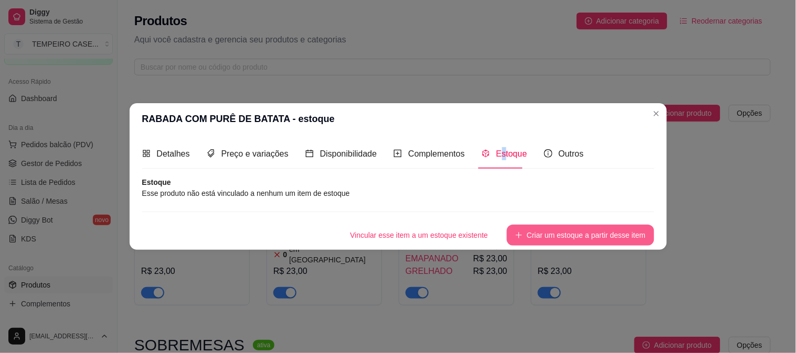
click at [523, 228] on button "Criar um estoque a partir desse item" at bounding box center [580, 235] width 147 height 21
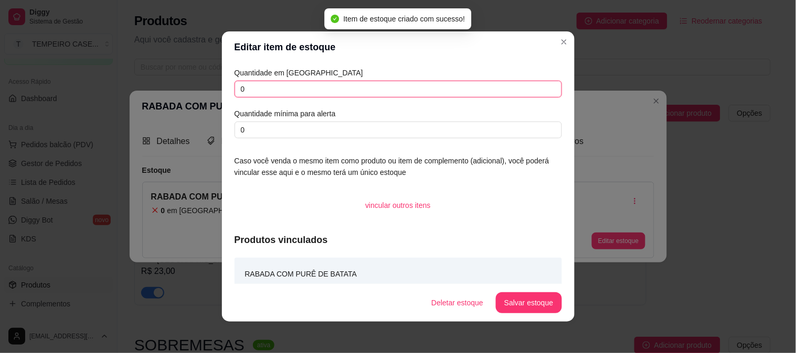
drag, startPoint x: 223, startPoint y: 85, endPoint x: 216, endPoint y: 85, distance: 7.3
click at [216, 85] on div "Editar item de estoque Quantidade em estoque 0 Quantidade mínima para alerta 0 …" at bounding box center [398, 176] width 796 height 353
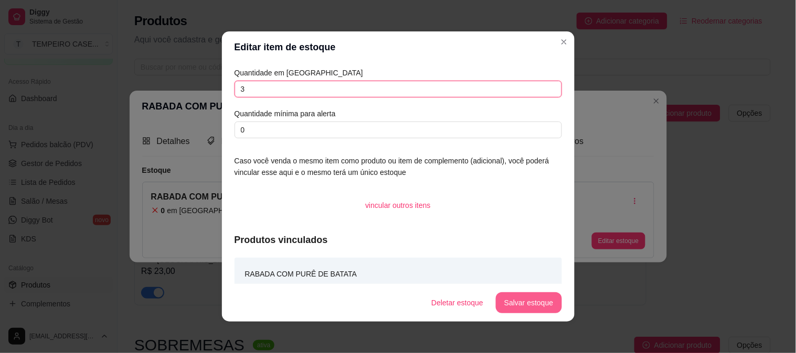
type input "3"
click at [514, 306] on button "Salvar estoque" at bounding box center [529, 303] width 66 height 21
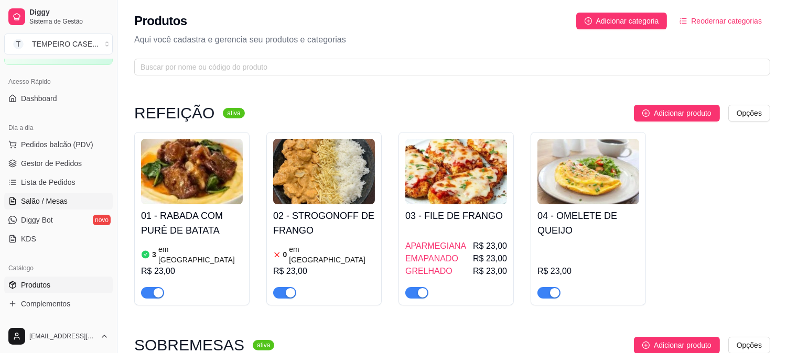
click at [57, 199] on span "Salão / Mesas" at bounding box center [44, 201] width 47 height 10
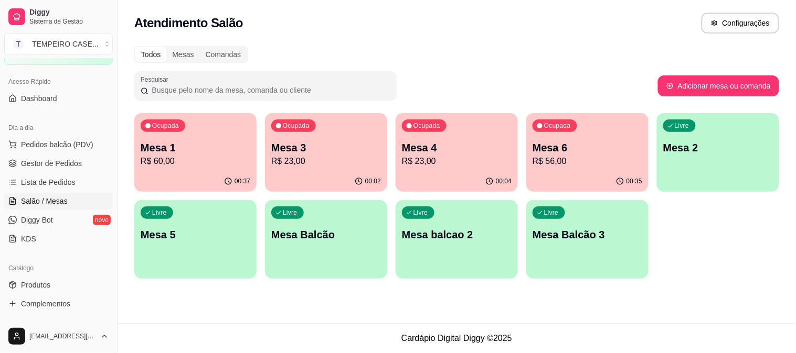
click at [205, 168] on div "Ocupada Mesa 1 R$ 60,00" at bounding box center [195, 142] width 122 height 58
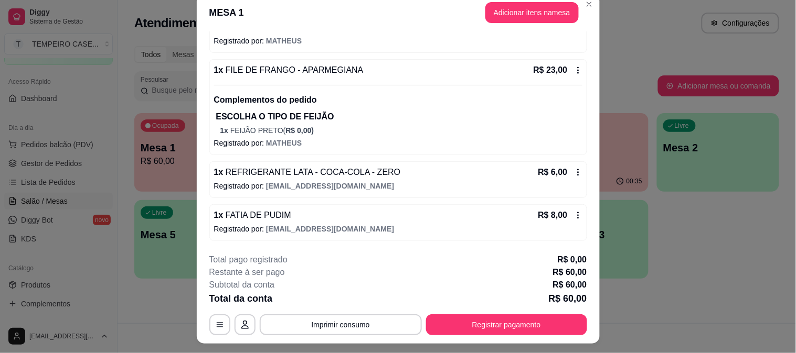
scroll to position [32, 0]
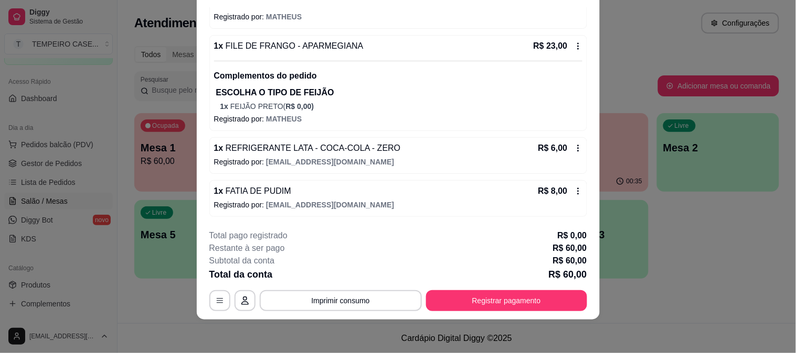
click at [574, 193] on icon at bounding box center [578, 191] width 8 height 8
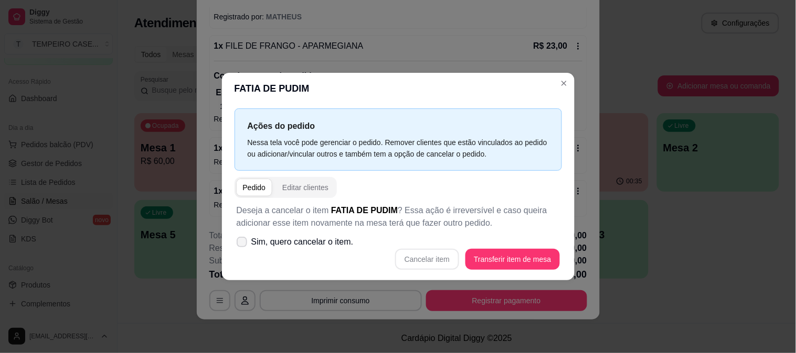
click at [307, 244] on span "Sim, quero cancelar o item." at bounding box center [302, 242] width 102 height 13
click at [243, 244] on input "Sim, quero cancelar o item." at bounding box center [239, 247] width 7 height 7
checkbox input "true"
click at [442, 265] on button "Cancelar item" at bounding box center [427, 260] width 62 height 20
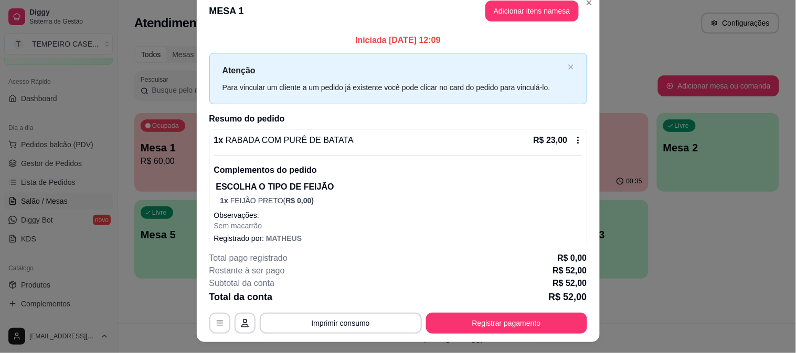
scroll to position [0, 0]
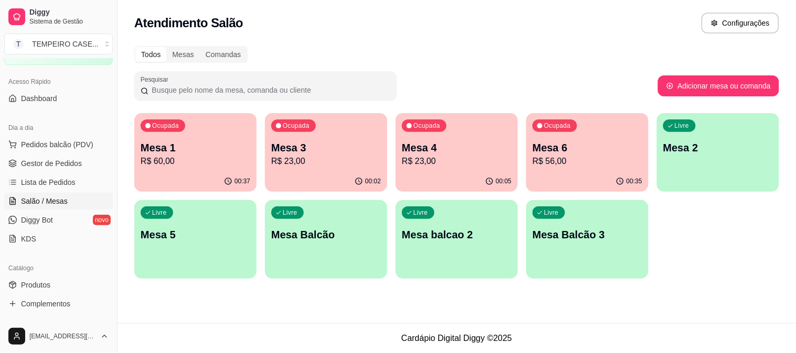
click at [158, 153] on p "Mesa 1" at bounding box center [196, 148] width 110 height 15
click at [707, 133] on div "Livre Mesa 2" at bounding box center [718, 146] width 122 height 66
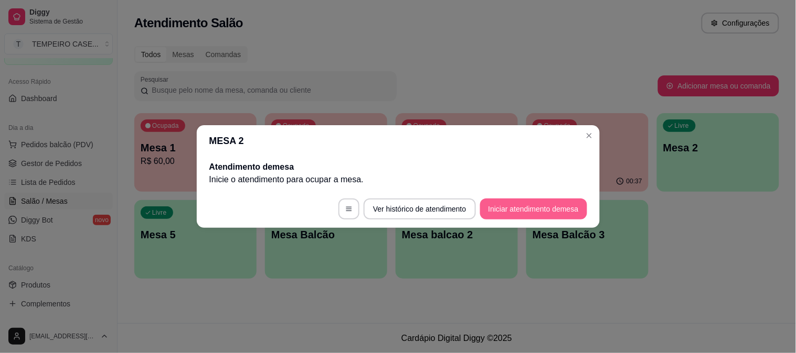
click at [534, 207] on button "Iniciar atendimento de mesa" at bounding box center [533, 209] width 107 height 21
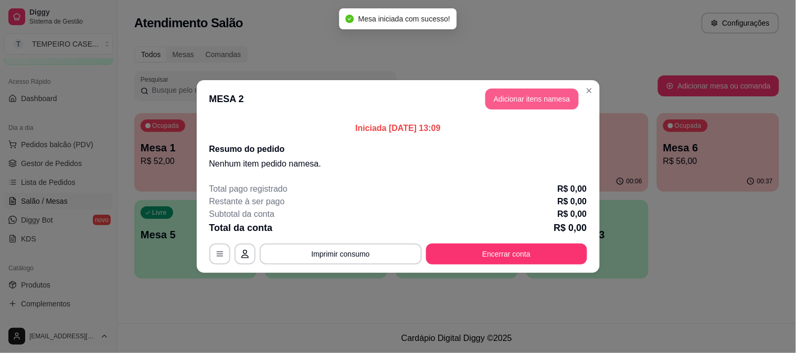
click at [525, 93] on button "Adicionar itens na mesa" at bounding box center [531, 99] width 93 height 21
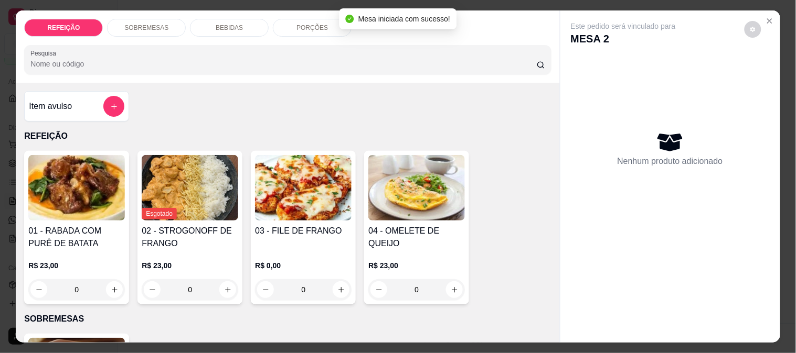
click at [305, 196] on img at bounding box center [303, 188] width 96 height 66
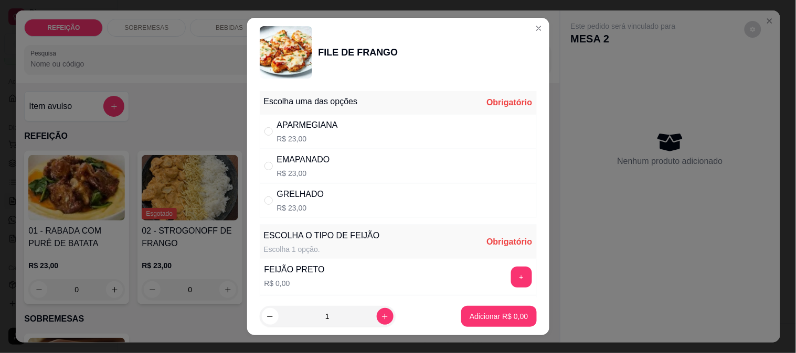
click at [315, 132] on div "APARMEGIANA R$ 23,00" at bounding box center [307, 131] width 61 height 25
radio input "true"
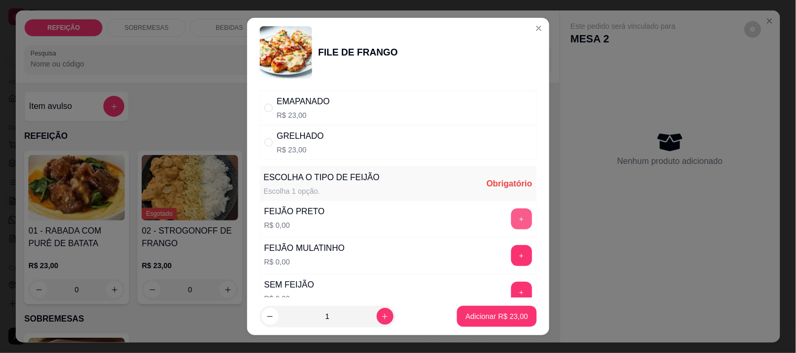
click at [511, 218] on button "+" at bounding box center [521, 219] width 21 height 21
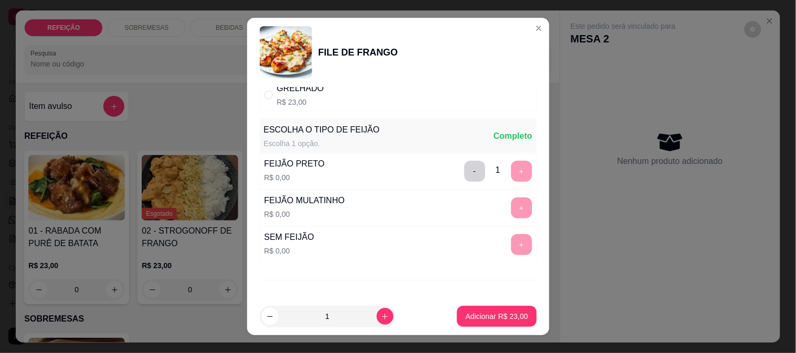
scroll to position [150, 0]
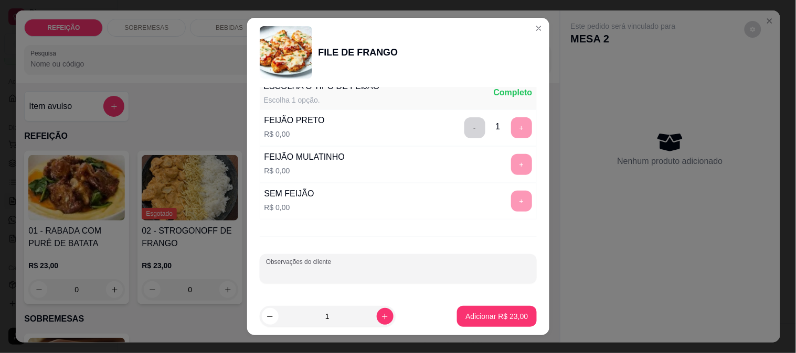
click at [352, 268] on input "Observações do cliente" at bounding box center [398, 273] width 264 height 10
type input "SEM FAROFA"
click at [494, 308] on button "Adicionar R$ 23,00" at bounding box center [496, 316] width 79 height 21
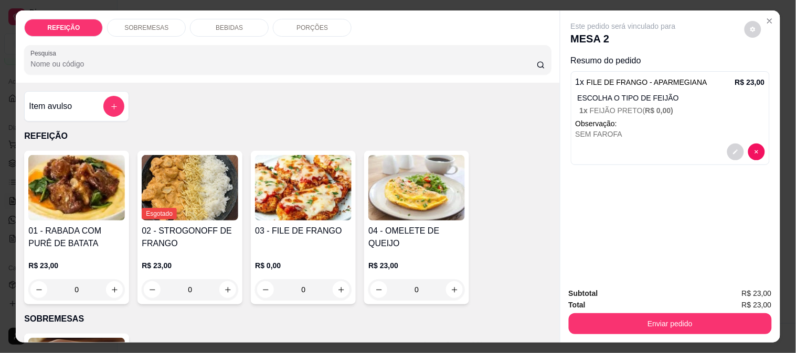
click at [646, 326] on button "Enviar pedido" at bounding box center [669, 324] width 203 height 21
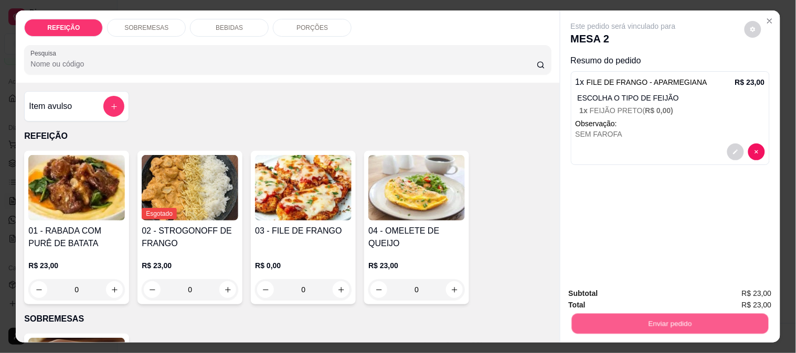
click at [656, 291] on button "Não registrar e enviar pedido" at bounding box center [635, 294] width 109 height 20
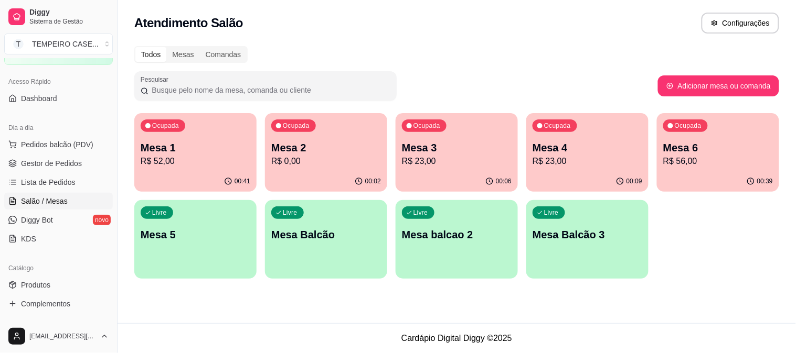
click at [194, 145] on p "Mesa 1" at bounding box center [196, 148] width 110 height 15
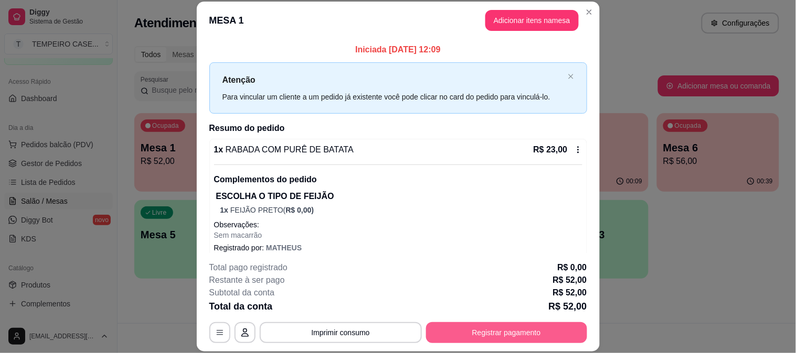
click at [486, 335] on button "Registrar pagamento" at bounding box center [506, 333] width 161 height 21
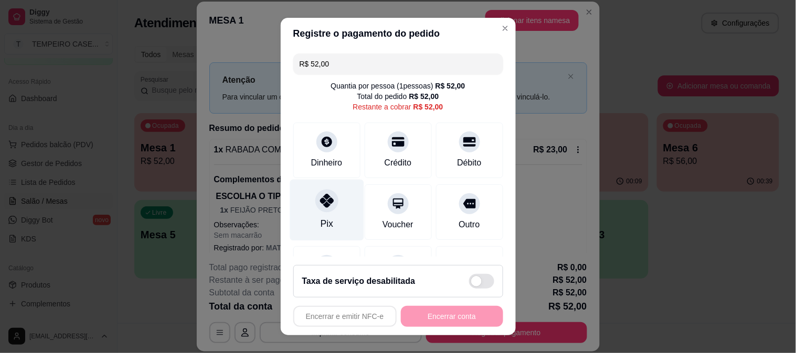
click at [326, 203] on icon at bounding box center [326, 201] width 14 height 14
type input "R$ 0,00"
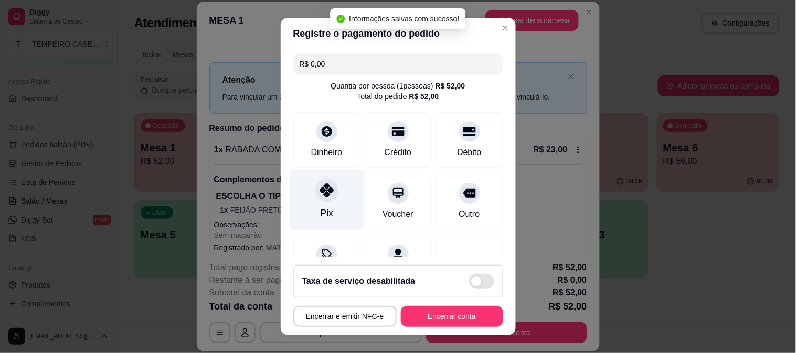
click at [326, 194] on icon at bounding box center [326, 191] width 14 height 14
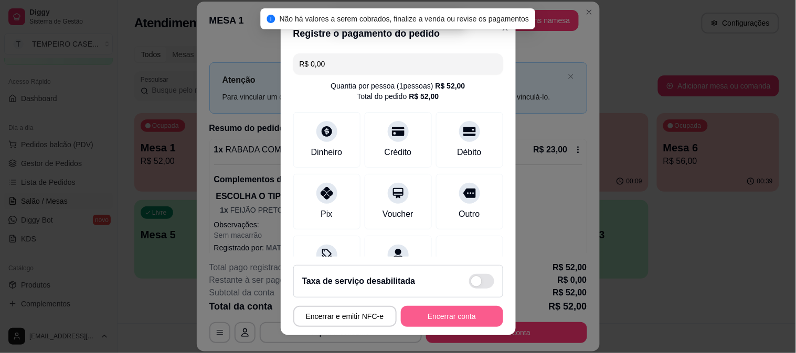
click at [430, 319] on button "Encerrar conta" at bounding box center [452, 316] width 102 height 21
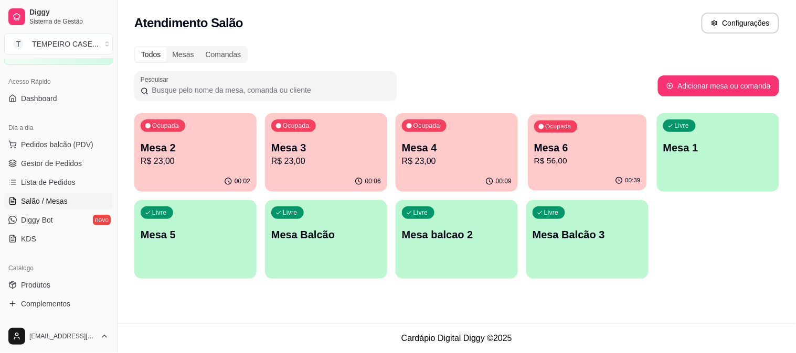
click at [584, 166] on p "R$ 56,00" at bounding box center [587, 161] width 106 height 12
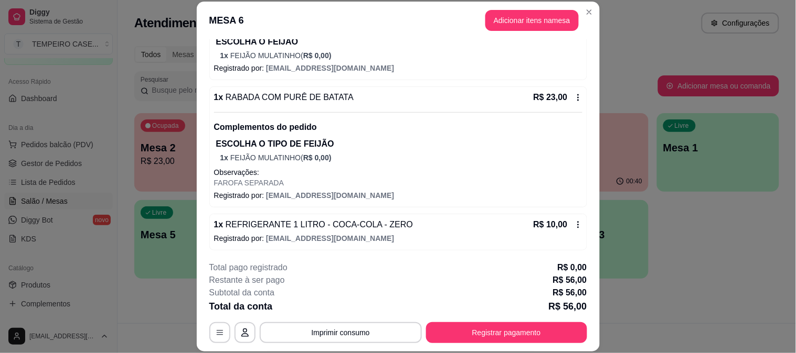
scroll to position [156, 0]
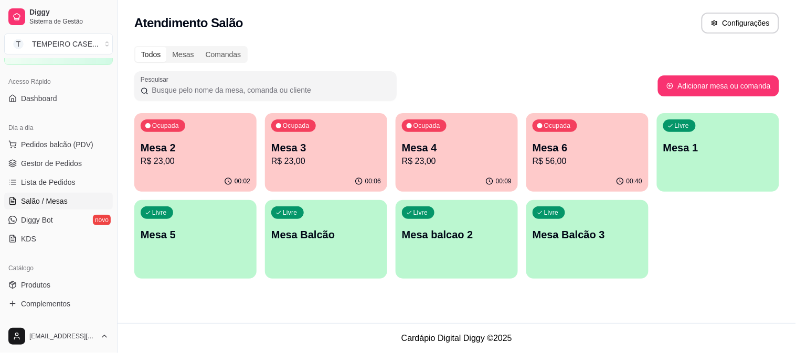
drag, startPoint x: 421, startPoint y: 122, endPoint x: 422, endPoint y: 117, distance: 5.3
drag, startPoint x: 422, startPoint y: 117, endPoint x: 305, endPoint y: 50, distance: 134.4
click at [305, 50] on div "Todos Mesas Comandas" at bounding box center [456, 54] width 645 height 17
click at [561, 143] on p "Mesa 6" at bounding box center [587, 148] width 106 height 14
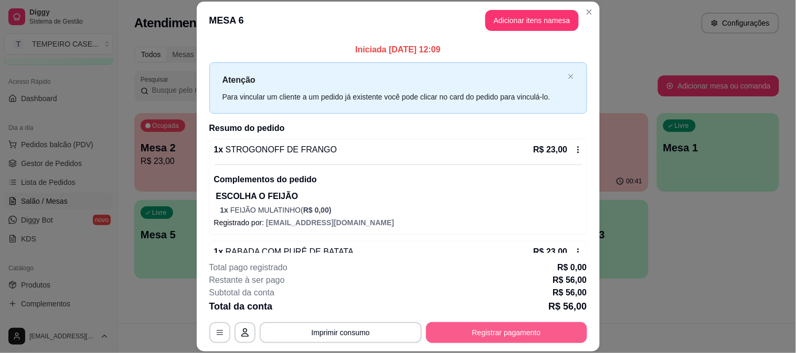
click at [522, 330] on button "Registrar pagamento" at bounding box center [506, 333] width 161 height 21
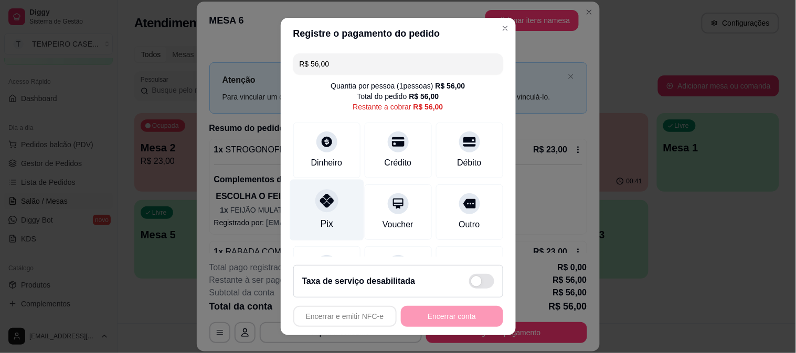
click at [328, 219] on div "Pix" at bounding box center [326, 209] width 74 height 61
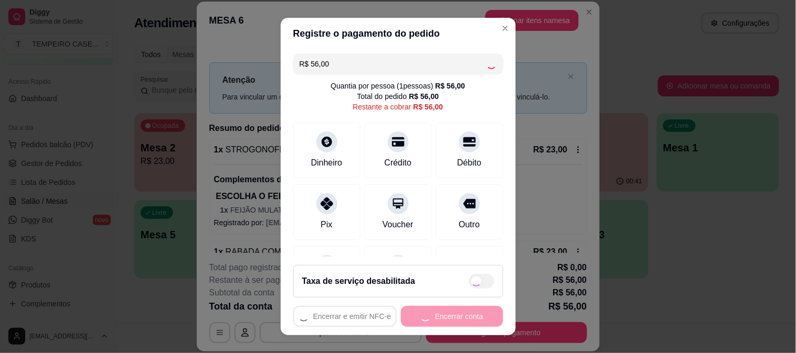
type input "R$ 0,00"
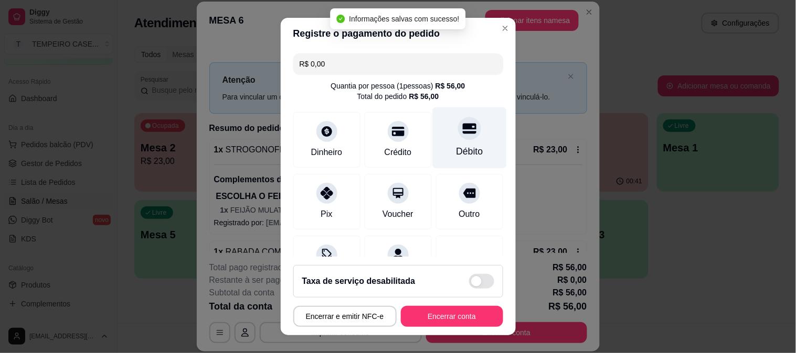
click at [462, 134] on icon at bounding box center [469, 129] width 14 height 14
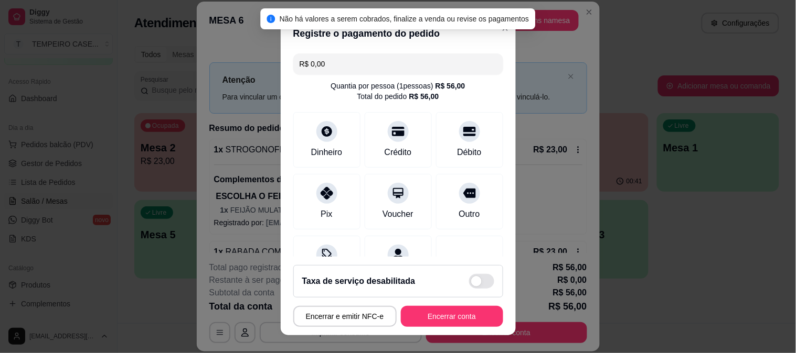
click at [497, 26] on div "Não há valores a serem cobrados, finalize a venda ou revise os pagamentos" at bounding box center [398, 18] width 275 height 21
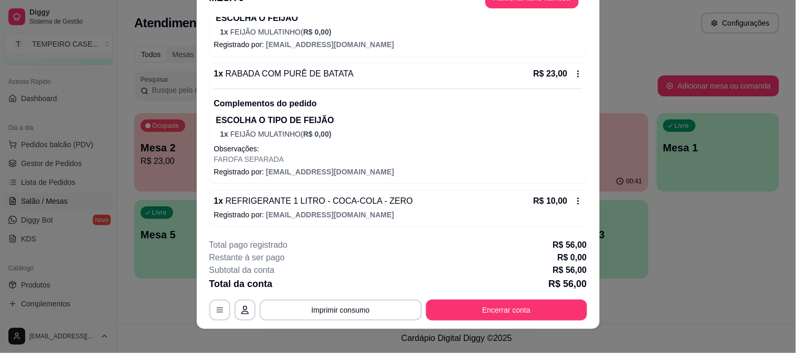
scroll to position [32, 0]
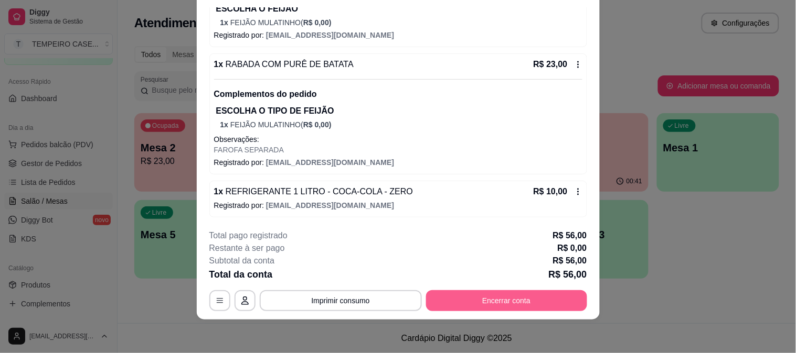
click at [518, 300] on button "Encerrar conta" at bounding box center [506, 301] width 161 height 21
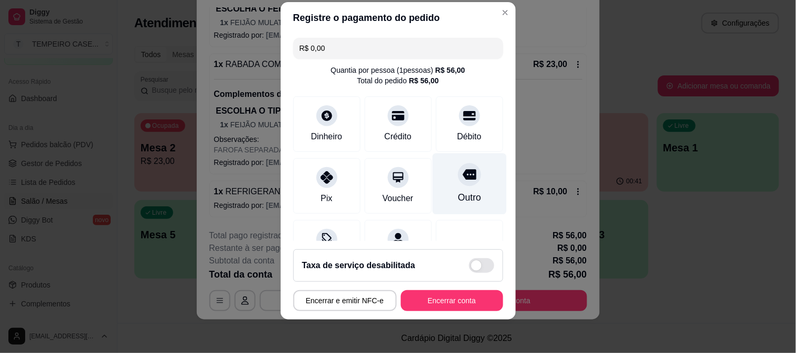
scroll to position [105, 0]
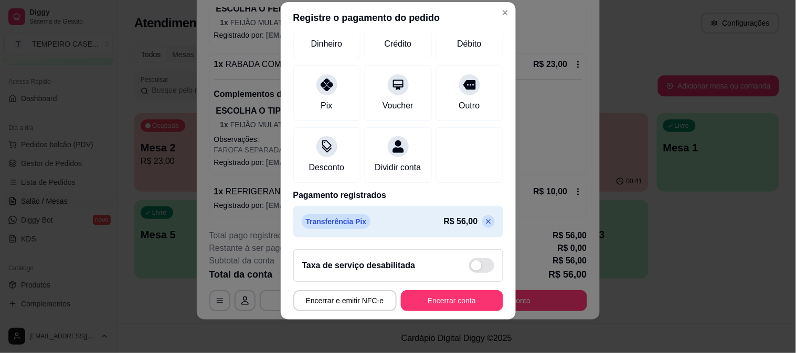
click at [484, 219] on icon at bounding box center [488, 222] width 8 height 8
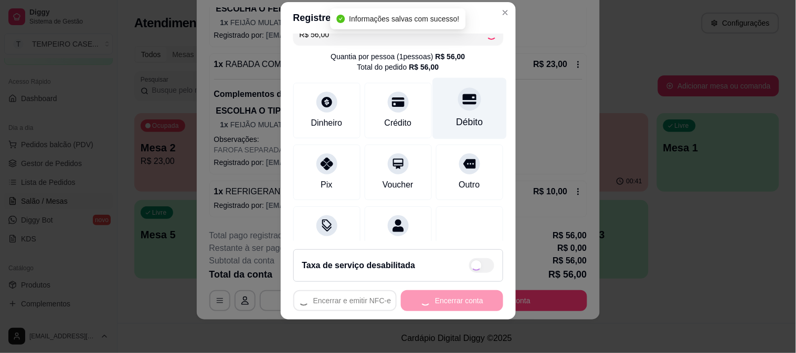
scroll to position [8, 0]
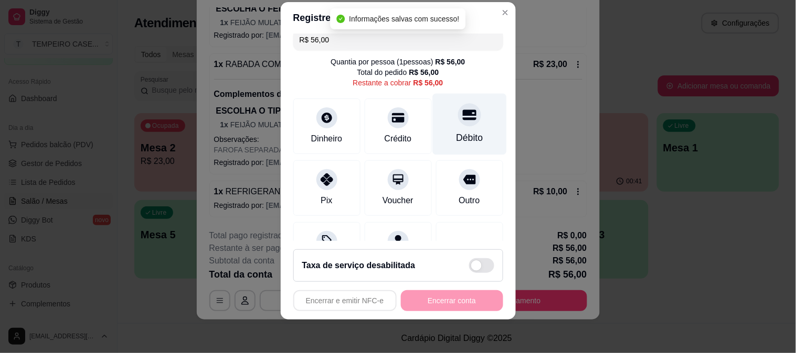
click at [442, 104] on div "Débito" at bounding box center [469, 123] width 74 height 61
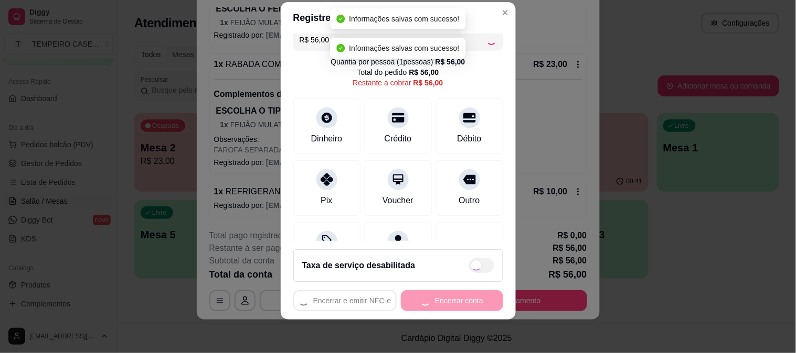
type input "R$ 0,00"
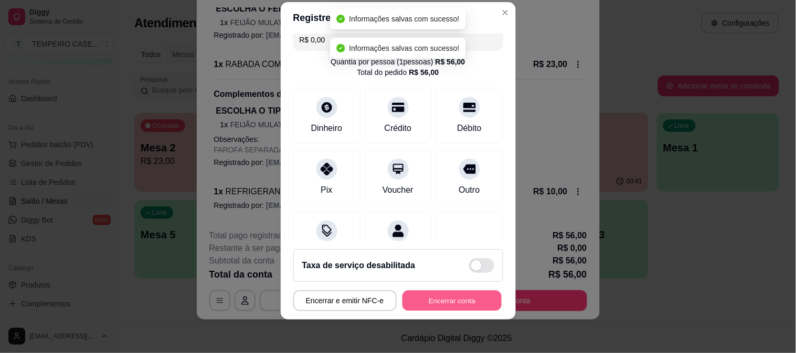
click at [453, 305] on button "Encerrar conta" at bounding box center [451, 301] width 99 height 20
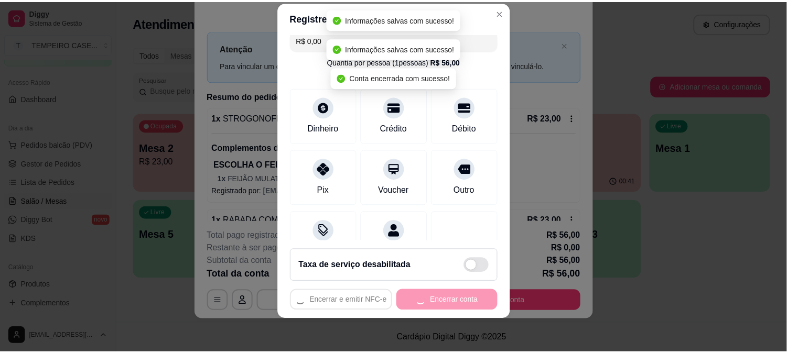
scroll to position [0, 0]
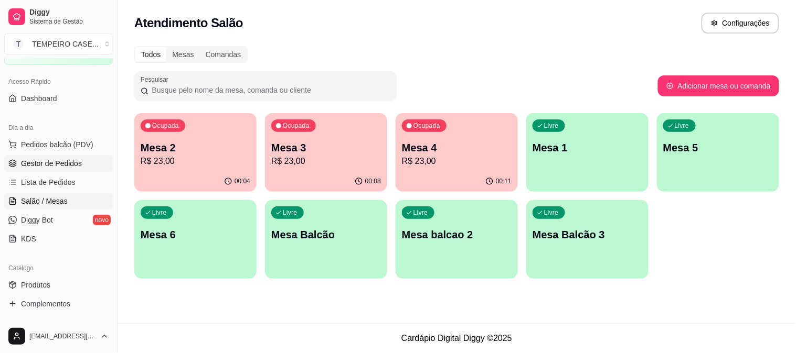
click at [51, 163] on span "Gestor de Pedidos" at bounding box center [51, 163] width 61 height 10
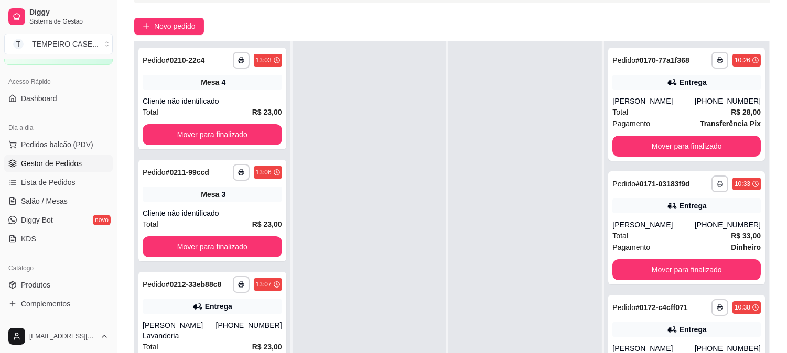
scroll to position [160, 0]
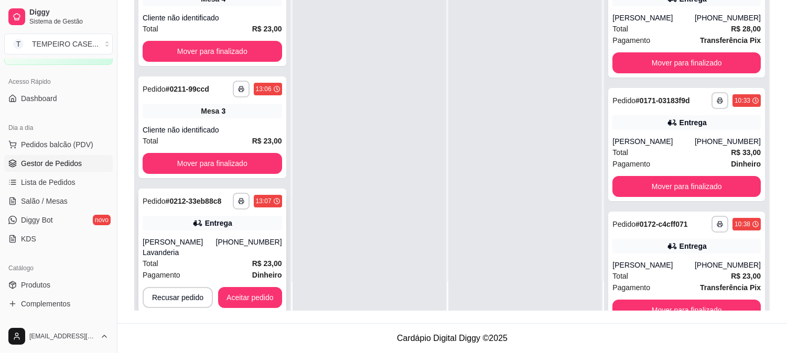
click at [253, 287] on button "Aceitar pedido" at bounding box center [250, 297] width 64 height 21
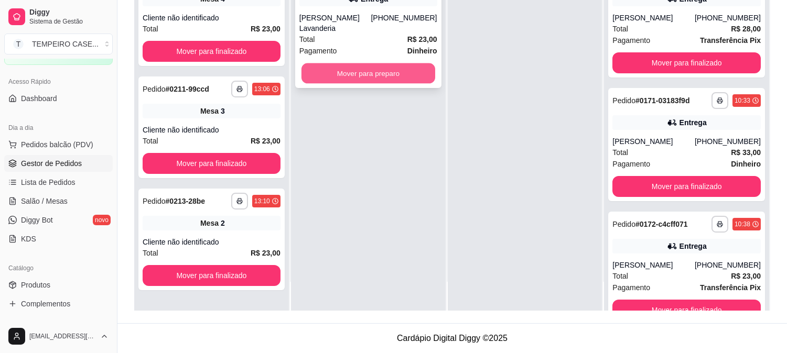
click at [413, 69] on button "Mover para preparo" at bounding box center [369, 73] width 134 height 20
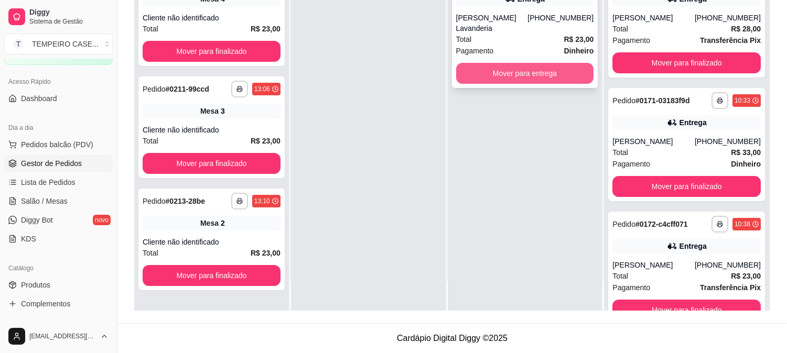
click at [528, 63] on button "Mover para entrega" at bounding box center [525, 73] width 138 height 21
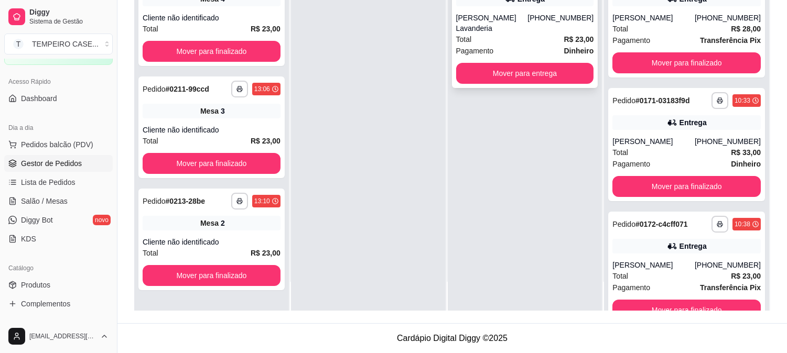
click at [499, 71] on button "Mover para entrega" at bounding box center [525, 73] width 138 height 21
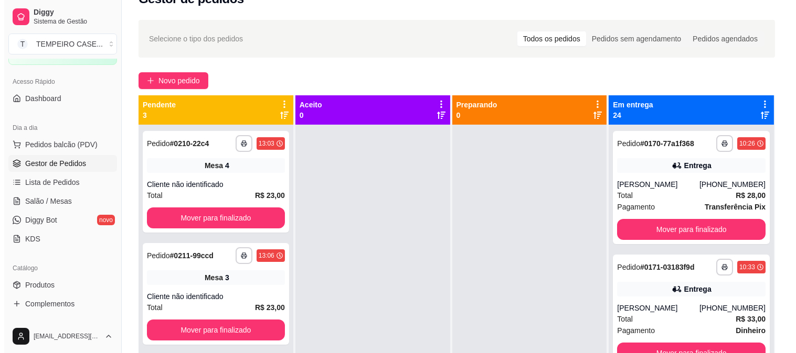
scroll to position [0, 0]
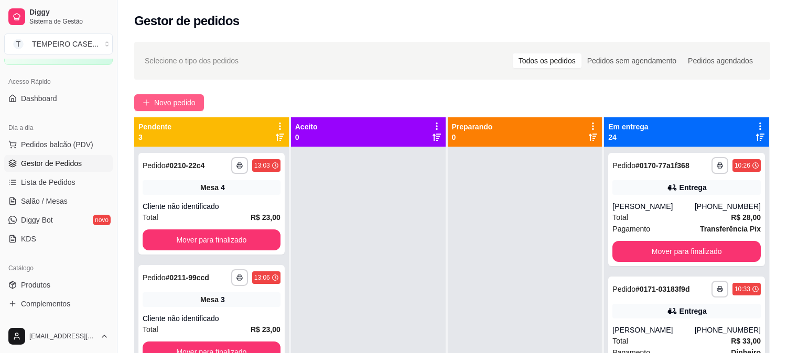
click at [169, 99] on span "Novo pedido" at bounding box center [174, 103] width 41 height 12
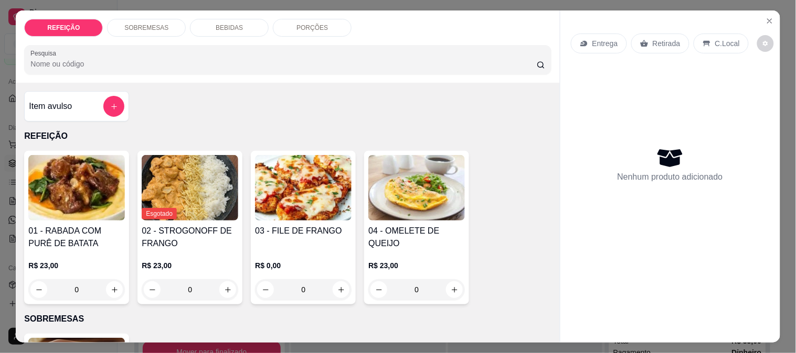
click at [269, 184] on img at bounding box center [303, 188] width 96 height 66
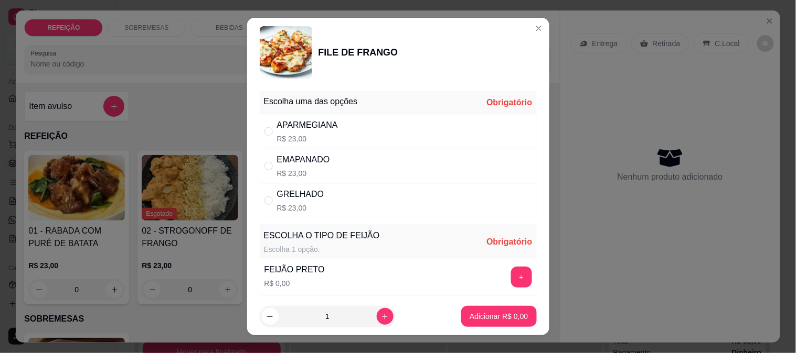
click at [413, 111] on div "Escolha uma das opções Obrigatório" at bounding box center [398, 102] width 277 height 23
click at [426, 130] on div "APARMEGIANA R$ 23,00" at bounding box center [398, 131] width 277 height 35
radio input "true"
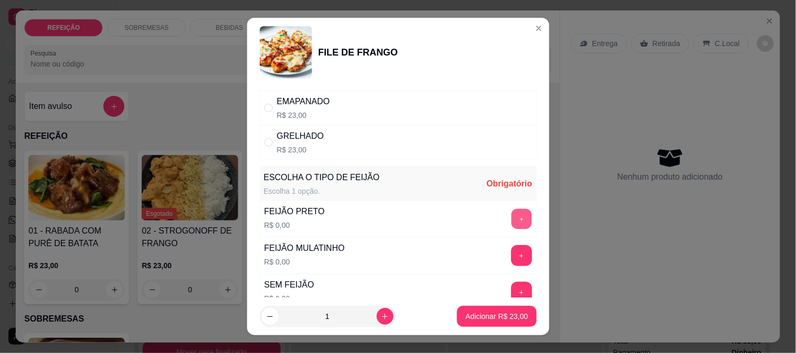
click at [511, 213] on button "+" at bounding box center [521, 219] width 20 height 20
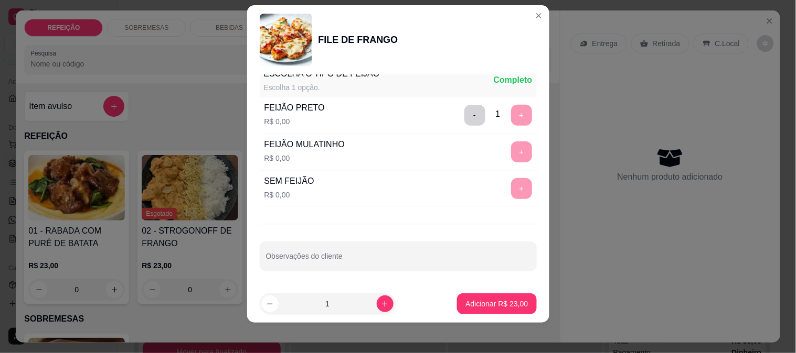
scroll to position [16, 0]
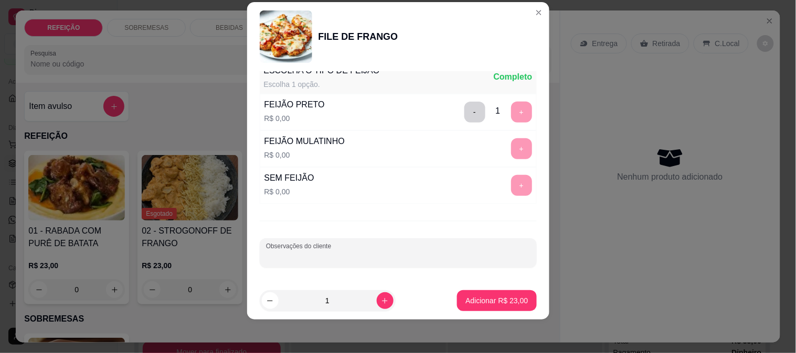
click at [381, 253] on input "Observações do cliente" at bounding box center [398, 257] width 264 height 10
type input "SEM MOLHO E SEM GRÃOS"
click at [491, 300] on p "Adicionar R$ 23,00" at bounding box center [496, 301] width 62 height 10
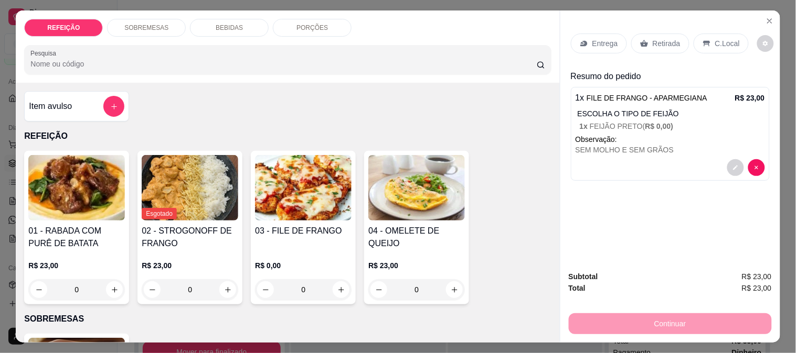
click at [585, 38] on div "Entrega" at bounding box center [599, 44] width 56 height 20
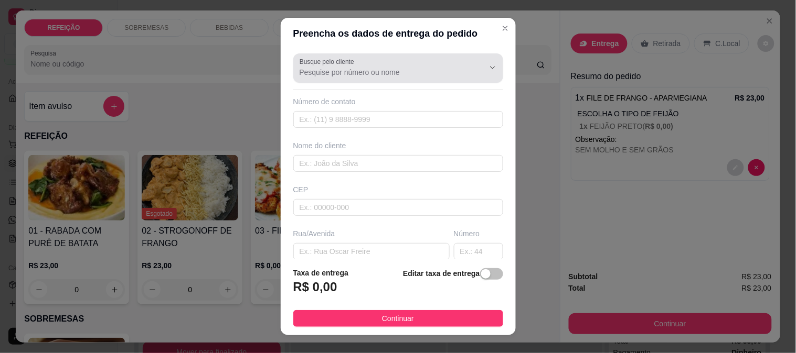
click at [350, 72] on input "Busque pelo cliente" at bounding box center [383, 72] width 168 height 10
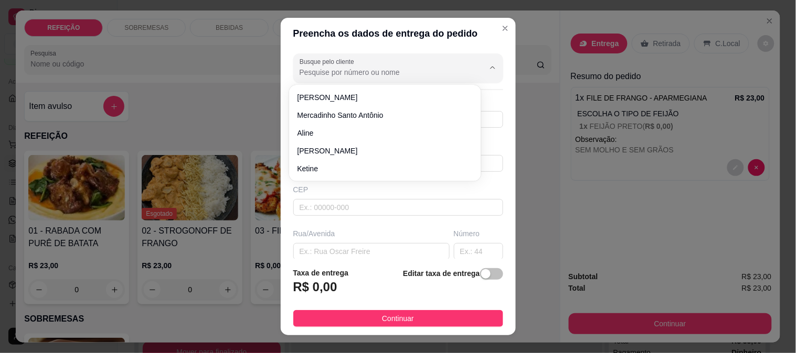
click at [284, 90] on div "Busque pelo cliente Número de contato Nome do cliente CEP Rua/[GEOGRAPHIC_DATA]…" at bounding box center [398, 154] width 235 height 210
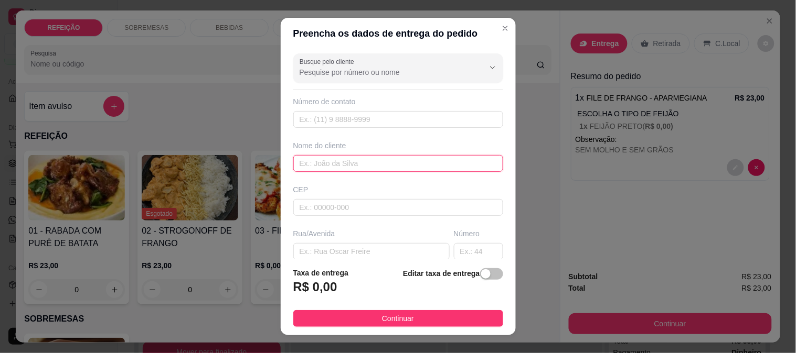
click at [324, 160] on input "text" at bounding box center [398, 163] width 210 height 17
type input "Q"
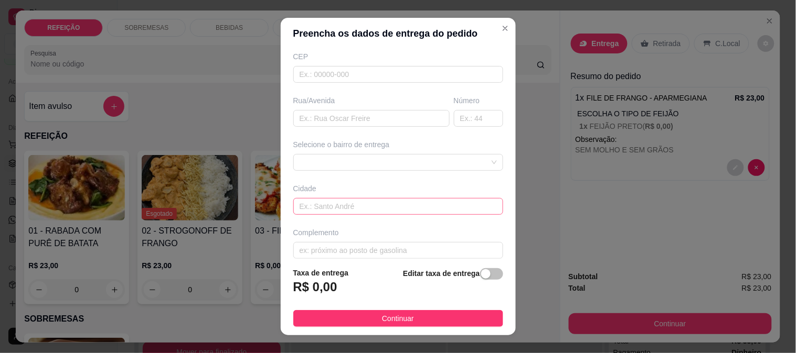
scroll to position [144, 0]
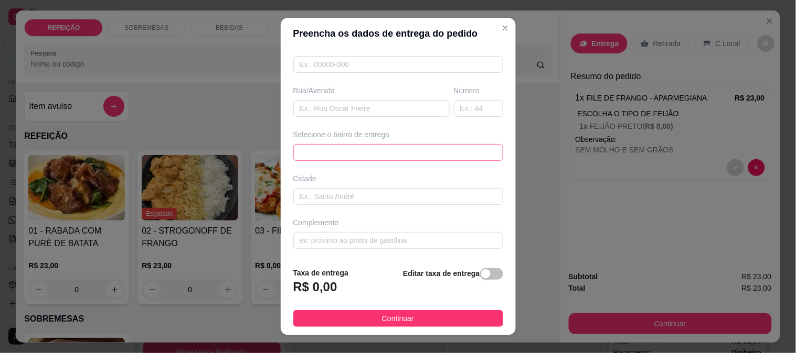
click at [338, 159] on div "6884ebf38fcb1afd617874ac 6884ec0e8fcb1afd617874af MARACAIPE - [GEOGRAPHIC_DATA]…" at bounding box center [398, 152] width 210 height 17
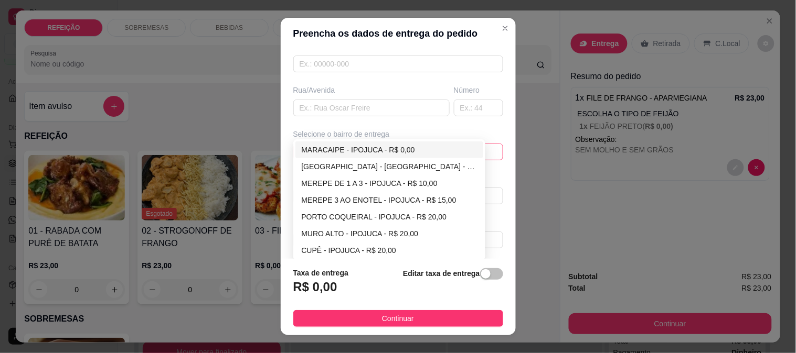
type input "NATALI"
click at [338, 159] on div "[GEOGRAPHIC_DATA] - [GEOGRAPHIC_DATA] - R$ 5,00" at bounding box center [389, 166] width 188 height 17
type input "IPOJUCA"
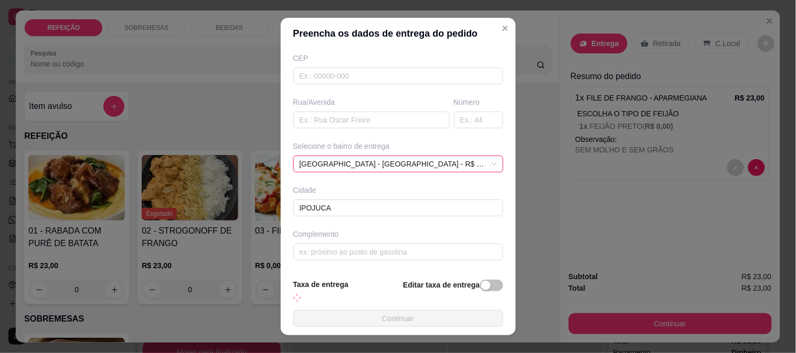
scroll to position [132, 0]
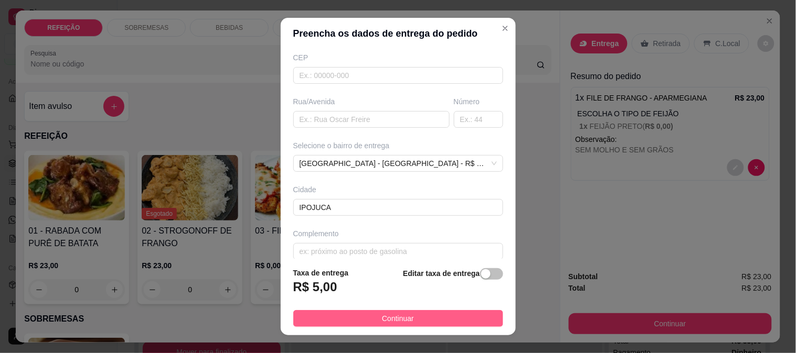
click at [361, 326] on button "Continuar" at bounding box center [398, 318] width 210 height 17
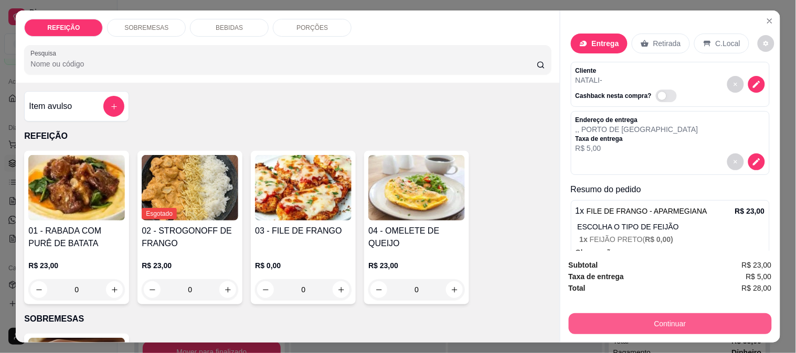
click at [583, 317] on button "Continuar" at bounding box center [669, 324] width 203 height 21
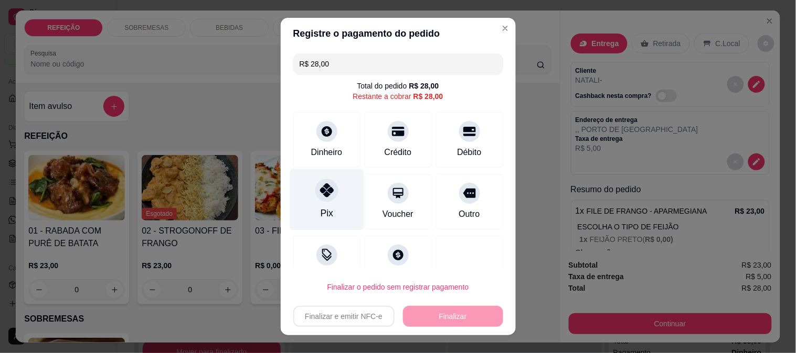
click at [325, 203] on div "Pix" at bounding box center [326, 199] width 74 height 61
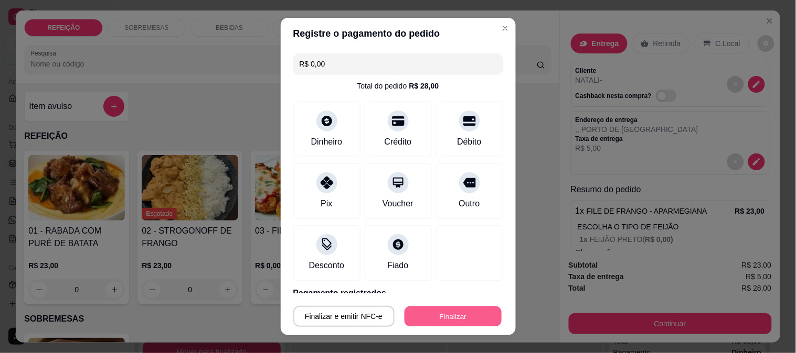
click at [442, 316] on button "Finalizar" at bounding box center [452, 317] width 97 height 20
type input "-R$ 28,00"
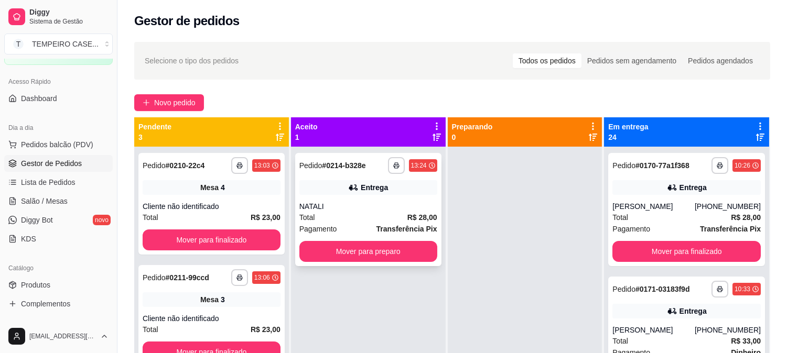
click at [364, 205] on div "NATALI" at bounding box center [368, 206] width 138 height 10
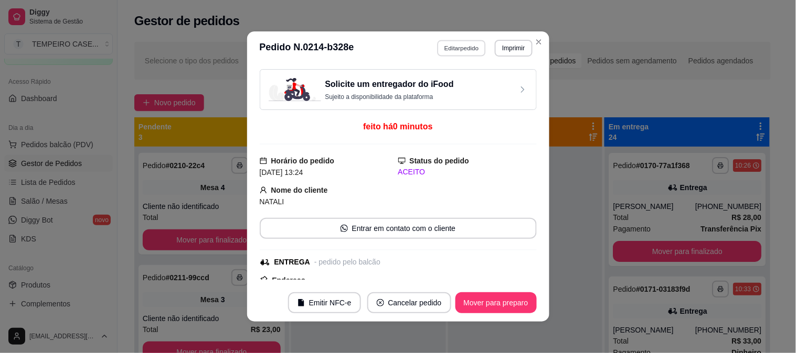
click at [466, 50] on button "Editar pedido" at bounding box center [461, 48] width 49 height 16
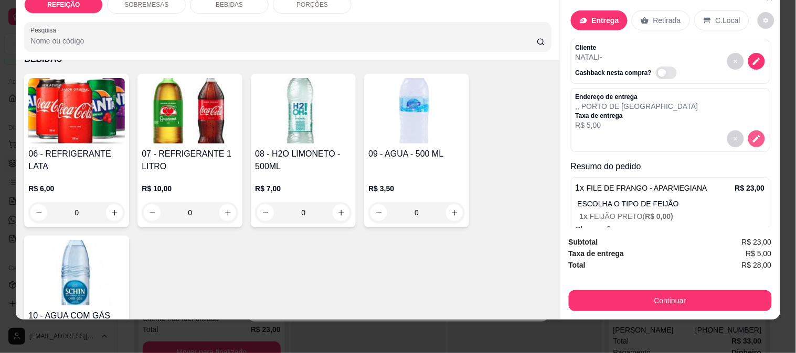
click at [748, 131] on button "decrease-product-quantity" at bounding box center [756, 139] width 17 height 17
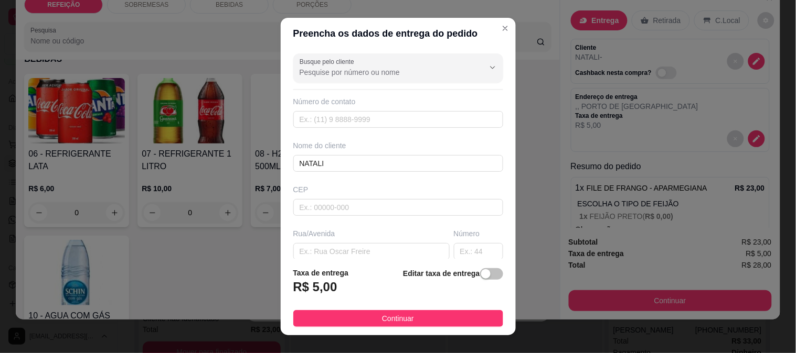
scroll to position [144, 0]
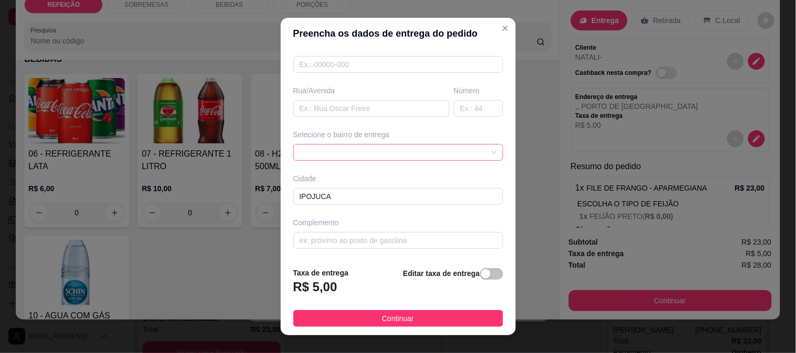
click at [397, 146] on span at bounding box center [397, 153] width 197 height 16
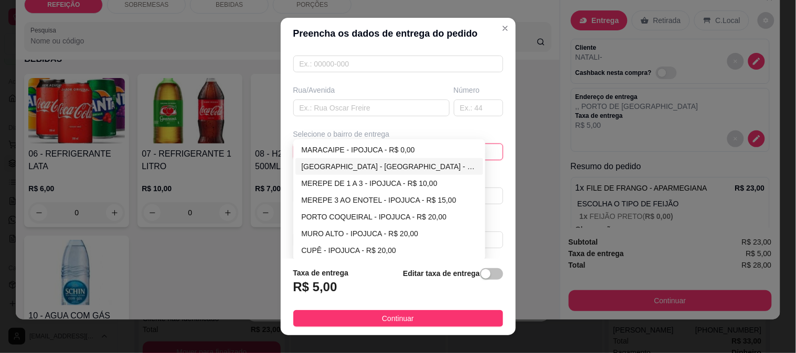
click at [362, 153] on div "MARACAIPE - IPOJUCA - R$ 0,00" at bounding box center [390, 150] width 176 height 12
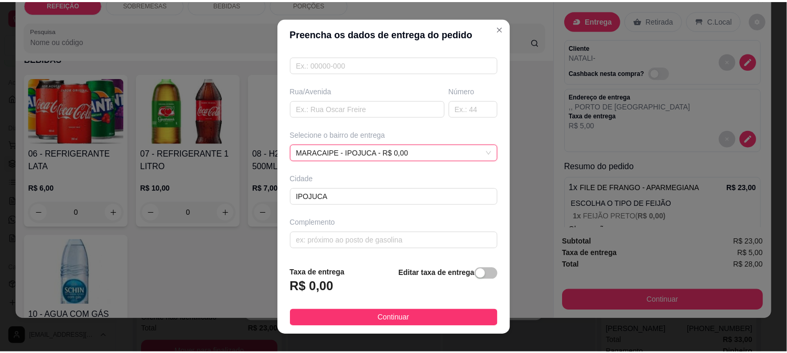
scroll to position [132, 0]
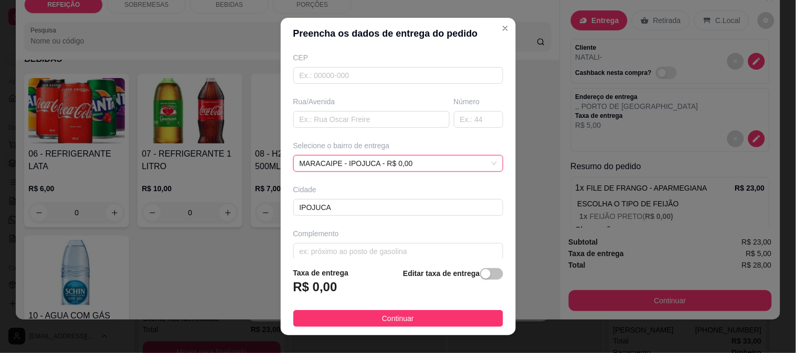
click at [418, 307] on footer "Taxa de entrega R$ 0,00 Editar taxa de entrega Continuar" at bounding box center [398, 297] width 235 height 77
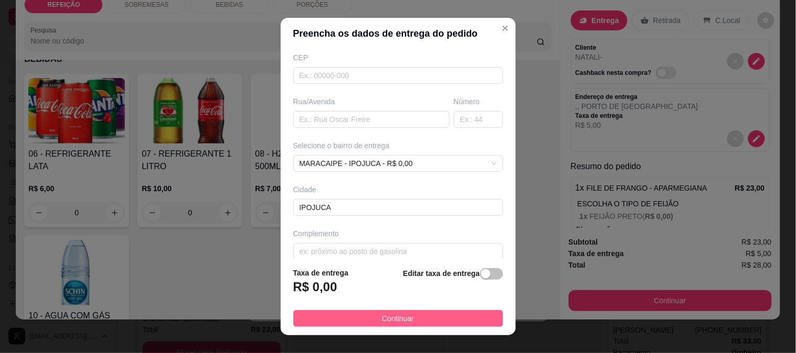
click at [476, 315] on button "Continuar" at bounding box center [398, 318] width 210 height 17
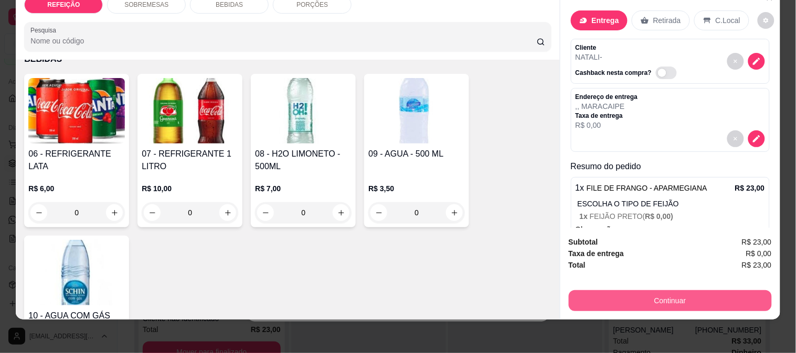
click at [591, 295] on button "Continuar" at bounding box center [669, 301] width 203 height 21
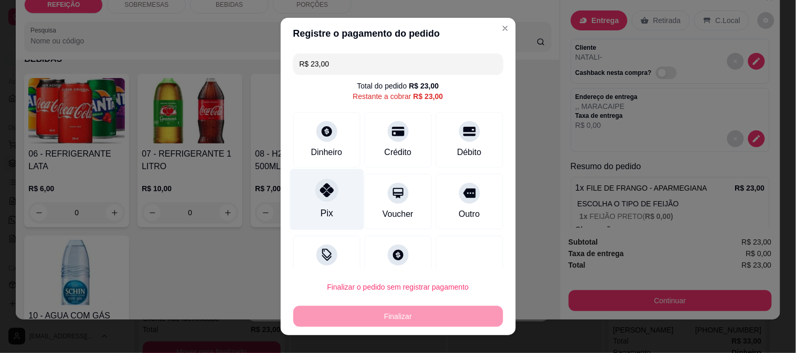
click at [320, 202] on div "Pix" at bounding box center [326, 199] width 74 height 61
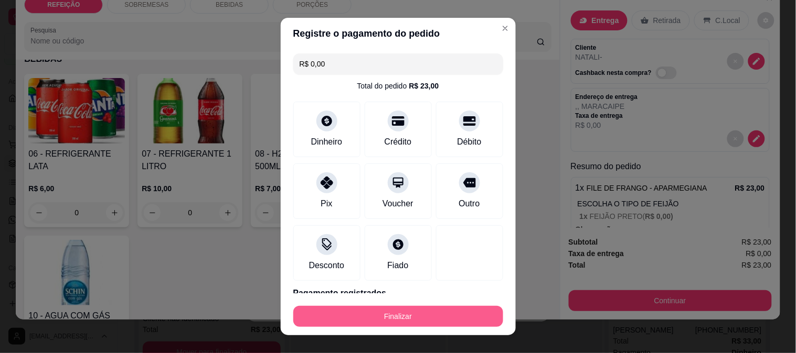
click at [354, 320] on button "Finalizar" at bounding box center [398, 316] width 210 height 21
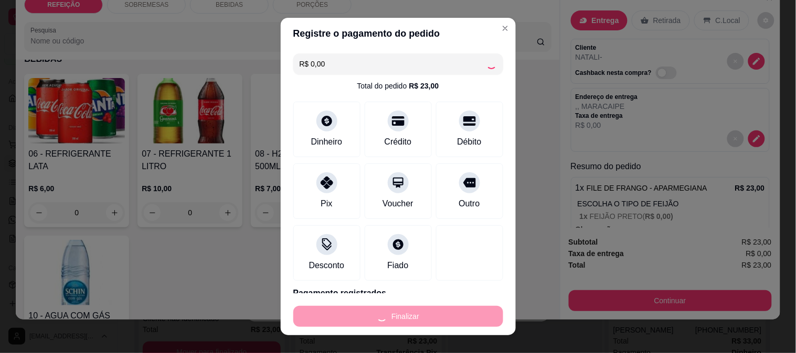
type input "-R$ 23,00"
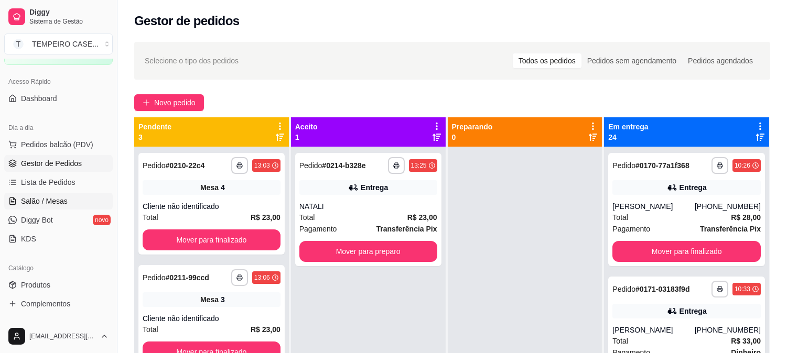
click at [45, 200] on span "Salão / Mesas" at bounding box center [44, 201] width 47 height 10
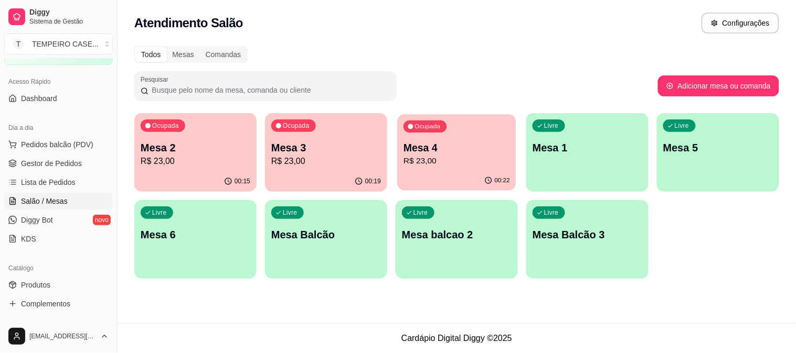
click at [434, 149] on p "Mesa 4" at bounding box center [456, 148] width 106 height 14
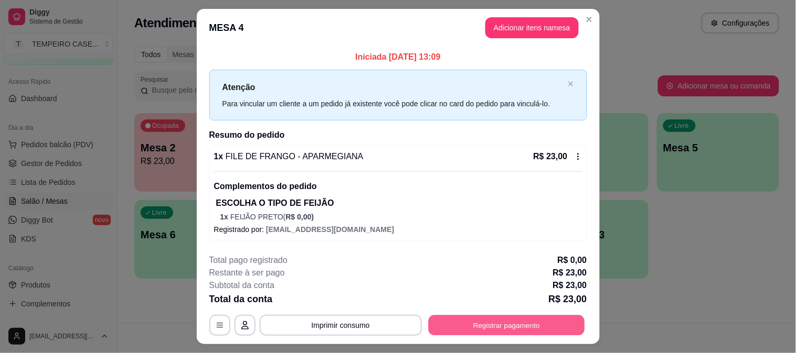
click at [509, 323] on button "Registrar pagamento" at bounding box center [506, 326] width 156 height 20
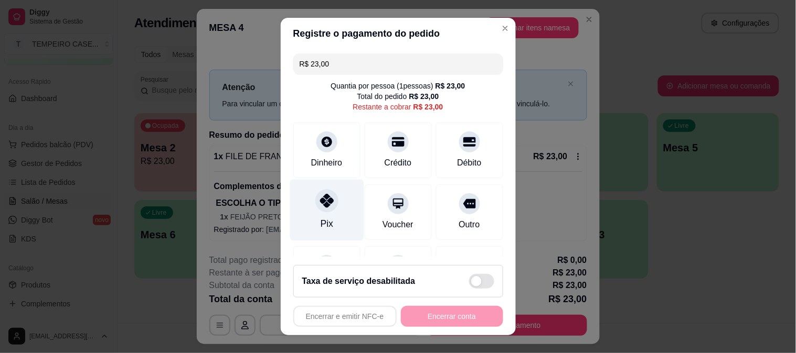
click at [321, 206] on icon at bounding box center [326, 201] width 14 height 14
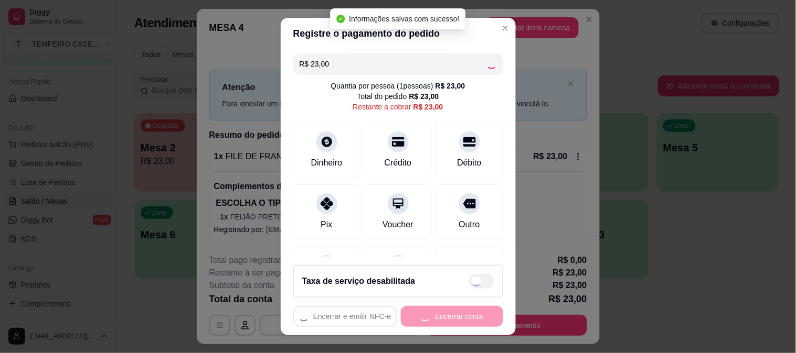
type input "R$ 0,00"
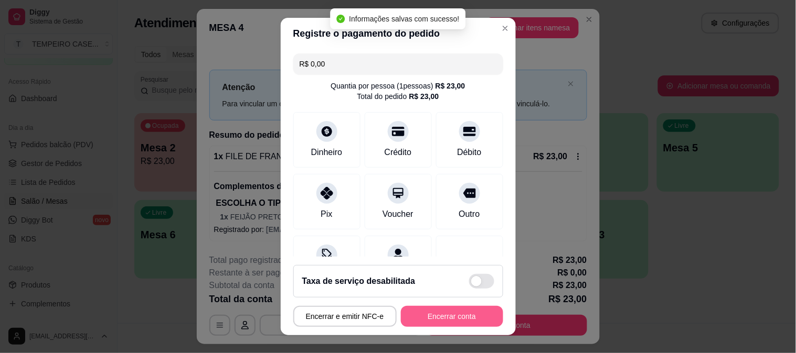
click at [459, 316] on button "Encerrar conta" at bounding box center [452, 316] width 102 height 21
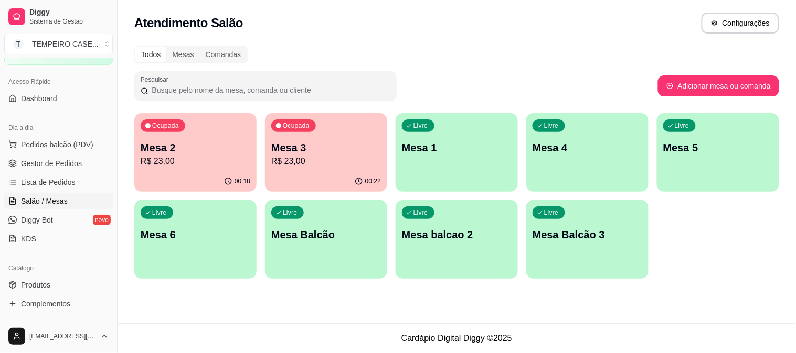
click at [200, 154] on div "Mesa 2 R$ 23,00" at bounding box center [196, 154] width 110 height 27
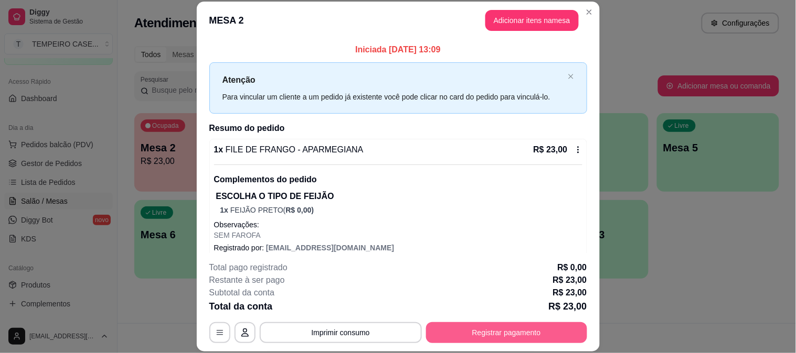
click at [518, 332] on button "Registrar pagamento" at bounding box center [506, 333] width 161 height 21
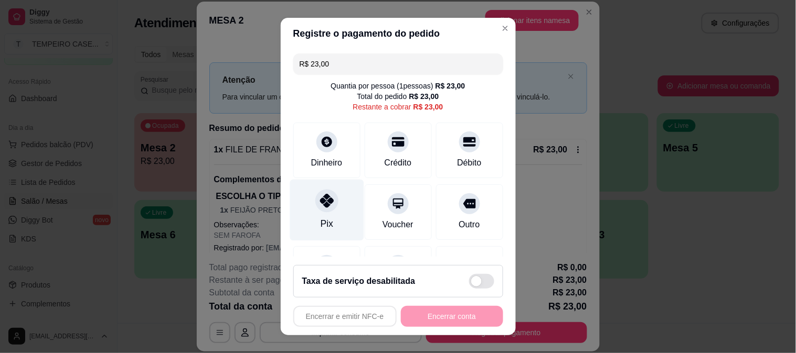
click at [315, 205] on div at bounding box center [326, 200] width 23 height 23
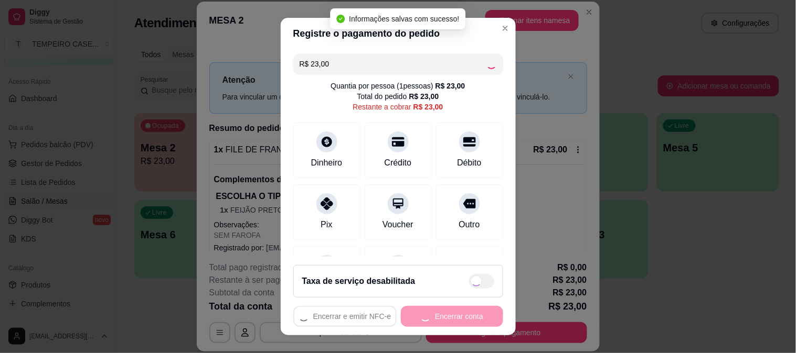
type input "R$ 0,00"
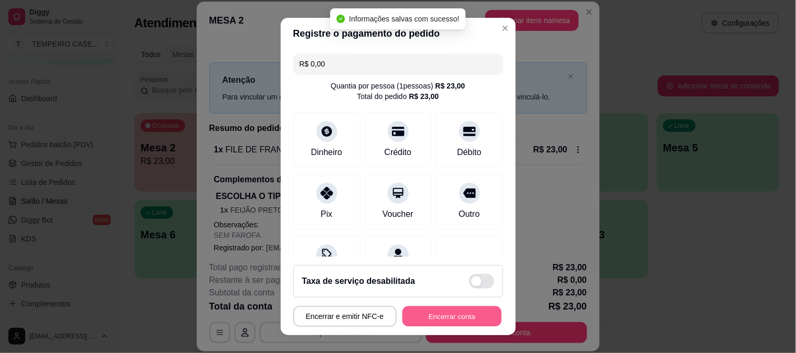
click at [462, 320] on button "Encerrar conta" at bounding box center [451, 317] width 99 height 20
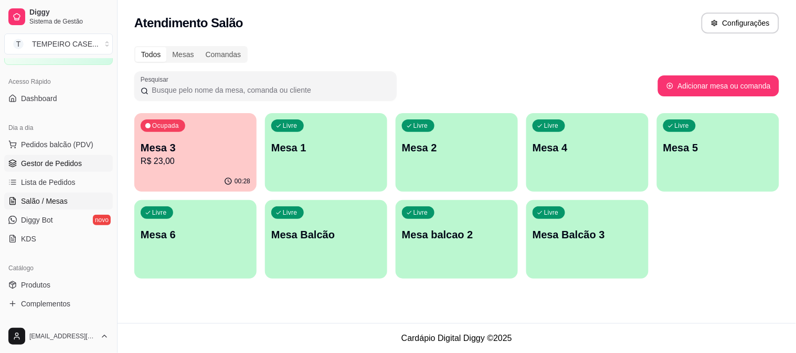
click at [60, 158] on span "Gestor de Pedidos" at bounding box center [51, 163] width 61 height 10
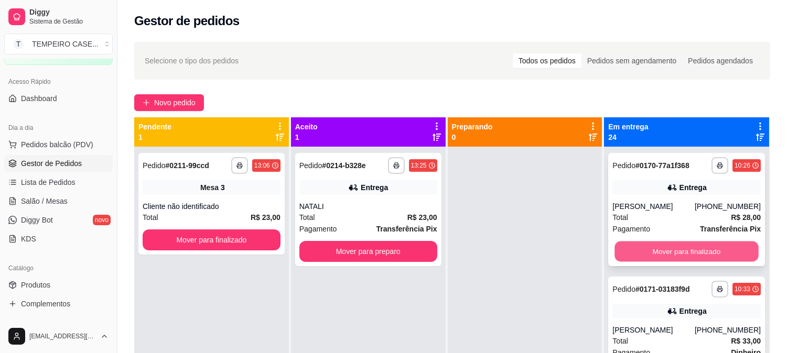
click at [668, 250] on button "Mover para finalizado" at bounding box center [687, 252] width 144 height 20
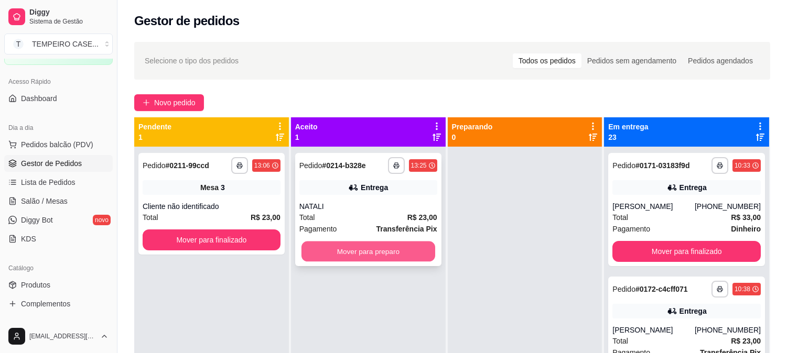
click at [371, 258] on button "Mover para preparo" at bounding box center [369, 252] width 134 height 20
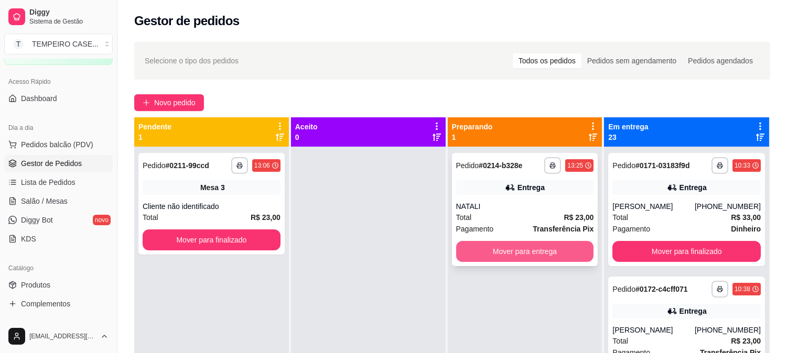
click at [487, 255] on button "Mover para entrega" at bounding box center [525, 251] width 138 height 21
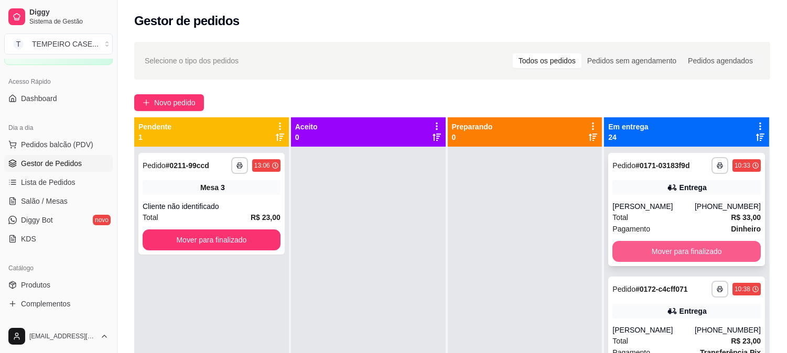
click at [656, 248] on button "Mover para finalizado" at bounding box center [687, 251] width 148 height 21
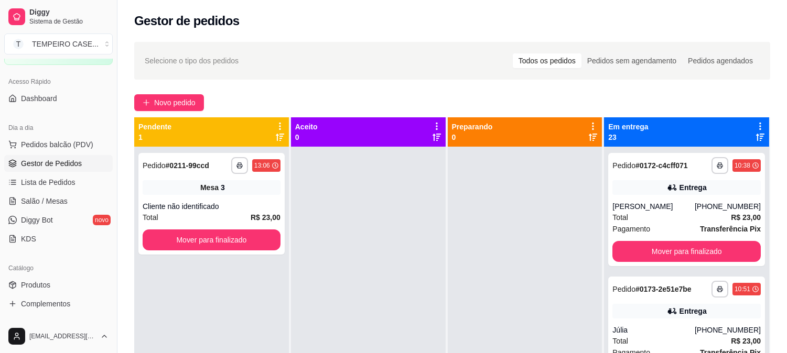
click at [680, 248] on div "**********" at bounding box center [686, 209] width 157 height 113
click at [659, 262] on button "Mover para finalizado" at bounding box center [687, 251] width 148 height 21
click at [664, 263] on div "**********" at bounding box center [686, 209] width 157 height 113
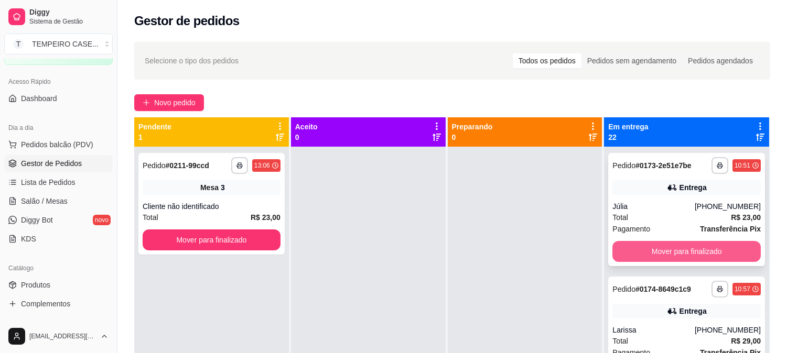
click at [686, 254] on button "Mover para finalizado" at bounding box center [687, 251] width 148 height 21
click at [691, 253] on button "Mover para finalizado" at bounding box center [687, 251] width 148 height 21
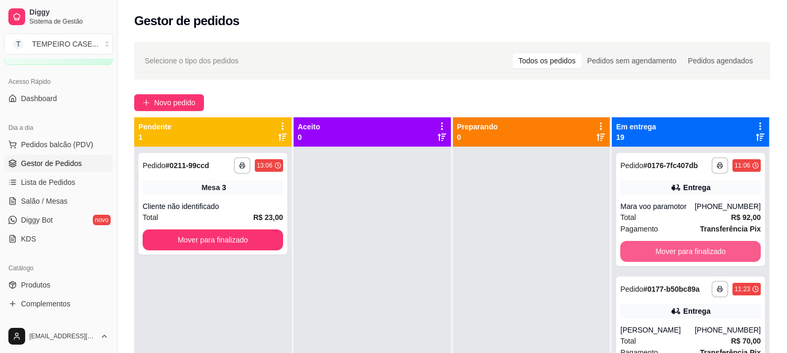
click at [698, 249] on button "Mover para finalizado" at bounding box center [690, 251] width 141 height 21
click at [698, 249] on button "Mover para finalizado" at bounding box center [690, 252] width 136 height 20
click at [698, 249] on button "Mover para finalizado" at bounding box center [690, 251] width 141 height 21
click at [698, 249] on button "Mover para finalizado" at bounding box center [690, 252] width 136 height 20
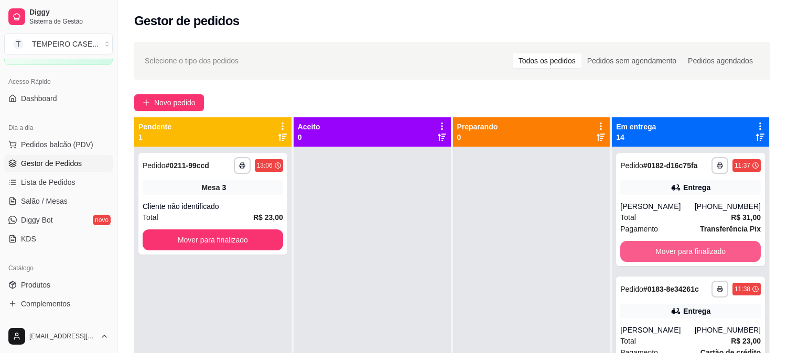
click at [698, 249] on button "Mover para finalizado" at bounding box center [690, 251] width 141 height 21
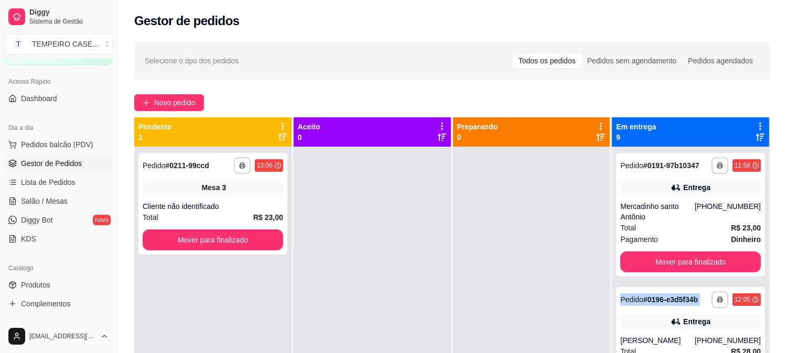
click at [698, 249] on div "**********" at bounding box center [690, 215] width 149 height 124
click at [690, 260] on button "Mover para finalizado" at bounding box center [690, 262] width 141 height 21
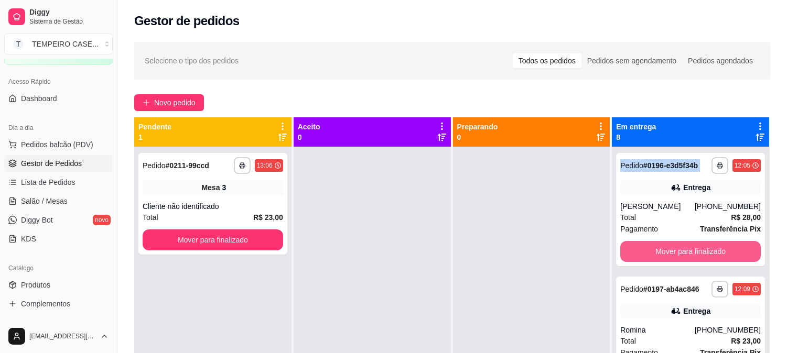
click at [690, 260] on button "Mover para finalizado" at bounding box center [690, 251] width 141 height 21
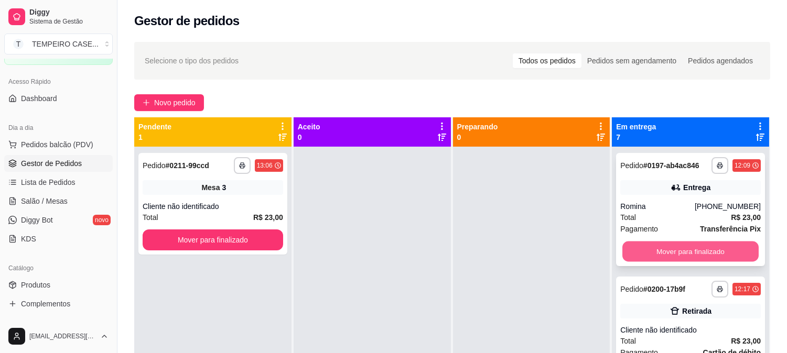
click at [685, 254] on button "Mover para finalizado" at bounding box center [690, 252] width 136 height 20
click at [685, 254] on button "Mover para finalizado" at bounding box center [690, 251] width 141 height 21
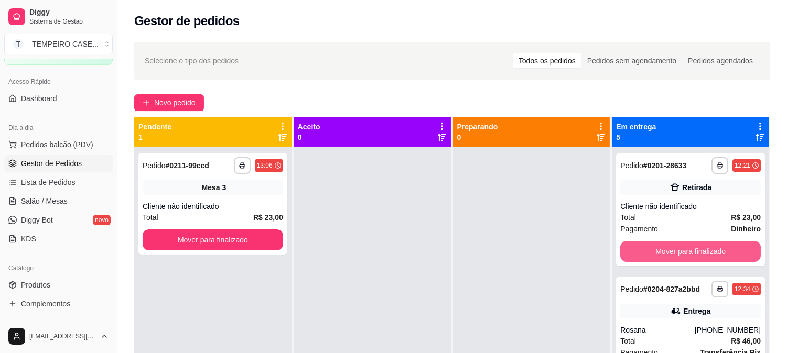
click at [687, 253] on button "Mover para finalizado" at bounding box center [690, 251] width 141 height 21
click at [688, 253] on button "Mover para finalizado" at bounding box center [690, 251] width 141 height 21
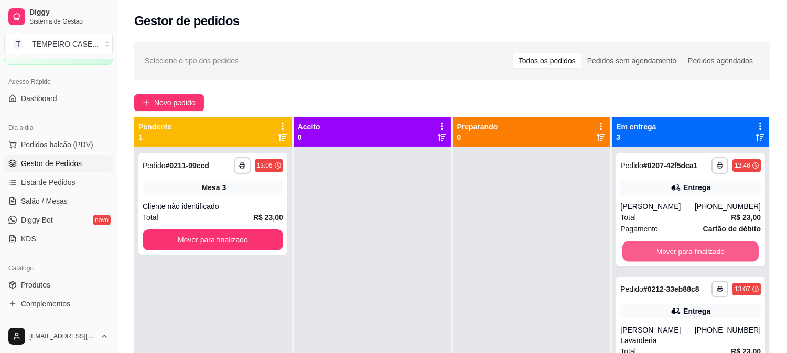
click at [688, 253] on button "Mover para finalizado" at bounding box center [690, 252] width 136 height 20
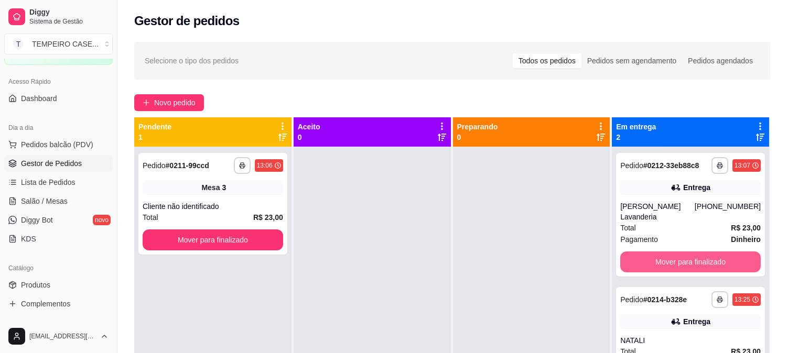
click at [690, 252] on button "Mover para finalizado" at bounding box center [690, 262] width 141 height 21
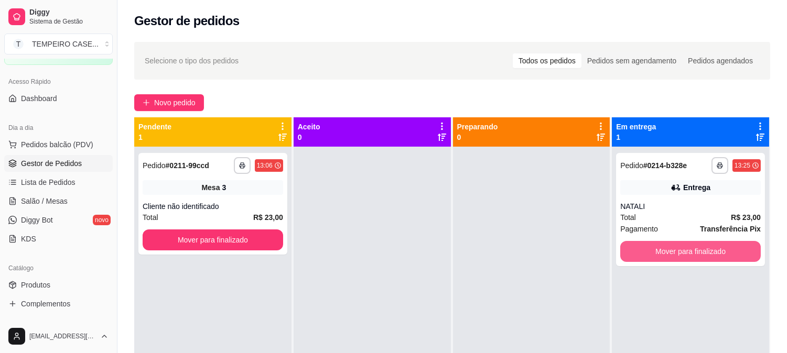
click at [690, 251] on button "Mover para finalizado" at bounding box center [690, 251] width 141 height 21
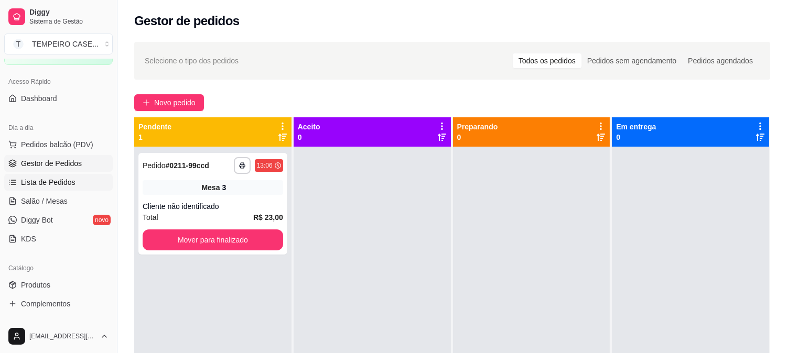
click at [67, 184] on span "Lista de Pedidos" at bounding box center [48, 182] width 55 height 10
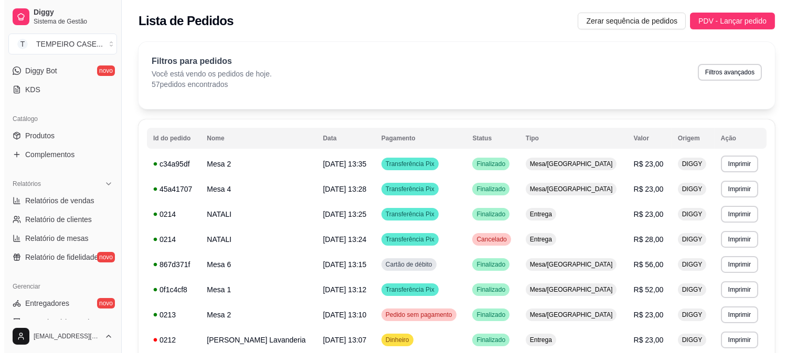
scroll to position [233, 0]
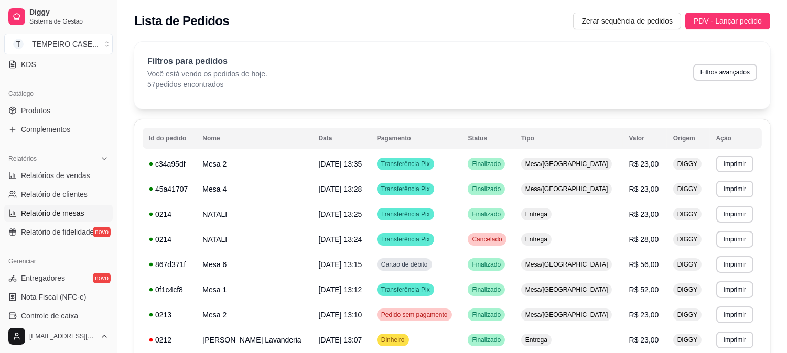
click at [59, 217] on span "Relatório de mesas" at bounding box center [52, 213] width 63 height 10
select select "TOTAL_OF_ORDERS"
select select "7"
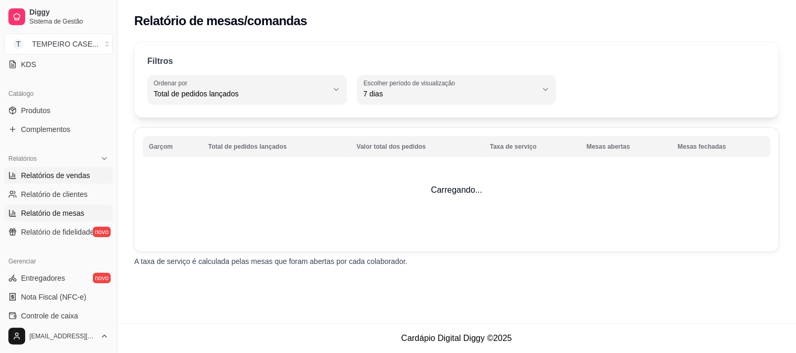
click at [64, 176] on span "Relatórios de vendas" at bounding box center [55, 175] width 69 height 10
select select "ALL"
select select "0"
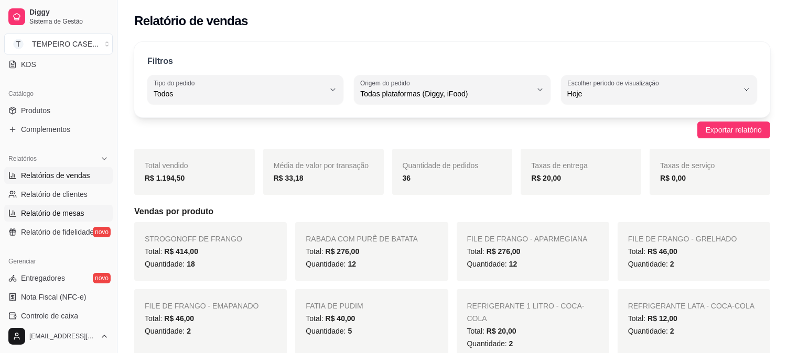
click at [80, 215] on span "Relatório de mesas" at bounding box center [52, 213] width 63 height 10
select select "TOTAL_OF_ORDERS"
select select "7"
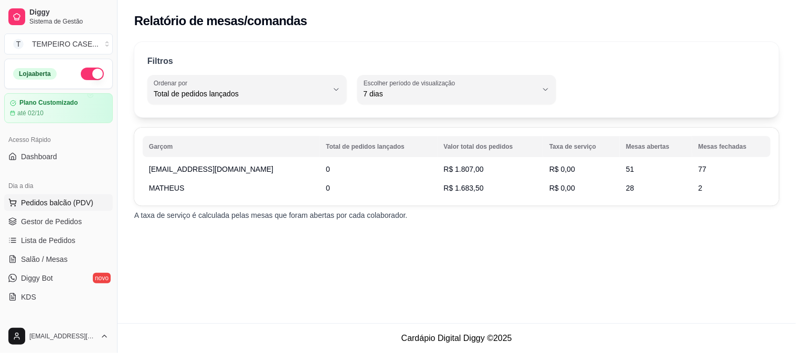
click at [49, 207] on span "Pedidos balcão (PDV)" at bounding box center [57, 203] width 72 height 10
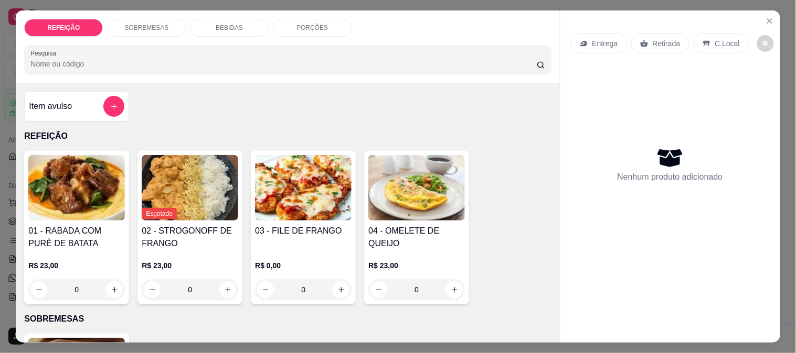
click at [301, 194] on img at bounding box center [303, 188] width 96 height 66
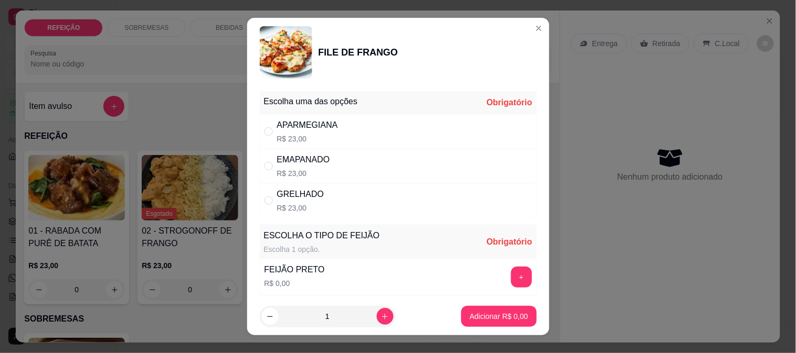
click at [366, 132] on div "APARMEGIANA R$ 23,00" at bounding box center [398, 131] width 277 height 35
radio input "true"
click at [511, 278] on button "+" at bounding box center [521, 277] width 21 height 21
click at [497, 302] on footer "1 Adicionar R$ 23,00" at bounding box center [398, 317] width 302 height 38
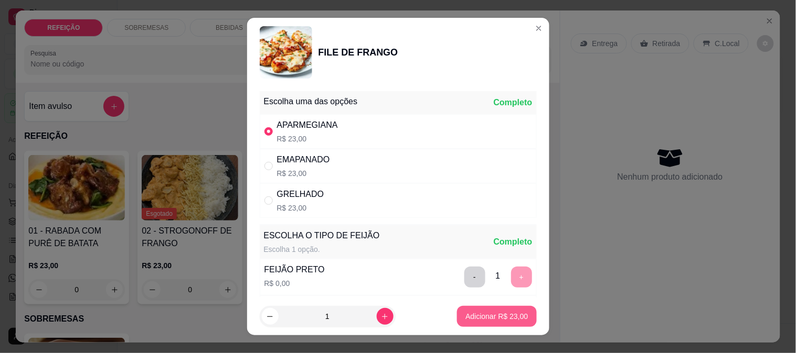
click at [500, 316] on p "Adicionar R$ 23,00" at bounding box center [496, 317] width 62 height 10
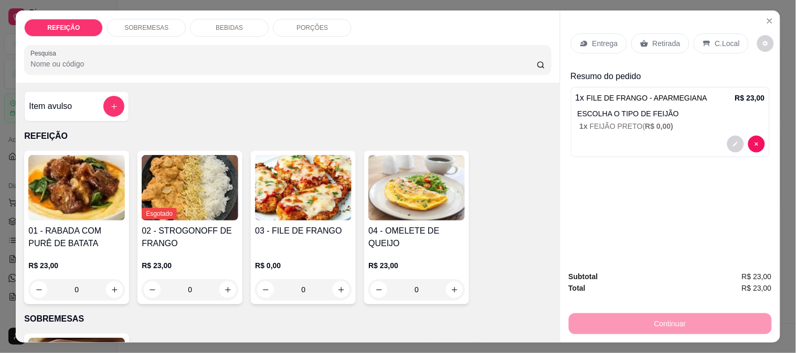
click at [652, 41] on p "Retirada" at bounding box center [666, 43] width 28 height 10
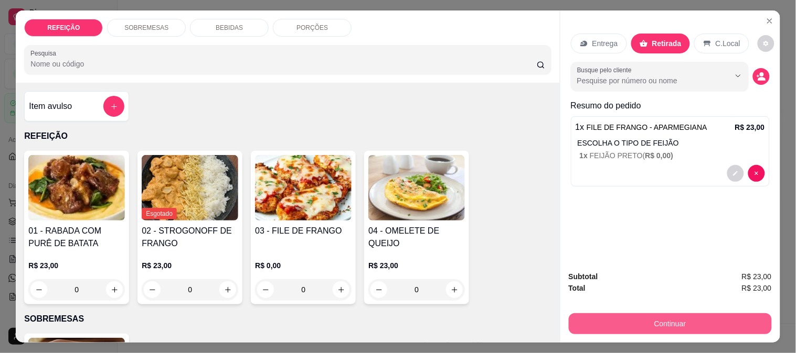
click at [664, 326] on button "Continuar" at bounding box center [669, 324] width 203 height 21
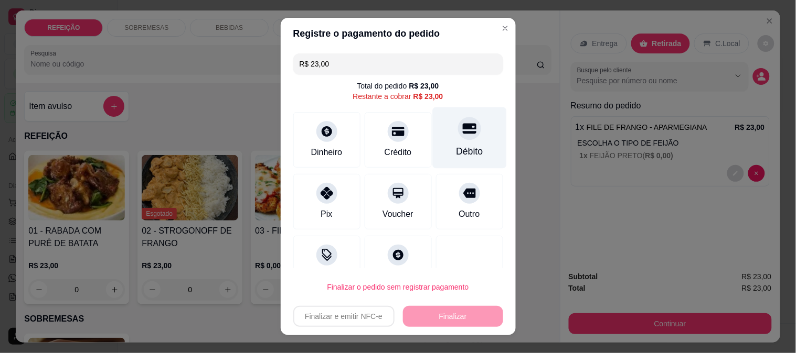
click at [474, 142] on div "Débito" at bounding box center [469, 137] width 74 height 61
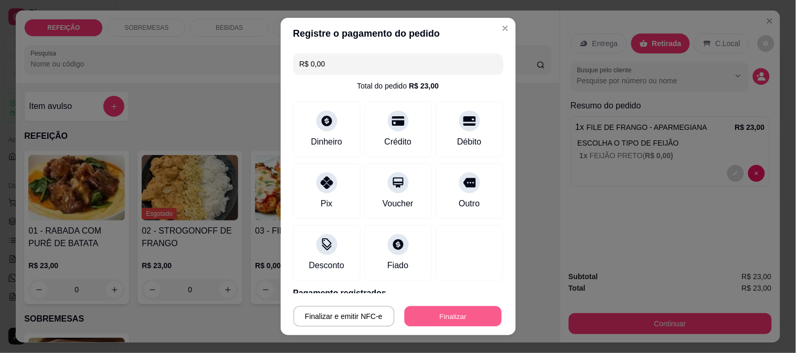
click at [447, 316] on button "Finalizar" at bounding box center [452, 317] width 97 height 20
type input "-R$ 23,00"
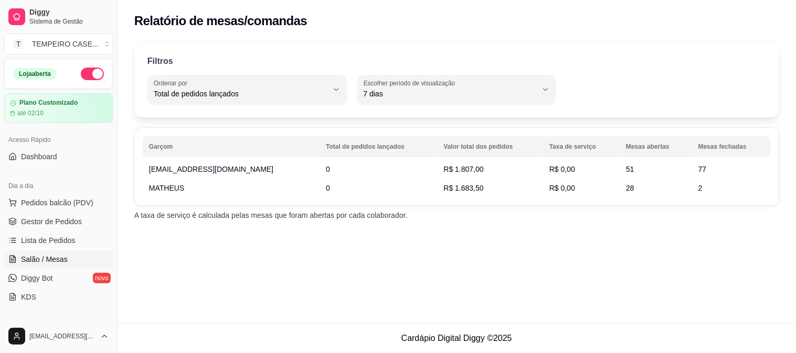
click at [55, 256] on span "Salão / Mesas" at bounding box center [44, 259] width 47 height 10
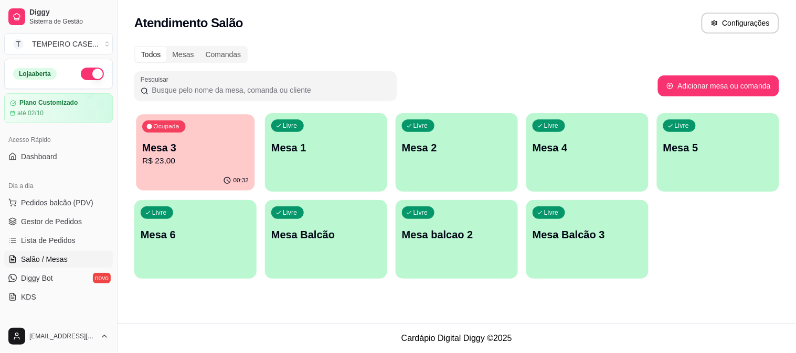
click at [238, 138] on div "Ocupada Mesa 3 R$ 23,00" at bounding box center [195, 142] width 119 height 57
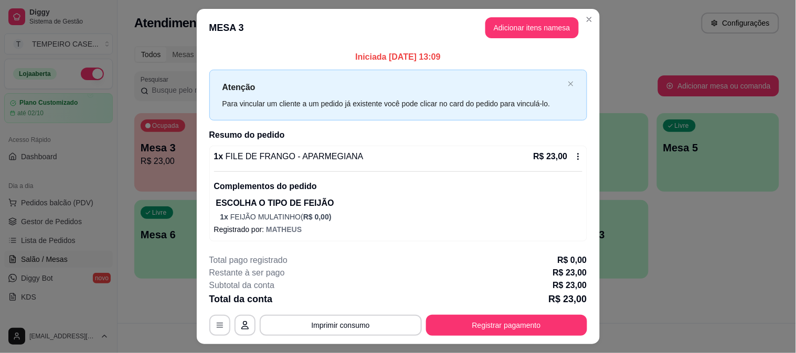
click at [489, 327] on button "Registrar pagamento" at bounding box center [506, 325] width 161 height 21
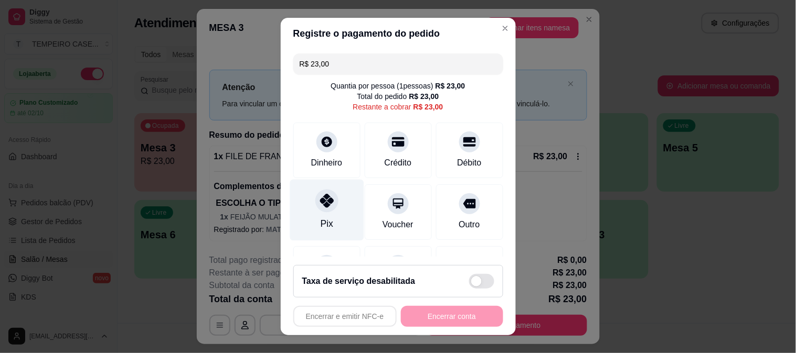
click at [319, 207] on icon at bounding box center [326, 201] width 14 height 14
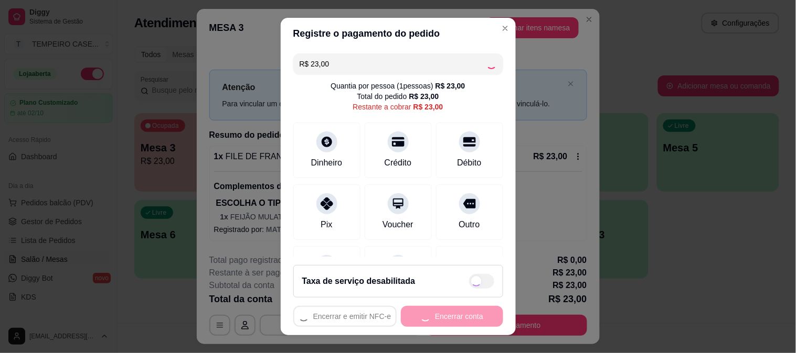
type input "R$ 0,00"
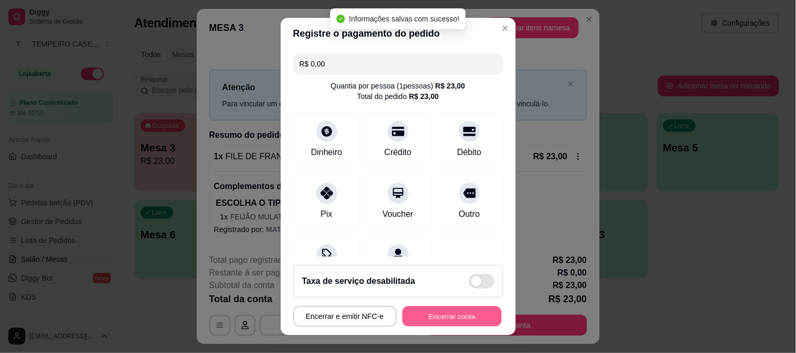
click at [456, 316] on button "Encerrar conta" at bounding box center [451, 317] width 99 height 20
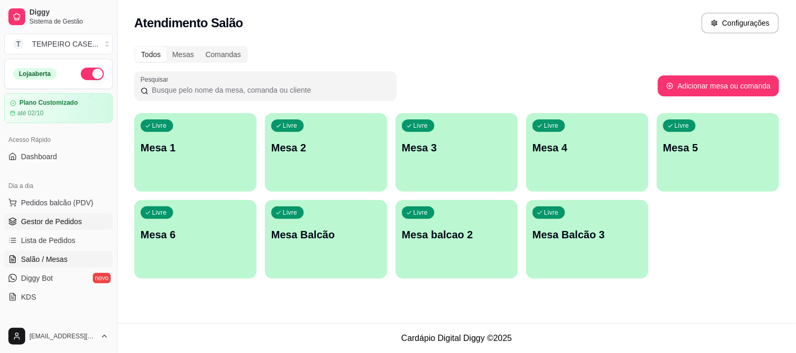
click at [50, 224] on span "Gestor de Pedidos" at bounding box center [51, 222] width 61 height 10
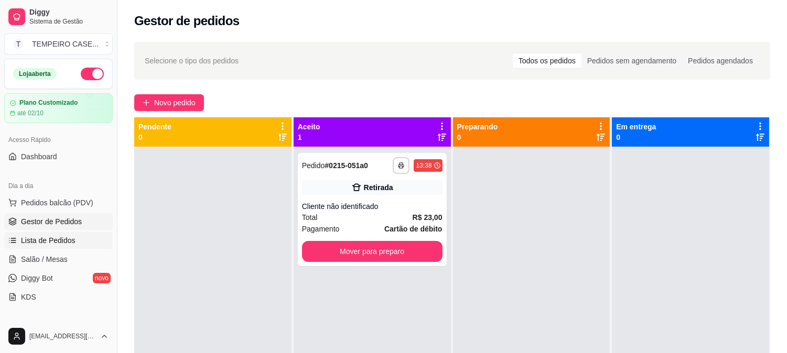
click at [50, 244] on span "Lista de Pedidos" at bounding box center [48, 240] width 55 height 10
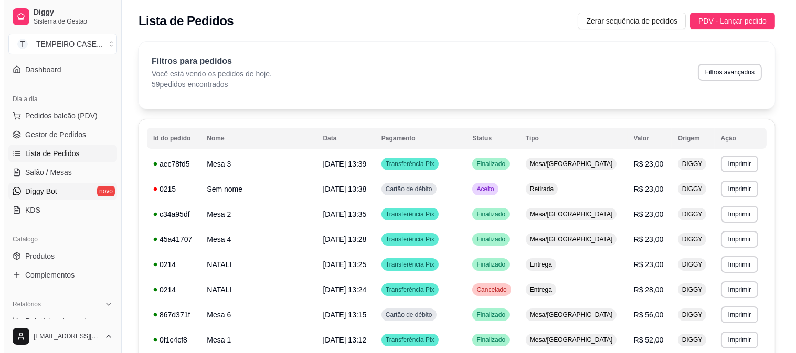
scroll to position [116, 0]
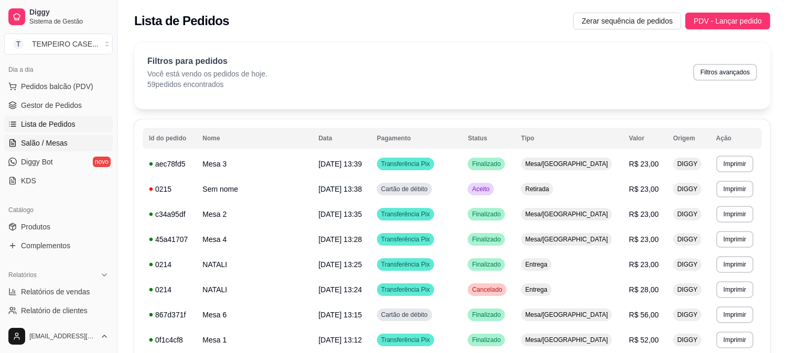
click at [35, 140] on span "Salão / Mesas" at bounding box center [44, 143] width 47 height 10
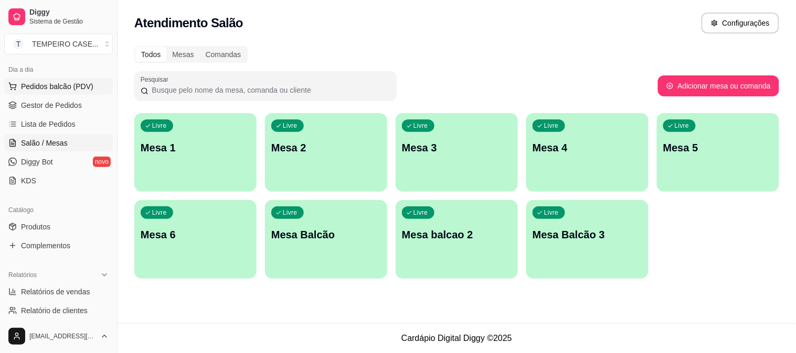
click at [39, 91] on span "Pedidos balcão (PDV)" at bounding box center [57, 86] width 72 height 10
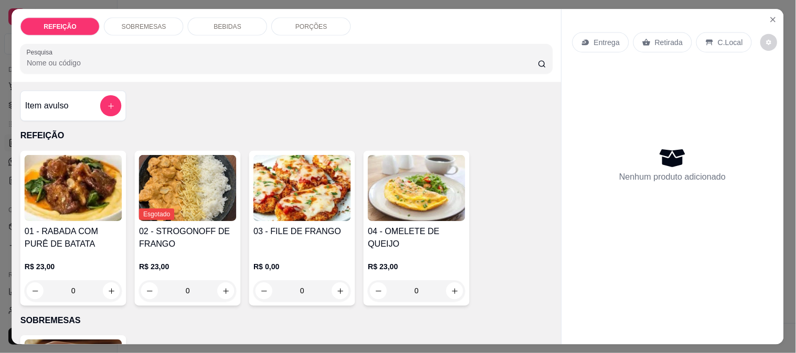
click at [38, 109] on div "Item avulso" at bounding box center [73, 105] width 96 height 21
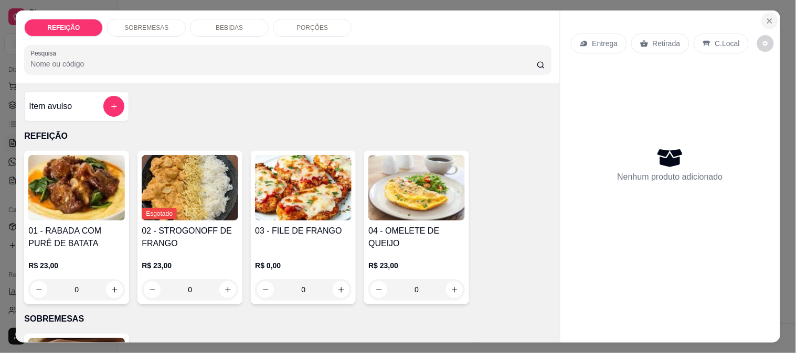
click at [767, 17] on icon "Close" at bounding box center [769, 21] width 8 height 8
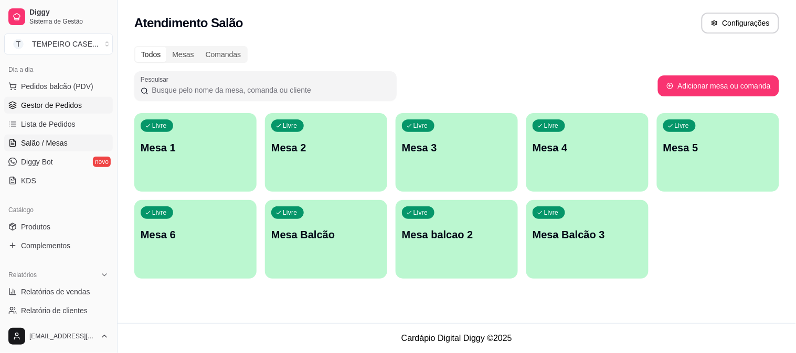
click at [61, 101] on span "Gestor de Pedidos" at bounding box center [51, 105] width 61 height 10
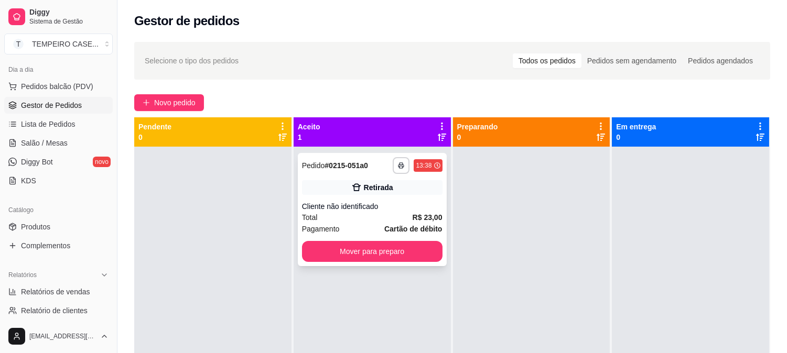
click at [380, 187] on div "Retirada" at bounding box center [378, 188] width 29 height 10
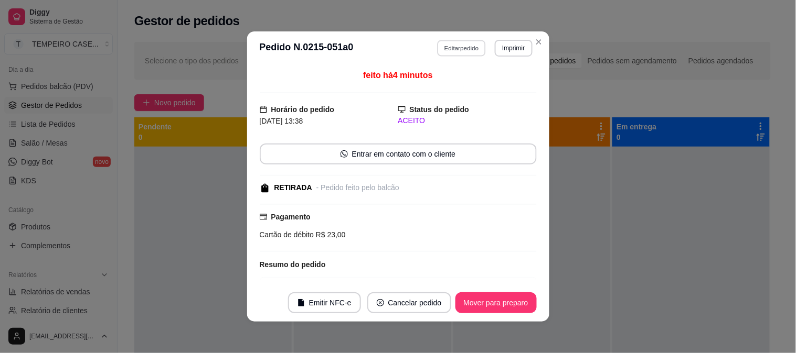
click at [473, 50] on button "Editar pedido" at bounding box center [461, 48] width 49 height 16
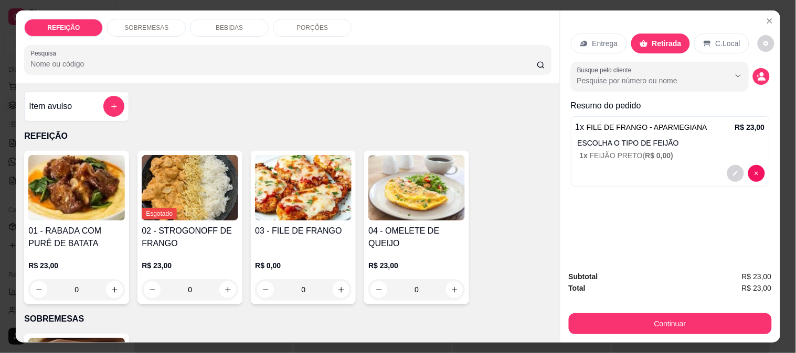
click at [236, 25] on p "BEBIDAS" at bounding box center [229, 28] width 27 height 8
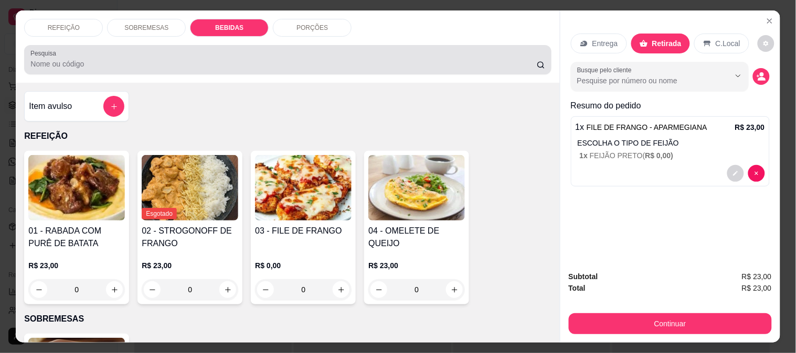
scroll to position [27, 0]
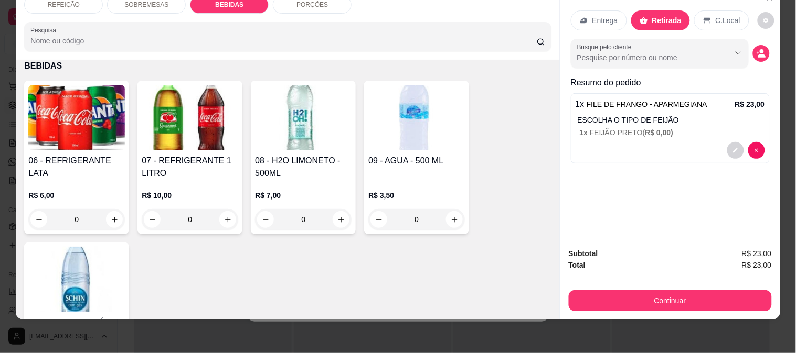
click at [69, 155] on h4 "06 - REFRIGERANTE LATA" at bounding box center [76, 167] width 96 height 25
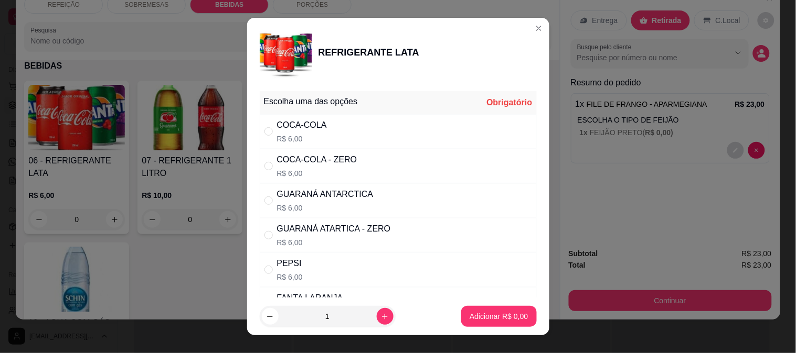
click at [320, 135] on div "COCA-COLA R$ 6,00" at bounding box center [398, 131] width 277 height 35
radio input "true"
click at [475, 320] on p "Adicionar R$ 6,00" at bounding box center [498, 317] width 58 height 10
type input "1"
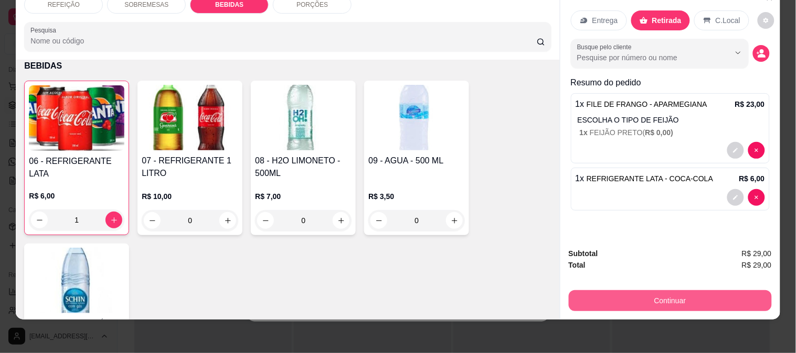
click at [606, 291] on button "Continuar" at bounding box center [669, 301] width 203 height 21
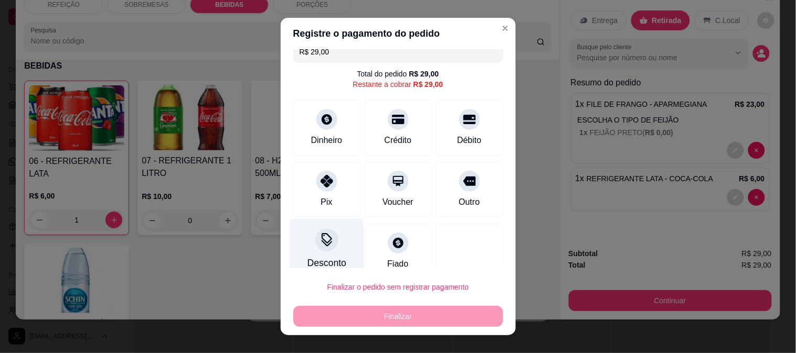
scroll to position [0, 0]
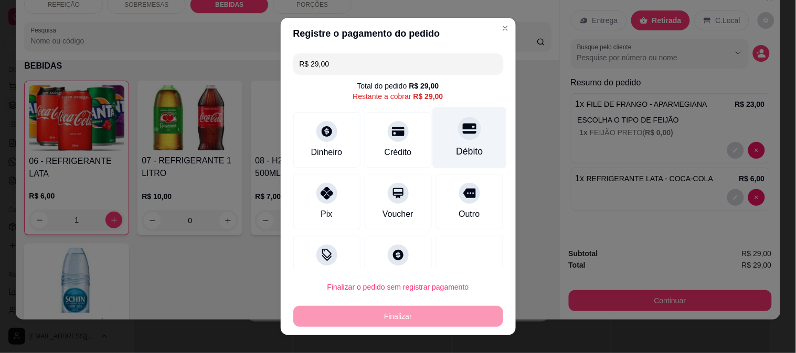
click at [462, 132] on icon at bounding box center [469, 128] width 14 height 10
type input "R$ 0,00"
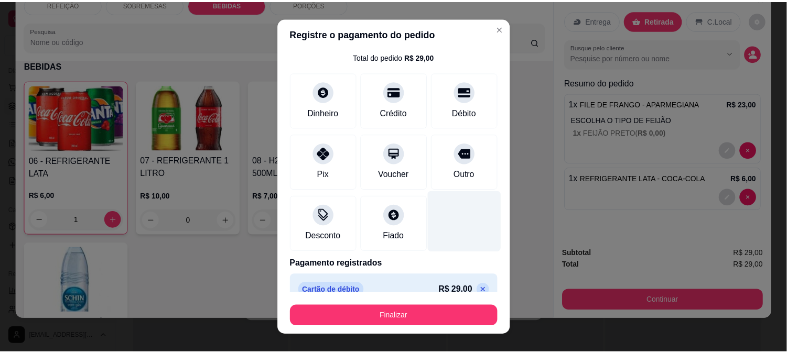
scroll to position [45, 0]
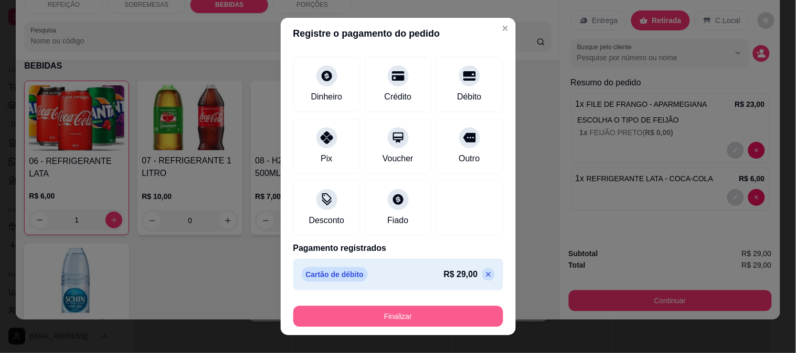
click at [428, 317] on button "Finalizar" at bounding box center [398, 316] width 210 height 21
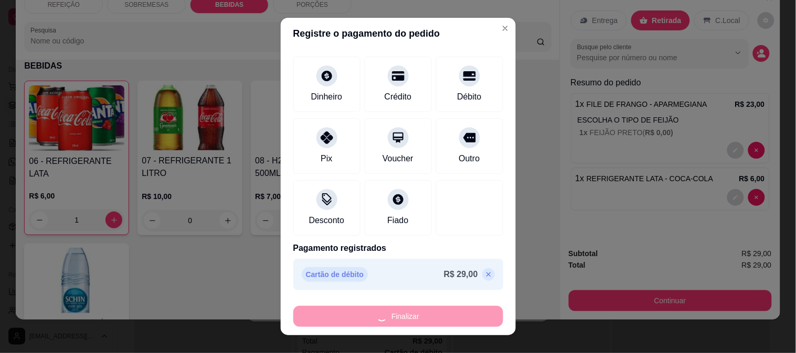
type input "0"
type input "-R$ 29,00"
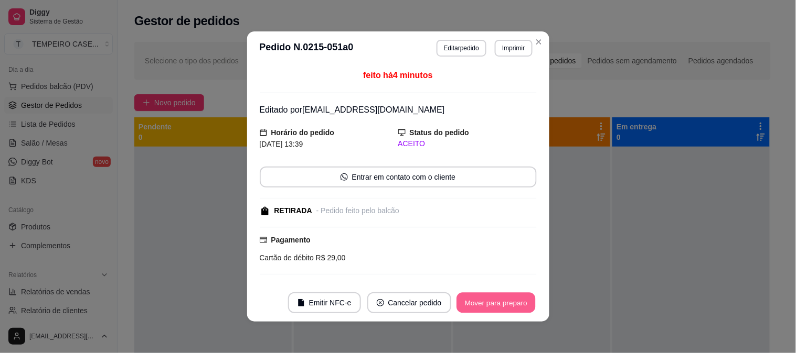
click at [519, 302] on button "Mover para preparo" at bounding box center [495, 303] width 79 height 20
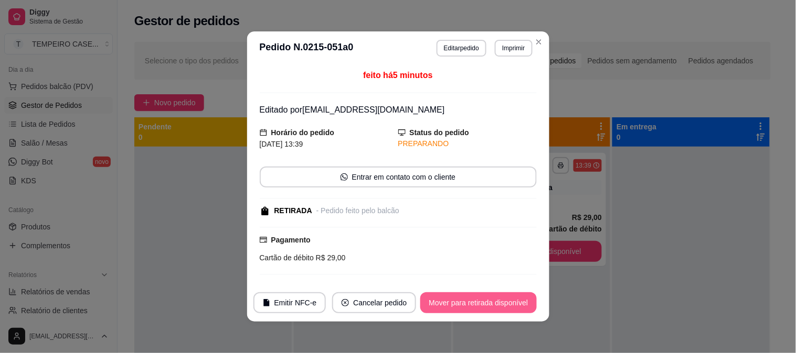
click at [509, 312] on button "Mover para retirada disponível" at bounding box center [478, 303] width 116 height 21
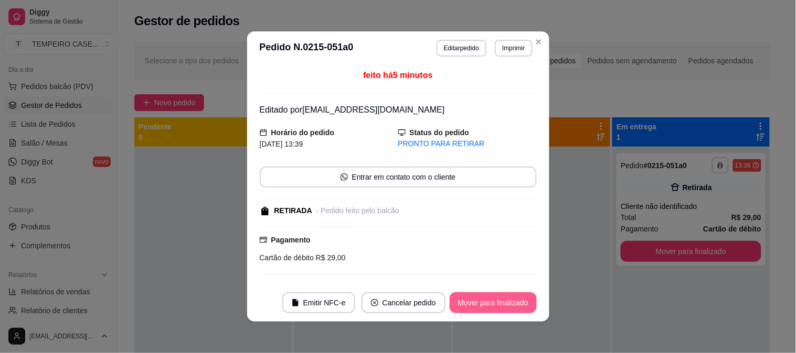
click at [505, 309] on button "Mover para finalizado" at bounding box center [492, 303] width 87 height 21
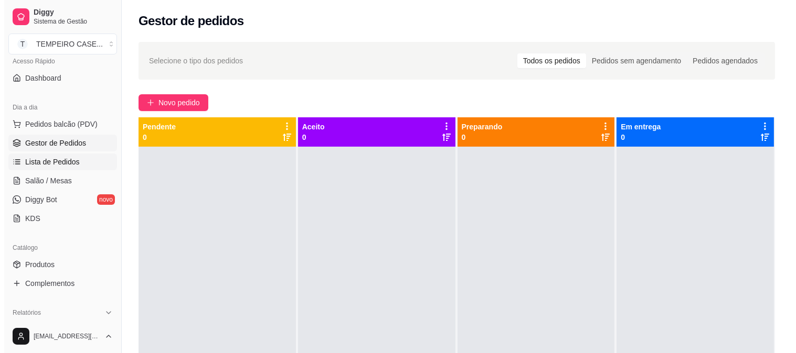
scroll to position [58, 0]
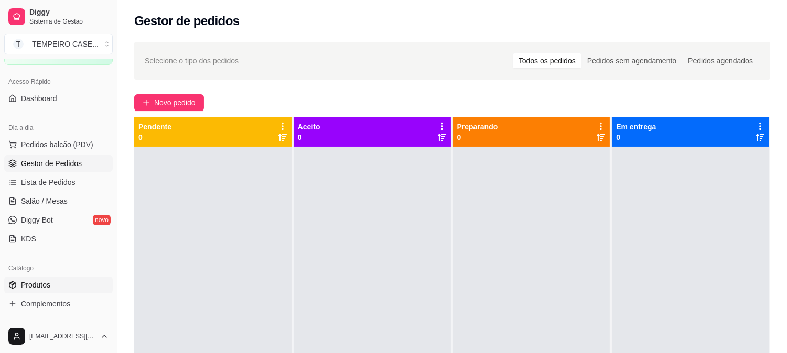
click at [39, 285] on span "Produtos" at bounding box center [35, 285] width 29 height 10
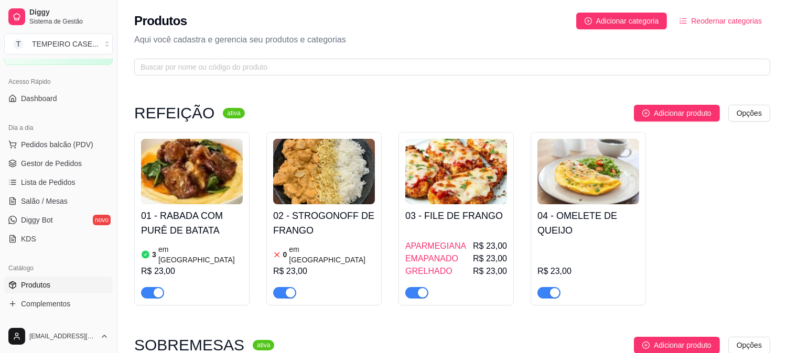
click at [473, 240] on div "APARMEGIANA R$ 23,00" at bounding box center [456, 246] width 102 height 13
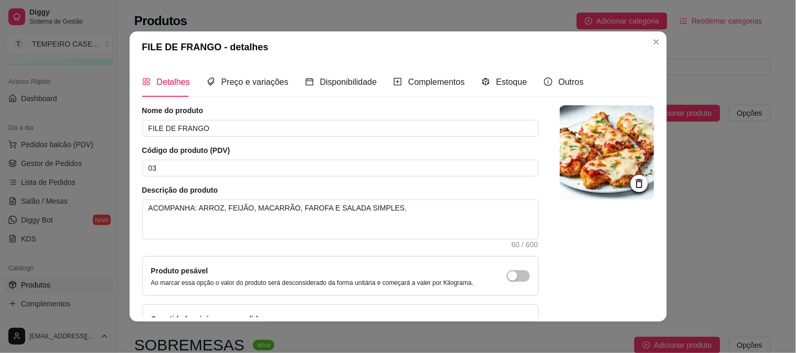
click at [661, 48] on header "FILE DE FRANGO - detalhes" at bounding box center [398, 46] width 537 height 31
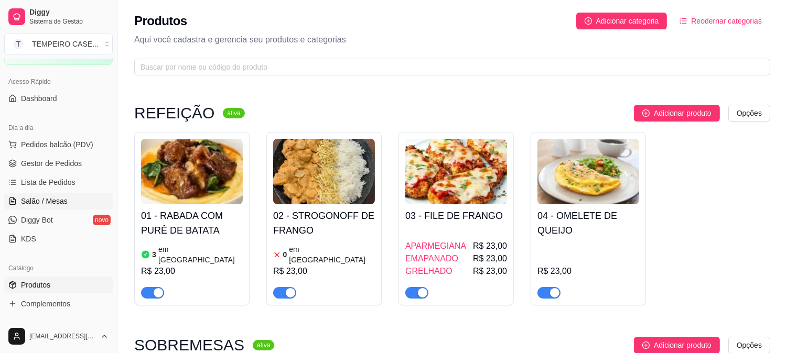
click at [45, 203] on span "Salão / Mesas" at bounding box center [44, 201] width 47 height 10
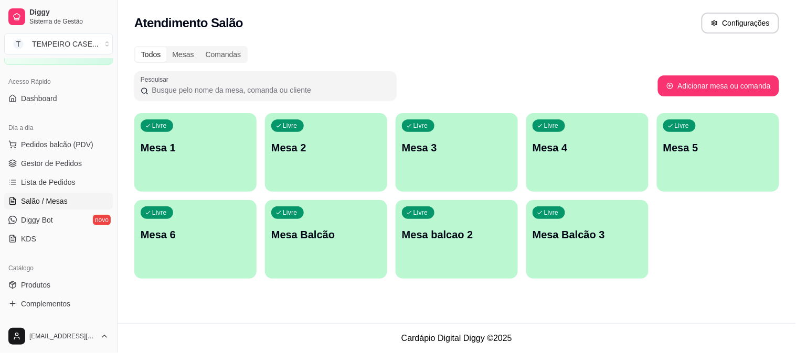
click at [478, 153] on p "Mesa 3" at bounding box center [457, 148] width 110 height 15
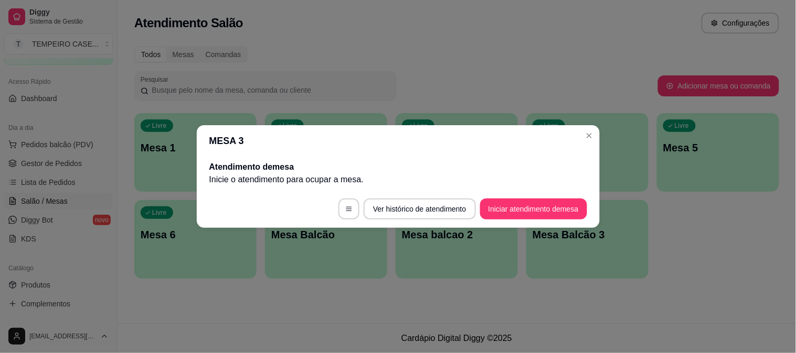
click at [535, 200] on button "Iniciar atendimento de mesa" at bounding box center [533, 209] width 107 height 21
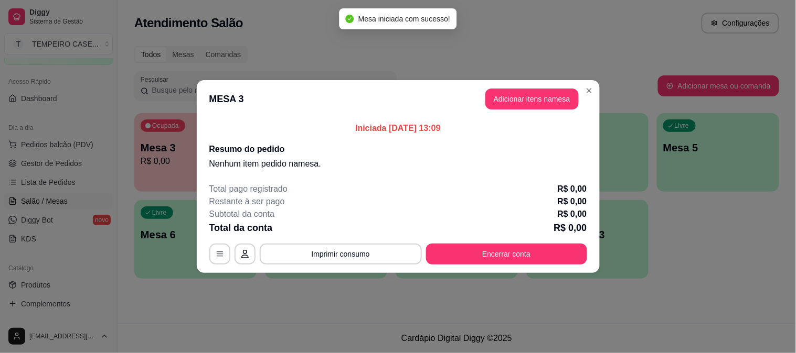
click at [513, 91] on button "Adicionar itens na mesa" at bounding box center [531, 99] width 93 height 21
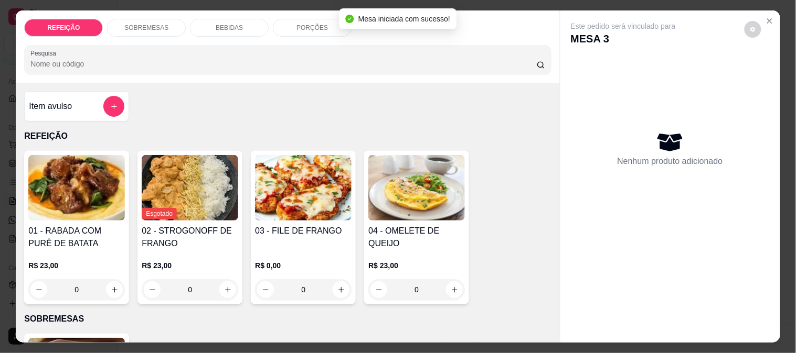
click at [287, 202] on img at bounding box center [303, 188] width 96 height 66
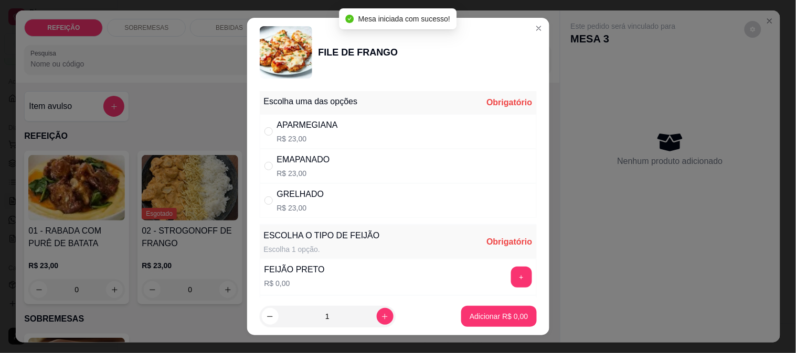
click at [303, 130] on div "APARMEGIANA" at bounding box center [307, 125] width 61 height 13
radio input "true"
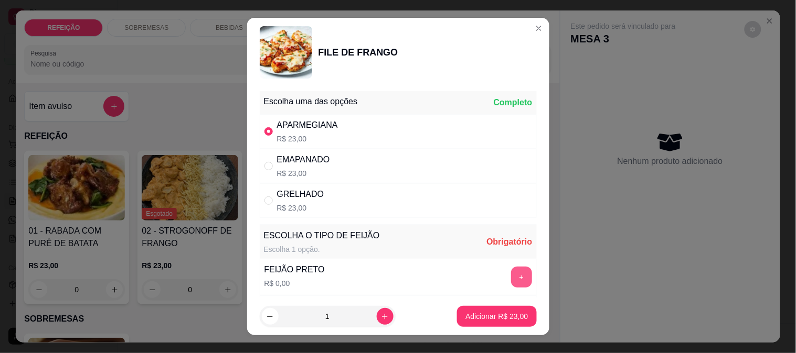
scroll to position [58, 0]
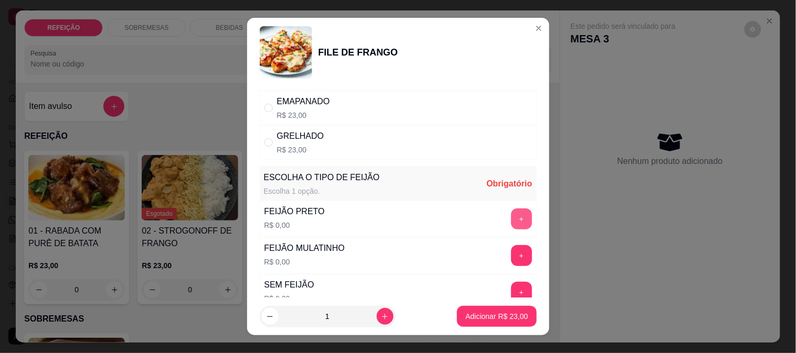
click at [511, 222] on button "+" at bounding box center [521, 219] width 21 height 21
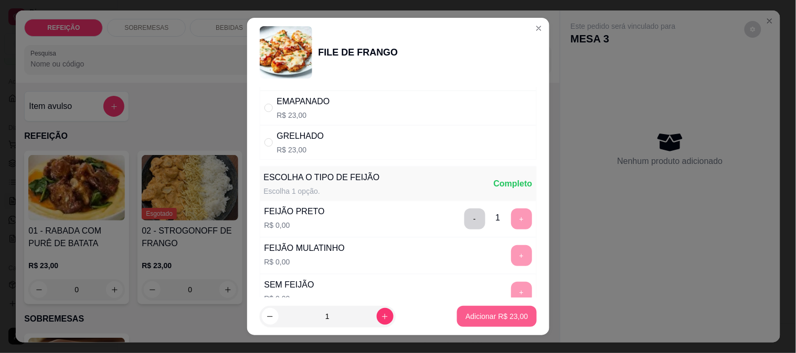
click at [481, 320] on p "Adicionar R$ 23,00" at bounding box center [496, 317] width 62 height 10
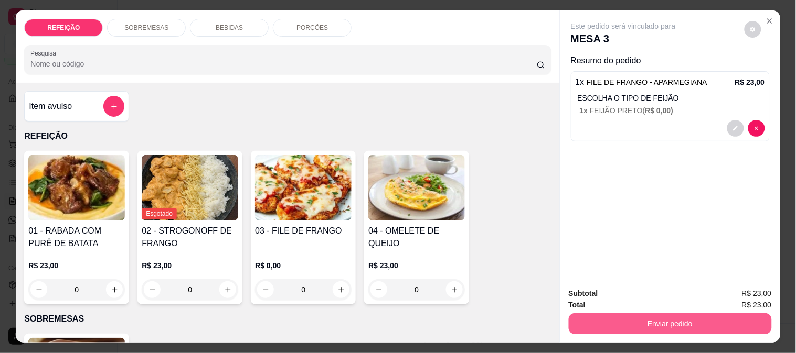
click at [631, 319] on button "Enviar pedido" at bounding box center [669, 324] width 203 height 21
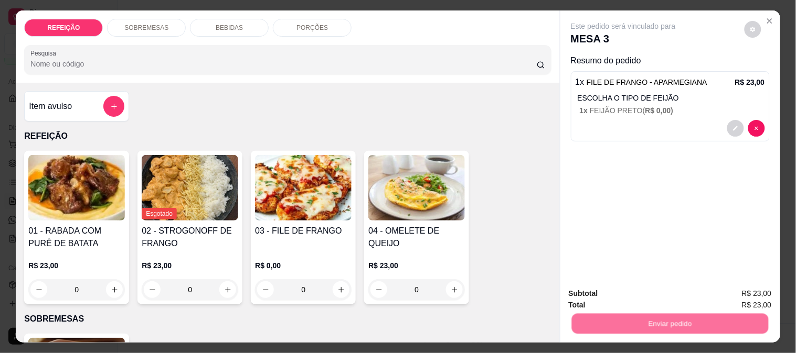
click at [629, 295] on button "Não registrar e enviar pedido" at bounding box center [635, 293] width 106 height 19
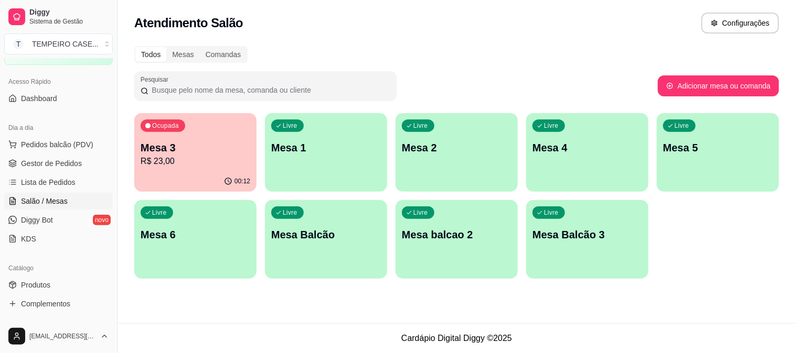
click at [219, 160] on p "R$ 23,00" at bounding box center [196, 161] width 110 height 13
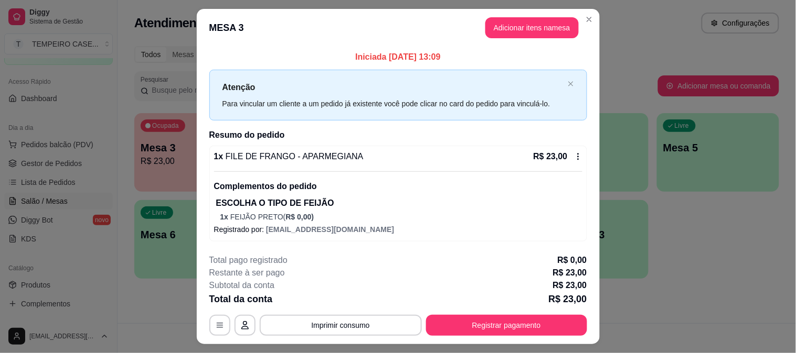
click at [528, 39] on header "MESA 3 Adicionar itens na mesa" at bounding box center [398, 28] width 403 height 38
click at [522, 29] on button "Adicionar itens na mesa" at bounding box center [532, 28] width 90 height 20
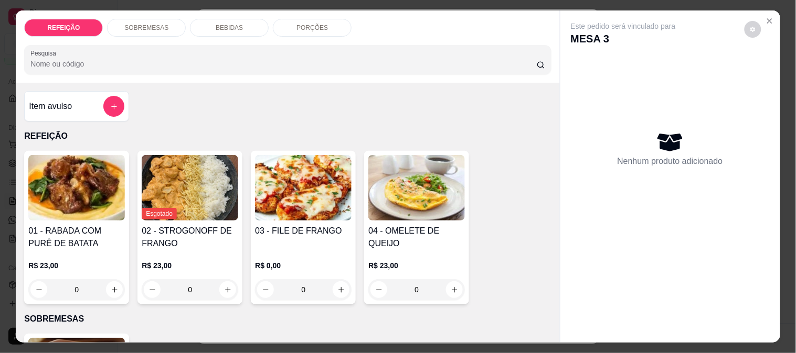
click at [216, 19] on div "BEBIDAS" at bounding box center [229, 28] width 79 height 18
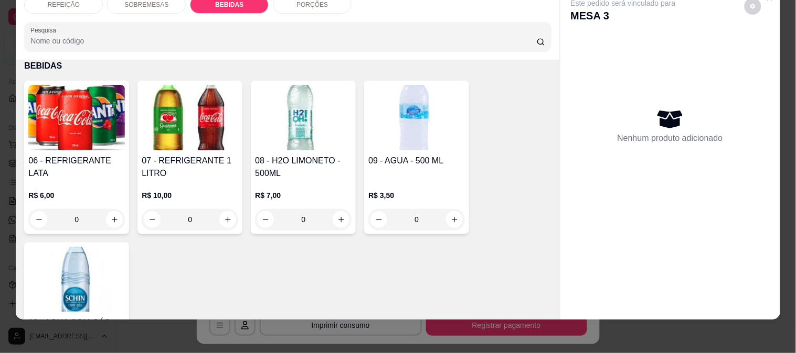
click at [0, 130] on div "REFEIÇÃO SOBREMESAS BEBIDAS PORÇÕES Pesquisa Item avulso REFEIÇÃO 01 - RABADA C…" at bounding box center [398, 176] width 796 height 353
click at [56, 117] on img at bounding box center [76, 118] width 96 height 66
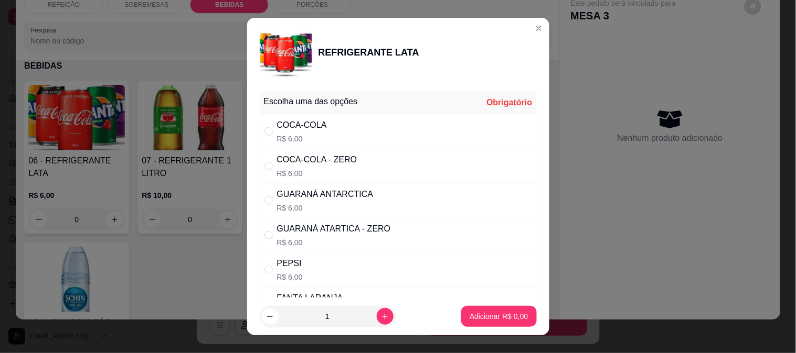
drag, startPoint x: 353, startPoint y: 163, endPoint x: 360, endPoint y: 162, distance: 6.4
click at [354, 162] on div "COCA-COLA - ZERO R$ 6,00" at bounding box center [398, 166] width 277 height 35
radio input "true"
click at [482, 310] on button "Adicionar R$ 6,00" at bounding box center [498, 316] width 75 height 21
type input "1"
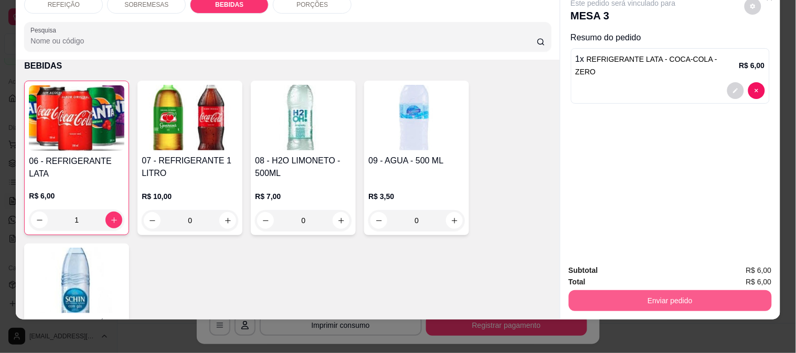
click at [663, 291] on button "Enviar pedido" at bounding box center [669, 301] width 203 height 21
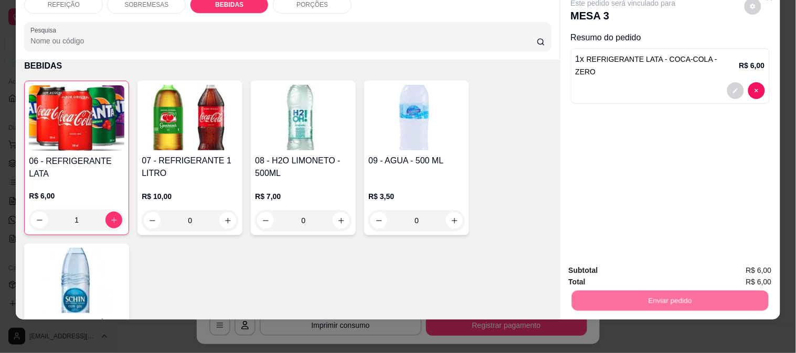
click at [649, 266] on button "Não registrar e enviar pedido" at bounding box center [635, 266] width 109 height 20
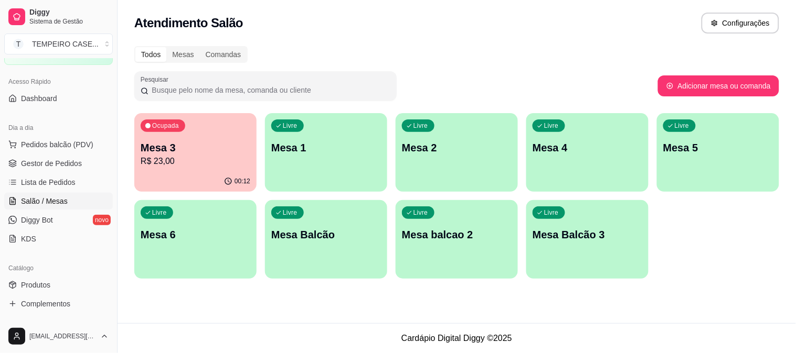
drag, startPoint x: 722, startPoint y: 269, endPoint x: 245, endPoint y: 315, distance: 479.5
click at [245, 324] on footer "Cardápio Digital Diggy © 2025" at bounding box center [456, 339] width 678 height 30
click at [39, 143] on span "Pedidos balcão (PDV)" at bounding box center [57, 144] width 72 height 10
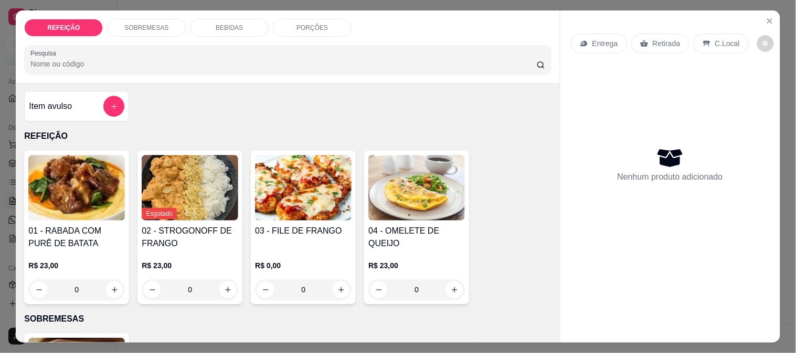
click at [90, 214] on img at bounding box center [76, 188] width 96 height 66
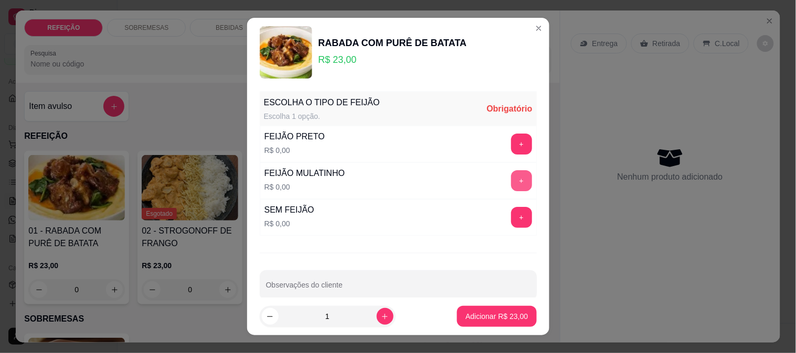
click at [511, 187] on button "+" at bounding box center [521, 180] width 21 height 21
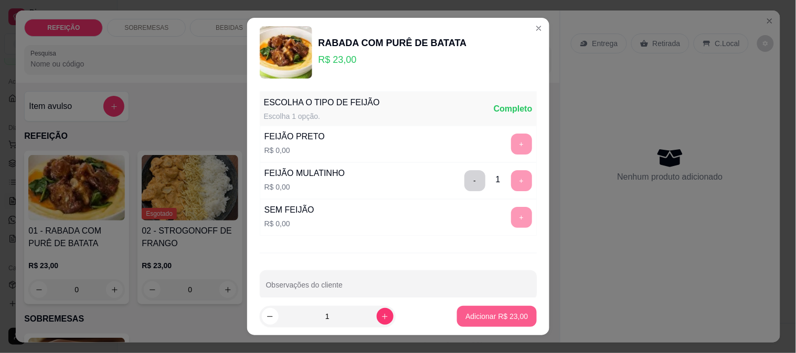
click at [473, 320] on p "Adicionar R$ 23,00" at bounding box center [496, 317] width 62 height 10
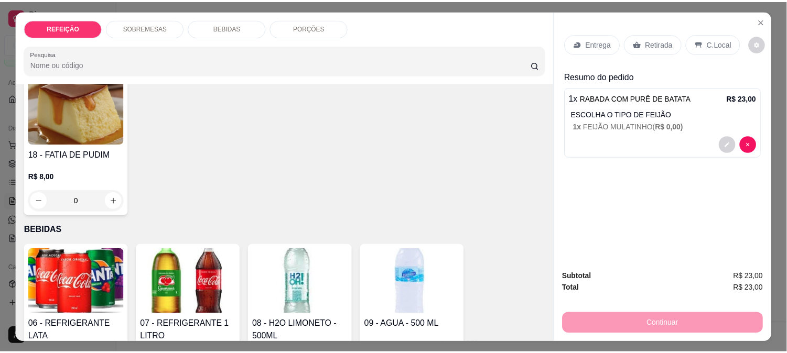
scroll to position [233, 0]
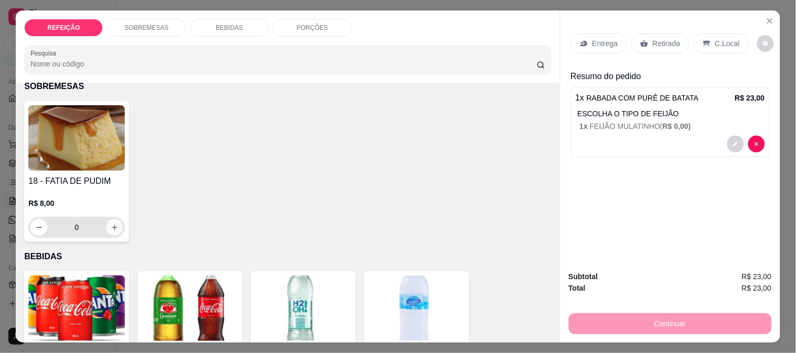
click at [111, 224] on icon "increase-product-quantity" at bounding box center [115, 228] width 8 height 8
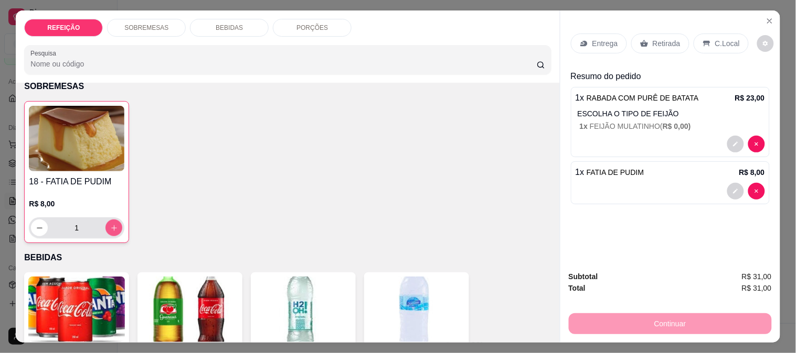
click at [110, 224] on icon "increase-product-quantity" at bounding box center [114, 228] width 8 height 8
type input "2"
click at [604, 42] on p "Entrega" at bounding box center [605, 43] width 26 height 10
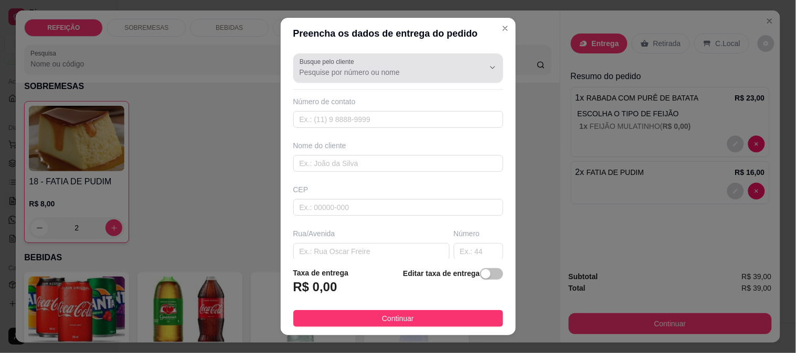
click at [438, 78] on div at bounding box center [397, 68] width 197 height 21
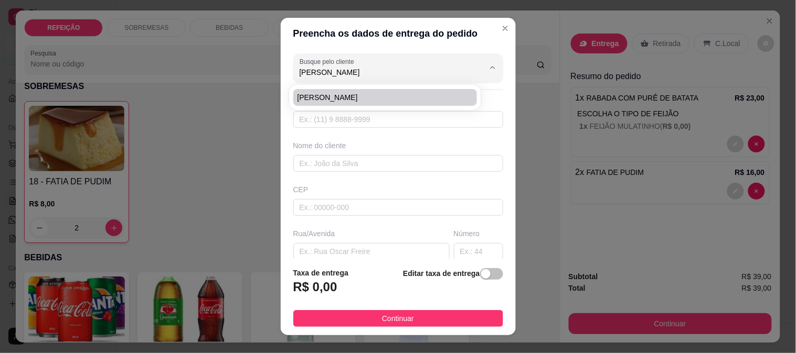
click at [369, 100] on span "[PERSON_NAME]" at bounding box center [379, 97] width 165 height 10
type input "[PERSON_NAME]"
type input "6195095656"
type input "[PERSON_NAME]"
type input "RUA 5"
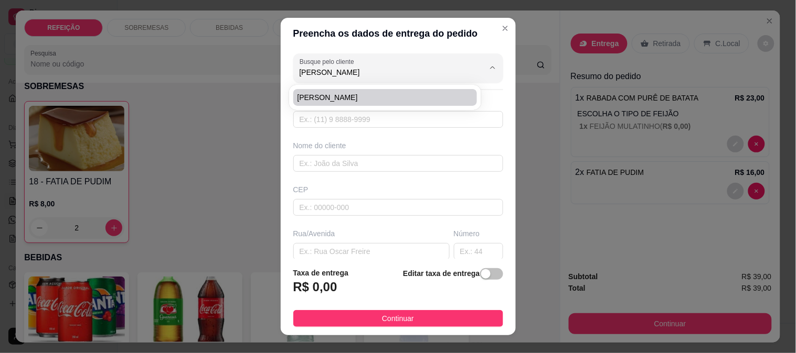
type input "IPOJUCA"
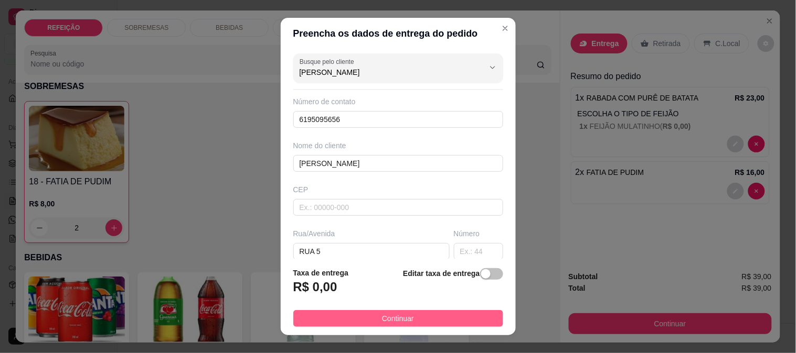
type input "[PERSON_NAME]"
click at [358, 318] on button "Continuar" at bounding box center [398, 318] width 210 height 17
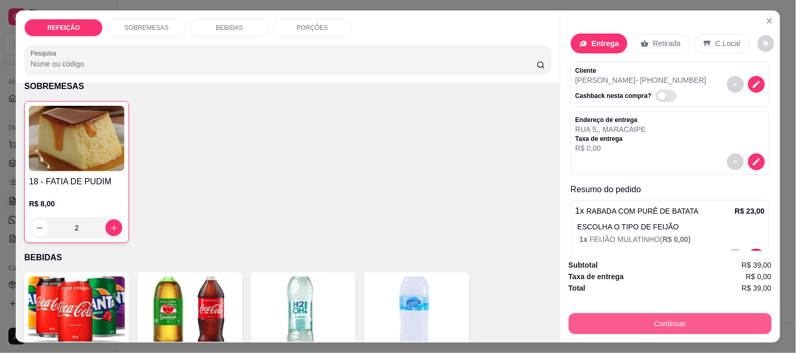
click at [652, 315] on button "Continuar" at bounding box center [669, 324] width 203 height 21
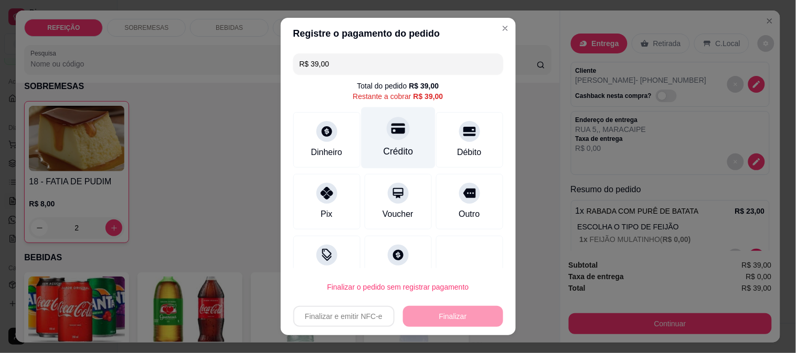
click at [401, 141] on div "Crédito" at bounding box center [398, 137] width 74 height 61
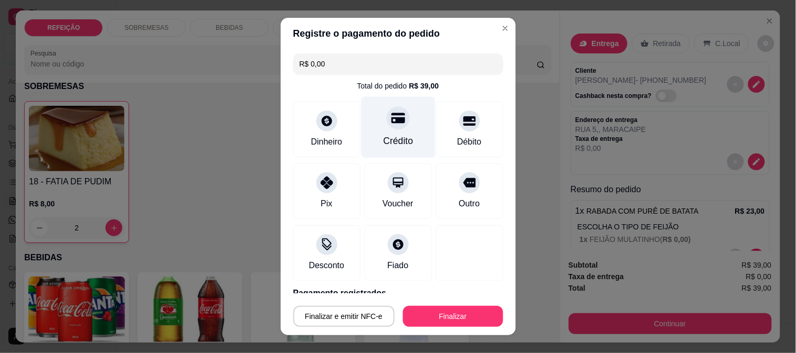
type input "R$ 0,00"
click at [424, 305] on div "Finalizar e emitir NFC-e Finalizar" at bounding box center [398, 314] width 210 height 25
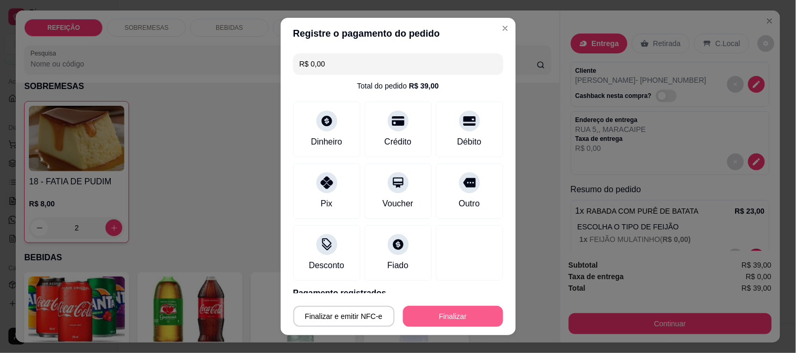
click at [427, 309] on button "Finalizar" at bounding box center [453, 316] width 100 height 21
type input "0"
type input "-R$ 39,00"
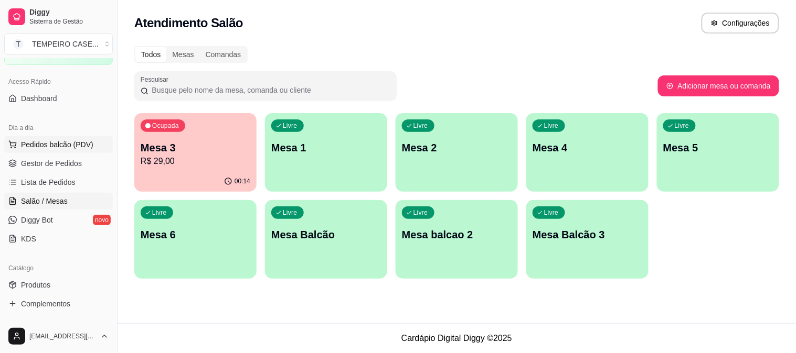
click at [68, 153] on button "Pedidos balcão (PDV)" at bounding box center [58, 144] width 109 height 17
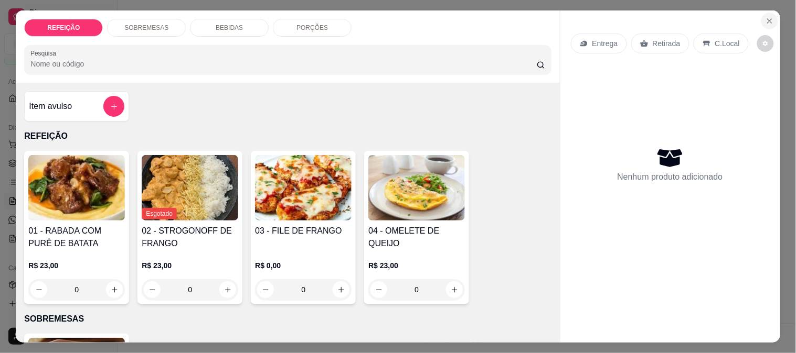
click at [767, 19] on icon "Close" at bounding box center [769, 21] width 4 height 4
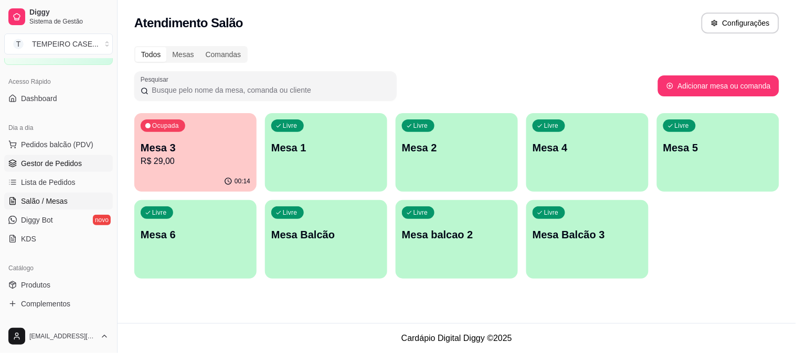
click at [51, 166] on span "Gestor de Pedidos" at bounding box center [51, 163] width 61 height 10
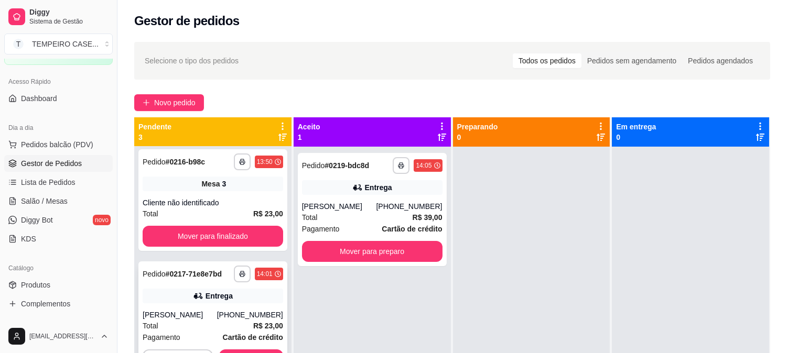
scroll to position [4, 0]
click at [240, 350] on button "Aceitar pedido" at bounding box center [251, 359] width 64 height 21
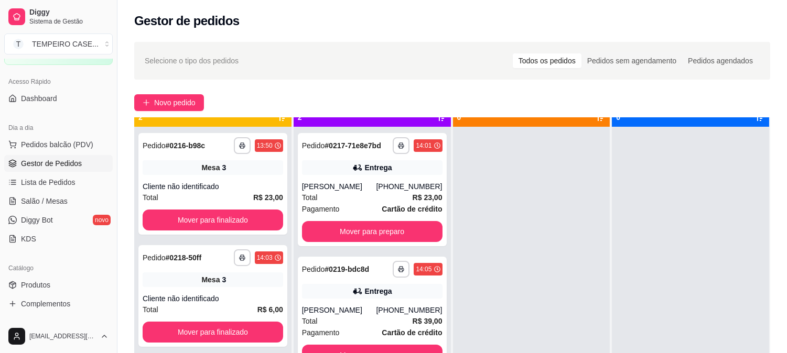
scroll to position [29, 0]
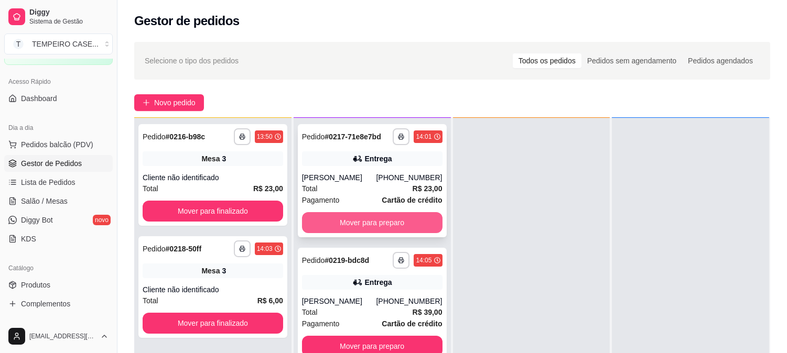
click at [358, 223] on button "Mover para preparo" at bounding box center [372, 222] width 141 height 21
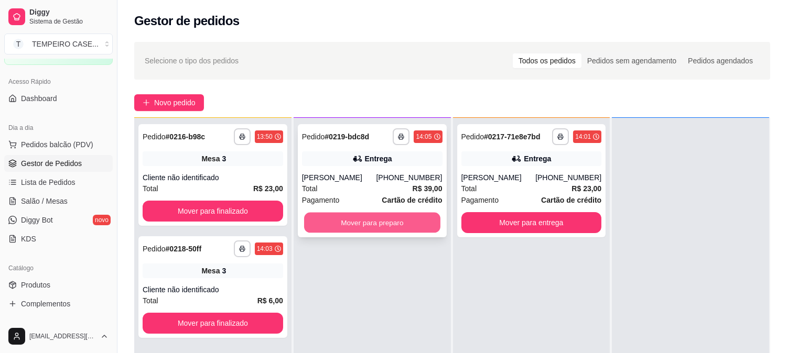
click at [404, 219] on button "Mover para preparo" at bounding box center [372, 223] width 136 height 20
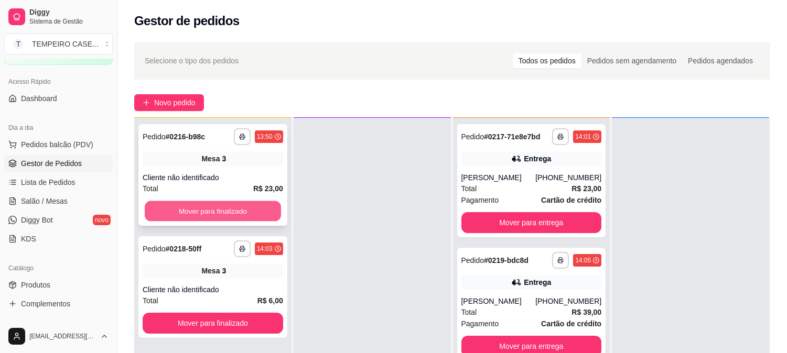
click at [211, 215] on button "Mover para finalizado" at bounding box center [213, 211] width 136 height 20
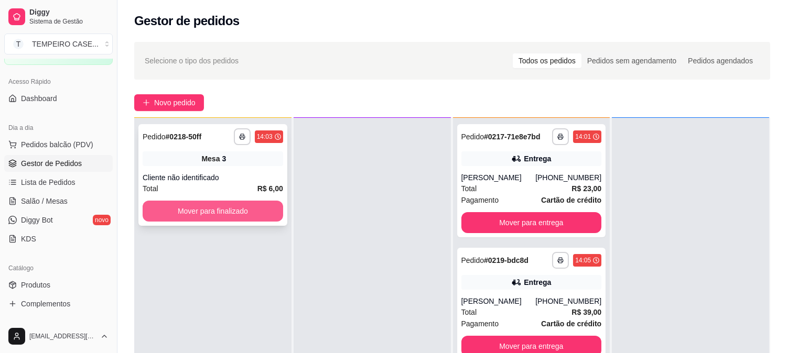
click at [197, 211] on button "Mover para finalizado" at bounding box center [213, 211] width 141 height 21
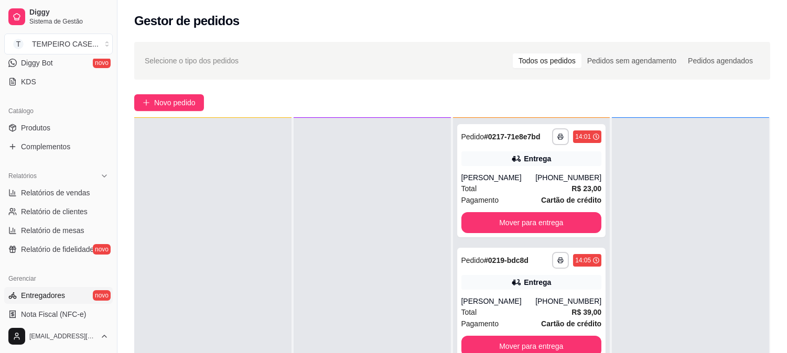
scroll to position [233, 0]
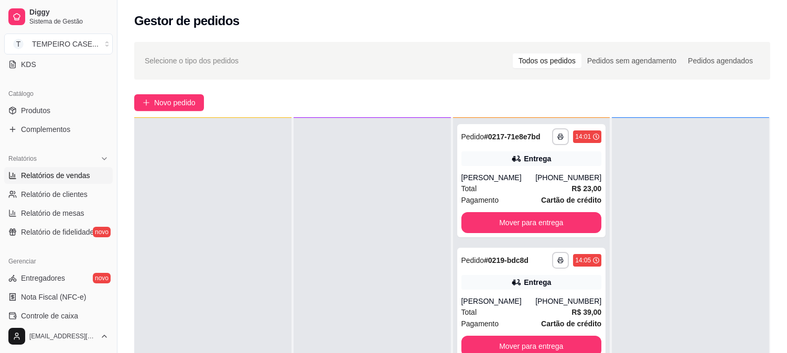
click at [69, 180] on span "Relatórios de vendas" at bounding box center [55, 175] width 69 height 10
select select "ALL"
select select "0"
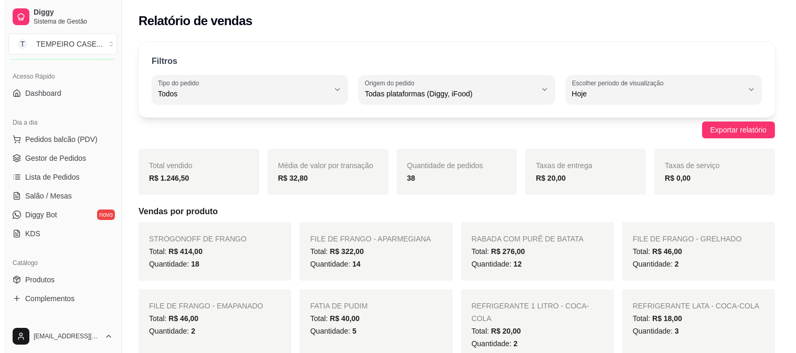
scroll to position [58, 0]
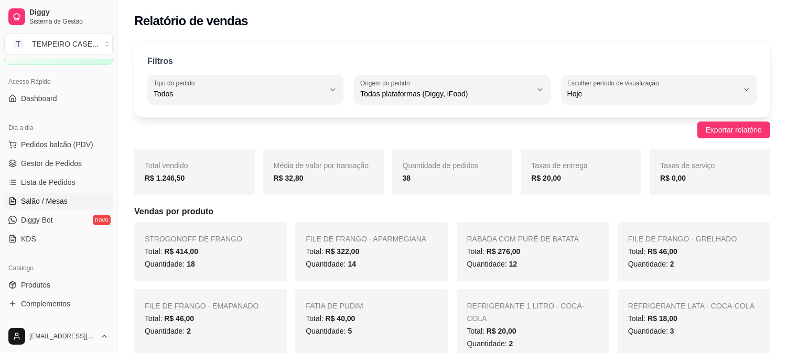
click at [50, 197] on span "Salão / Mesas" at bounding box center [44, 201] width 47 height 10
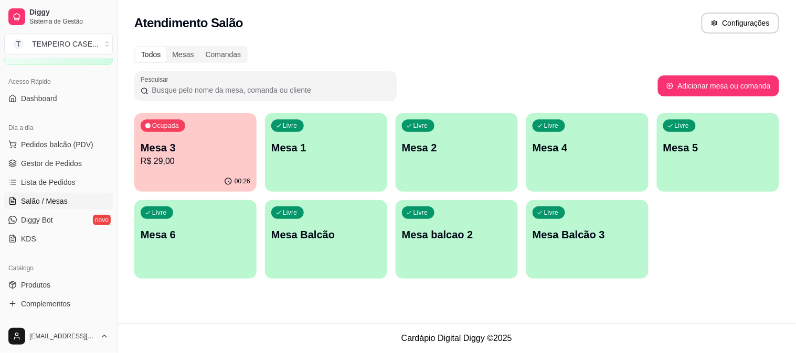
click at [622, 166] on div "Livre Mesa 4" at bounding box center [587, 146] width 122 height 66
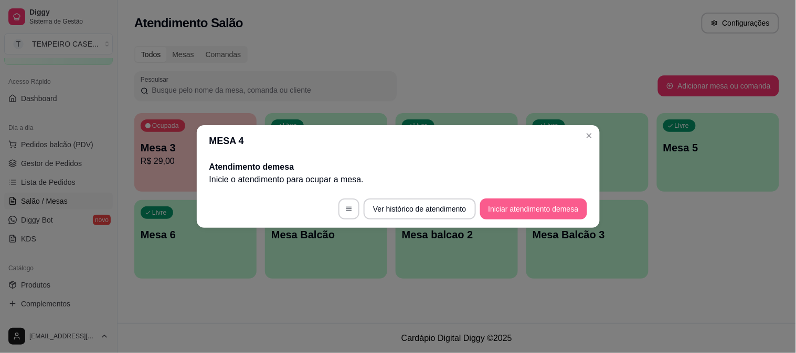
click at [494, 206] on button "Iniciar atendimento de mesa" at bounding box center [533, 209] width 107 height 21
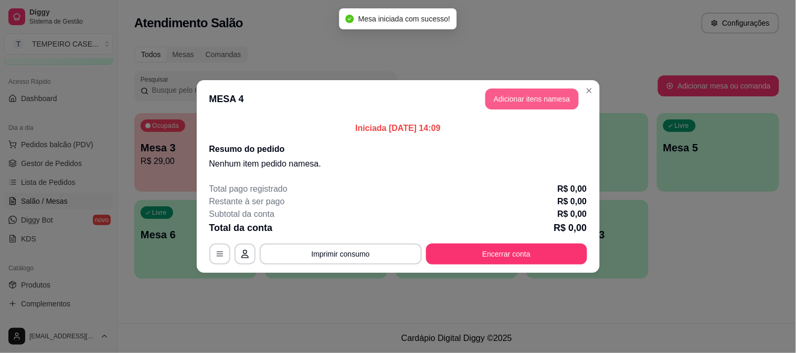
click at [516, 92] on button "Adicionar itens na mesa" at bounding box center [531, 99] width 93 height 21
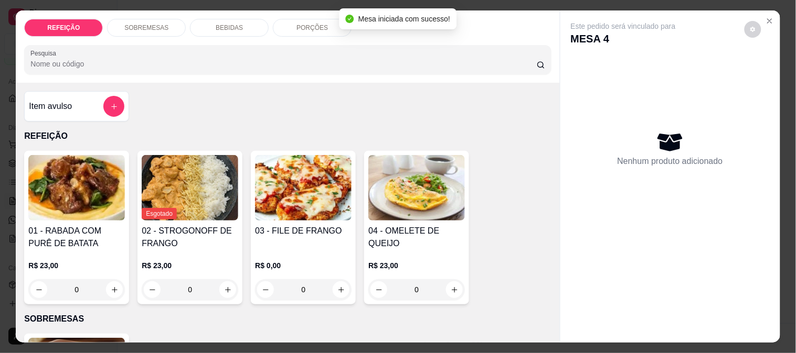
click at [334, 180] on img at bounding box center [303, 188] width 96 height 66
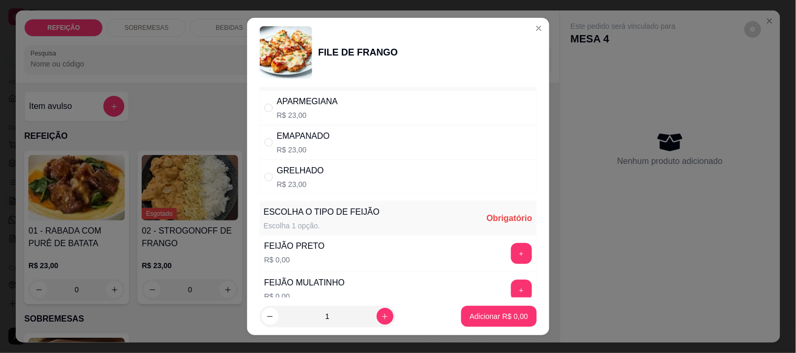
scroll to position [116, 0]
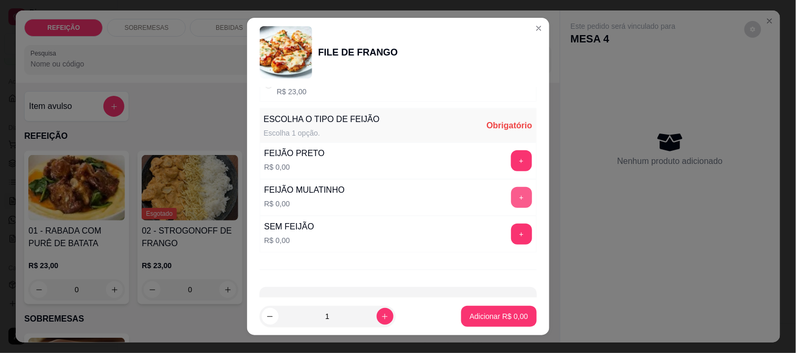
click at [511, 191] on button "+" at bounding box center [521, 197] width 21 height 21
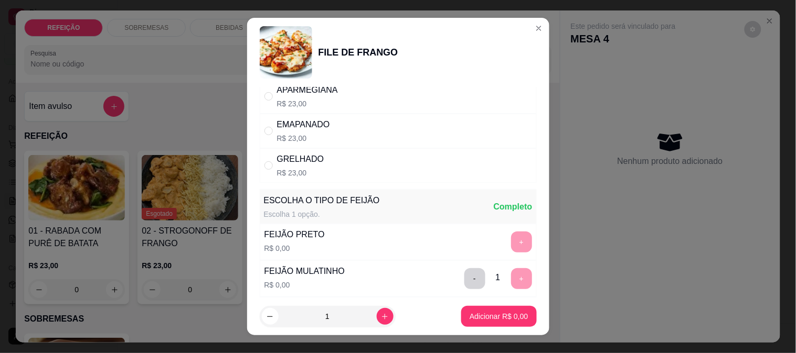
scroll to position [0, 0]
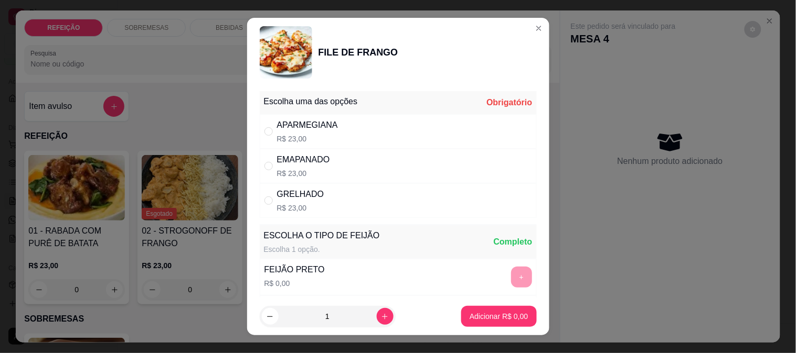
drag, startPoint x: 328, startPoint y: 134, endPoint x: 353, endPoint y: 160, distance: 36.0
click at [329, 134] on p "R$ 23,00" at bounding box center [307, 139] width 61 height 10
radio input "true"
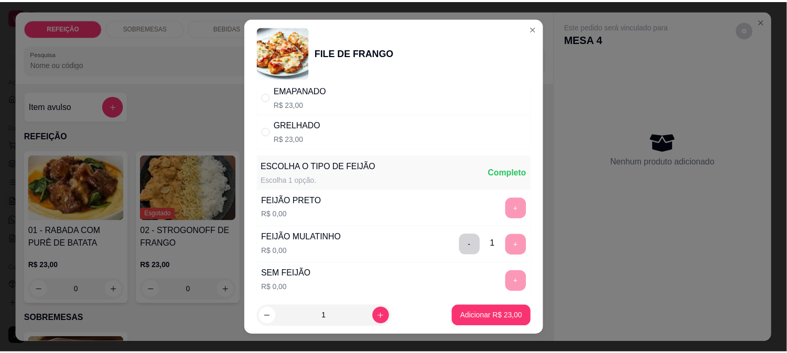
scroll to position [116, 0]
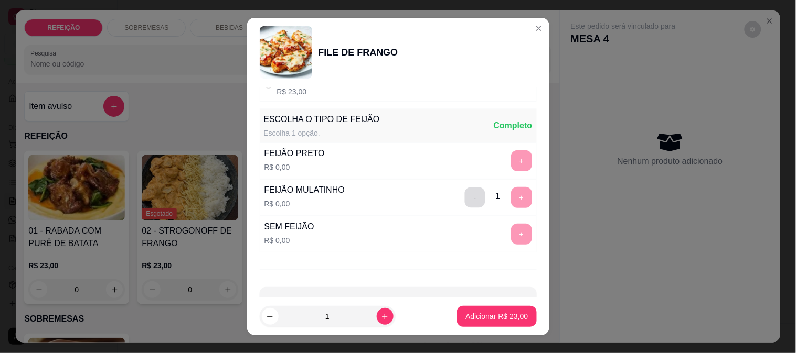
click at [464, 199] on button "-" at bounding box center [474, 197] width 20 height 20
drag, startPoint x: 482, startPoint y: 164, endPoint x: 494, endPoint y: 164, distance: 11.5
click at [484, 164] on div "FEIJÃO PRETO R$ 0,00 +" at bounding box center [398, 161] width 277 height 37
click at [511, 163] on button "+" at bounding box center [521, 161] width 21 height 21
click at [470, 320] on p "Adicionar R$ 23,00" at bounding box center [496, 317] width 62 height 10
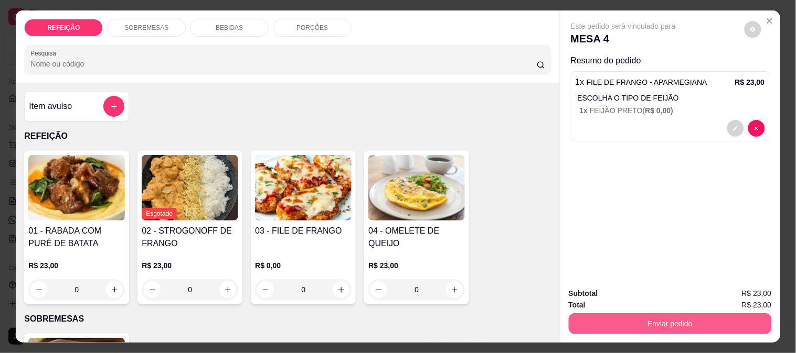
click at [635, 327] on button "Enviar pedido" at bounding box center [669, 324] width 203 height 21
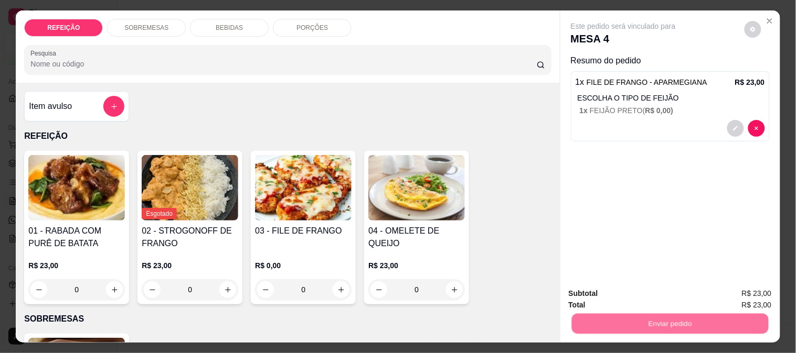
click at [622, 288] on button "Não registrar e enviar pedido" at bounding box center [635, 294] width 109 height 20
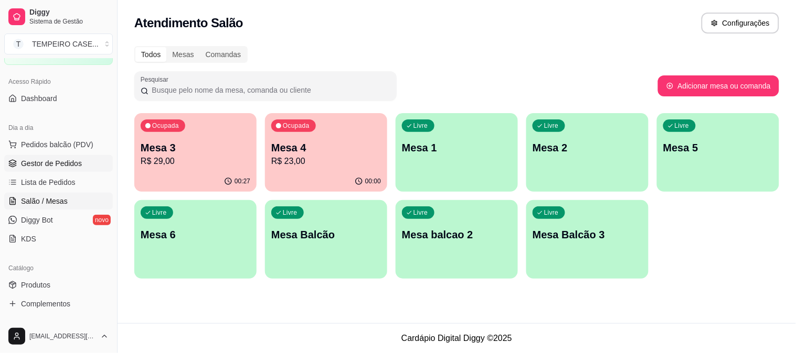
click at [53, 158] on span "Gestor de Pedidos" at bounding box center [51, 163] width 61 height 10
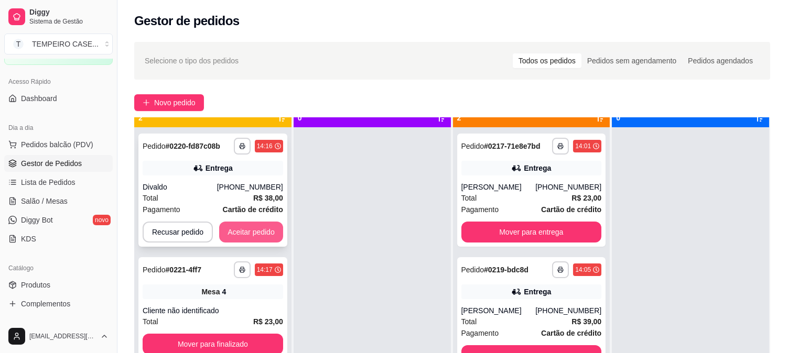
scroll to position [29, 0]
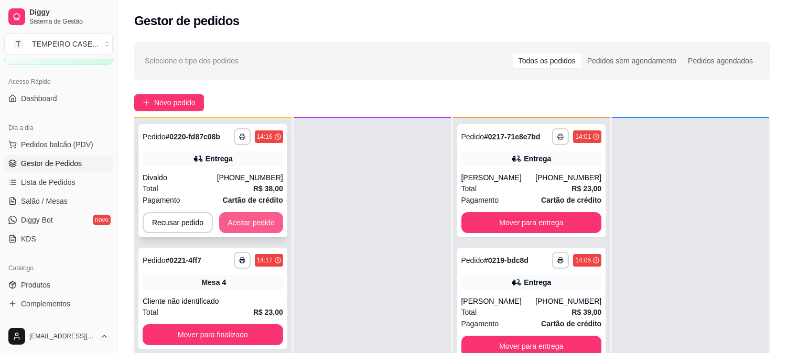
click at [234, 219] on button "Aceitar pedido" at bounding box center [251, 222] width 64 height 21
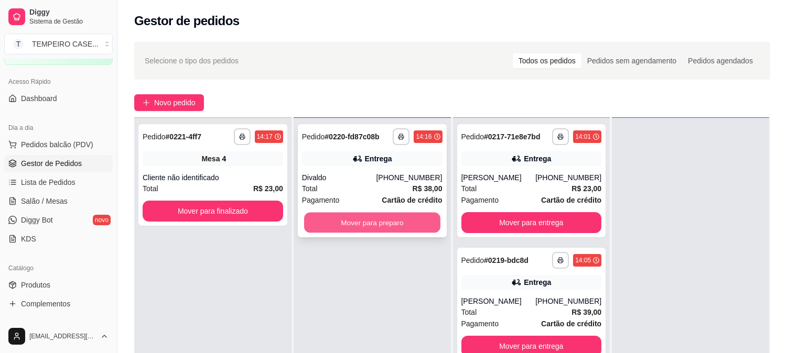
click at [333, 223] on button "Mover para preparo" at bounding box center [372, 223] width 136 height 20
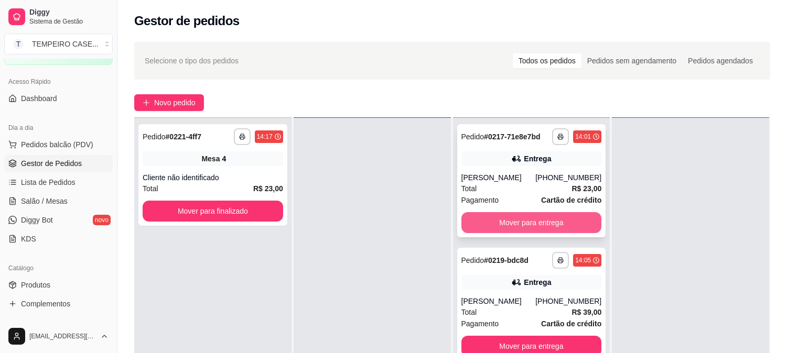
click at [464, 220] on button "Mover para entrega" at bounding box center [531, 222] width 141 height 21
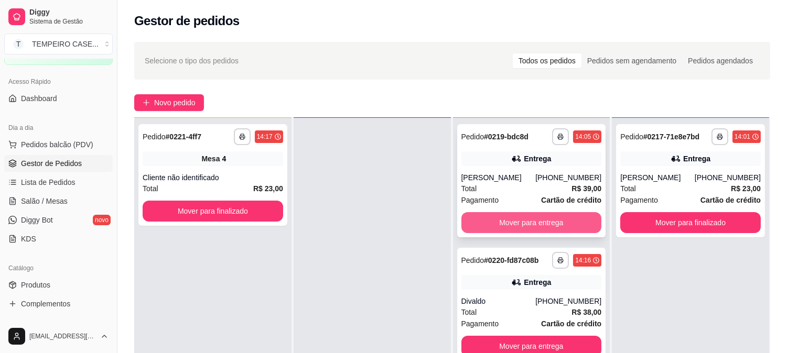
click at [499, 218] on button "Mover para entrega" at bounding box center [531, 222] width 141 height 21
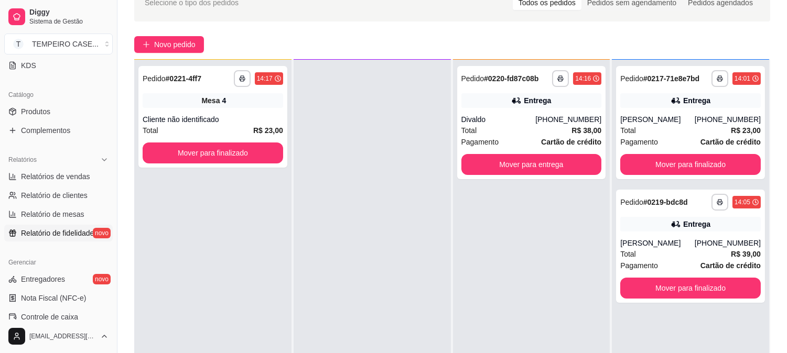
scroll to position [233, 0]
click at [78, 174] on span "Relatórios de vendas" at bounding box center [55, 175] width 69 height 10
select select "ALL"
select select "0"
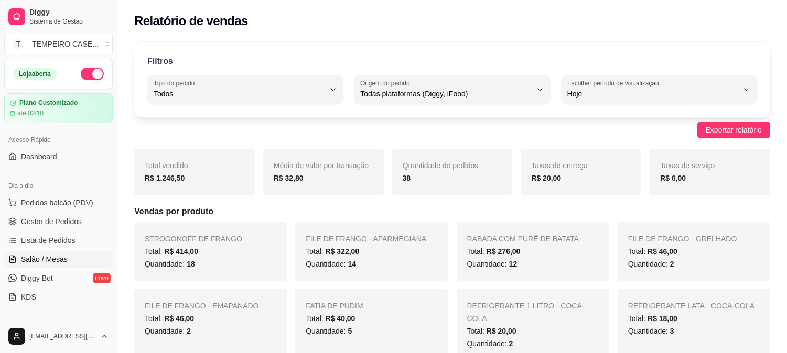
click at [62, 259] on span "Salão / Mesas" at bounding box center [44, 259] width 47 height 10
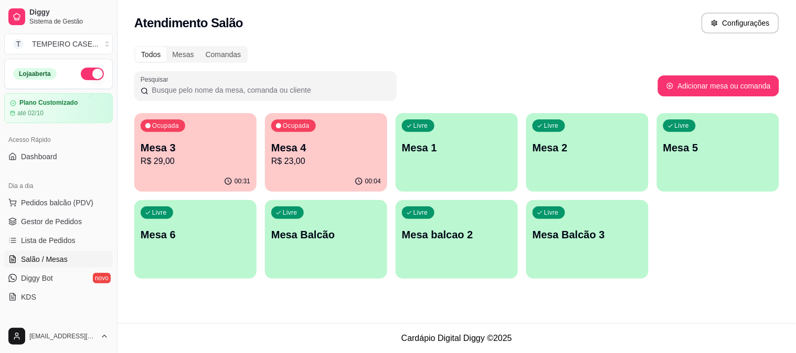
click at [217, 155] on p "R$ 29,00" at bounding box center [196, 161] width 110 height 13
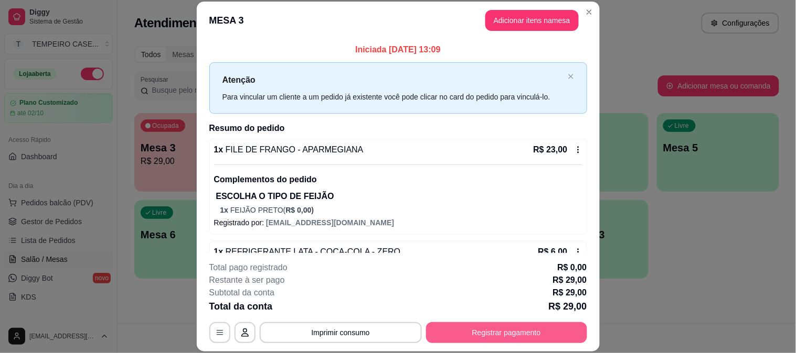
click at [467, 334] on button "Registrar pagamento" at bounding box center [506, 333] width 161 height 21
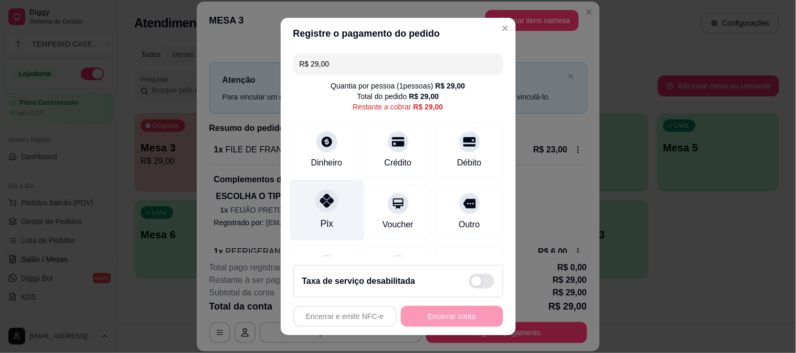
click at [315, 198] on div at bounding box center [326, 200] width 23 height 23
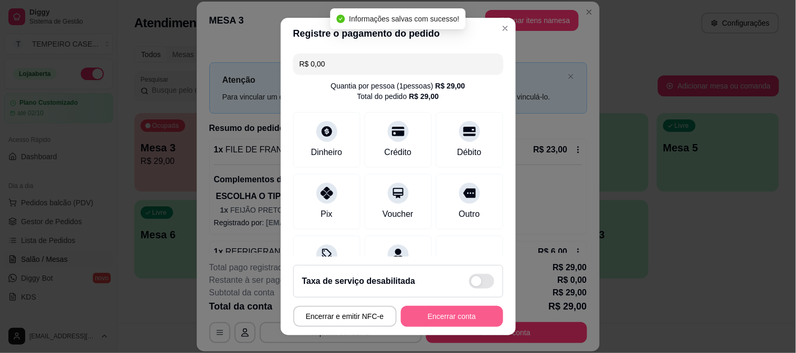
type input "R$ 0,00"
click at [454, 317] on button "Encerrar conta" at bounding box center [452, 316] width 102 height 21
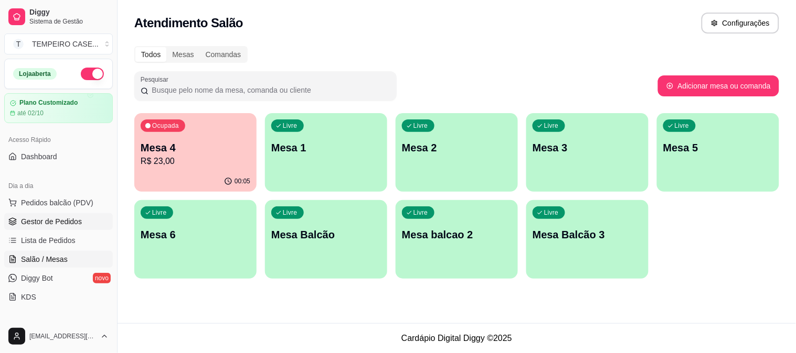
click at [27, 222] on span "Gestor de Pedidos" at bounding box center [51, 222] width 61 height 10
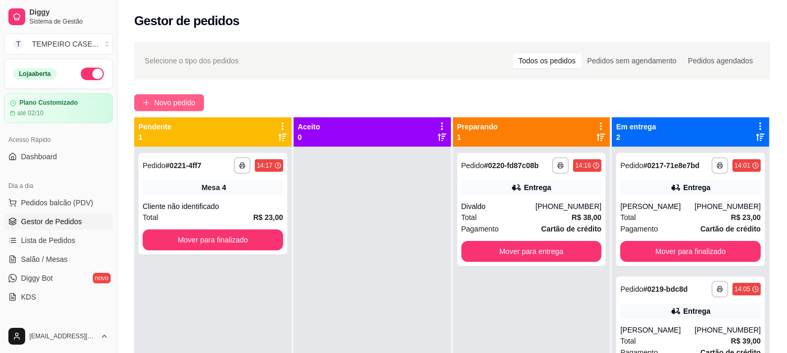
click at [181, 103] on span "Novo pedido" at bounding box center [174, 103] width 41 height 12
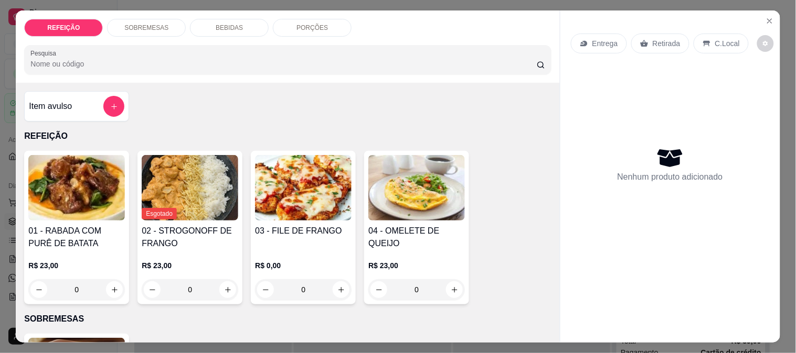
click at [312, 197] on img at bounding box center [303, 188] width 96 height 66
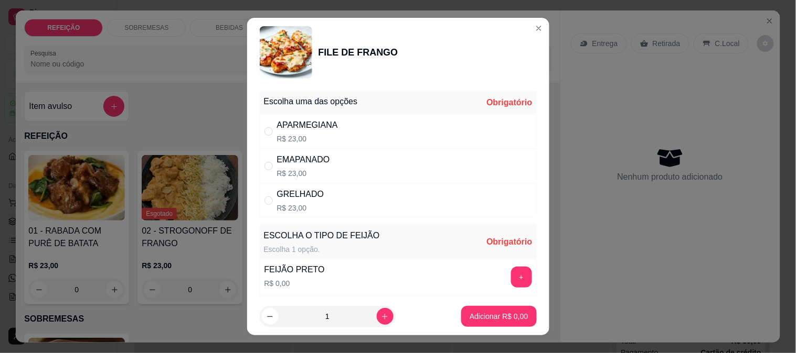
click at [332, 127] on div "APARMEGIANA R$ 23,00" at bounding box center [398, 131] width 277 height 35
radio input "true"
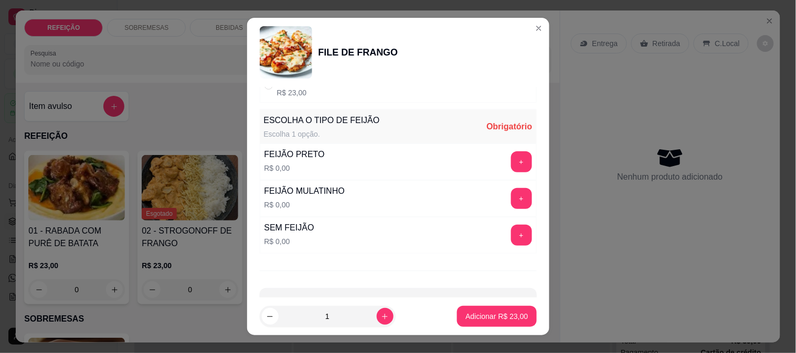
scroll to position [116, 0]
click at [511, 162] on button "+" at bounding box center [521, 161] width 20 height 20
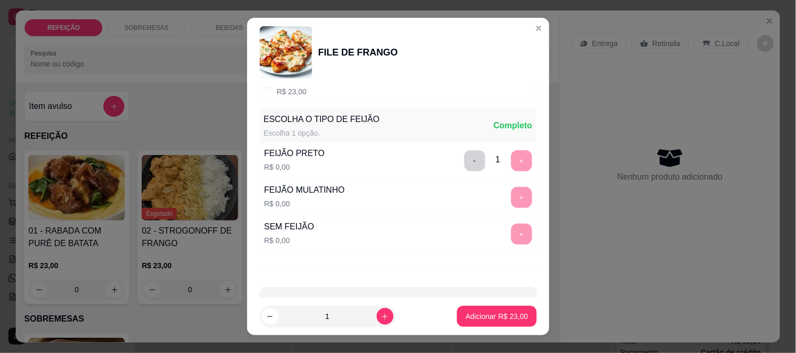
click at [492, 323] on button "Adicionar R$ 23,00" at bounding box center [496, 316] width 79 height 21
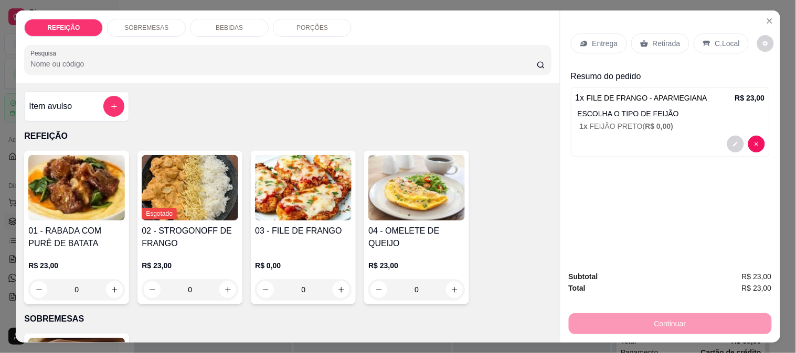
click at [287, 219] on div "03 - FILE DE FRANGO R$ 0,00 0" at bounding box center [303, 228] width 105 height 154
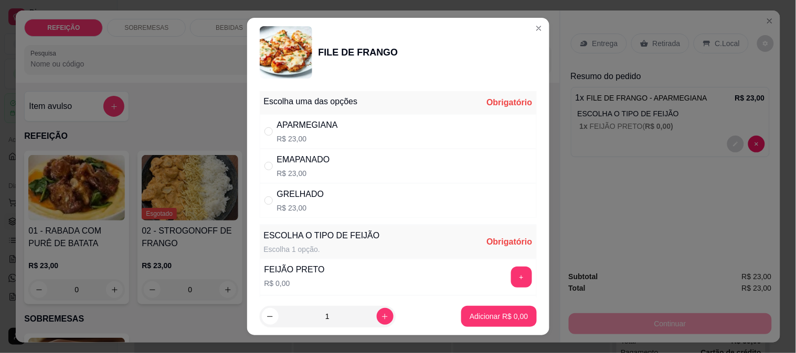
click at [491, 129] on div "APARMEGIANA R$ 23,00" at bounding box center [398, 131] width 277 height 35
radio input "true"
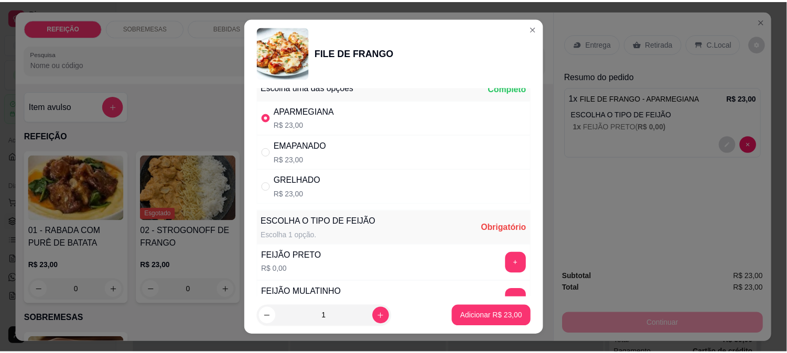
scroll to position [58, 0]
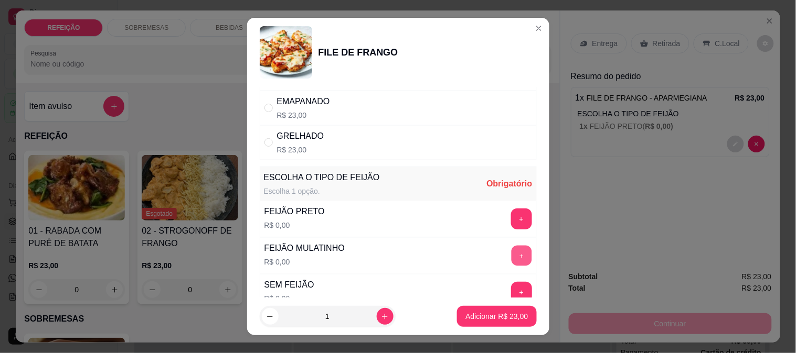
click at [511, 261] on button "+" at bounding box center [521, 255] width 20 height 20
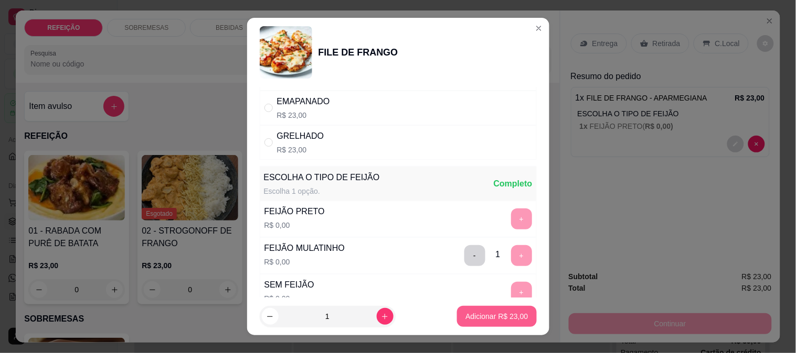
click at [484, 315] on p "Adicionar R$ 23,00" at bounding box center [496, 317] width 62 height 10
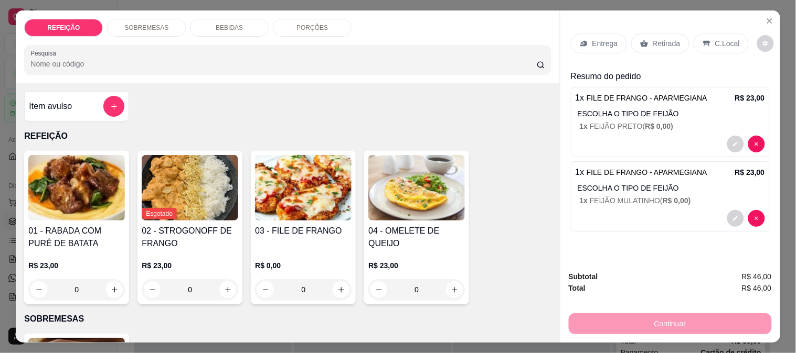
click at [607, 315] on div "Continuar" at bounding box center [669, 323] width 203 height 24
click at [639, 34] on div "Retirada" at bounding box center [660, 44] width 58 height 20
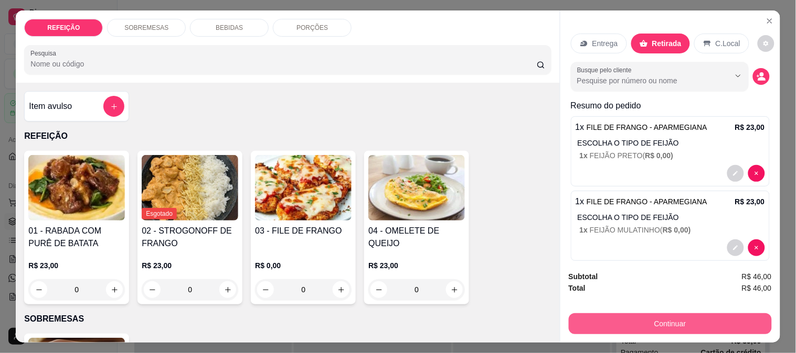
click at [622, 323] on button "Continuar" at bounding box center [669, 324] width 203 height 21
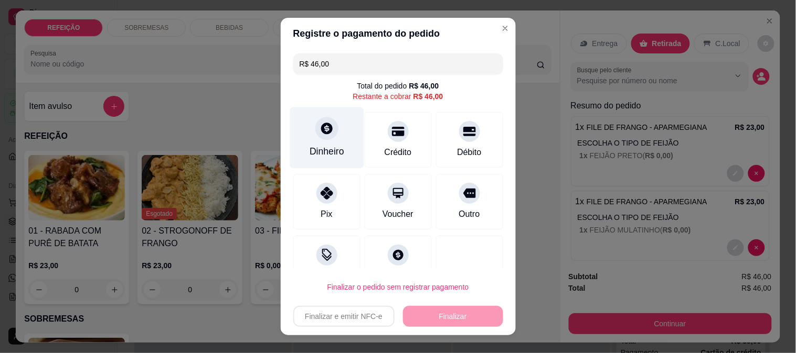
click at [326, 146] on div "Dinheiro" at bounding box center [326, 152] width 35 height 14
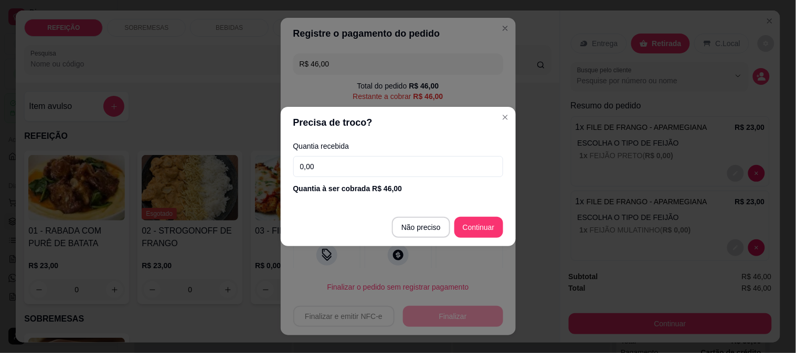
drag, startPoint x: 384, startPoint y: 166, endPoint x: 228, endPoint y: 166, distance: 156.8
click at [228, 166] on div "Precisa de troco? Quantia recebida 0,00 Quantia à ser cobrada R$ 46,00 Não prec…" at bounding box center [398, 176] width 796 height 353
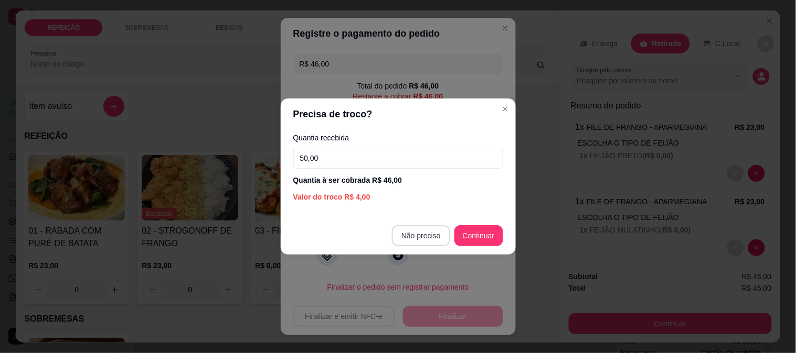
type input "50,00"
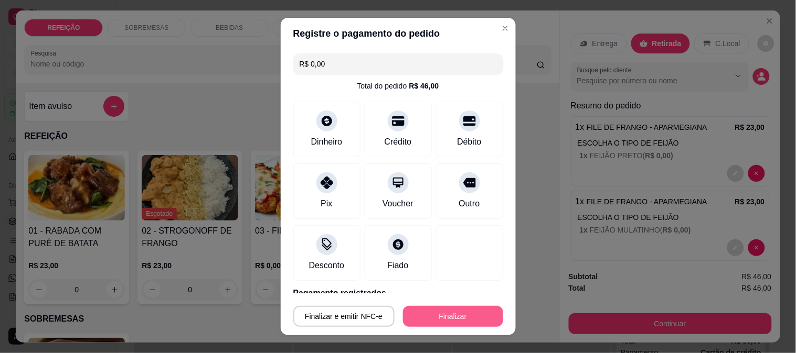
click at [428, 317] on button "Finalizar" at bounding box center [453, 316] width 100 height 21
type input "-R$ 46,00"
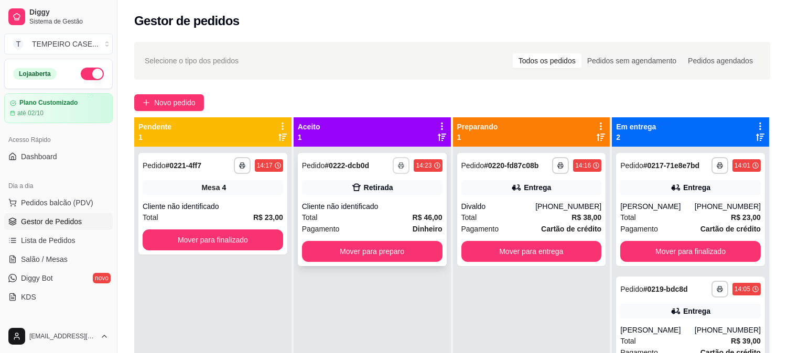
click at [404, 165] on button "button" at bounding box center [401, 165] width 17 height 17
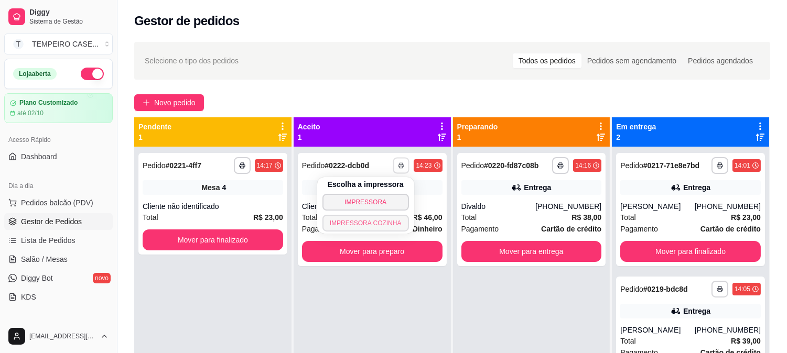
click at [369, 223] on button "IMPRESSORA COZINHA" at bounding box center [366, 223] width 87 height 17
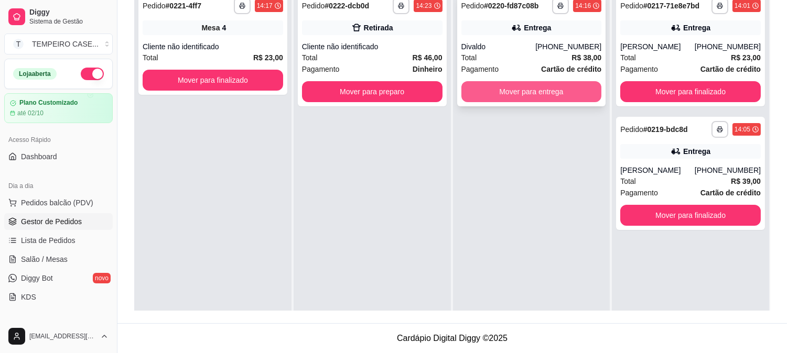
click at [506, 89] on button "Mover para entrega" at bounding box center [531, 91] width 141 height 21
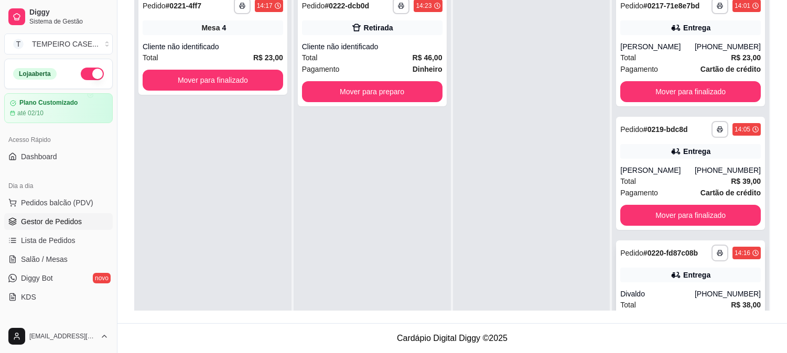
click at [638, 273] on div "Entrega" at bounding box center [690, 275] width 141 height 15
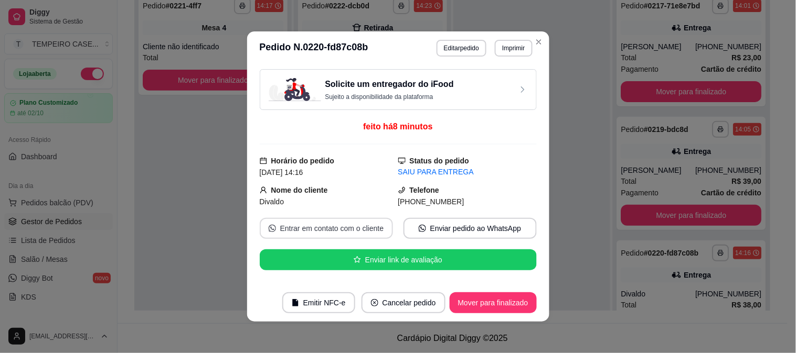
click at [343, 215] on div "Solicite um entregador do iFood Sujeito a disponibilidade da plataforma feito h…" at bounding box center [398, 174] width 277 height 211
click at [336, 228] on button "Entrar em contato com o cliente" at bounding box center [325, 229] width 129 height 20
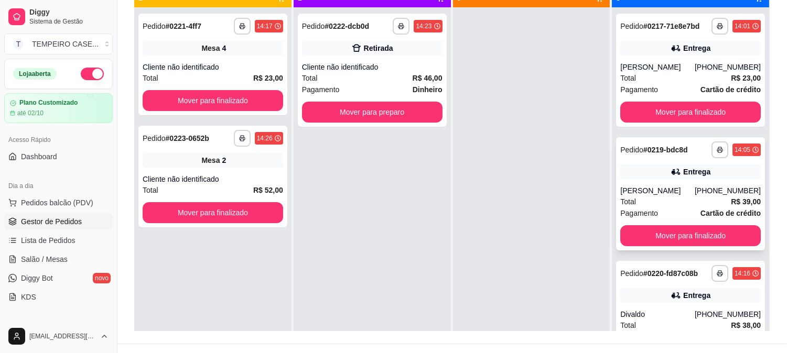
scroll to position [160, 0]
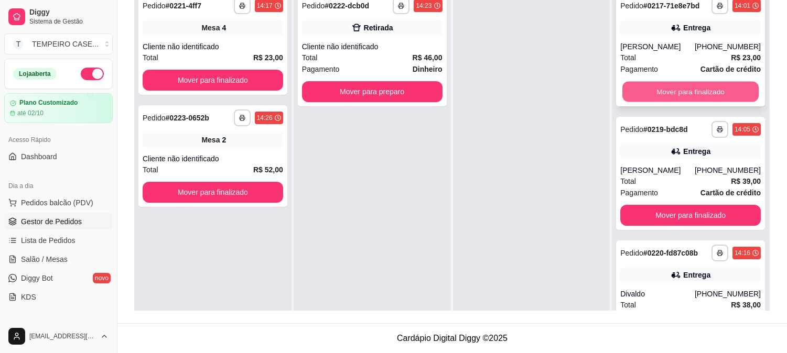
click at [688, 92] on button "Mover para finalizado" at bounding box center [690, 92] width 136 height 20
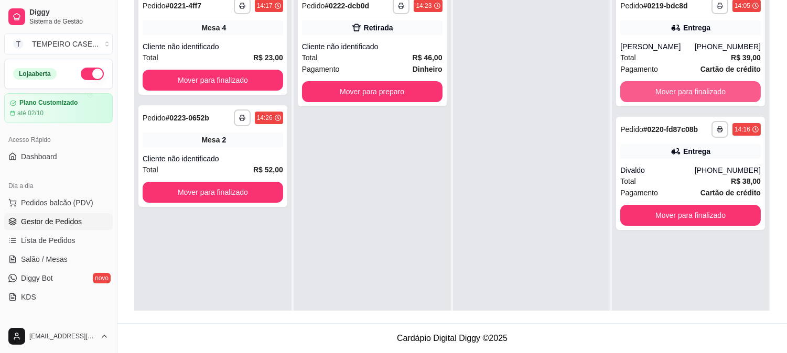
click at [688, 92] on button "Mover para finalizado" at bounding box center [690, 91] width 141 height 21
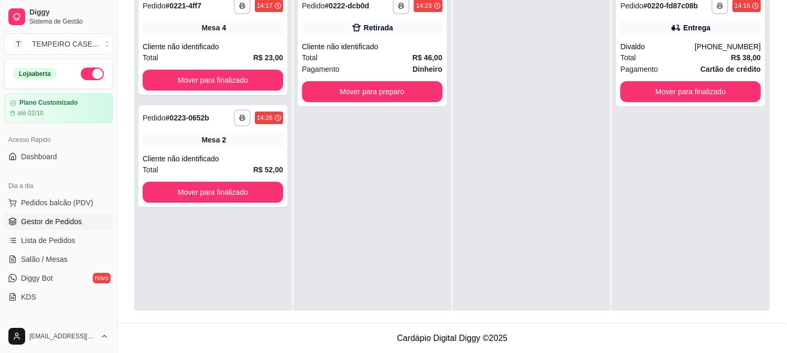
click at [688, 92] on button "Mover para finalizado" at bounding box center [690, 91] width 141 height 21
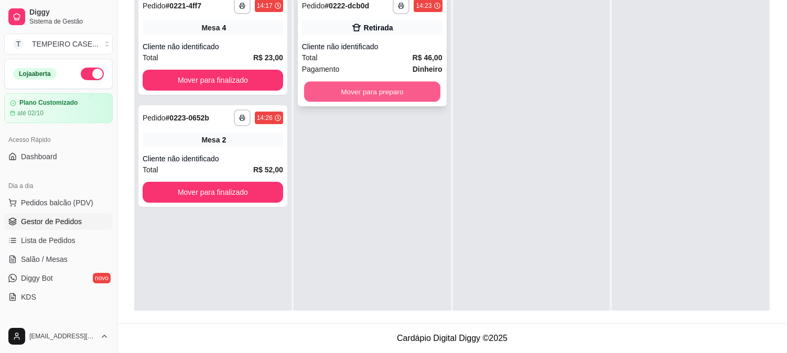
click at [389, 84] on button "Mover para preparo" at bounding box center [372, 92] width 136 height 20
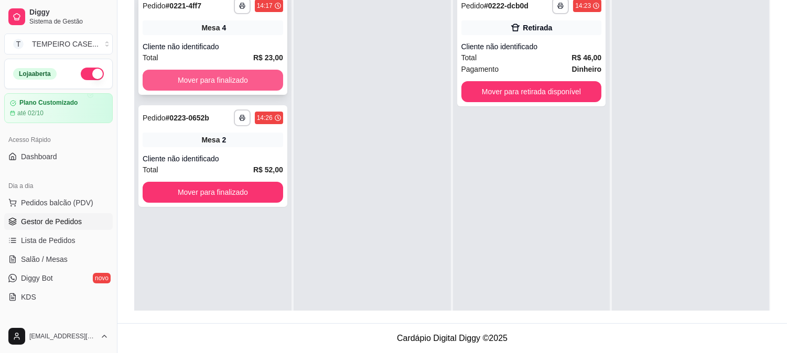
click at [248, 79] on button "Mover para finalizado" at bounding box center [213, 80] width 141 height 21
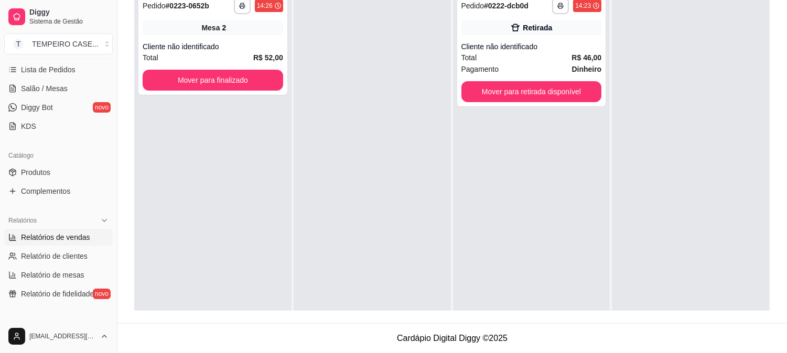
scroll to position [175, 0]
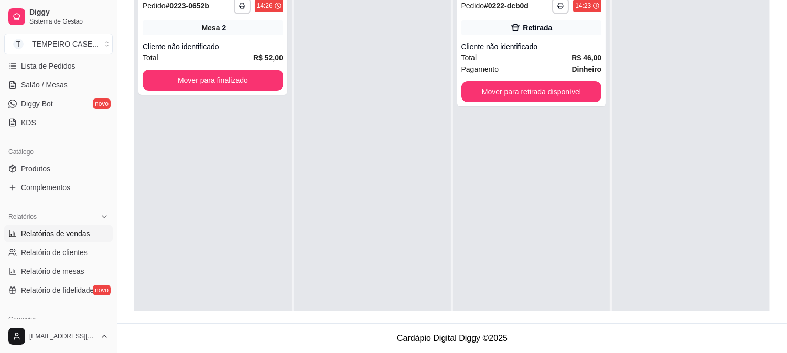
click at [72, 237] on span "Relatórios de vendas" at bounding box center [55, 234] width 69 height 10
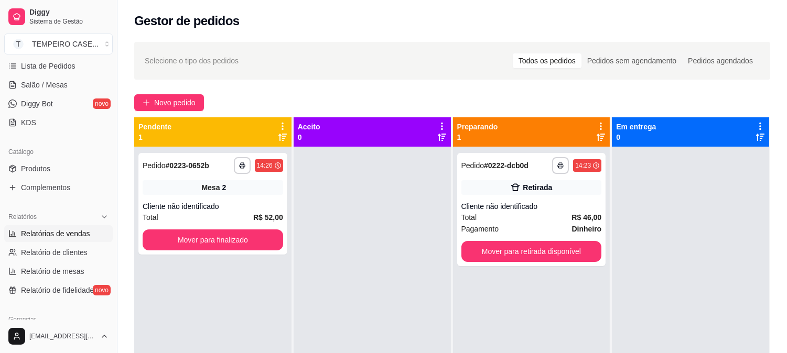
select select "ALL"
select select "0"
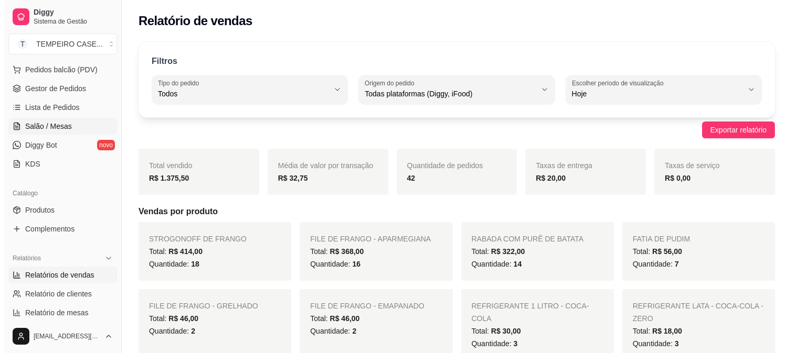
scroll to position [116, 0]
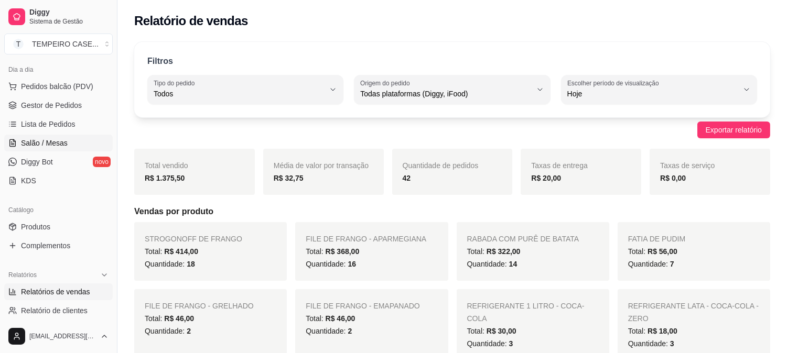
click at [49, 145] on span "Salão / Mesas" at bounding box center [44, 143] width 47 height 10
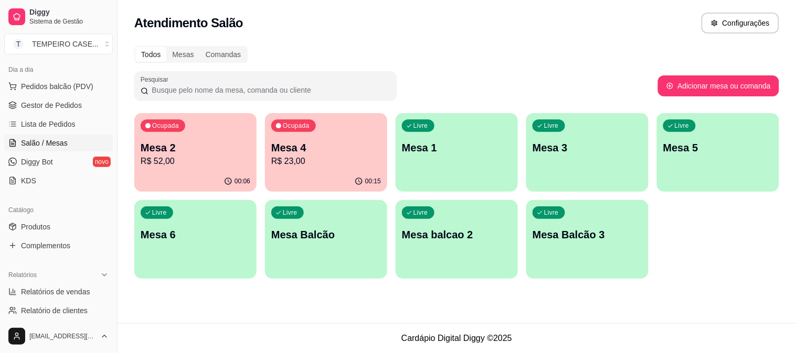
click at [326, 158] on p "R$ 23,00" at bounding box center [326, 161] width 110 height 13
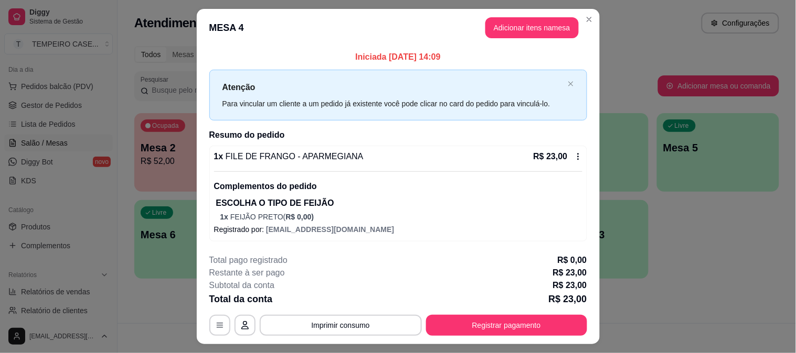
click at [499, 35] on button "Adicionar itens na mesa" at bounding box center [531, 27] width 93 height 21
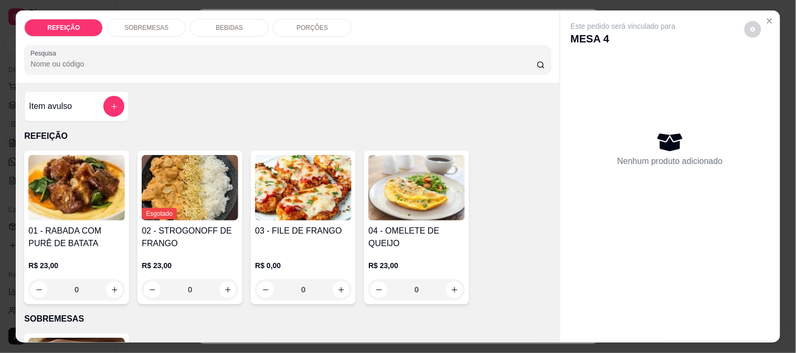
drag, startPoint x: 146, startPoint y: 5, endPoint x: 180, endPoint y: 5, distance: 34.6
click at [148, 5] on div "REFEIÇÃO SOBREMESAS BEBIDAS PORÇÕES Pesquisa Item avulso REFEIÇÃO 01 - RABADA C…" at bounding box center [398, 176] width 796 height 353
click at [220, 14] on div "REFEIÇÃO SOBREMESAS BEBIDAS PORÇÕES Pesquisa" at bounding box center [287, 46] width 543 height 72
click at [219, 24] on p "BEBIDAS" at bounding box center [229, 28] width 27 height 8
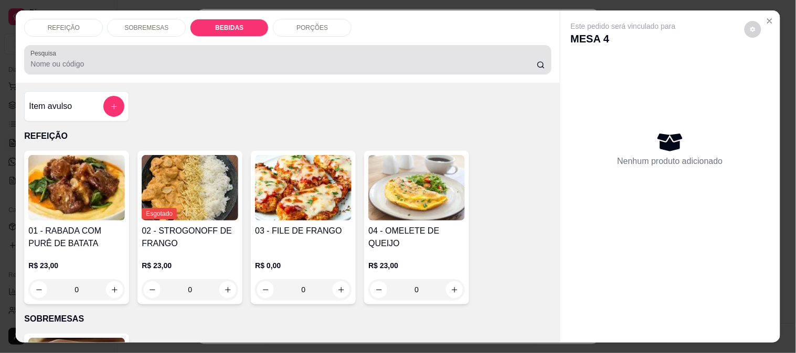
scroll to position [27, 0]
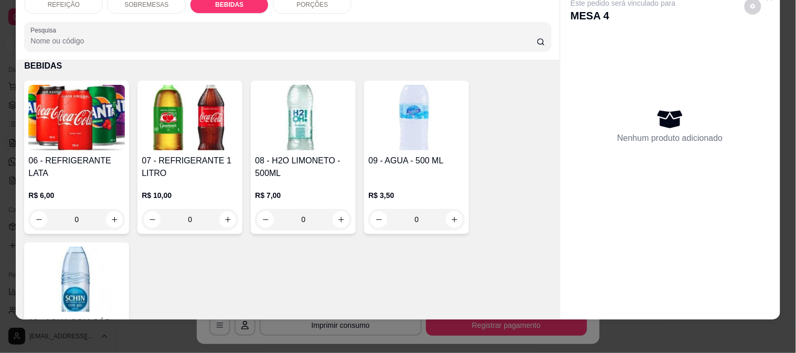
click at [45, 118] on img at bounding box center [76, 118] width 96 height 66
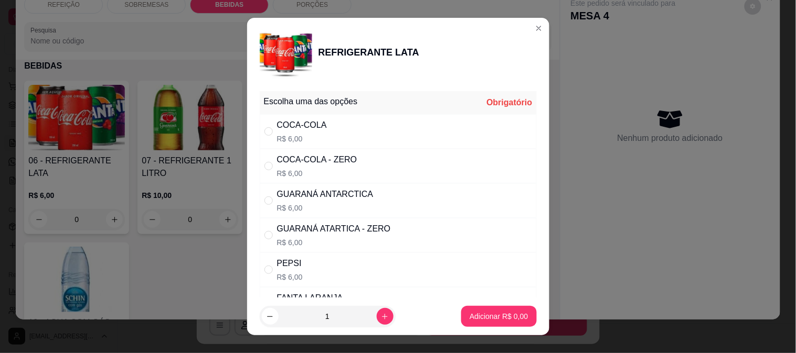
click at [305, 128] on div "COCA-COLA" at bounding box center [302, 125] width 50 height 13
radio input "true"
click at [499, 318] on p "Adicionar R$ 6,00" at bounding box center [498, 317] width 58 height 10
type input "1"
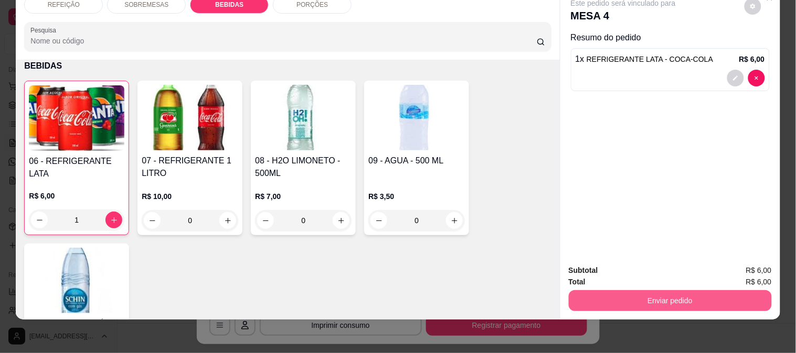
click at [647, 291] on button "Enviar pedido" at bounding box center [669, 301] width 203 height 21
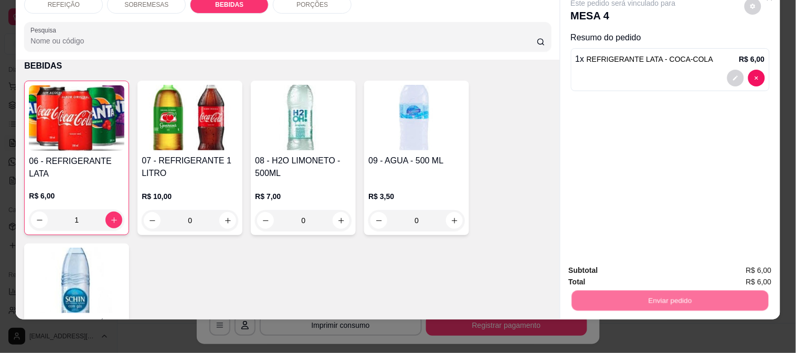
click at [647, 274] on button "Não registrar e enviar pedido" at bounding box center [635, 266] width 106 height 19
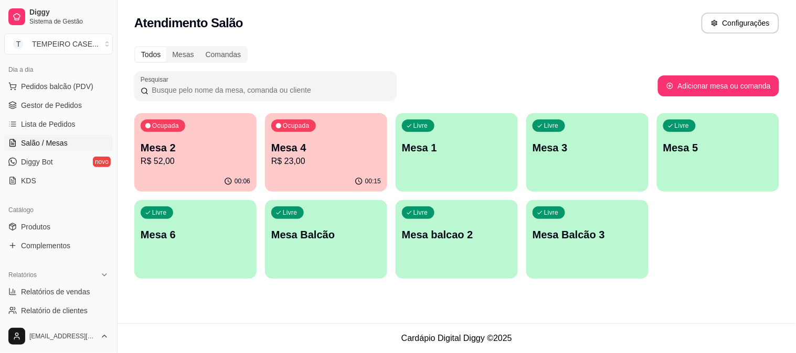
click at [290, 160] on p "R$ 23,00" at bounding box center [326, 161] width 110 height 13
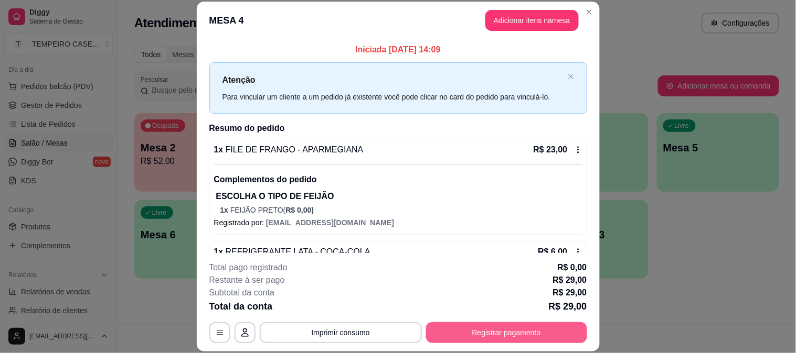
click at [428, 332] on button "Registrar pagamento" at bounding box center [506, 333] width 161 height 21
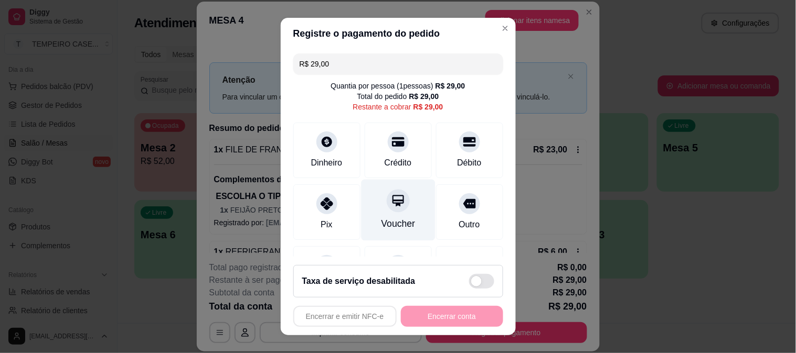
drag, startPoint x: 315, startPoint y: 199, endPoint x: 412, endPoint y: 219, distance: 99.0
click at [320, 200] on icon at bounding box center [326, 204] width 13 height 13
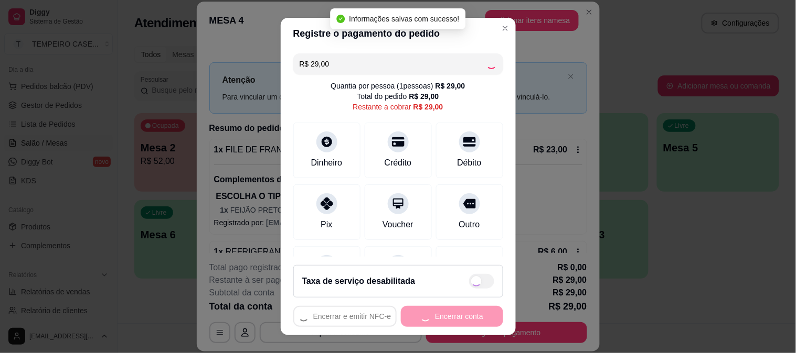
type input "R$ 0,00"
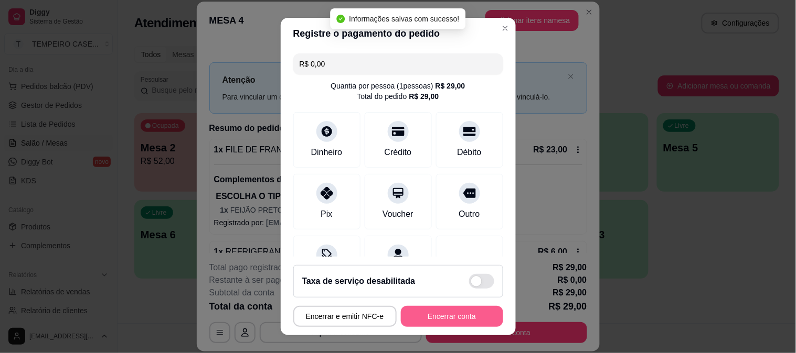
click at [428, 319] on button "Encerrar conta" at bounding box center [452, 316] width 102 height 21
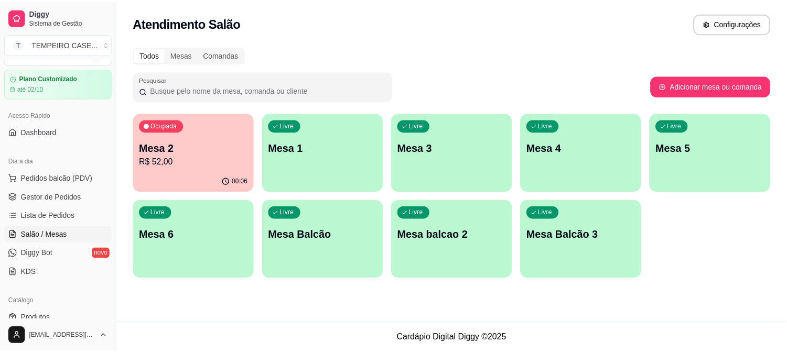
scroll to position [0, 0]
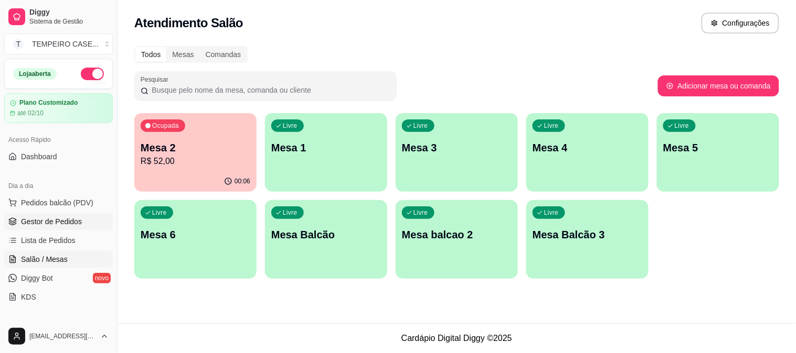
click at [64, 216] on link "Gestor de Pedidos" at bounding box center [58, 221] width 109 height 17
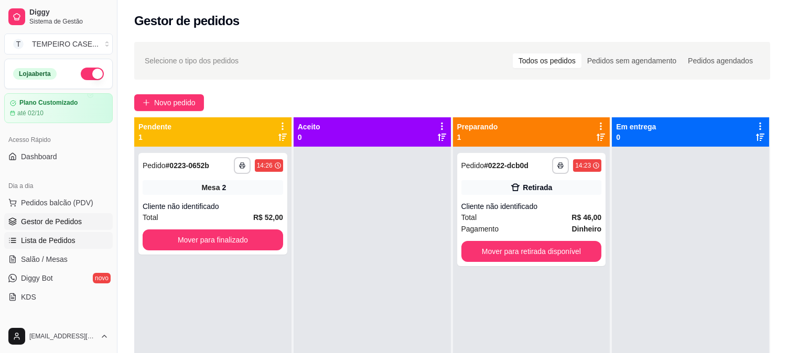
click at [39, 246] on link "Lista de Pedidos" at bounding box center [58, 240] width 109 height 17
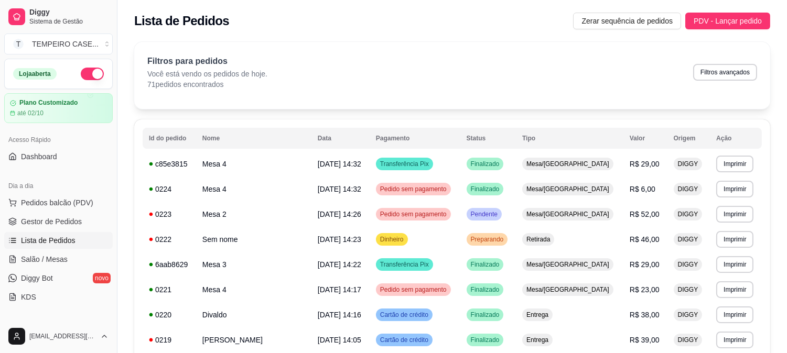
click at [716, 81] on div "Filtros para pedidos Você está vendo os pedidos de hoje. 71 pedidos encontrados…" at bounding box center [452, 72] width 610 height 35
click at [719, 74] on button "Filtros avançados" at bounding box center [725, 72] width 62 height 16
select select "0"
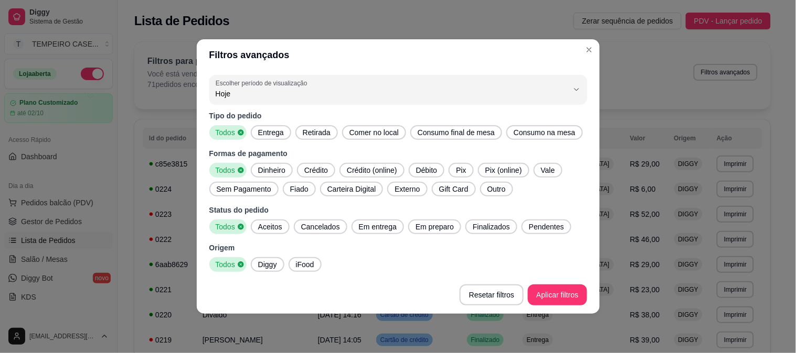
click at [270, 142] on div "Tipo do pedido Todos Entrega Retirada Comer no local Consumo final de mesa Cons…" at bounding box center [398, 192] width 378 height 162
click at [278, 134] on span "Entrega" at bounding box center [271, 132] width 34 height 10
drag, startPoint x: 265, startPoint y: 228, endPoint x: 398, endPoint y: 234, distance: 132.9
click at [269, 228] on span "Aceitos" at bounding box center [270, 227] width 33 height 10
click at [381, 234] on div "Tipo do pedido Todos Entrega Retirada Comer no local Consumo final de mesa Cons…" at bounding box center [398, 192] width 378 height 162
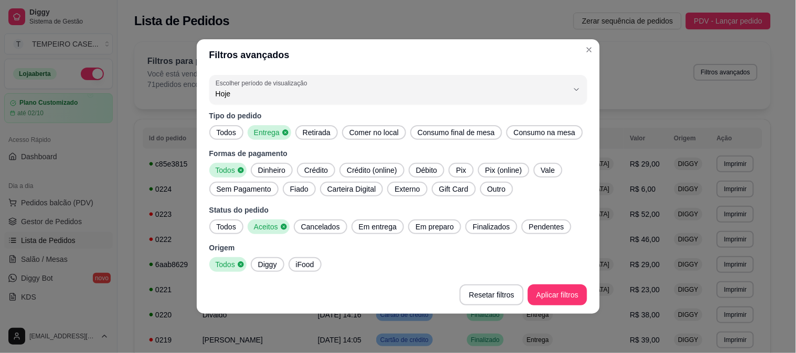
click at [410, 233] on div "Em preparo" at bounding box center [434, 227] width 53 height 15
click at [355, 229] on span "Em entrega" at bounding box center [378, 227] width 46 height 10
click at [502, 222] on span "Finalizados" at bounding box center [498, 227] width 46 height 10
click at [534, 223] on span "Pendentes" at bounding box center [556, 227] width 44 height 10
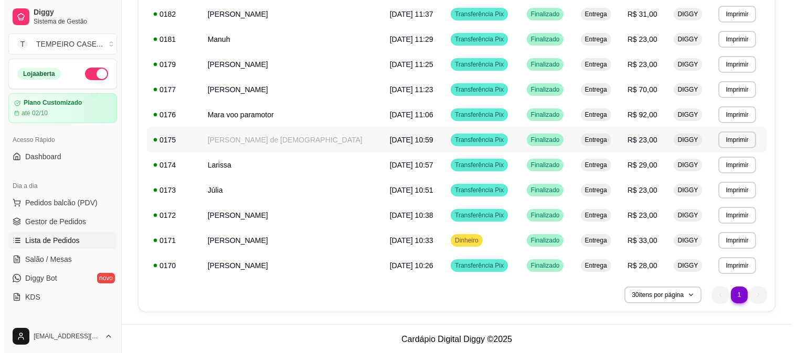
scroll to position [444, 0]
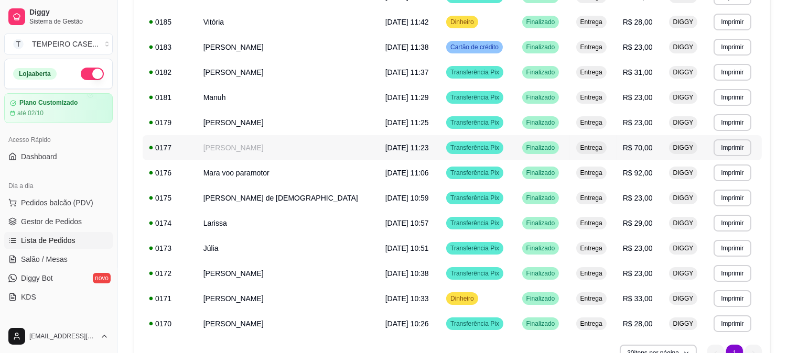
click at [294, 148] on td "[PERSON_NAME]" at bounding box center [288, 147] width 182 height 25
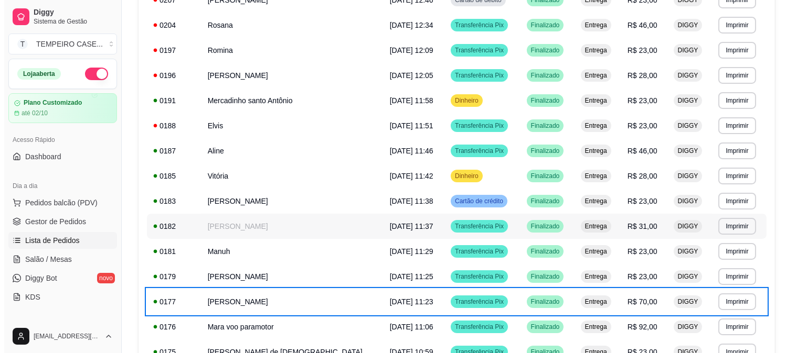
scroll to position [270, 0]
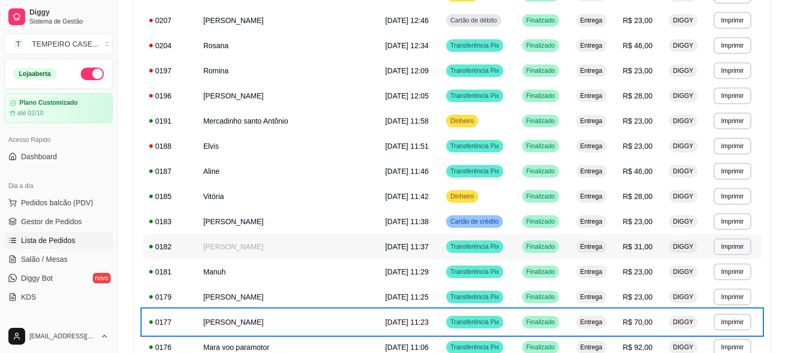
click at [243, 250] on td "[PERSON_NAME]" at bounding box center [288, 246] width 182 height 25
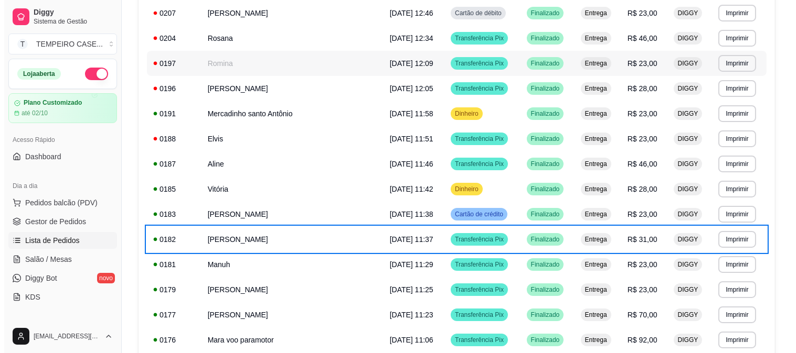
scroll to position [0, 0]
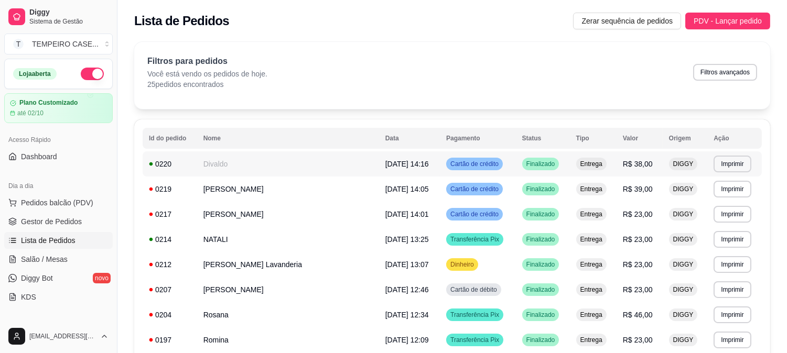
click at [212, 160] on td "Divaldo" at bounding box center [288, 164] width 182 height 25
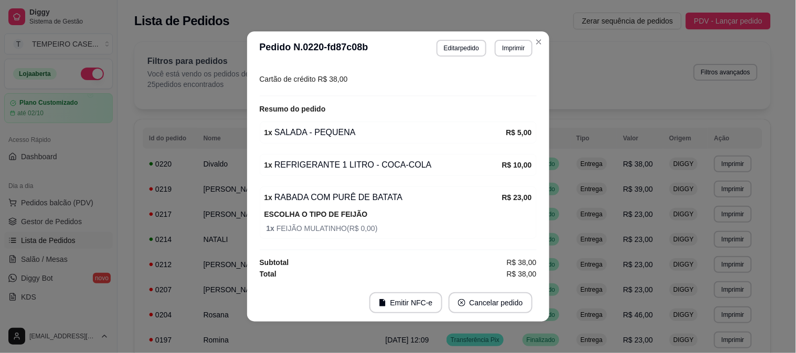
scroll to position [269, 0]
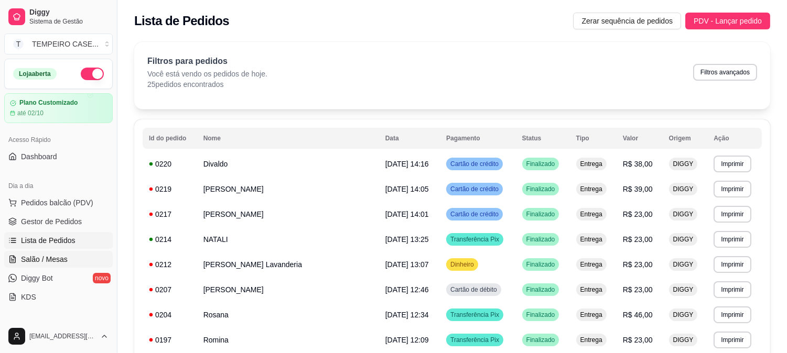
click at [57, 261] on span "Salão / Mesas" at bounding box center [44, 259] width 47 height 10
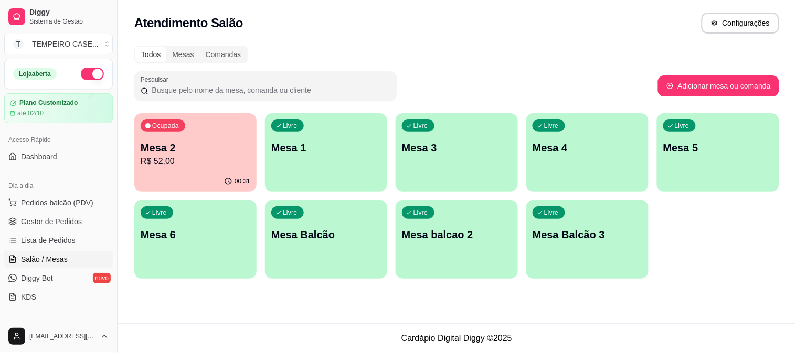
click at [170, 154] on div "Mesa 2 R$ 52,00" at bounding box center [196, 154] width 110 height 27
click at [157, 154] on div "Mesa 2 R$ 52,00" at bounding box center [196, 154] width 110 height 27
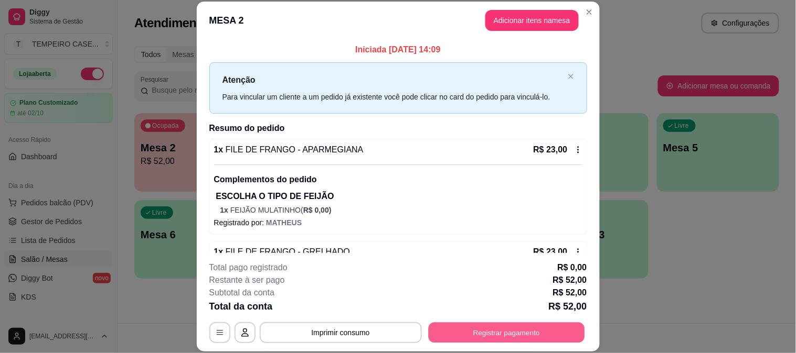
click at [494, 339] on button "Registrar pagamento" at bounding box center [506, 333] width 156 height 20
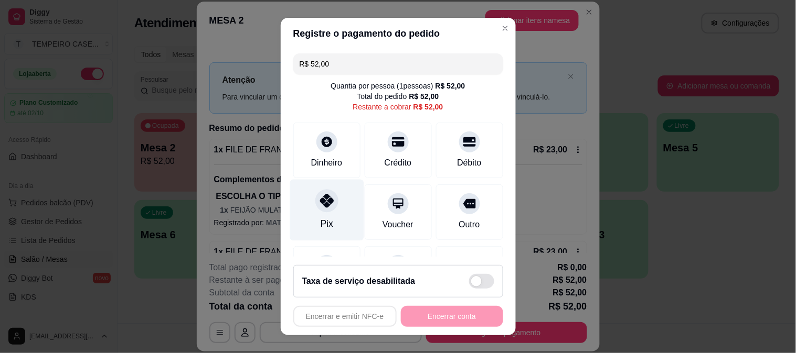
click at [315, 210] on div at bounding box center [326, 200] width 23 height 23
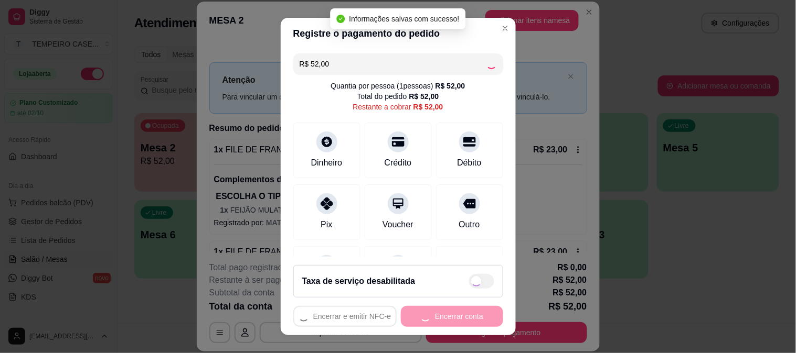
type input "R$ 0,00"
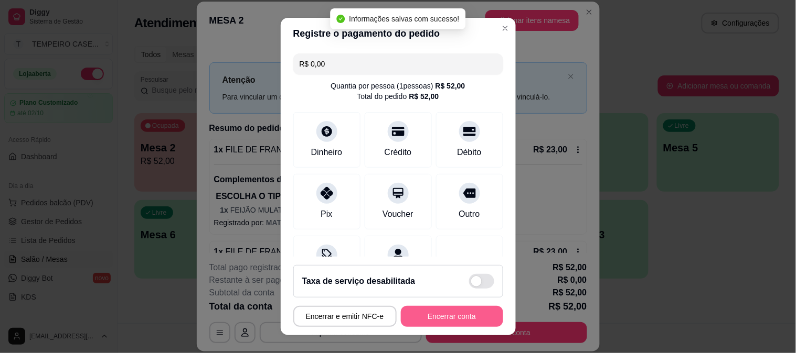
click at [448, 317] on button "Encerrar conta" at bounding box center [452, 316] width 102 height 21
